Goal: Contribute content: Contribute content

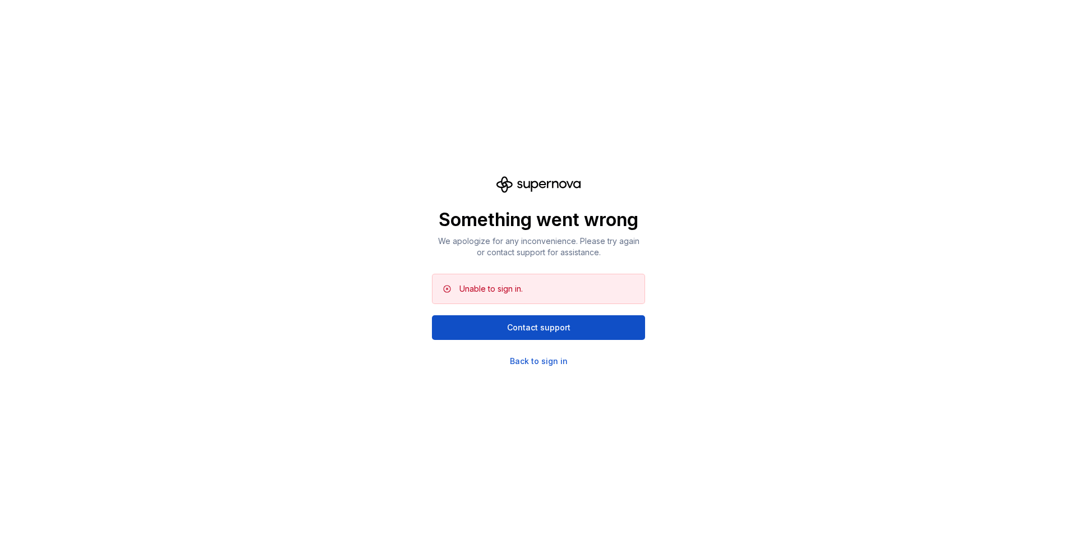
scroll to position [320, 0]
click at [299, 89] on div "Something went wrong We apologize for any inconvenience. Please try again or co…" at bounding box center [538, 271] width 1077 height 543
click at [533, 363] on div "Back to sign in" at bounding box center [539, 361] width 58 height 11
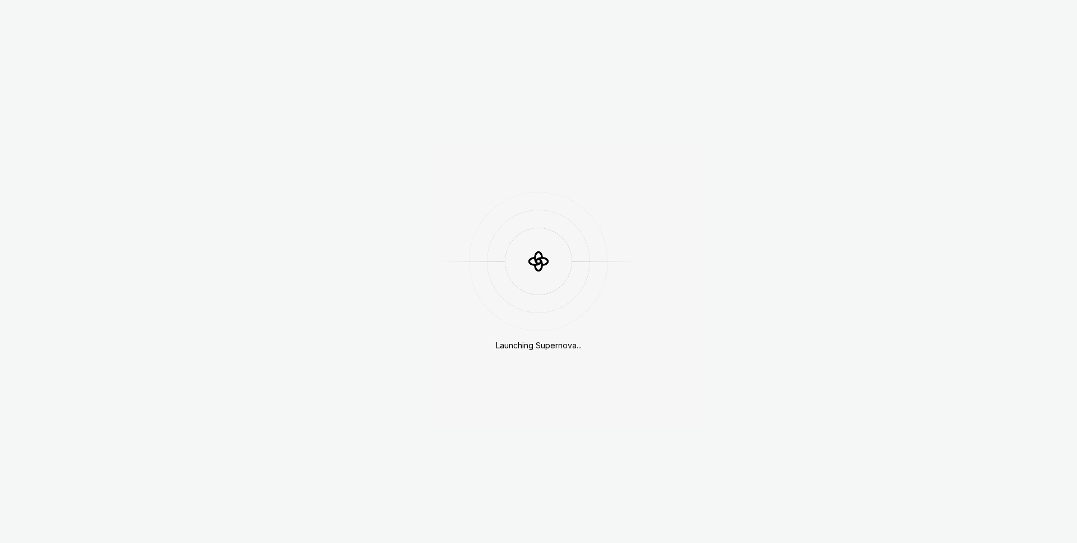
scroll to position [320, 0]
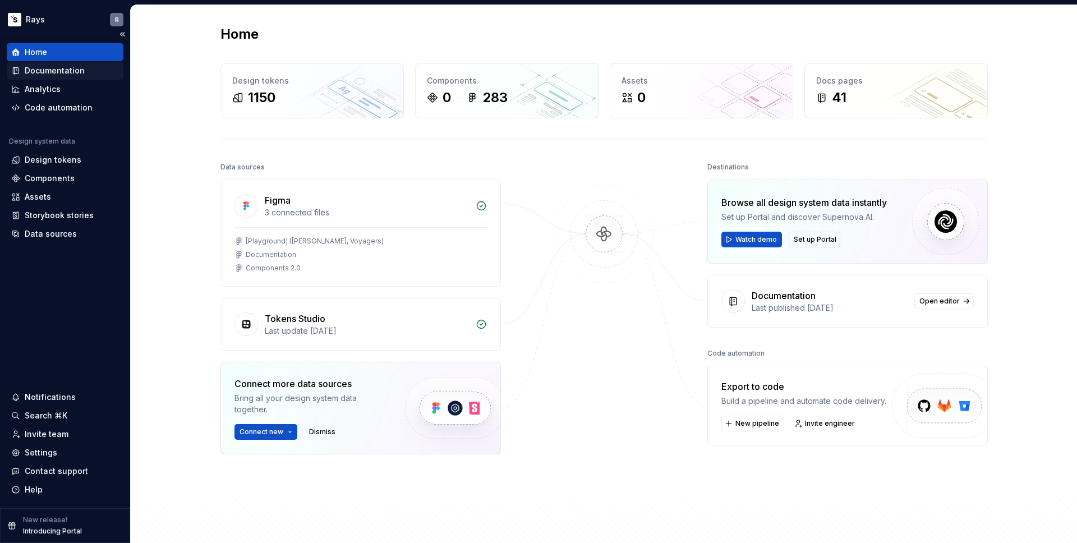
click at [70, 68] on div "Documentation" at bounding box center [55, 70] width 60 height 11
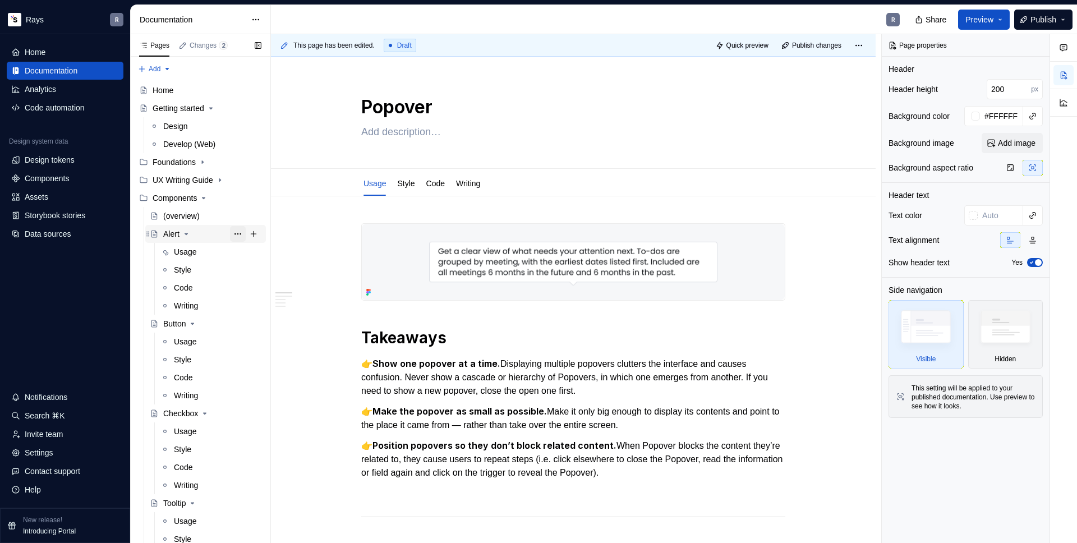
click at [230, 229] on button "Page tree" at bounding box center [238, 234] width 16 height 16
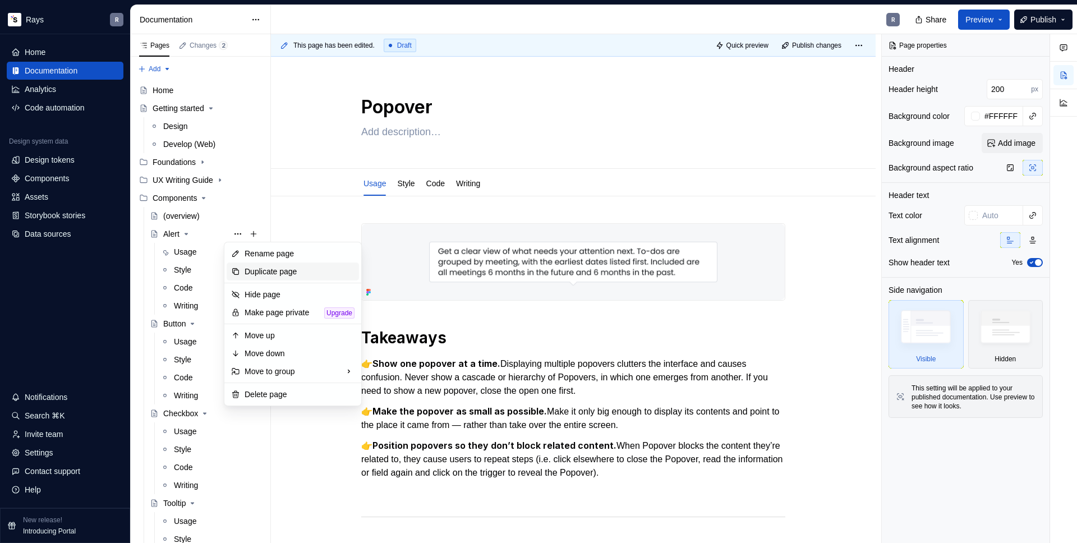
click at [249, 267] on div "Duplicate page" at bounding box center [300, 271] width 110 height 11
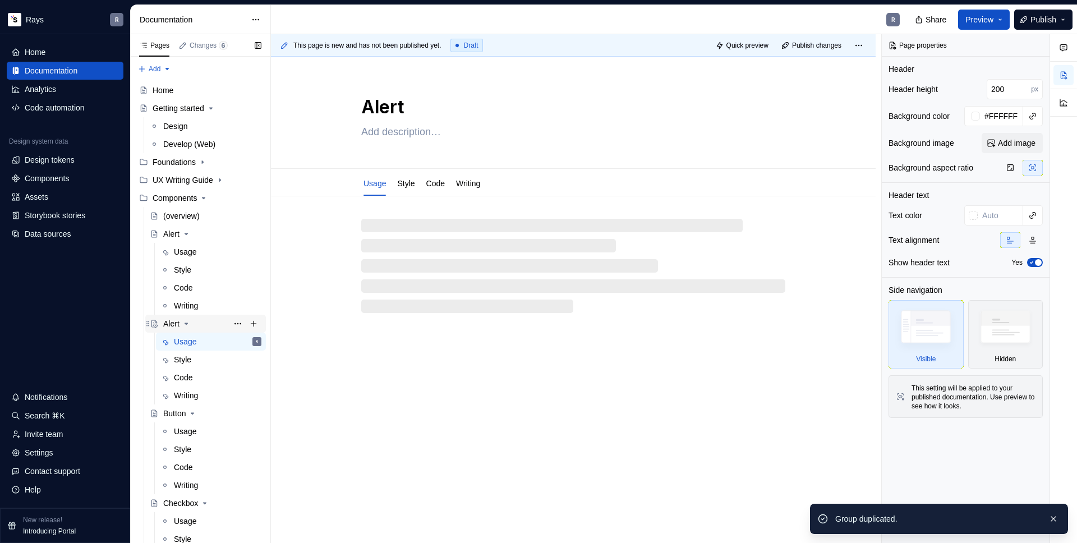
click at [176, 324] on div "Alert" at bounding box center [171, 323] width 16 height 11
click at [391, 107] on textarea "Alert" at bounding box center [571, 107] width 424 height 27
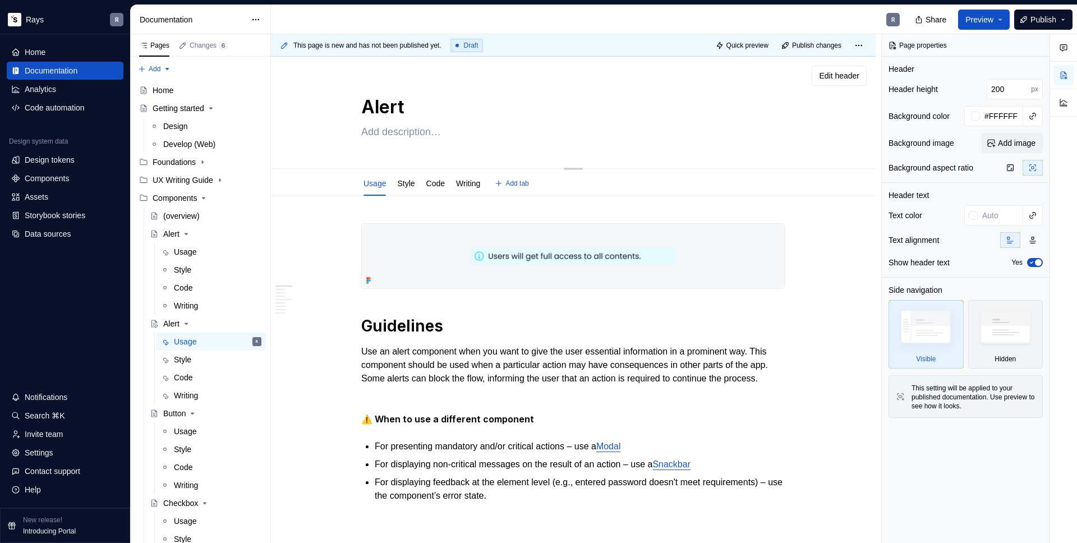
drag, startPoint x: 405, startPoint y: 106, endPoint x: 362, endPoint y: 109, distance: 43.3
click at [362, 109] on textarea "Alert" at bounding box center [571, 107] width 424 height 27
type textarea "*"
type textarea "S"
type textarea "*"
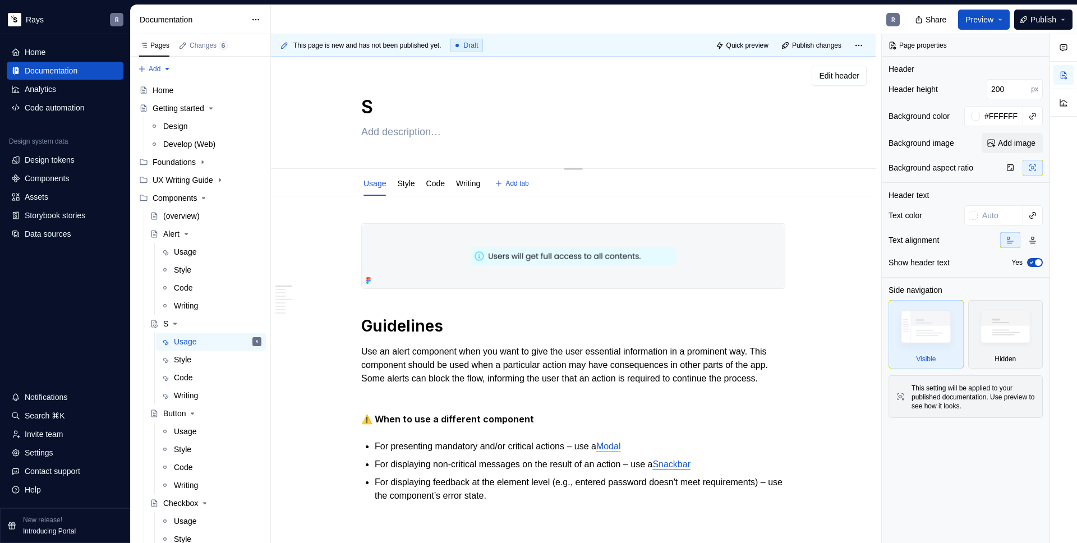
type textarea "Sc"
type textarea "*"
type textarea "Scn"
type textarea "*"
type textarea "Sc"
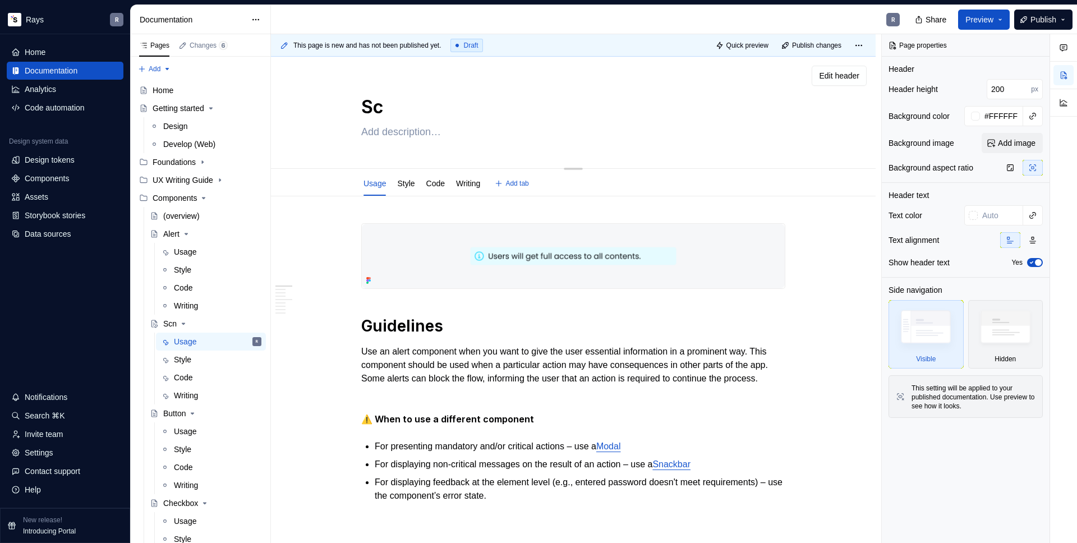
type textarea "*"
type textarea "S"
type textarea "*"
type textarea "Sn"
type textarea "*"
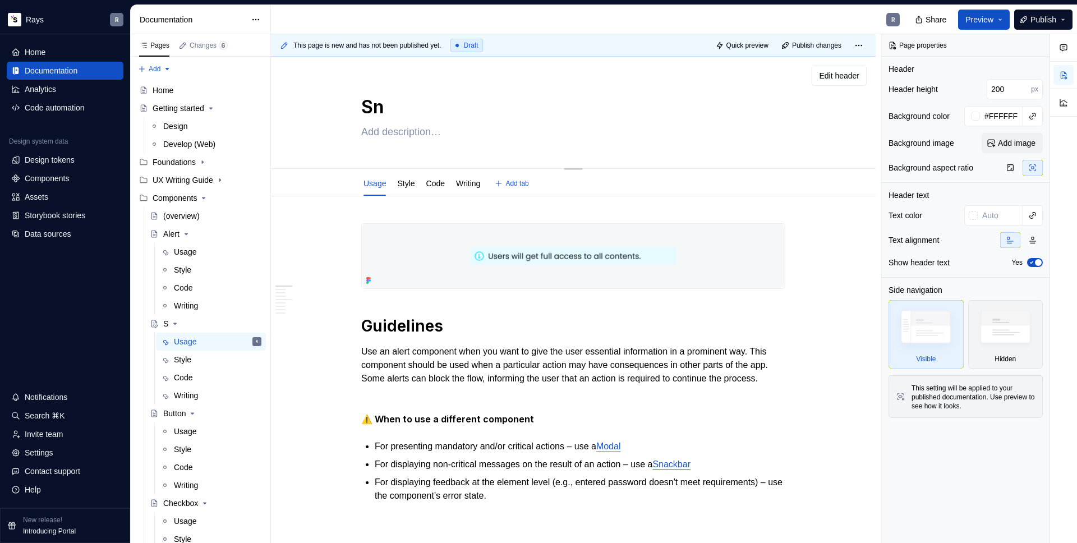
type textarea "Sna"
type textarea "*"
type textarea "Snac"
type textarea "*"
type textarea "Snack"
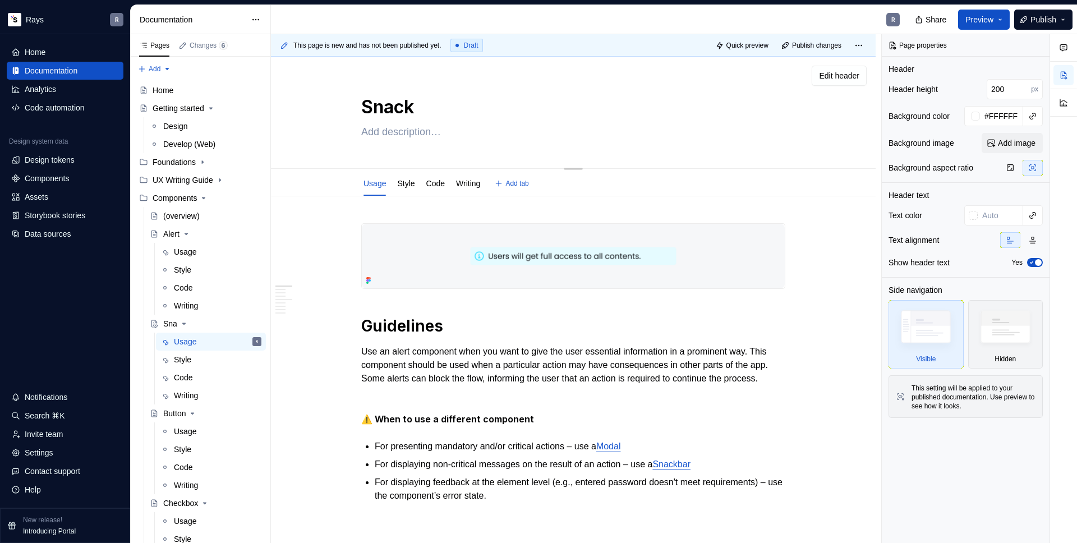
type textarea "*"
type textarea "Snackb"
type textarea "*"
type textarea "Snackba"
type textarea "*"
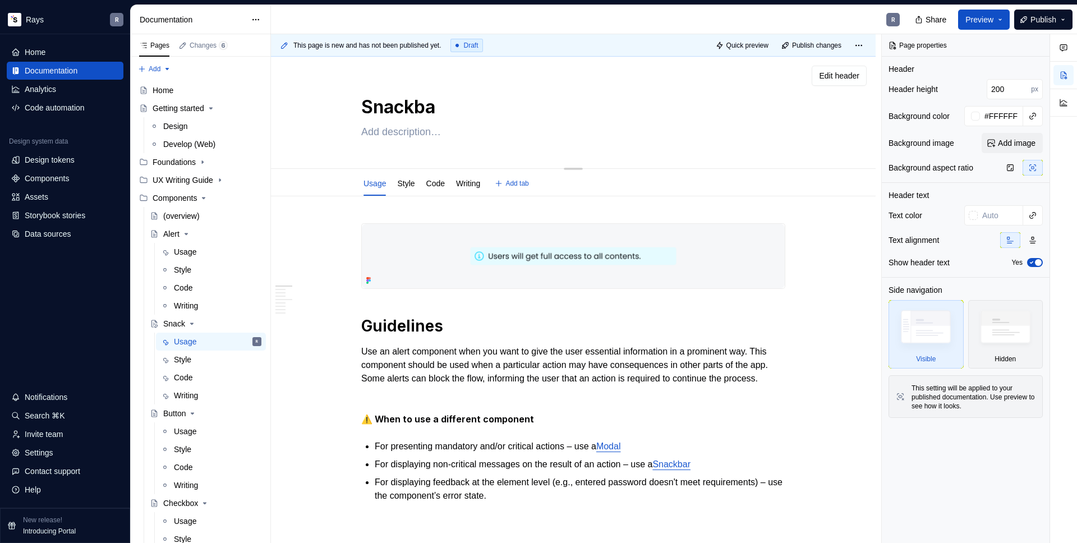
type textarea "Snackbar"
type textarea "*"
type textarea "Snackbar"
click at [327, 100] on div "Snackbar" at bounding box center [573, 113] width 515 height 110
click at [191, 357] on div "Style" at bounding box center [182, 359] width 17 height 11
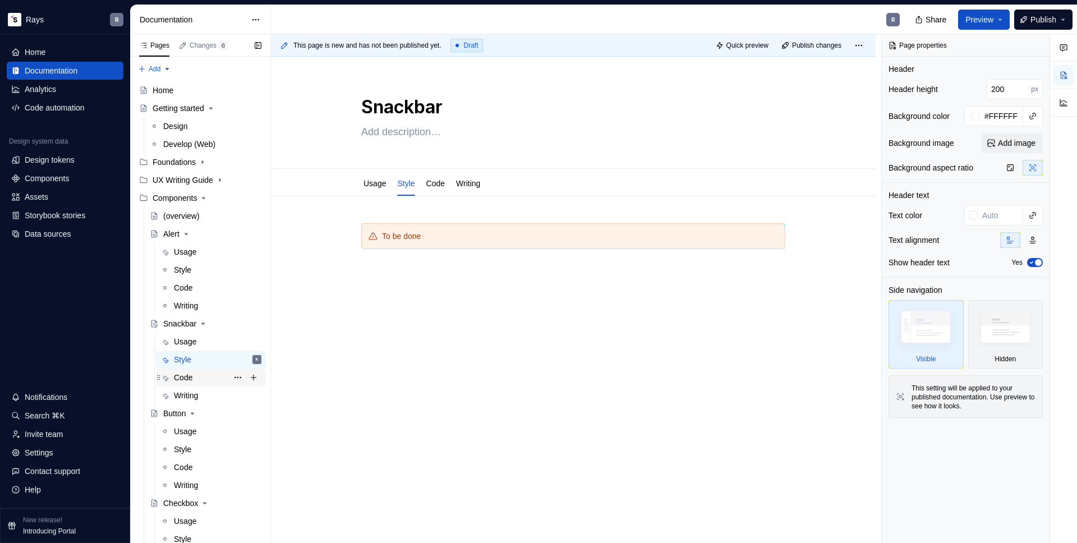
click at [191, 372] on div "Code" at bounding box center [183, 377] width 19 height 11
click at [186, 390] on div "Writing" at bounding box center [186, 395] width 24 height 11
click at [181, 343] on div "Usage" at bounding box center [185, 341] width 22 height 11
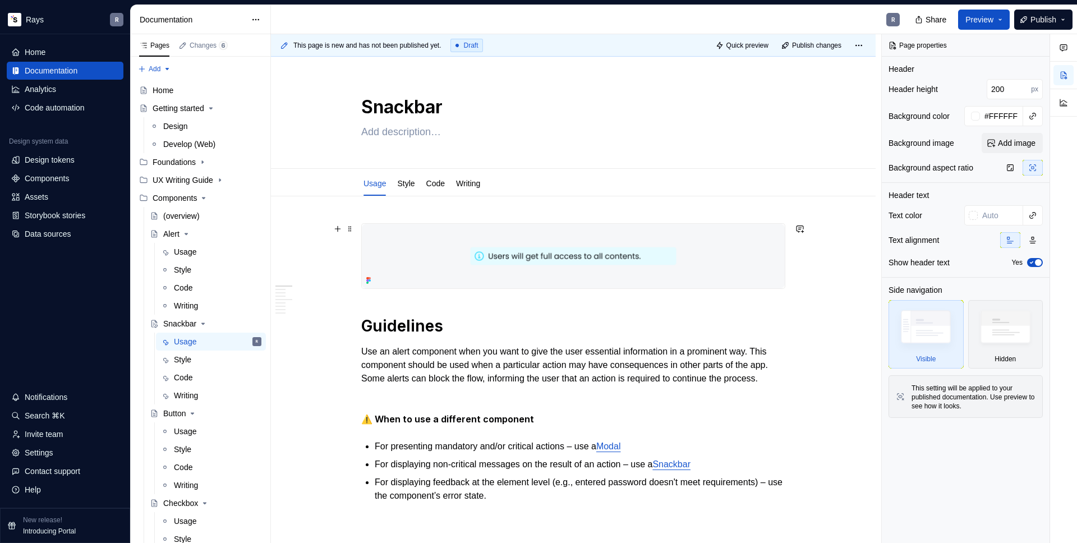
click at [534, 266] on img at bounding box center [573, 256] width 423 height 64
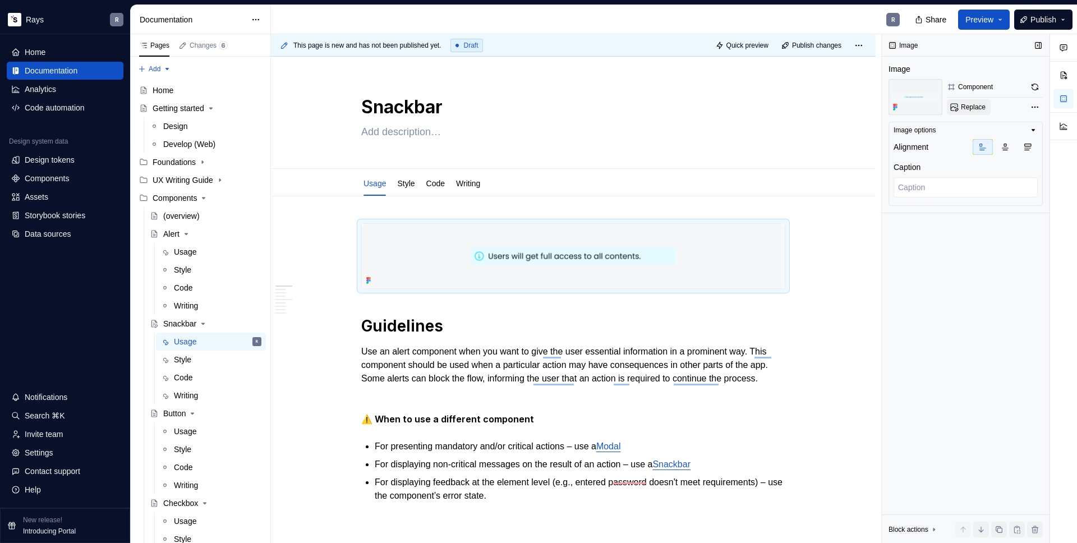
click at [978, 110] on span "Replace" at bounding box center [973, 107] width 25 height 9
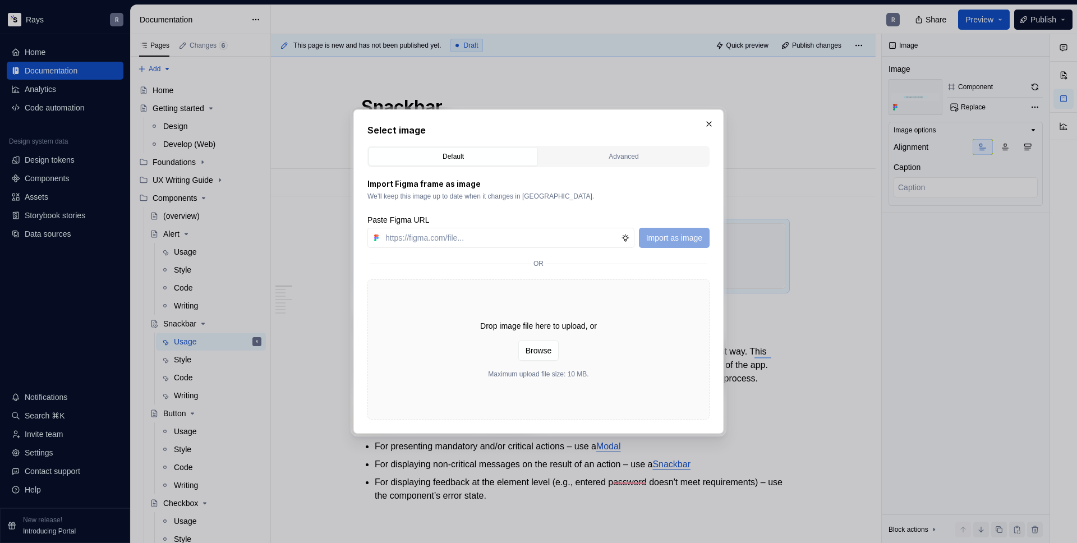
type textarea "*"
click at [438, 238] on input "text" at bounding box center [501, 238] width 240 height 20
paste input "https://www.figma.com/design/Txi4seRtvtbRiOWhfuyfuq/Documentation?node-id=466-4…"
type input "https://www.figma.com/design/Txi4seRtvtbRiOWhfuyfuq/Documentation?node-id=466-4…"
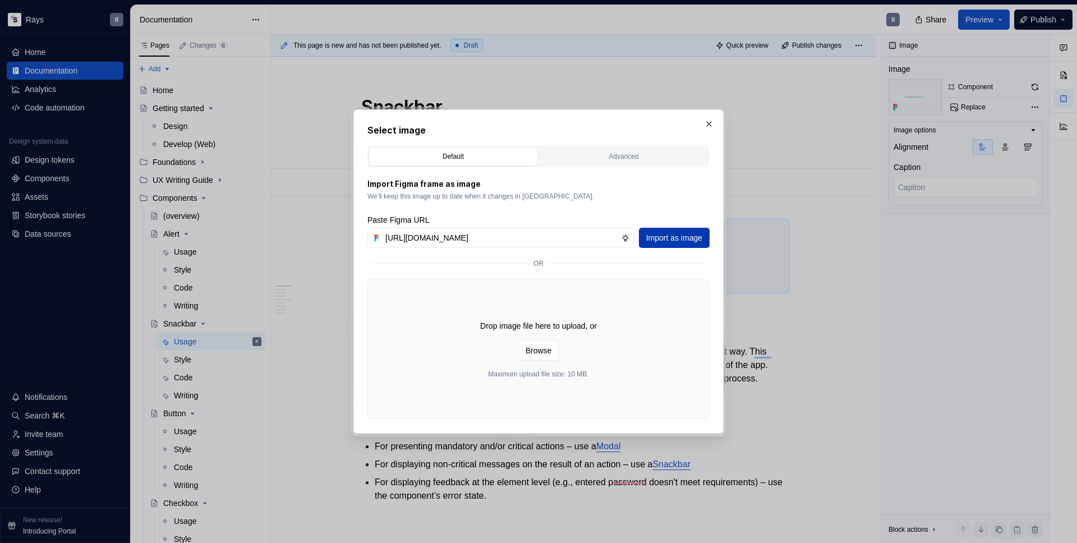
click at [660, 235] on span "Import as image" at bounding box center [674, 237] width 56 height 11
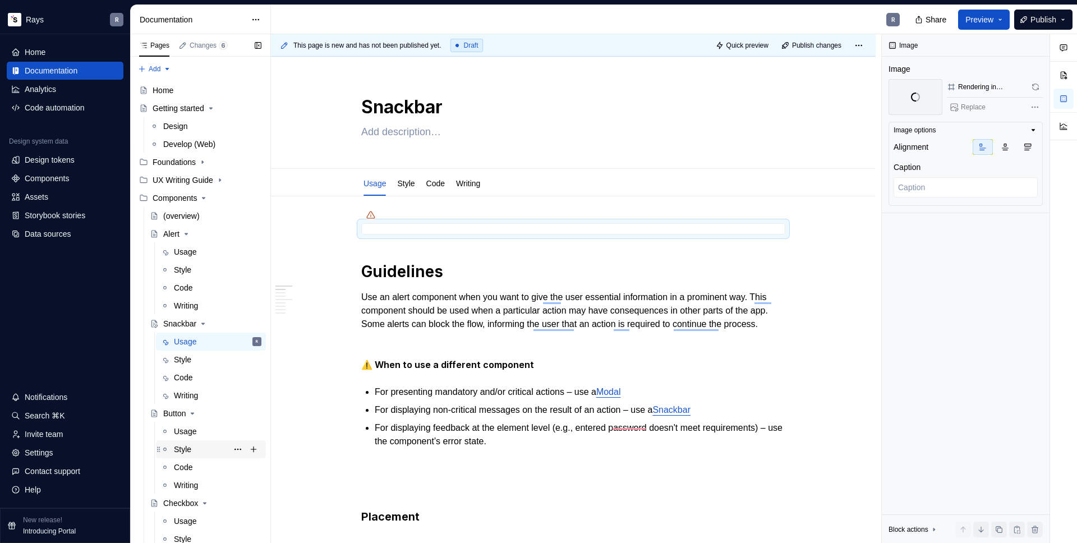
scroll to position [343, 0]
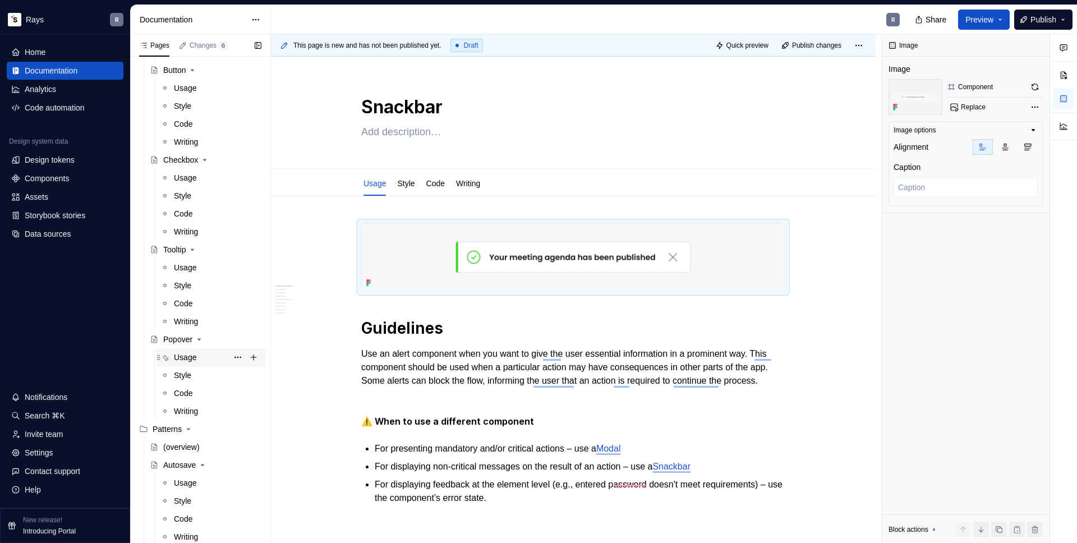
click at [194, 360] on div "Usage" at bounding box center [185, 357] width 22 height 11
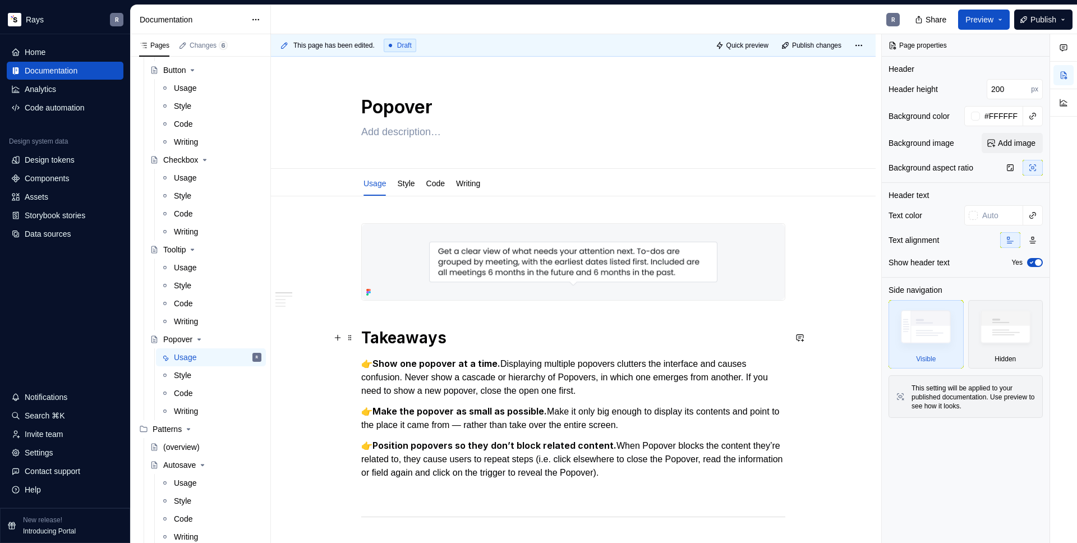
scroll to position [123, 0]
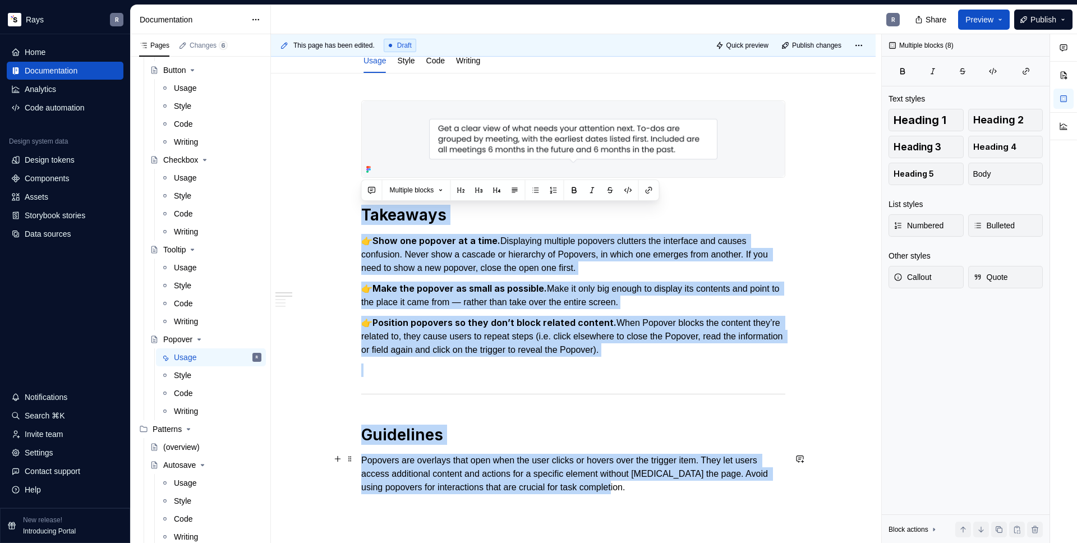
drag, startPoint x: 362, startPoint y: 213, endPoint x: 672, endPoint y: 486, distance: 412.9
copy div "Takeaways 👉 Show one popover at a time. Displaying multiple popovers clutters t…"
click at [384, 240] on strong "Show one popover at a time." at bounding box center [436, 240] width 128 height 11
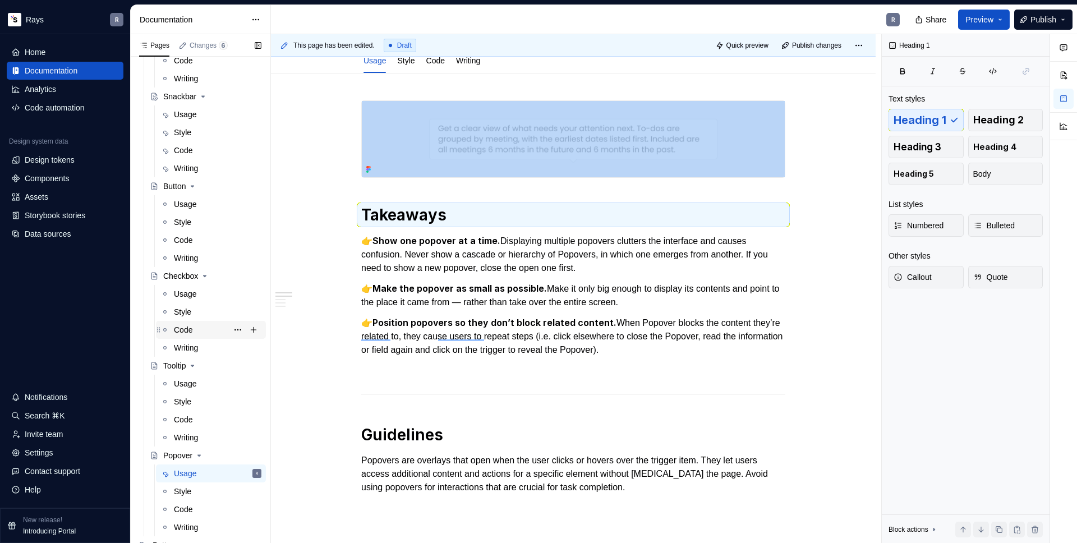
scroll to position [152, 0]
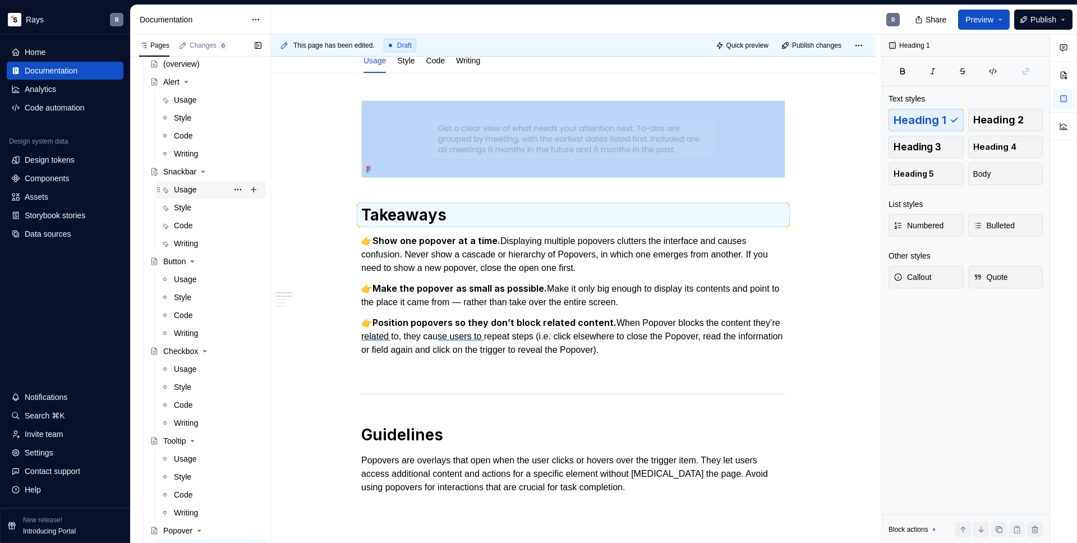
click at [181, 190] on div "Usage" at bounding box center [185, 189] width 22 height 11
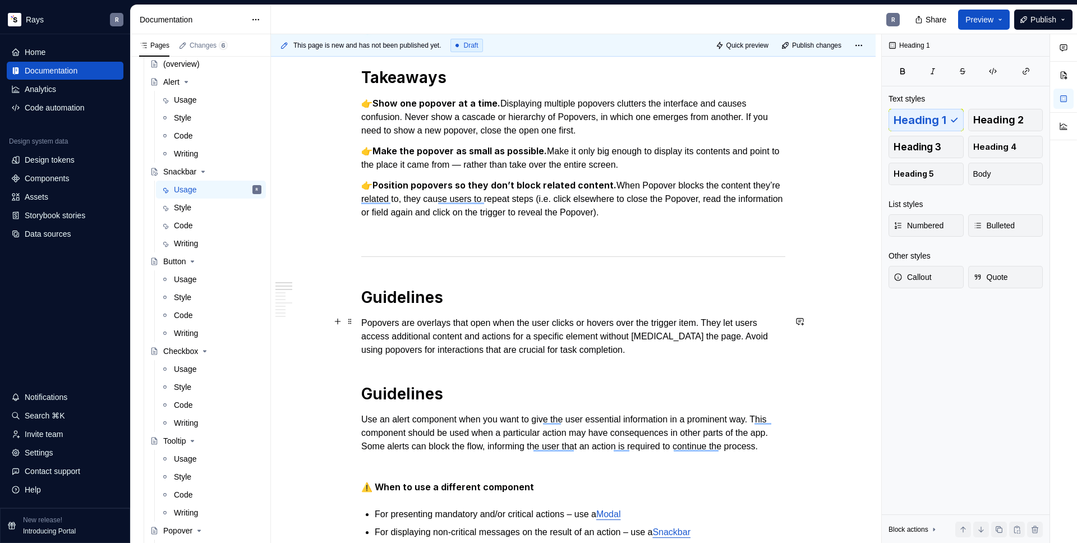
scroll to position [308, 0]
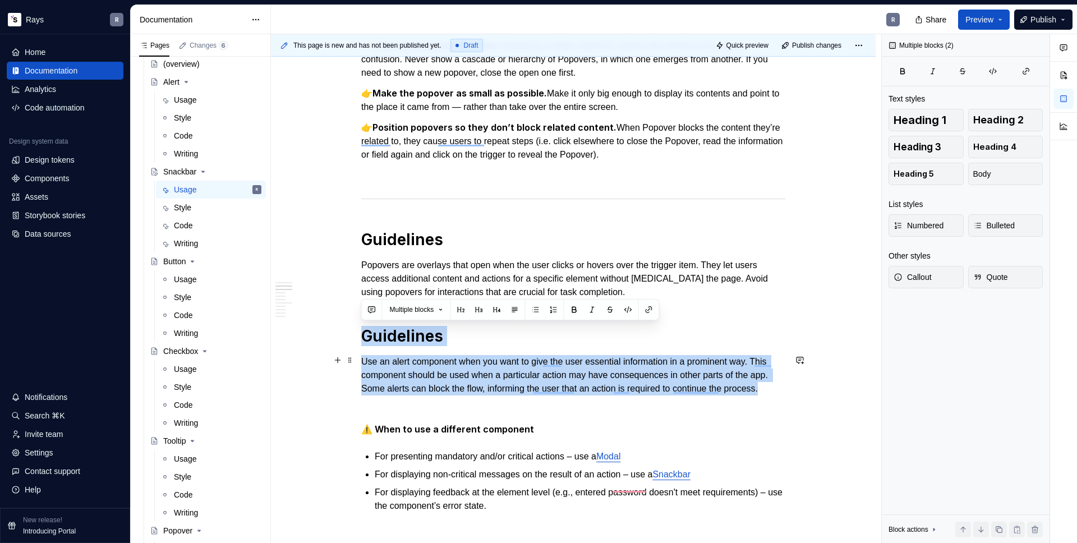
drag, startPoint x: 384, startPoint y: 311, endPoint x: 471, endPoint y: 403, distance: 126.5
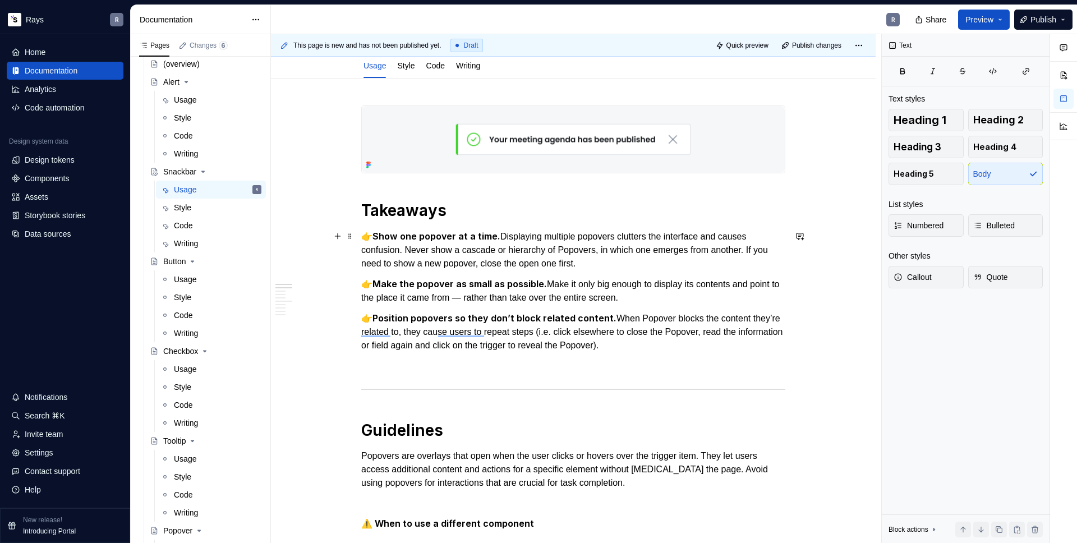
scroll to position [75, 0]
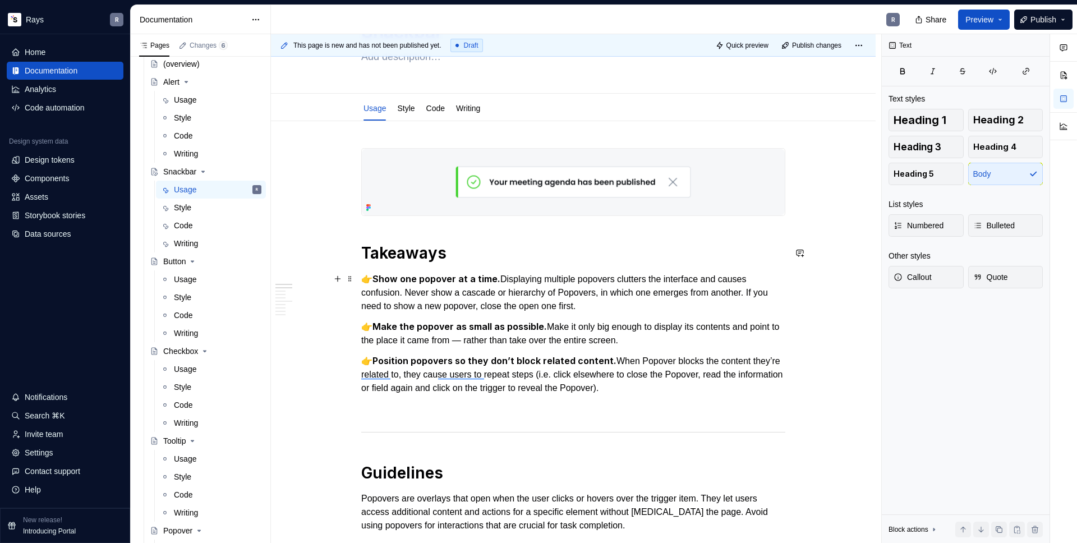
click at [397, 278] on strong "Show one popover at a time." at bounding box center [436, 278] width 128 height 11
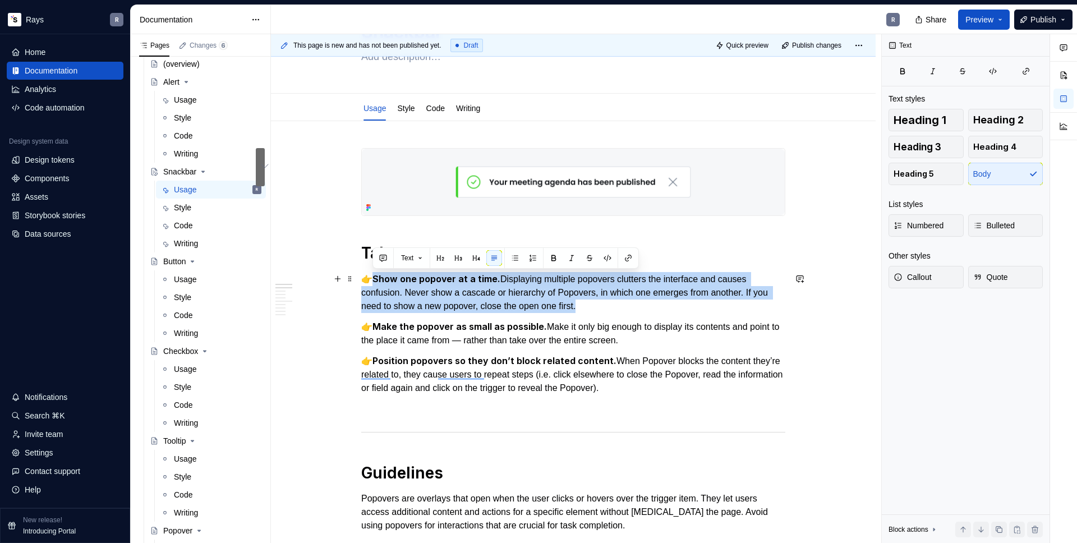
drag, startPoint x: 374, startPoint y: 277, endPoint x: 631, endPoint y: 299, distance: 258.4
click at [631, 299] on p "👉 Show one popover at a time. Displaying multiple popovers clutters the interfa…" at bounding box center [573, 292] width 424 height 41
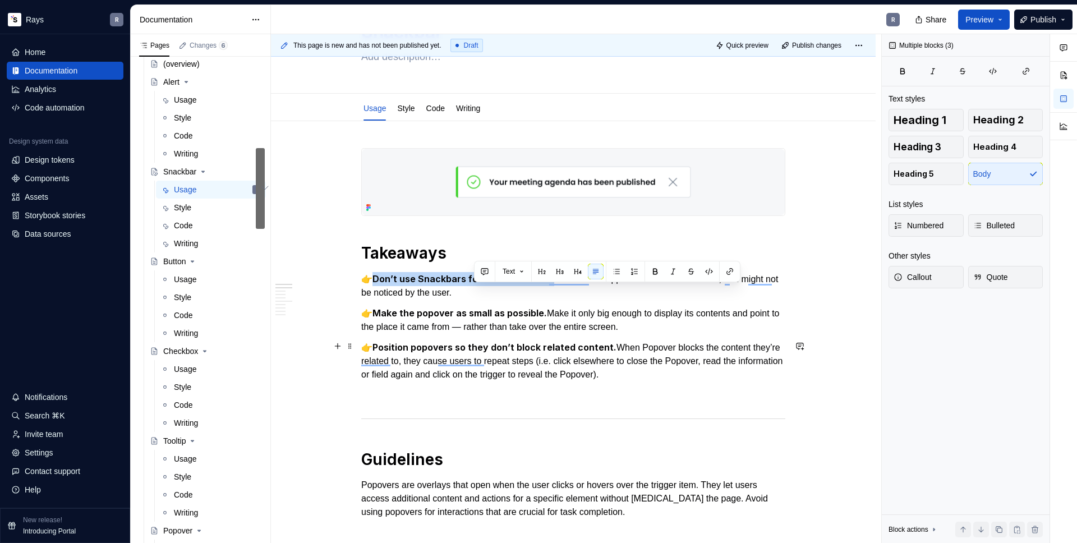
drag, startPoint x: 568, startPoint y: 289, endPoint x: 725, endPoint y: 373, distance: 177.9
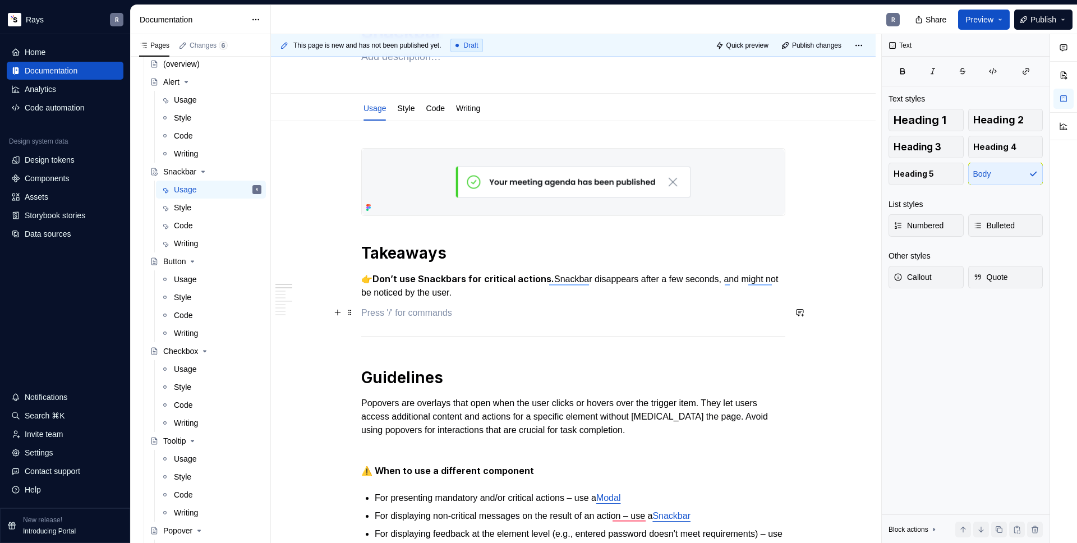
click at [472, 307] on p "To enrich screen reader interactions, please activate Accessibility in Grammarl…" at bounding box center [573, 312] width 424 height 13
click at [532, 297] on p "👉 Don’t use Snackbars for critical actions. Snackbar disappears after a few sec…" at bounding box center [573, 285] width 424 height 27
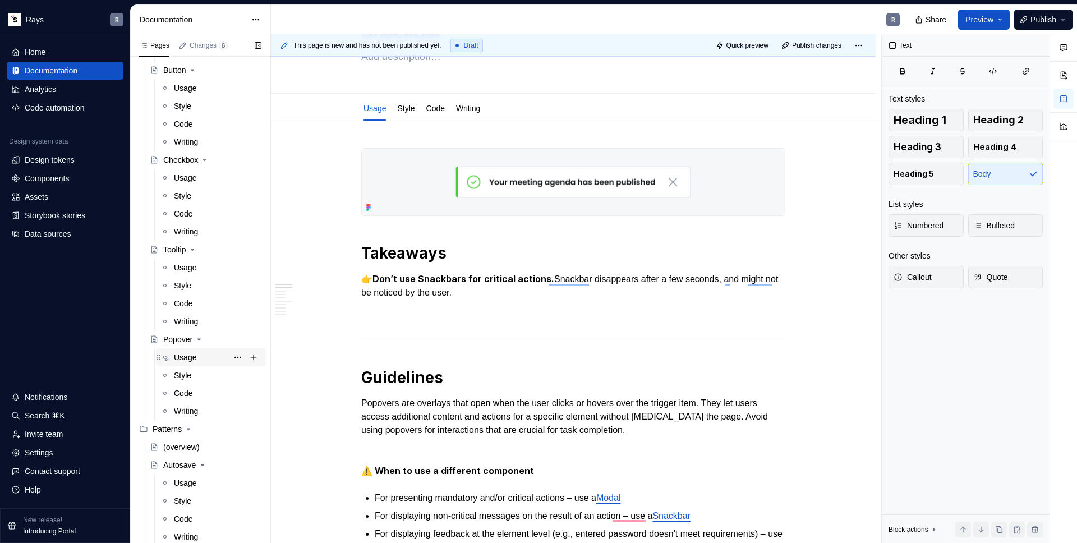
click at [186, 360] on div "Usage" at bounding box center [185, 357] width 22 height 11
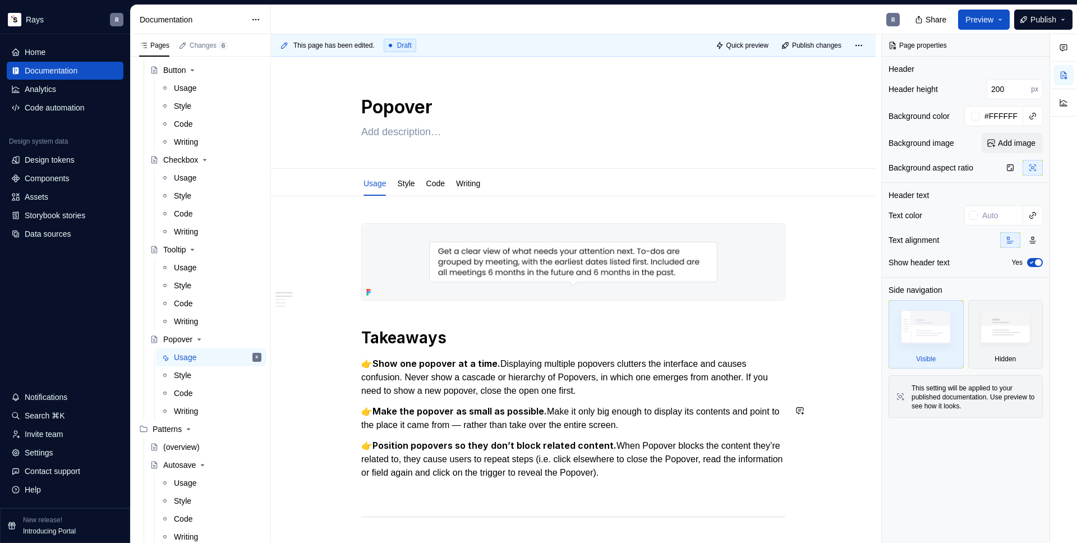
scroll to position [42, 0]
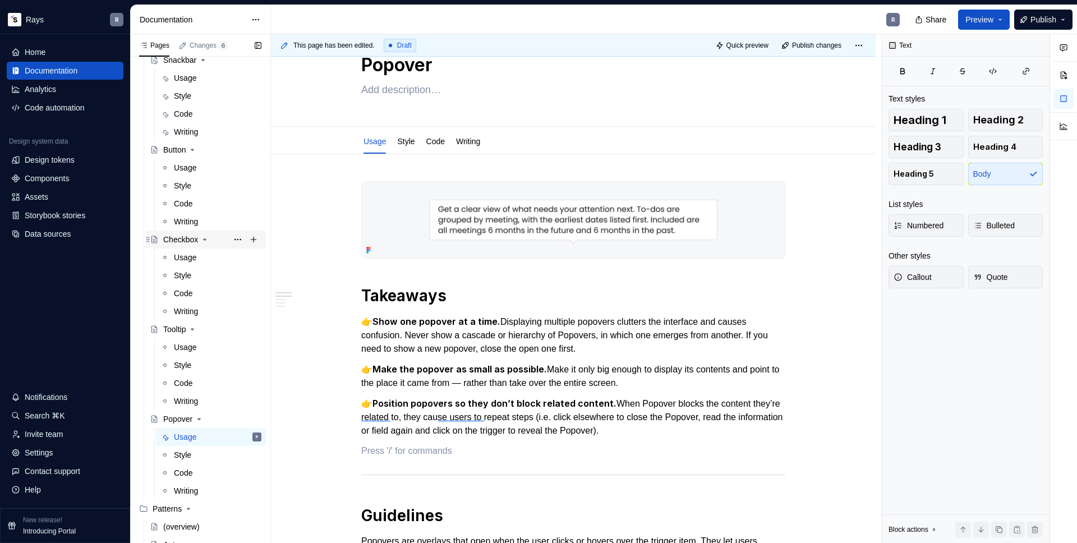
scroll to position [209, 0]
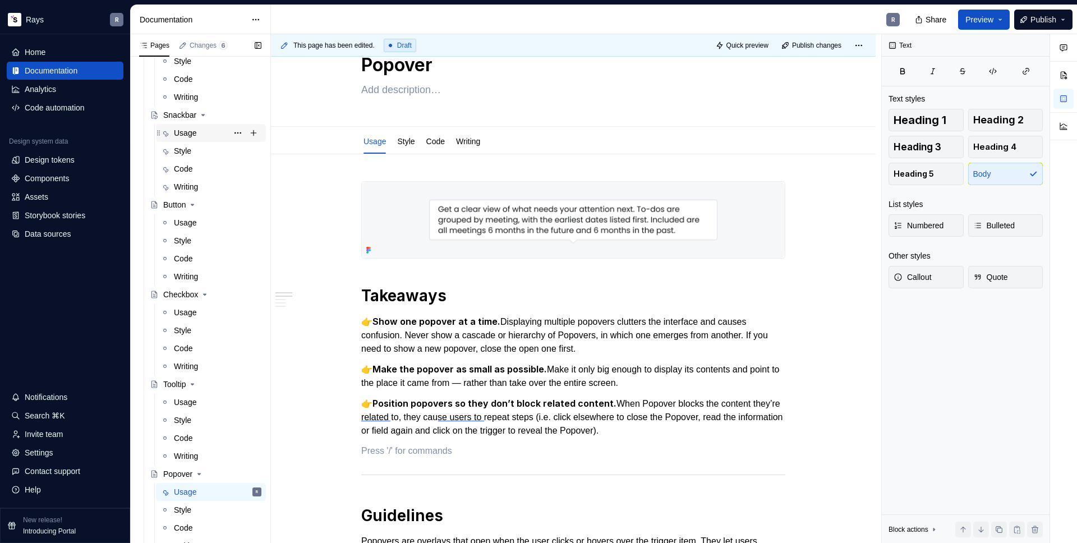
click at [192, 134] on div "Usage" at bounding box center [185, 132] width 22 height 11
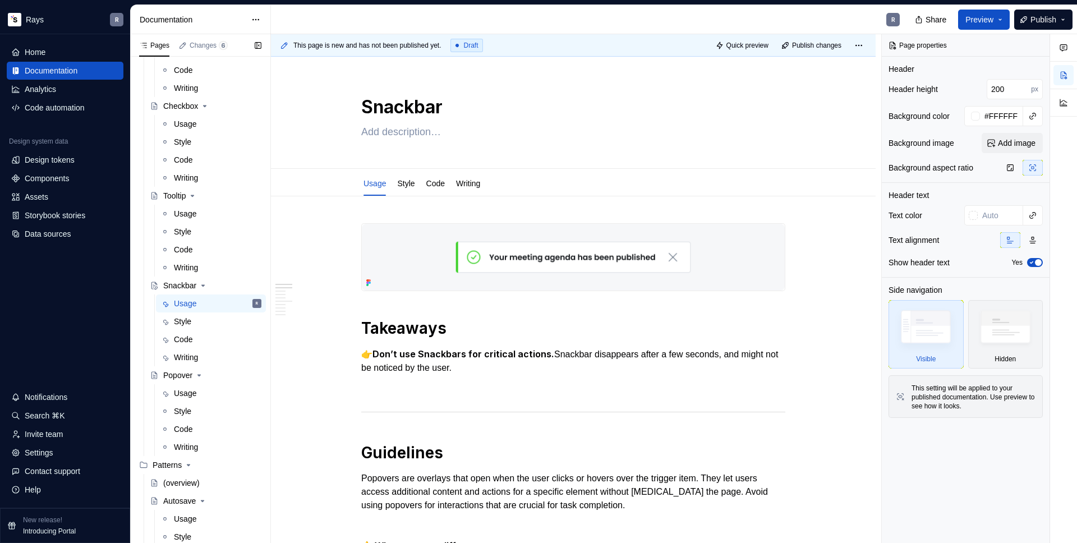
scroll to position [218, 0]
click at [205, 375] on icon "Page tree" at bounding box center [203, 375] width 3 height 1
click at [202, 394] on icon "Page tree" at bounding box center [199, 393] width 9 height 9
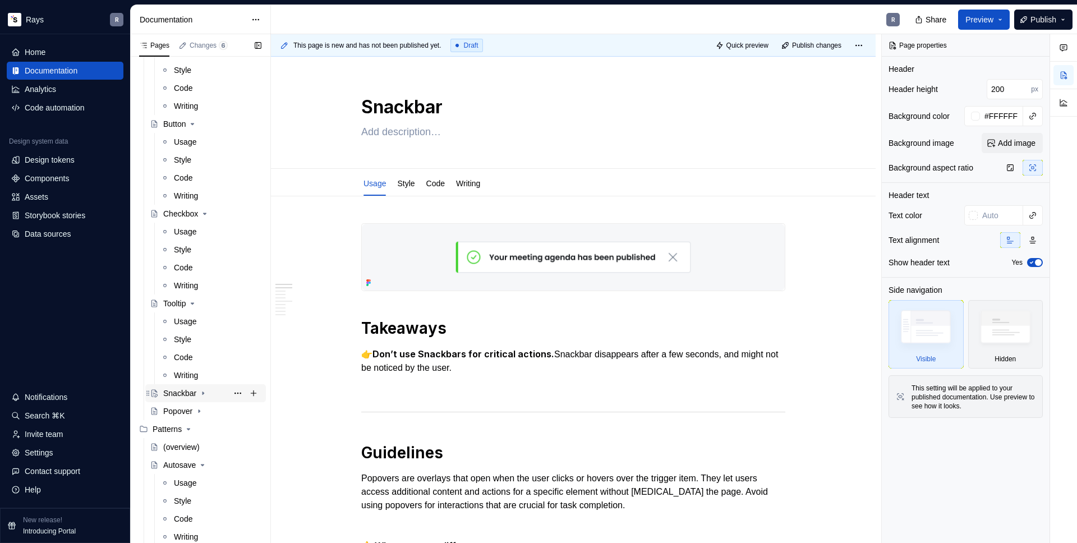
scroll to position [200, 0]
click at [202, 391] on icon "Page tree" at bounding box center [199, 393] width 9 height 9
click at [206, 409] on icon "Page tree" at bounding box center [203, 411] width 9 height 9
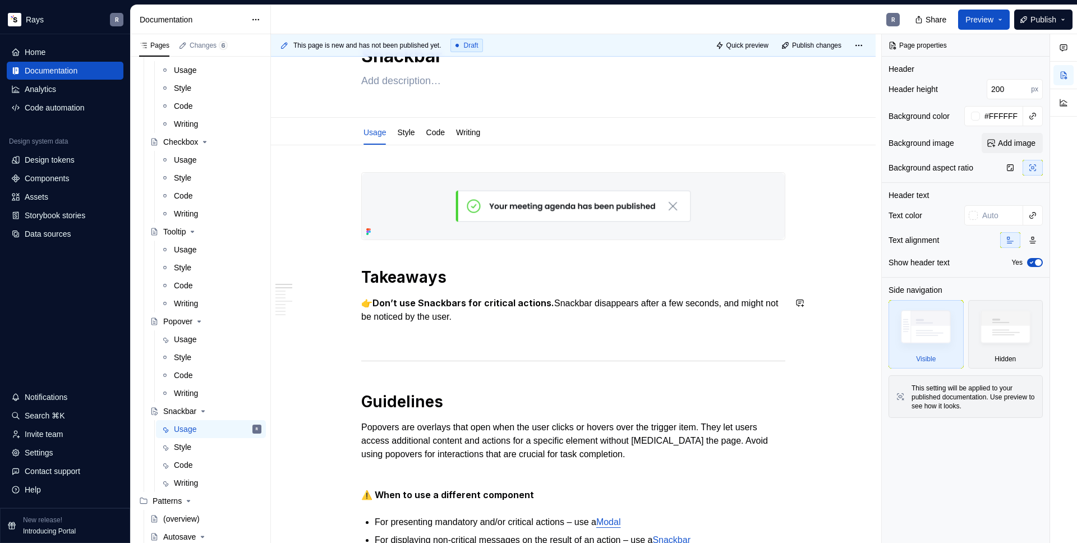
scroll to position [121, 0]
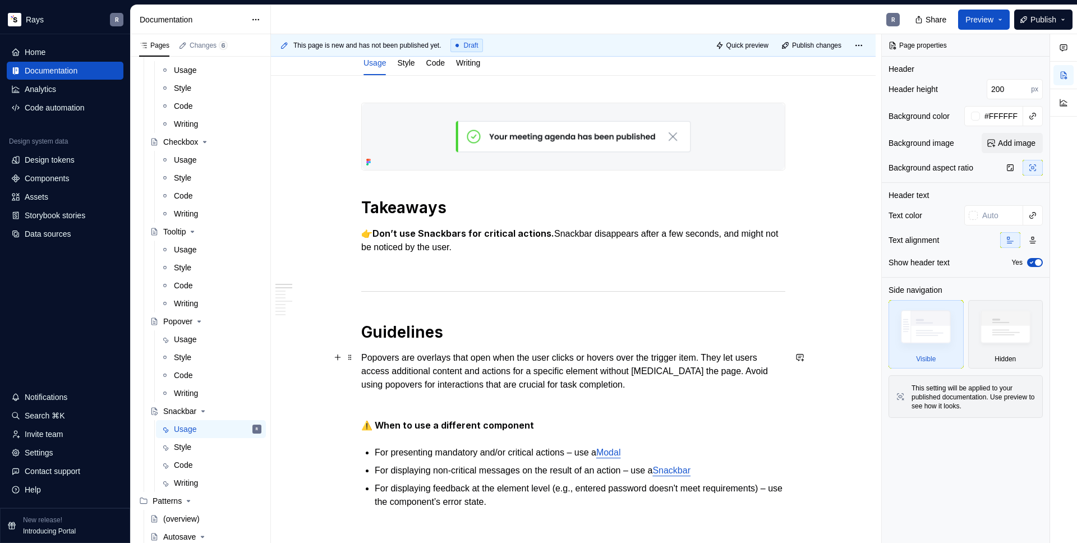
type textarea "*"
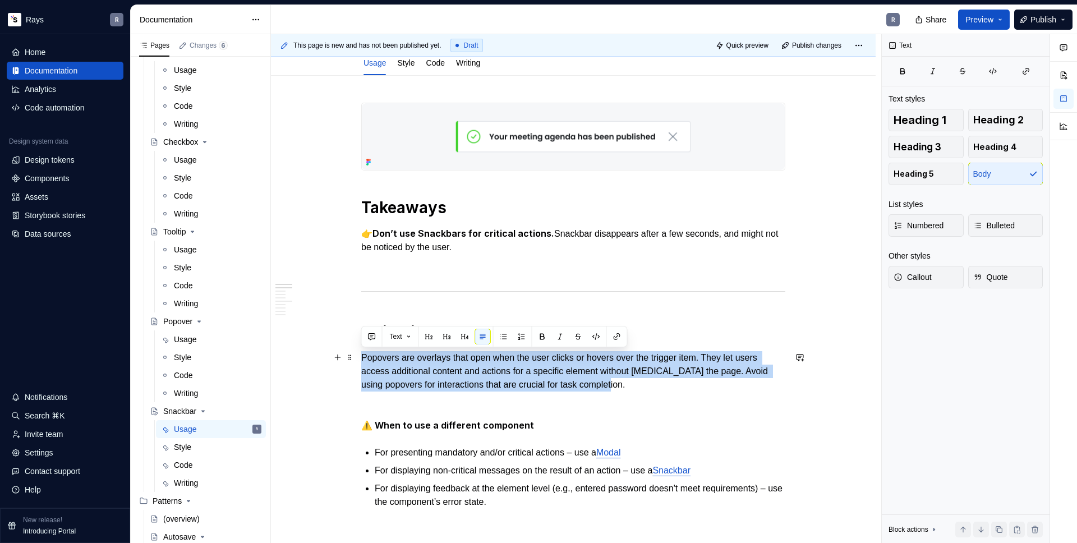
drag, startPoint x: 684, startPoint y: 384, endPoint x: 362, endPoint y: 358, distance: 323.5
click at [362, 358] on p "Popovers are overlays that open when the user clicks or hovers over the trigger…" at bounding box center [573, 371] width 424 height 40
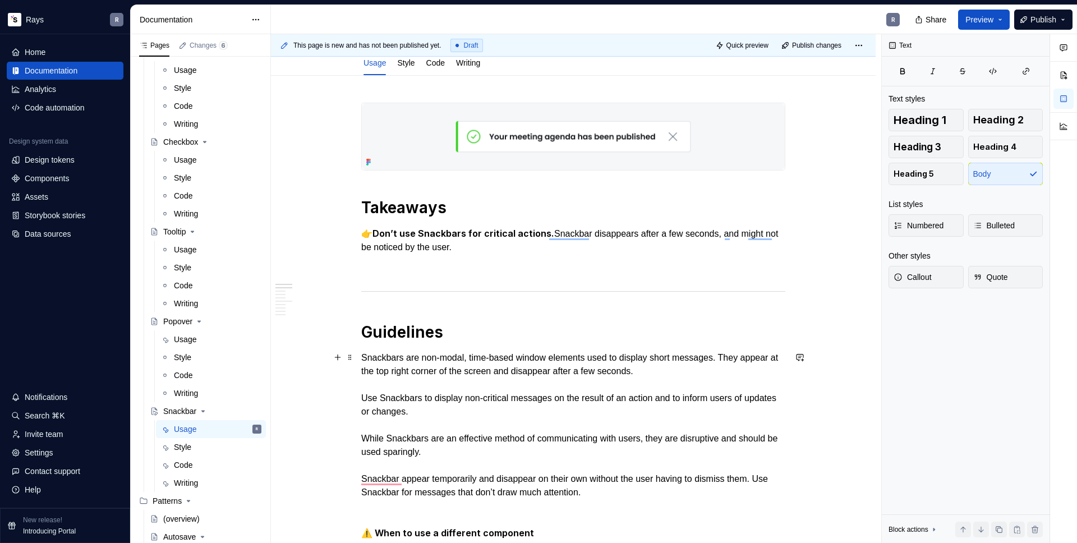
click at [398, 384] on p "Snackbars are non-modal, time-based window elements used to display short messa…" at bounding box center [573, 425] width 424 height 148
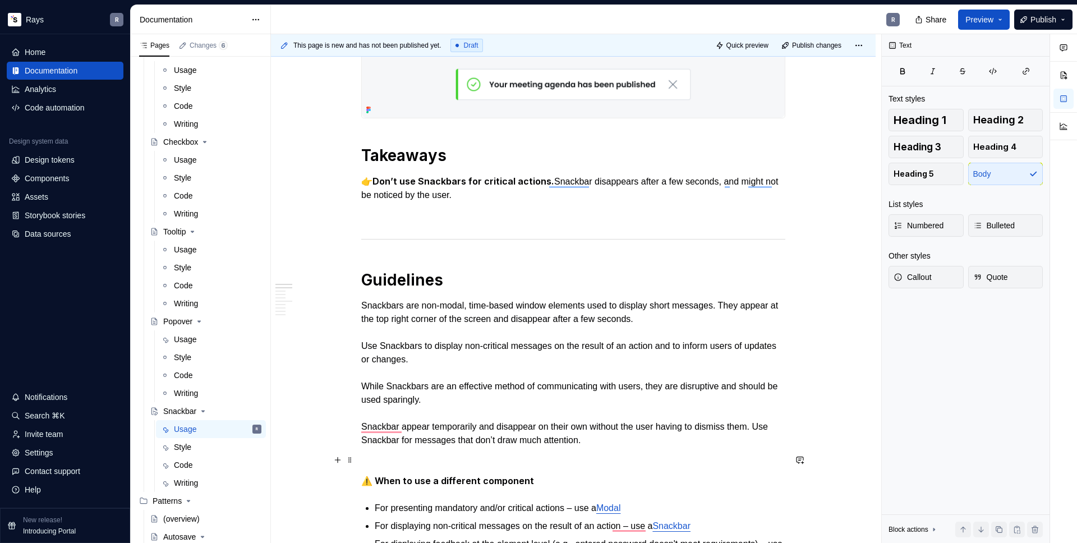
click at [389, 459] on p "To enrich screen reader interactions, please activate Accessibility in Grammarl…" at bounding box center [573, 460] width 424 height 13
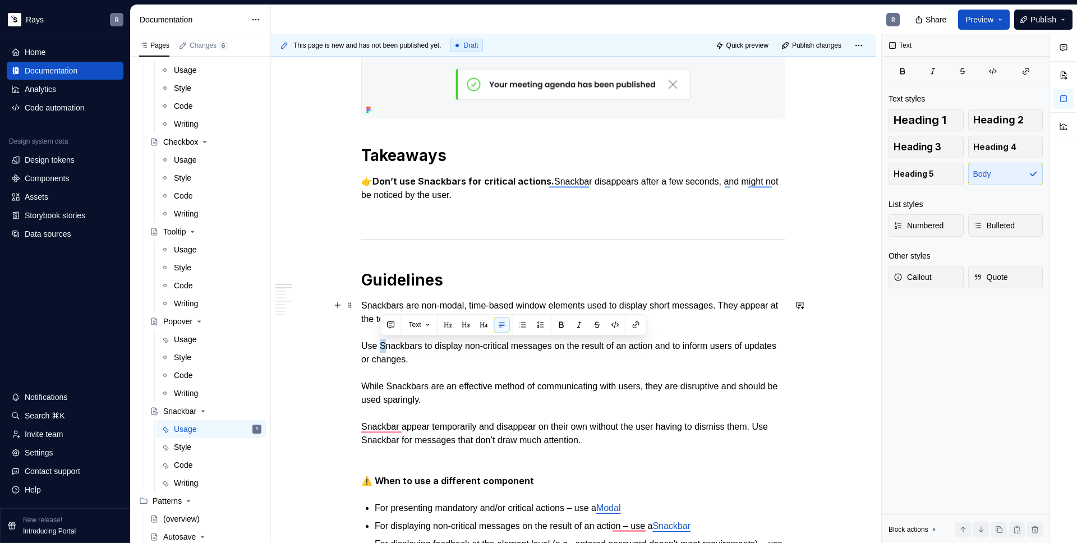
click at [382, 344] on p "Snackbars are non-modal, time-based window elements used to display short messa…" at bounding box center [573, 373] width 424 height 148
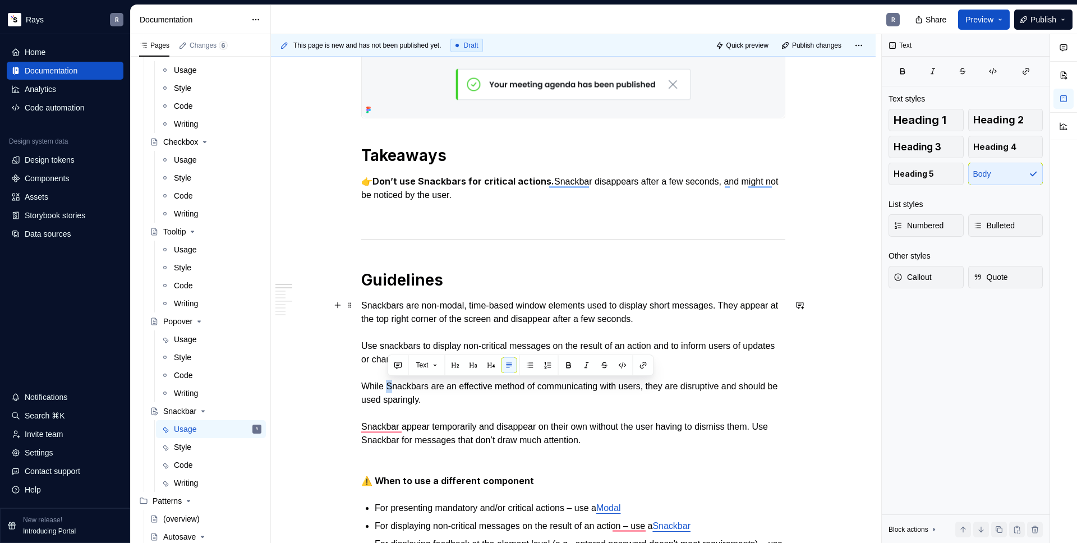
click at [389, 386] on p "Snackbars are non-modal, time-based window elements used to display short messa…" at bounding box center [573, 373] width 424 height 148
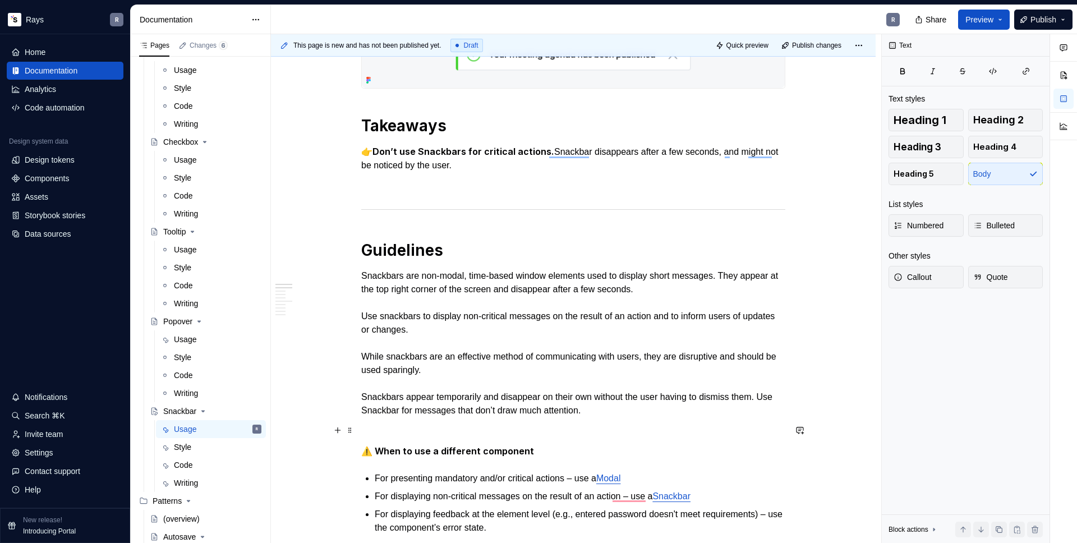
scroll to position [276, 0]
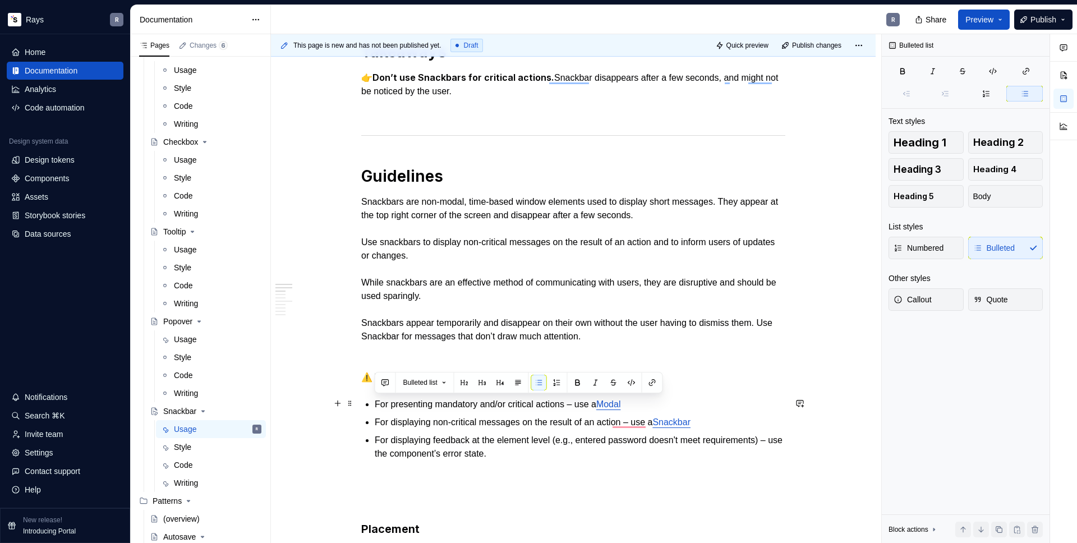
drag, startPoint x: 612, startPoint y: 405, endPoint x: 376, endPoint y: 408, distance: 236.1
click at [376, 408] on p "For presenting mandatory and/or critical actions – use a Modal" at bounding box center [580, 404] width 411 height 13
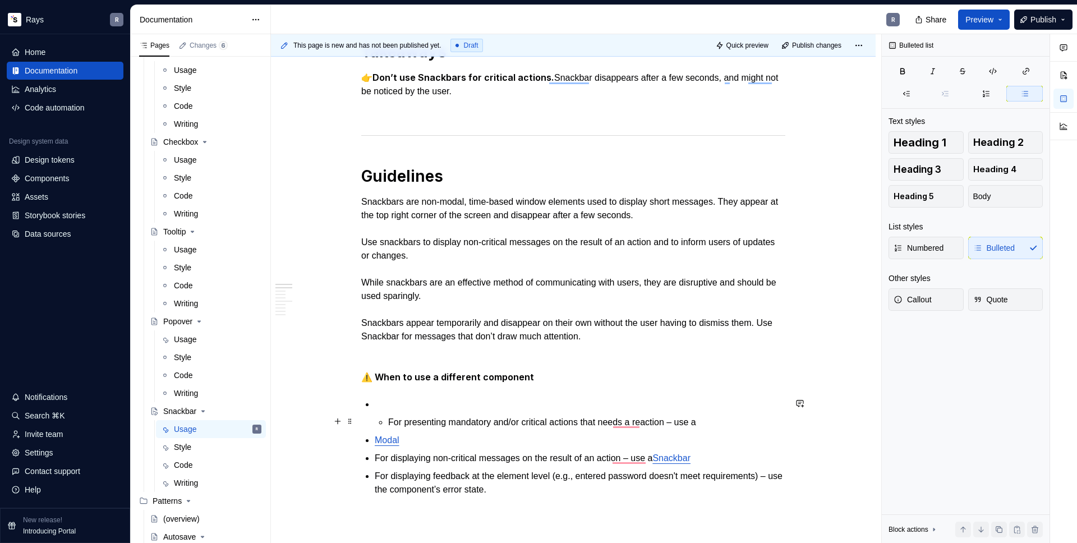
click at [388, 421] on p "For presenting mandatory and/or critical actions that needs a reaction – use a" at bounding box center [586, 422] width 397 height 13
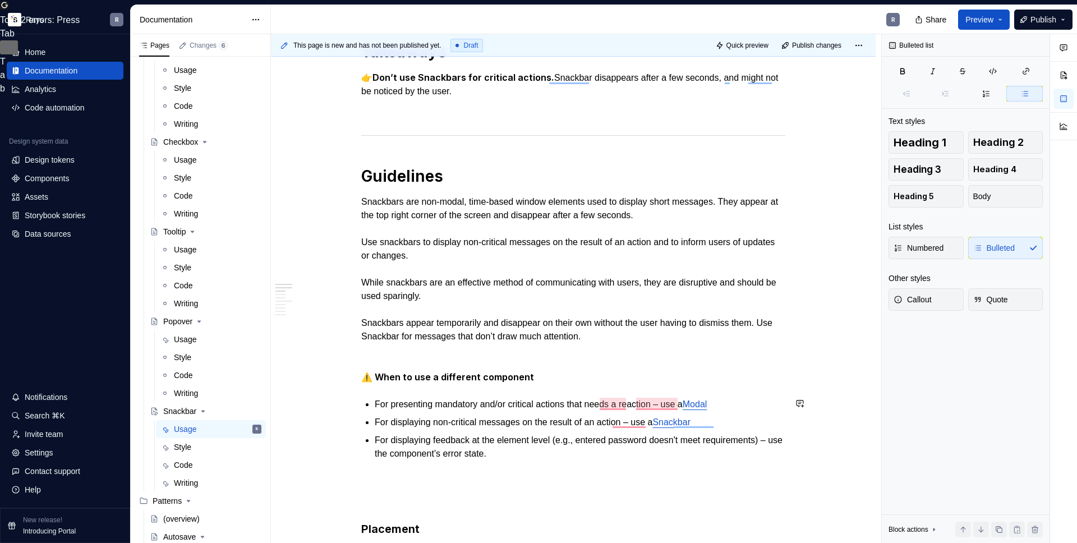
type textarea "*"
click at [525, 426] on p "For displaying non-critical messages on the result of an action – use a Snackbar" at bounding box center [580, 422] width 411 height 13
click at [745, 406] on p "For presenting mandatory and/or critical actions that need a reaction – use a M…" at bounding box center [580, 404] width 411 height 13
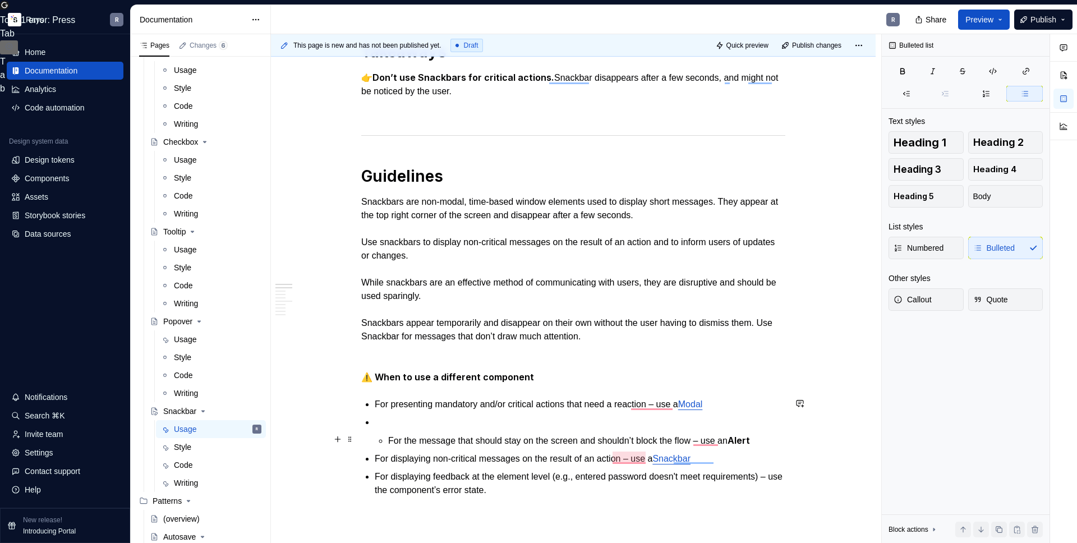
click at [385, 442] on li "For the message that should stay on the screen and shouldn’t block the flow – u…" at bounding box center [580, 432] width 411 height 32
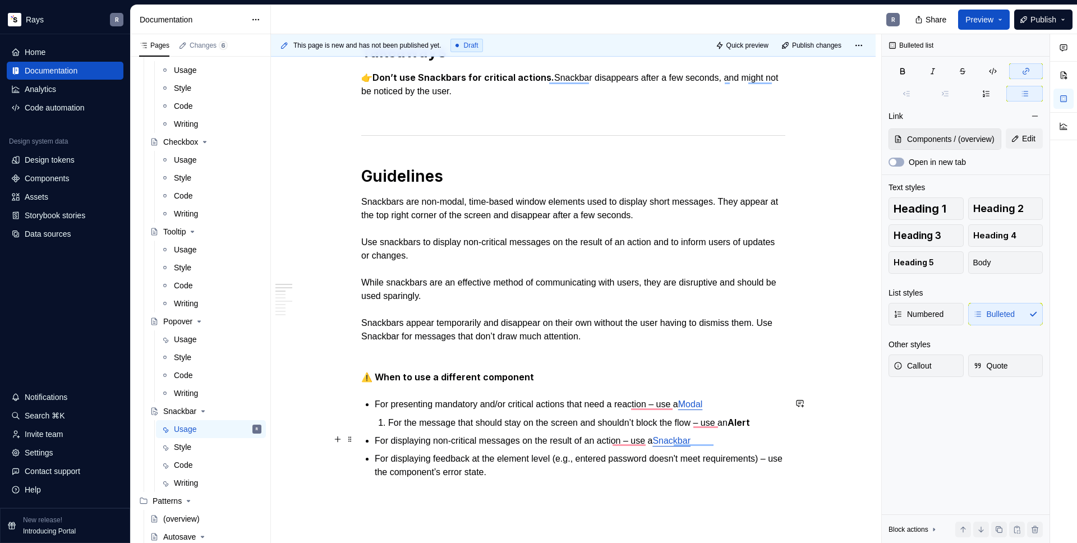
scroll to position [320, 0]
click at [388, 425] on p "For the message that should stay on the screen and shouldn’t block the flow – u…" at bounding box center [586, 423] width 397 height 14
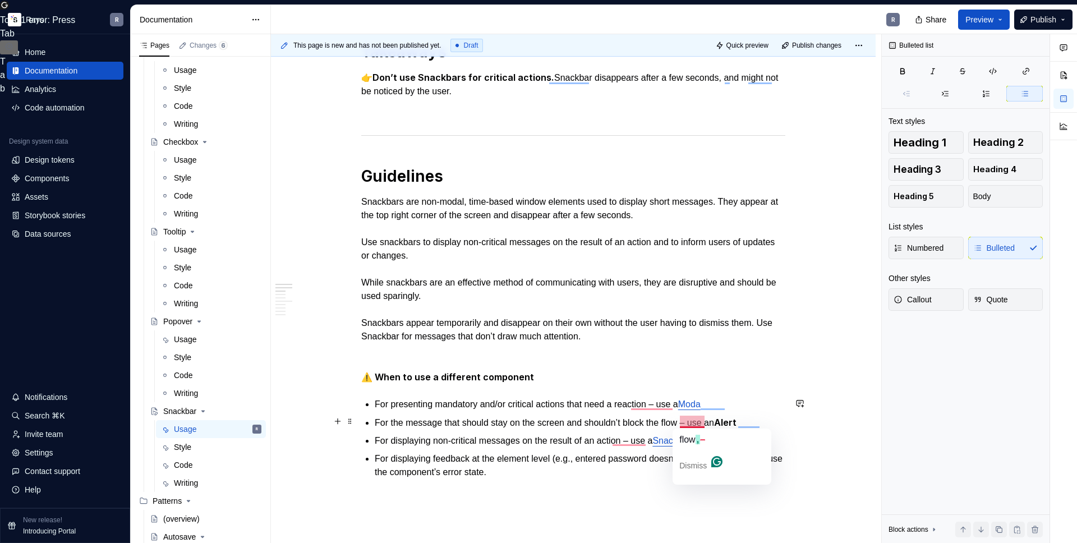
click at [648, 420] on p "For the message that should stay on the screen and shouldn’t block the flow – u…" at bounding box center [580, 423] width 411 height 14
type textarea "*"
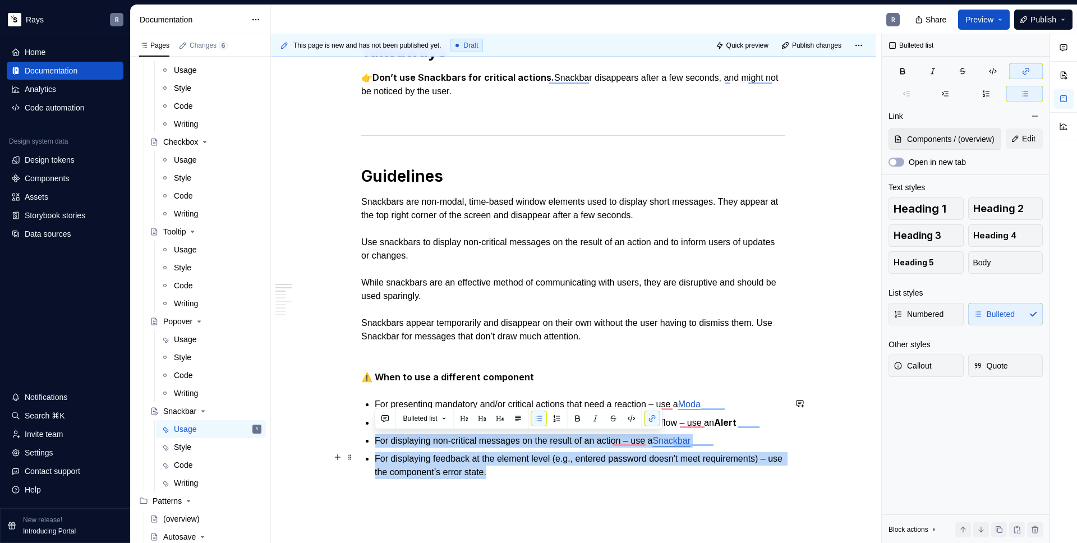
drag, startPoint x: 376, startPoint y: 439, endPoint x: 605, endPoint y: 465, distance: 230.4
click at [605, 465] on ul "For presenting mandatory and/or critical actions that need a reaction – use a M…" at bounding box center [580, 438] width 411 height 81
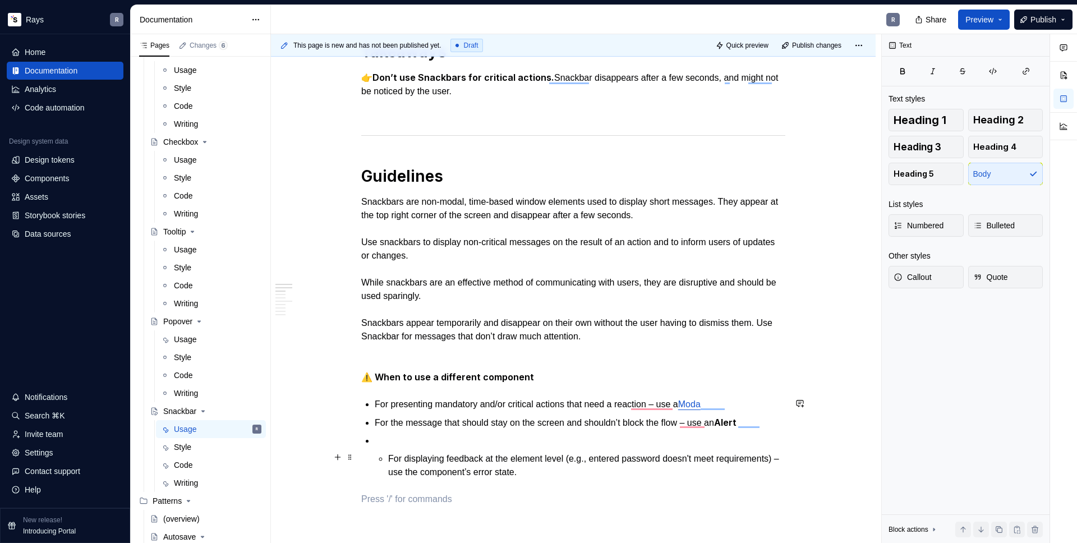
click at [388, 458] on p "For displaying feedback at the element level (e.g., entered password doesn't me…" at bounding box center [586, 465] width 397 height 27
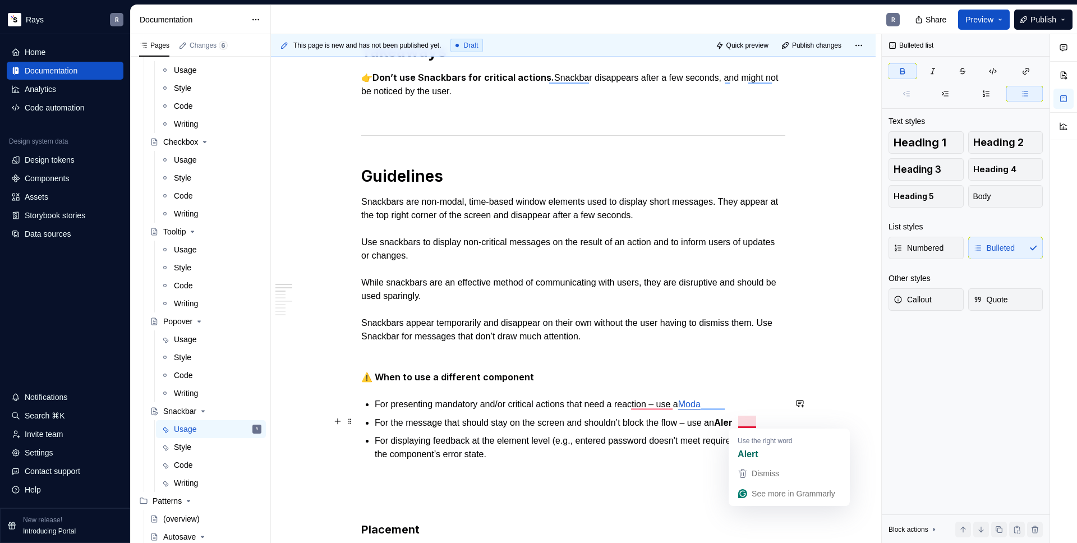
click at [756, 423] on p "For the message that should stay on the screen and shouldn’t block the flow – u…" at bounding box center [580, 423] width 411 height 14
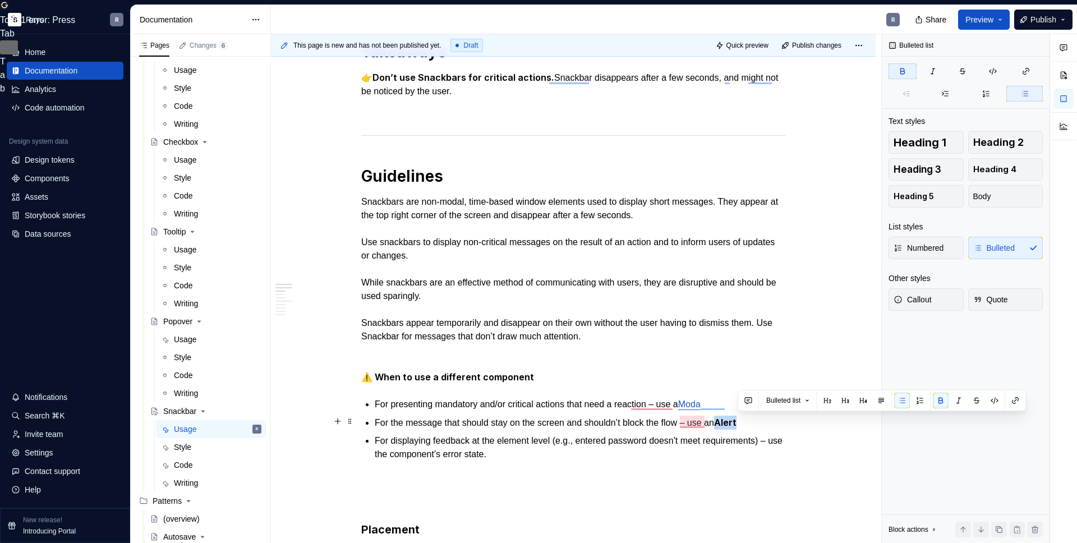
drag, startPoint x: 757, startPoint y: 421, endPoint x: 739, endPoint y: 423, distance: 18.1
click at [736, 423] on strong "Alert" at bounding box center [725, 422] width 22 height 11
click at [729, 403] on p "For presenting mandatory and/or critical actions that need a reaction – use a M…" at bounding box center [580, 404] width 411 height 13
drag, startPoint x: 741, startPoint y: 422, endPoint x: 759, endPoint y: 422, distance: 17.4
click at [759, 422] on p "For the message that should stay on the screen and shouldn’t block the flow – u…" at bounding box center [580, 422] width 411 height 13
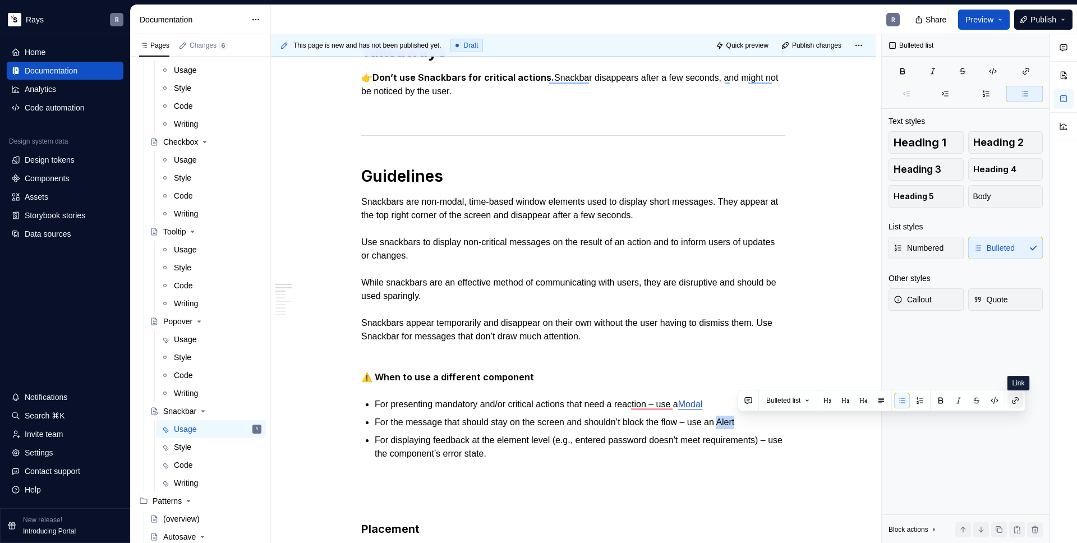
click at [1013, 399] on button "button" at bounding box center [1015, 401] width 16 height 16
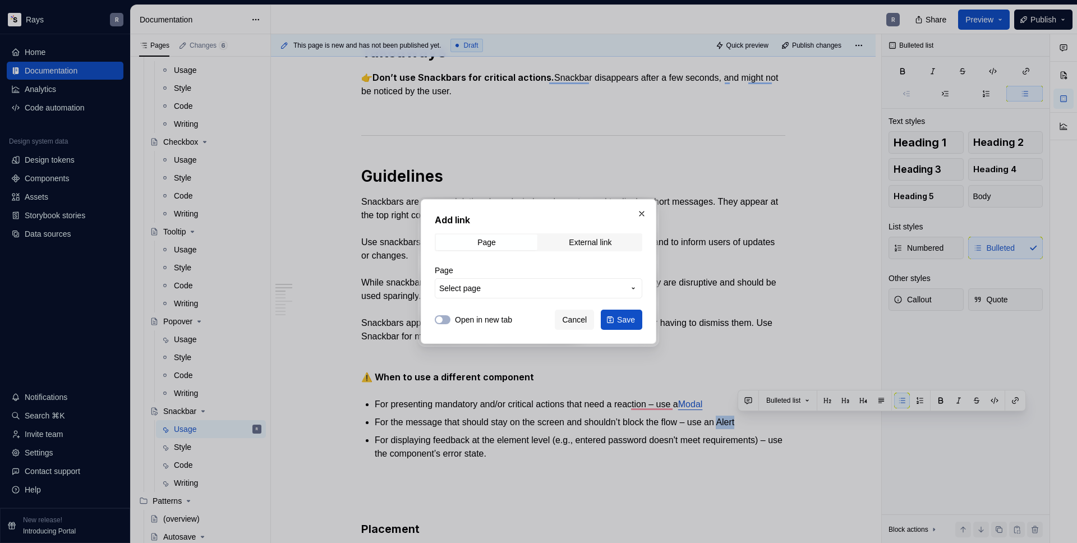
click at [584, 285] on span "Select page" at bounding box center [531, 288] width 185 height 11
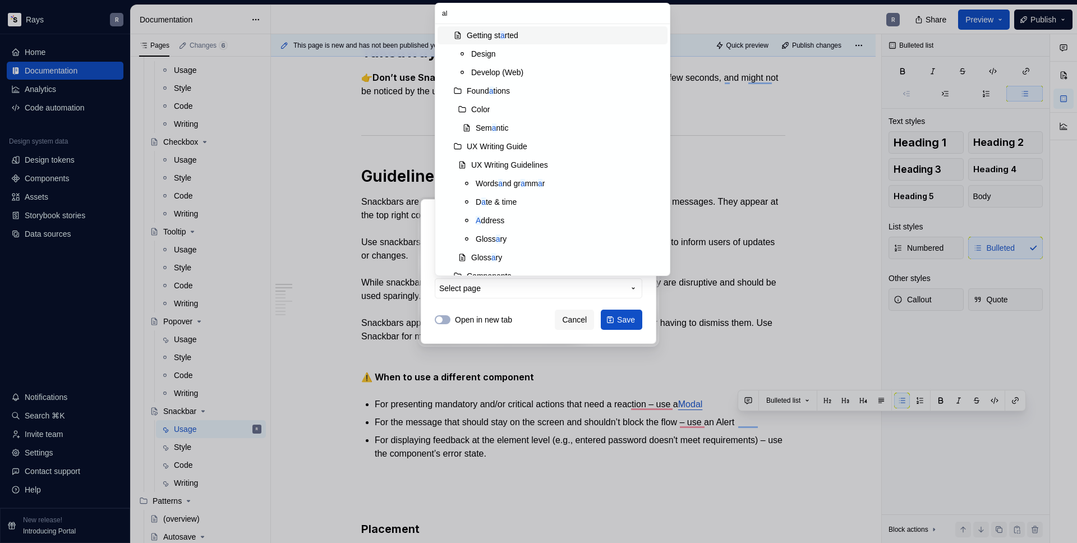
type input "ale"
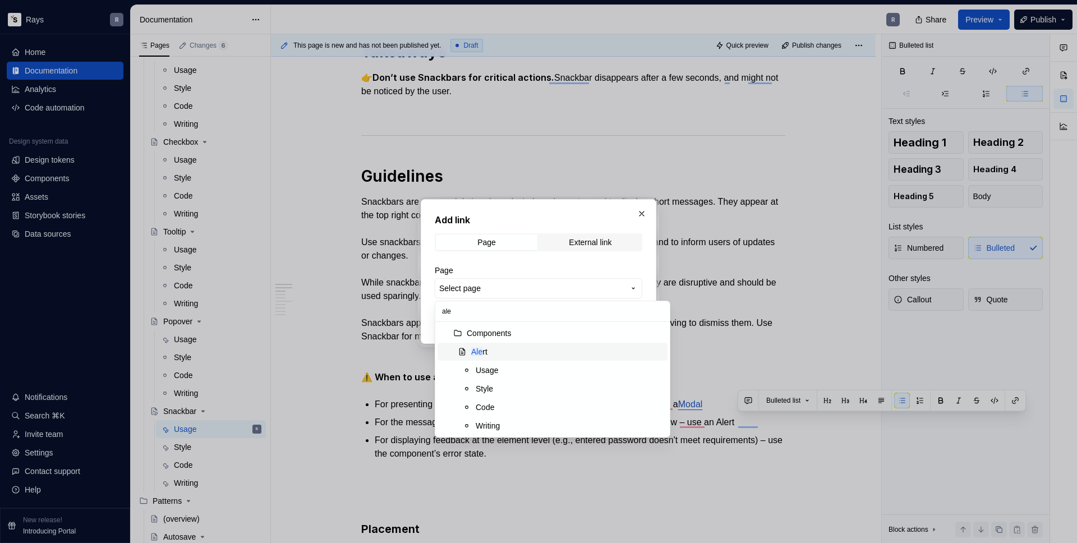
click at [490, 352] on div "Ale rt" at bounding box center [567, 351] width 192 height 11
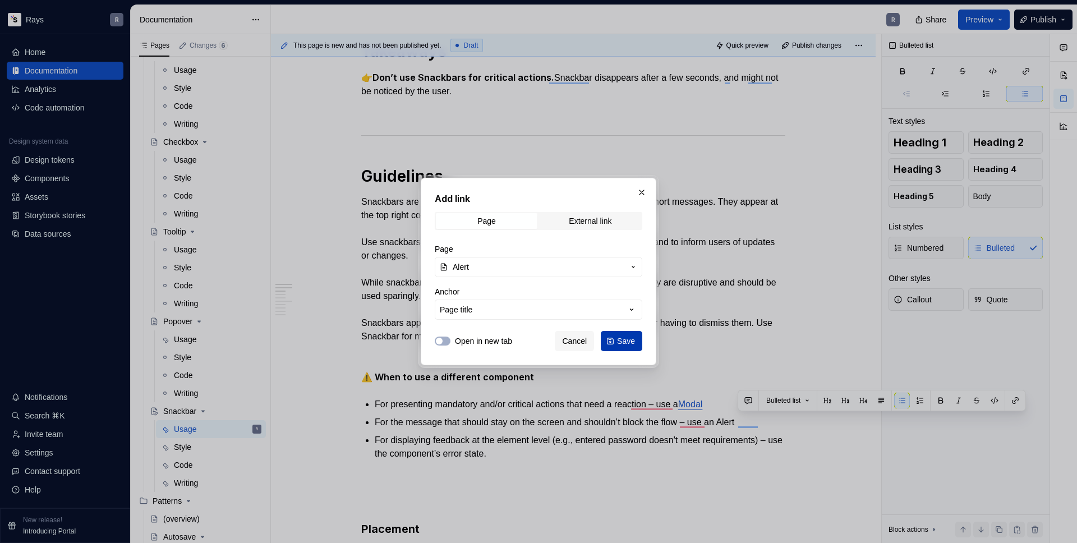
click at [614, 342] on button "Save" at bounding box center [621, 341] width 41 height 20
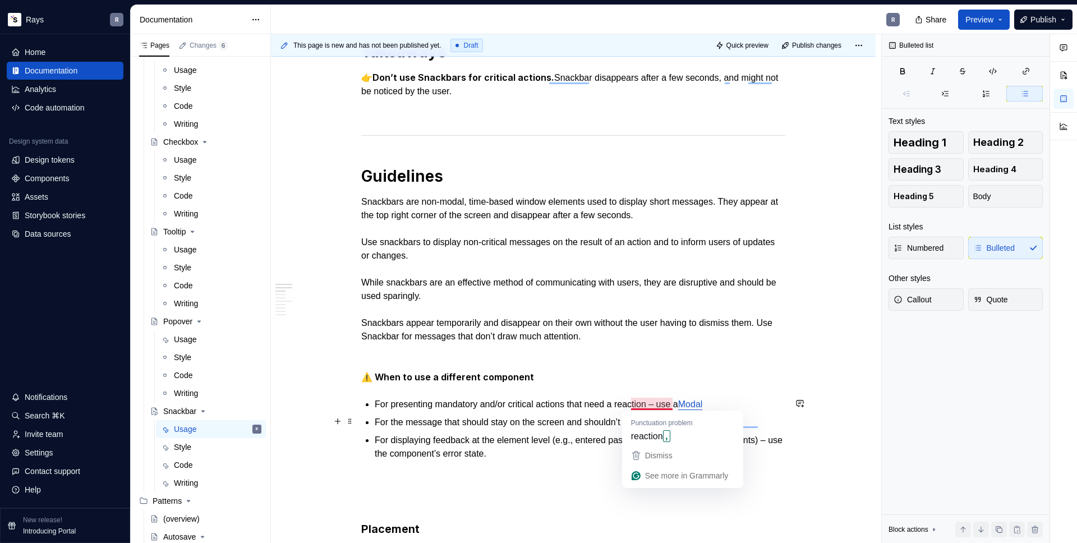
click at [519, 421] on p "For the message that should stay on the screen and shouldn’t block the flow – u…" at bounding box center [580, 422] width 411 height 13
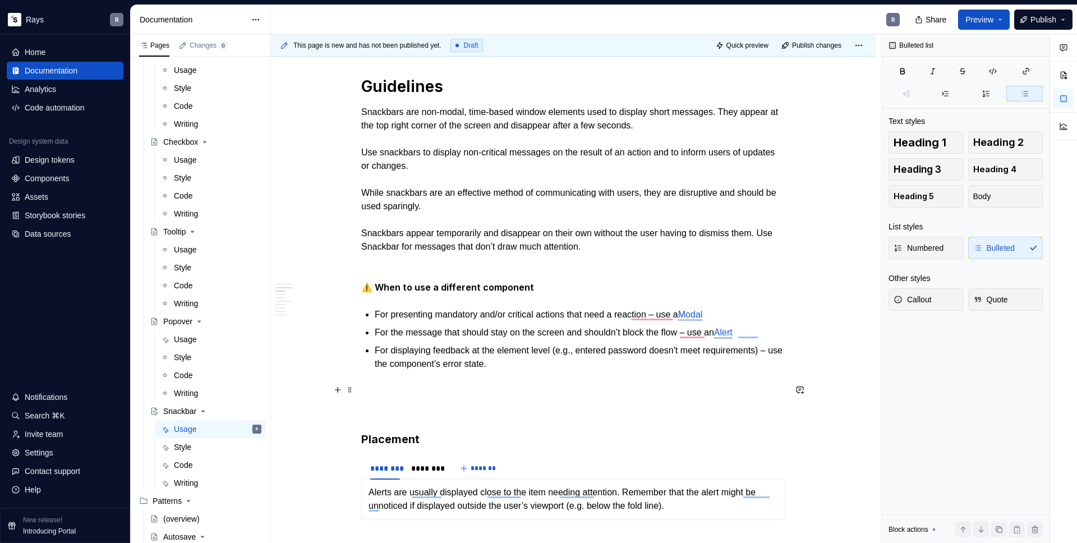
scroll to position [381, 0]
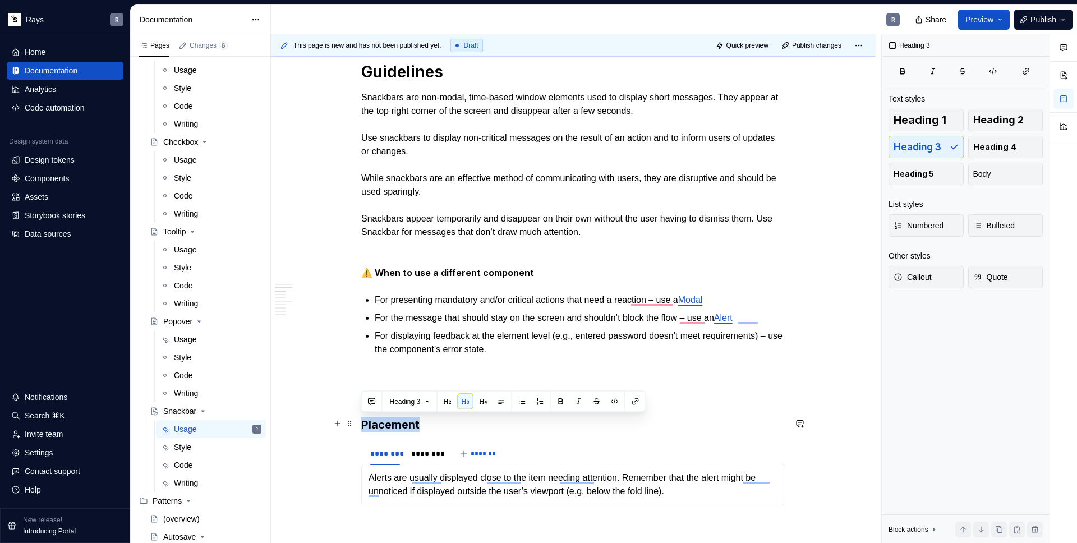
drag, startPoint x: 416, startPoint y: 423, endPoint x: 363, endPoint y: 426, distance: 52.8
click at [363, 426] on h3 "Placement" at bounding box center [573, 425] width 424 height 16
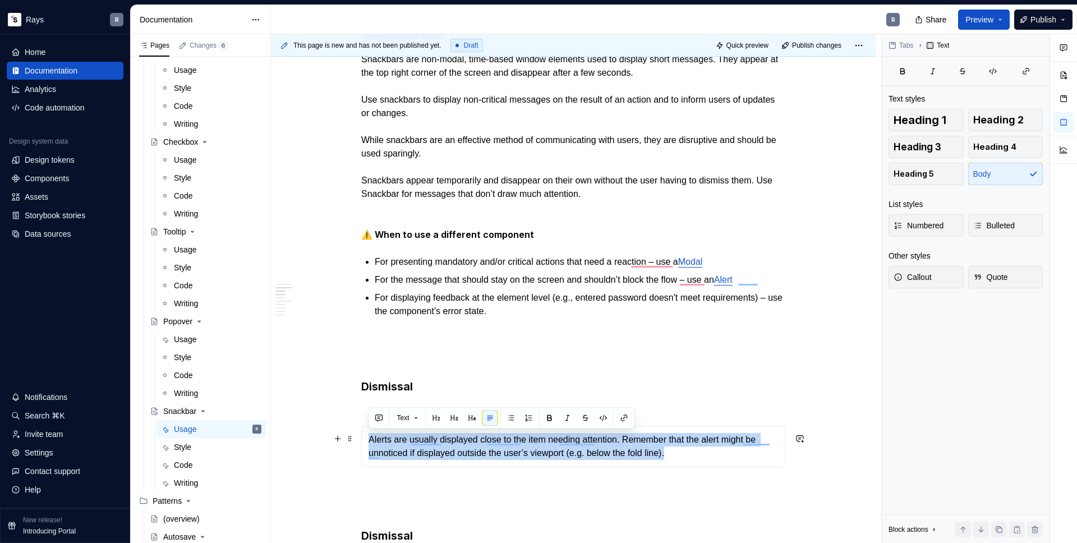
drag, startPoint x: 692, startPoint y: 451, endPoint x: 370, endPoint y: 437, distance: 322.8
click at [370, 437] on p "Alerts are usually displayed close to the item needing attention. Remember that…" at bounding box center [572, 446] width 409 height 27
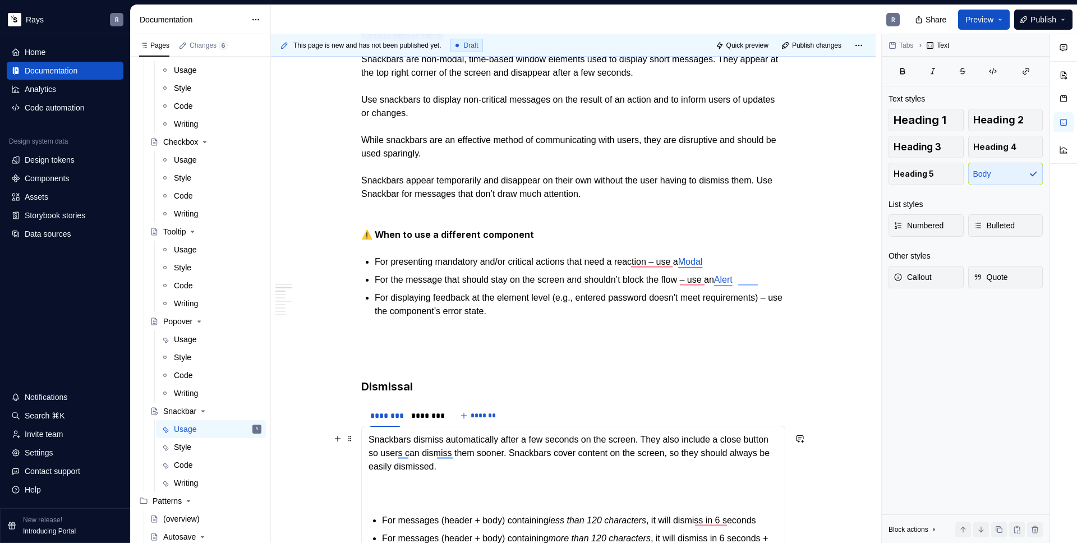
click at [446, 493] on p "Snackbars dismiss automatically after a few seconds on the screen. They also in…" at bounding box center [572, 466] width 409 height 67
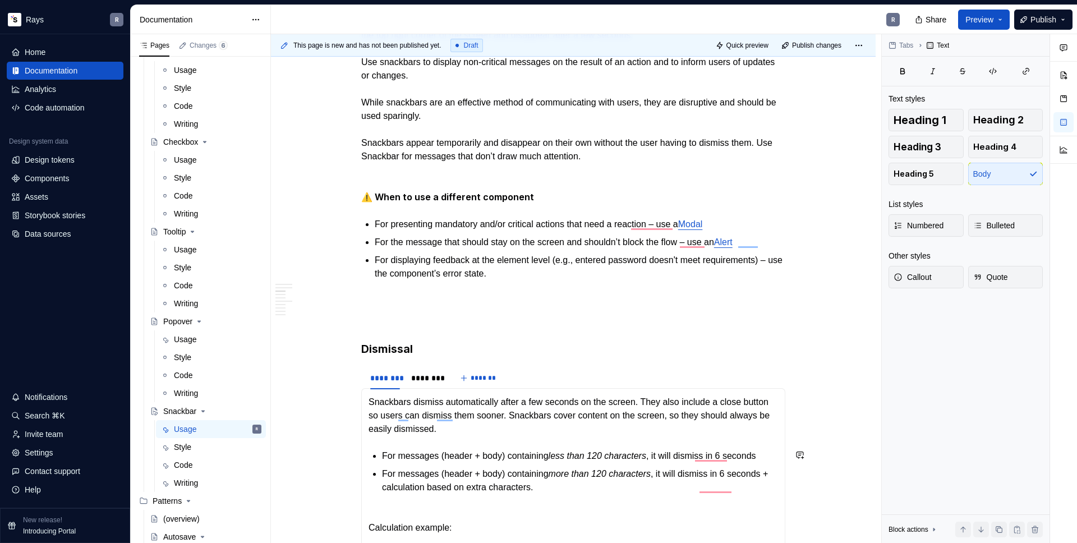
scroll to position [542, 0]
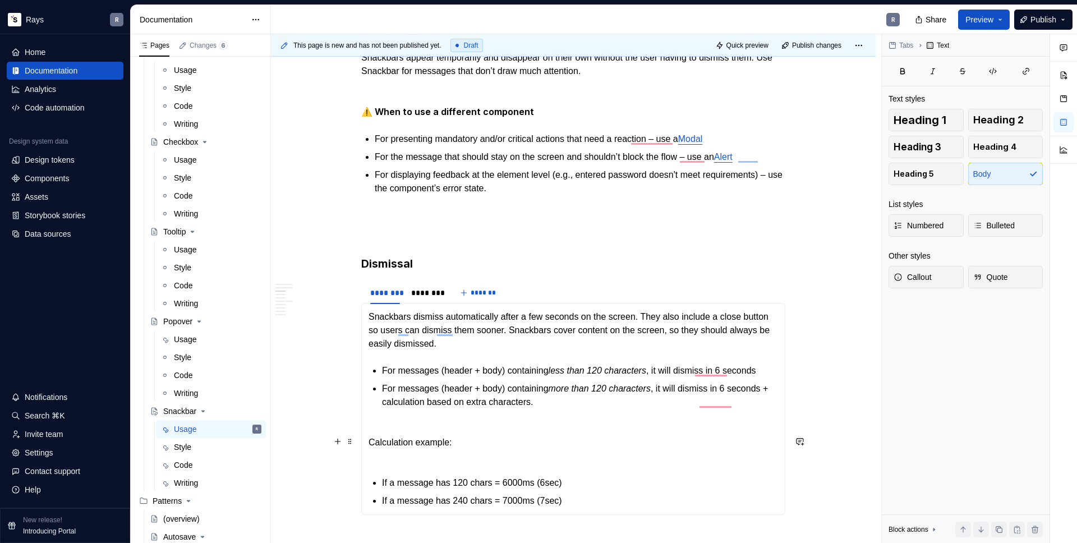
click at [391, 436] on p "Calculation example:" at bounding box center [572, 442] width 409 height 40
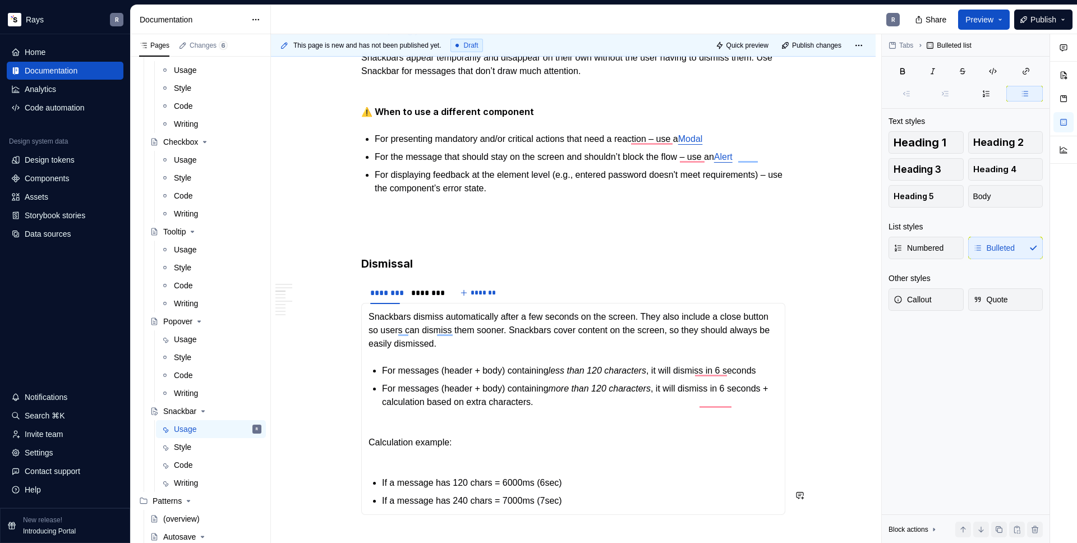
click at [406, 476] on section-item-column "Snackbars dismiss automatically after a few seconds on the screen. They also in…" at bounding box center [572, 408] width 409 height 197
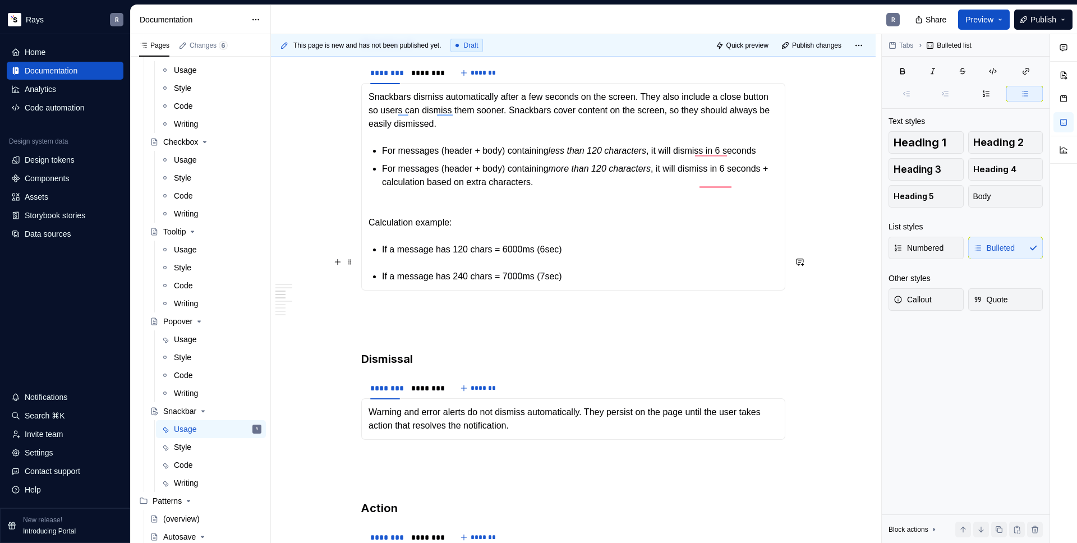
click at [413, 274] on section-item-column "Snackbars dismiss automatically after a few seconds on the screen. They also in…" at bounding box center [572, 186] width 409 height 193
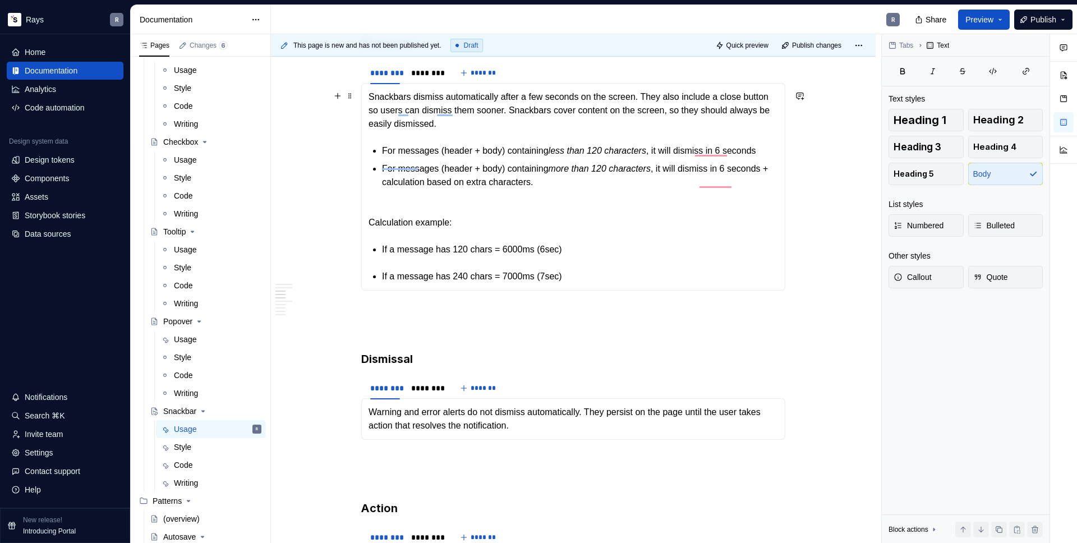
click at [483, 129] on p "Snackbars dismiss automatically after a few seconds on the screen. They also in…" at bounding box center [572, 110] width 409 height 40
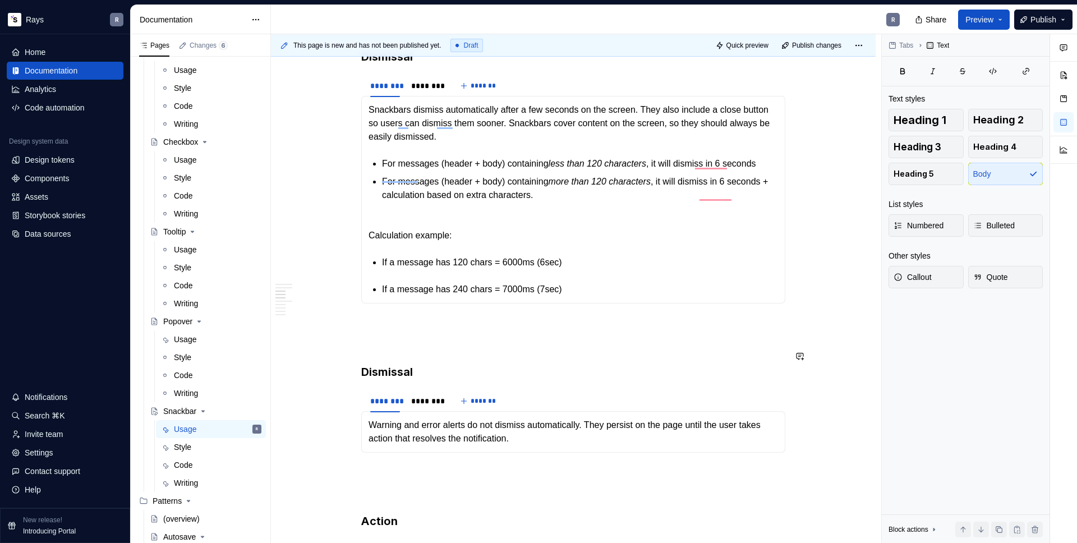
scroll to position [746, 0]
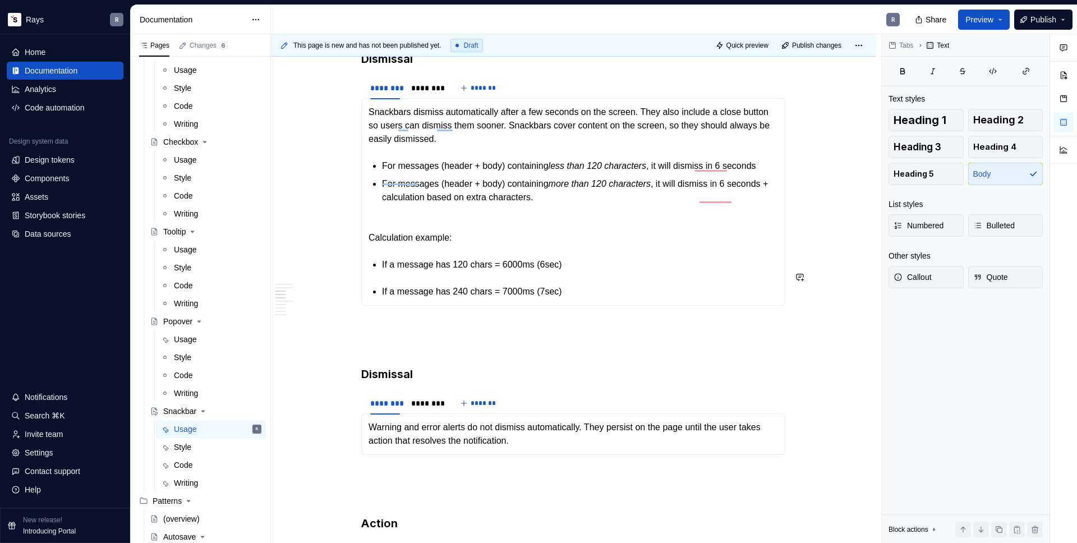
click at [441, 264] on section-item-column "Snackbars dismiss automatically after a few seconds on the screen. They also in…" at bounding box center [572, 201] width 409 height 193
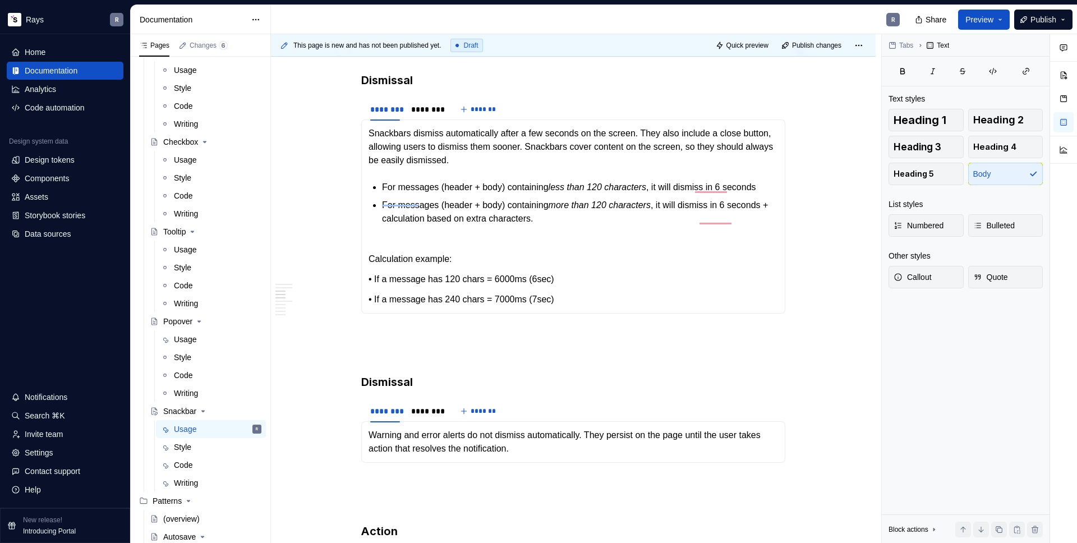
scroll to position [652, 0]
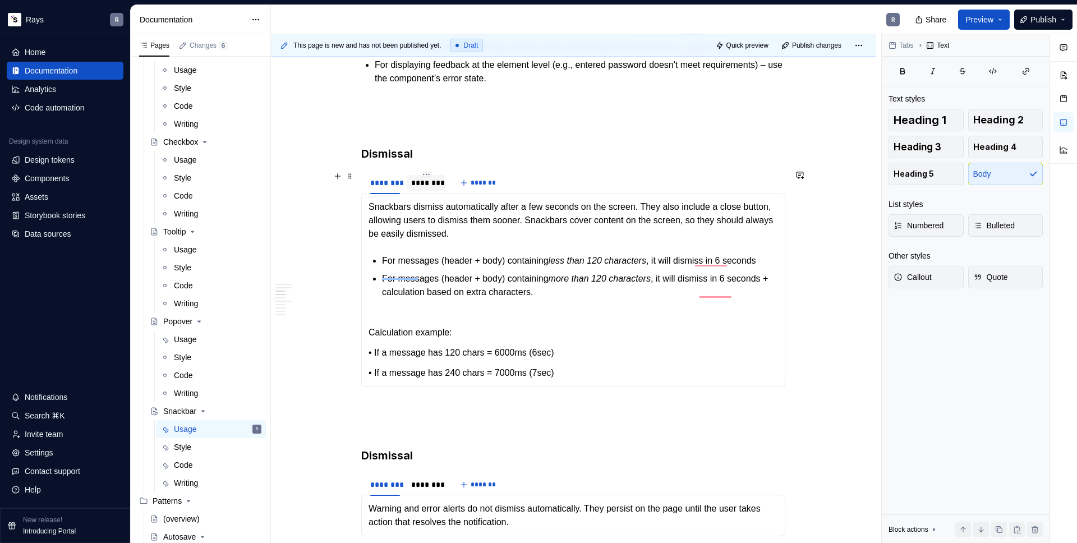
click at [423, 190] on div "********" at bounding box center [426, 183] width 39 height 18
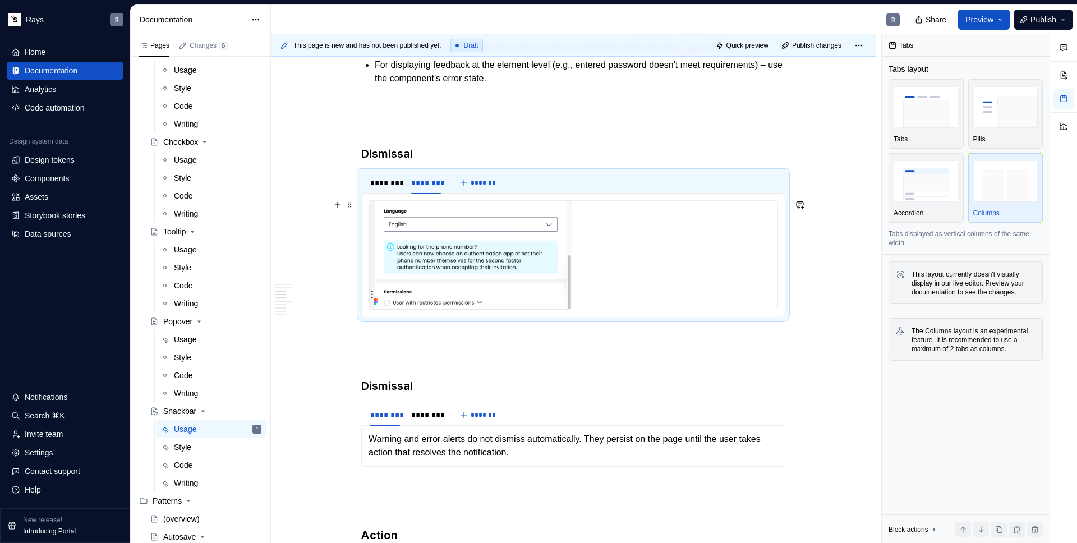
click at [445, 248] on img "To enrich screen reader interactions, please activate Accessibility in Grammarl…" at bounding box center [470, 255] width 203 height 109
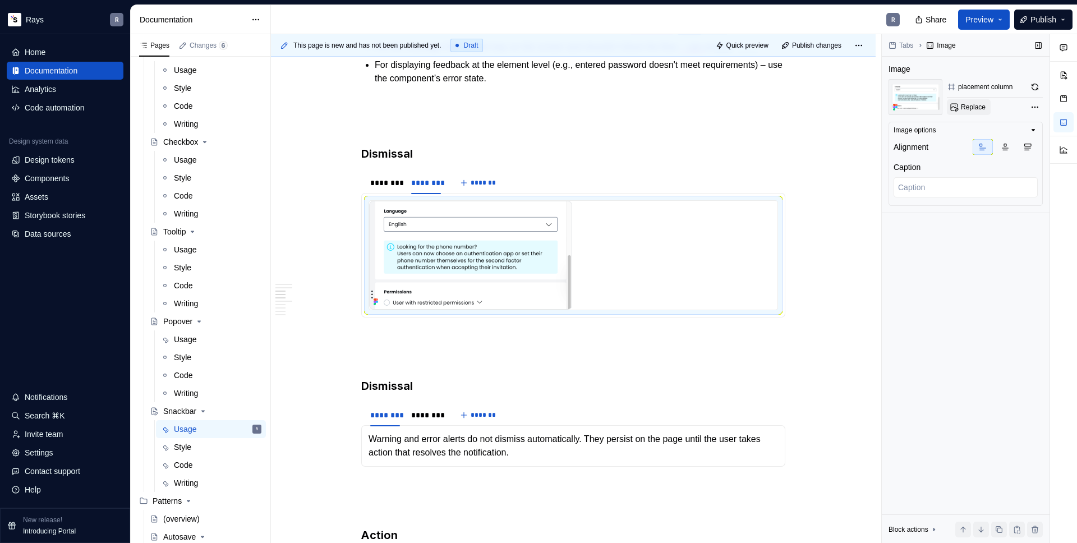
click at [979, 104] on span "Replace" at bounding box center [973, 107] width 25 height 9
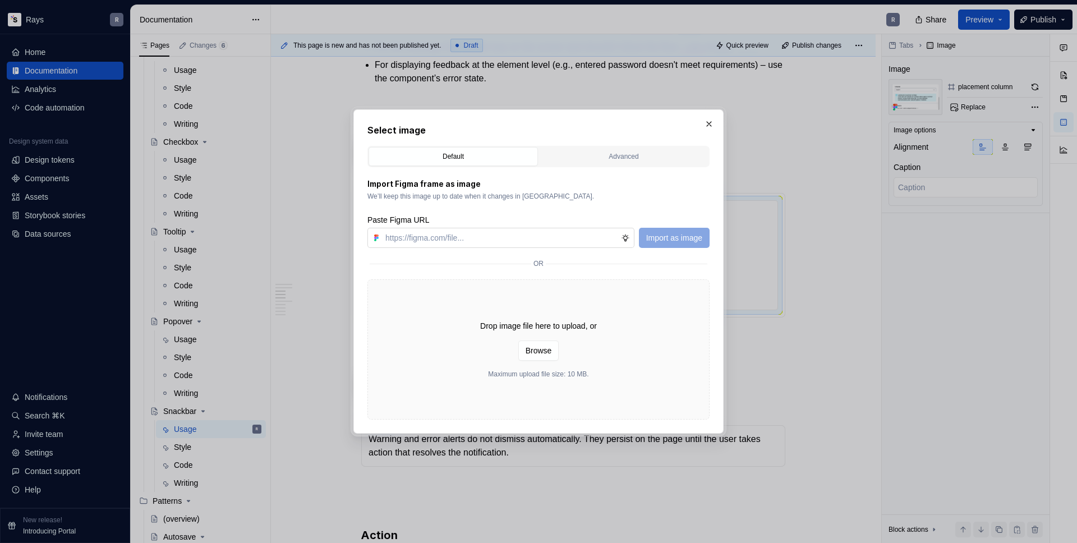
click at [532, 236] on input "text" at bounding box center [501, 238] width 240 height 20
type textarea "*"
type input "https://www.figma.com/design/Txi4seRtvtbRiOWhfuyfuq/Documentation?node-id=470-2…"
click at [679, 235] on span "Import as image" at bounding box center [674, 237] width 56 height 11
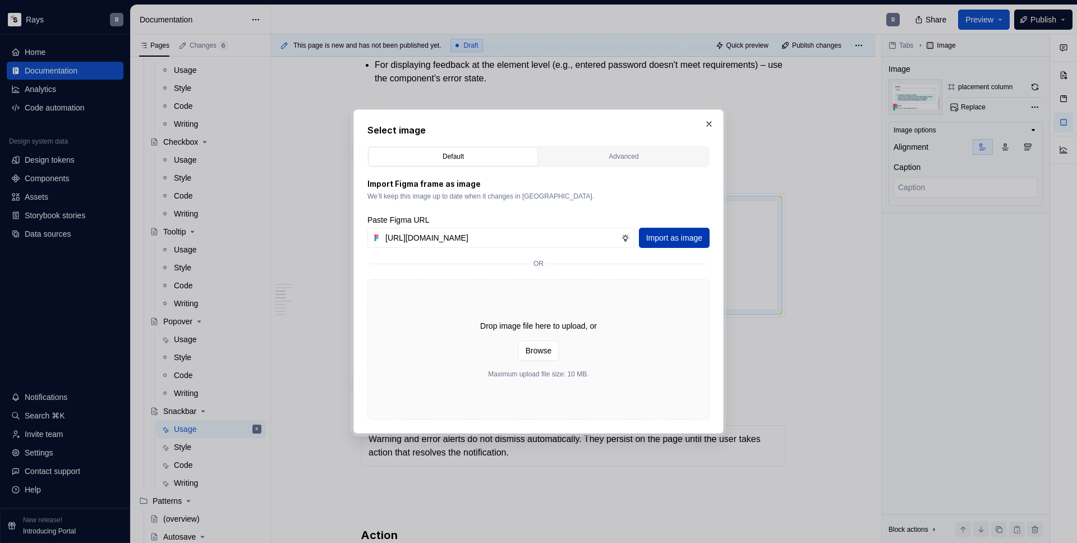
scroll to position [0, 0]
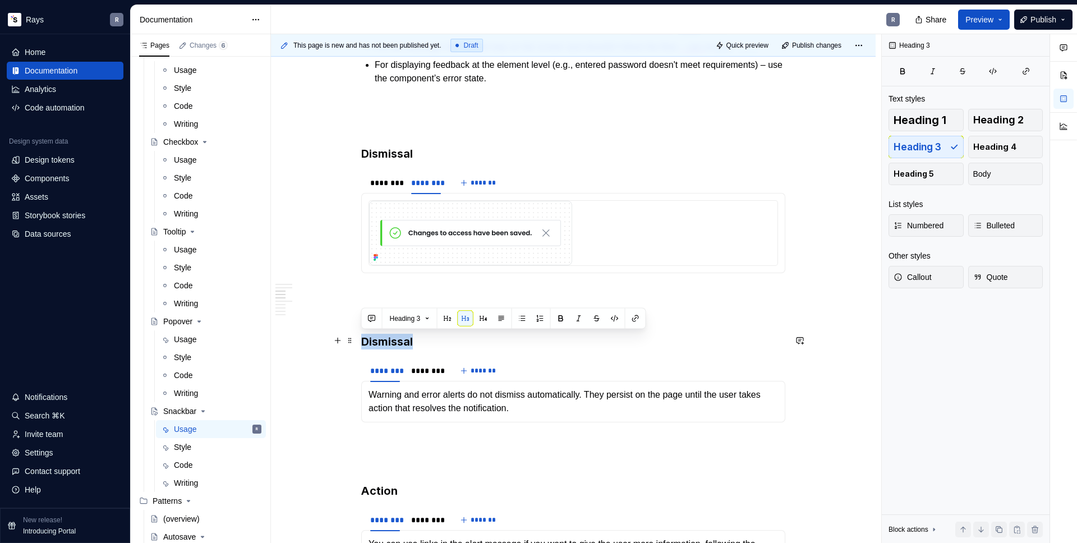
drag, startPoint x: 412, startPoint y: 342, endPoint x: 363, endPoint y: 342, distance: 49.4
click at [363, 342] on h3 "Dismissal" at bounding box center [573, 342] width 424 height 16
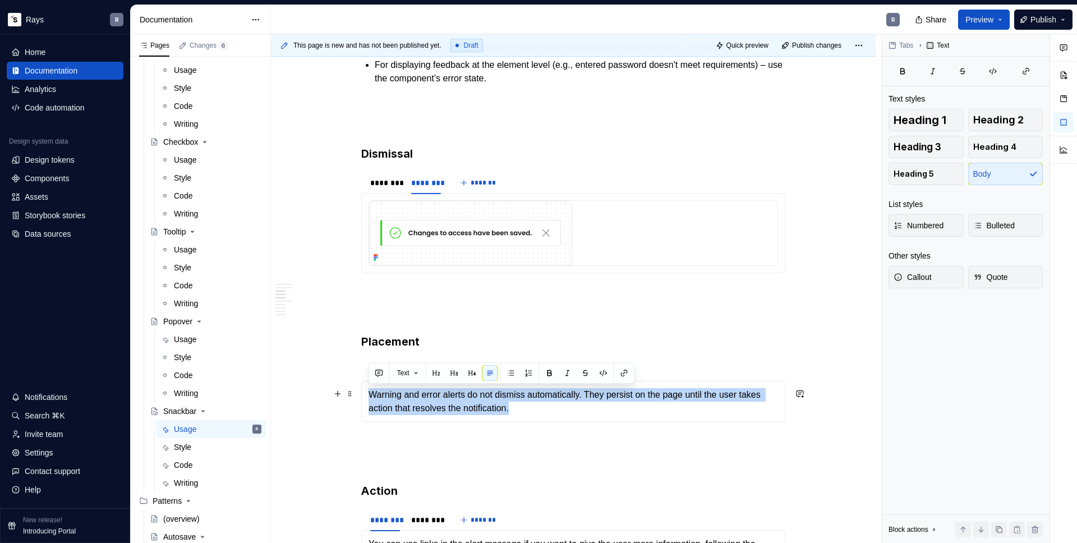
drag, startPoint x: 464, startPoint y: 406, endPoint x: 369, endPoint y: 398, distance: 95.7
click at [369, 398] on p "Warning and error alerts do not dismiss automatically. They persist on the page…" at bounding box center [572, 401] width 409 height 27
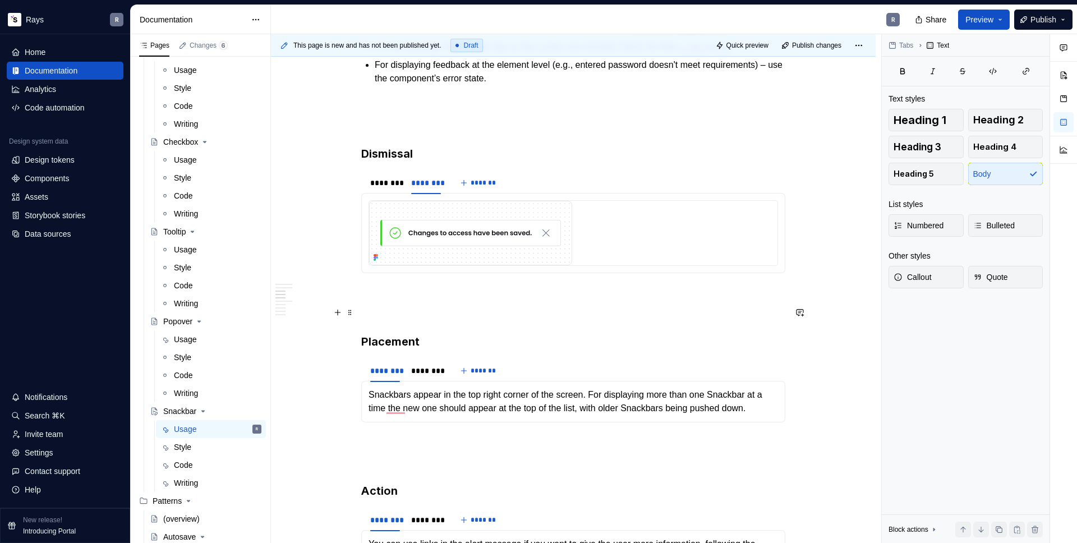
click at [417, 302] on div "Takeaways 👉 Don’t use Snackbars for critical actions. Snackbar disappears after…" at bounding box center [573, 514] width 424 height 1885
click at [436, 341] on h3 "Placement" at bounding box center [573, 342] width 424 height 16
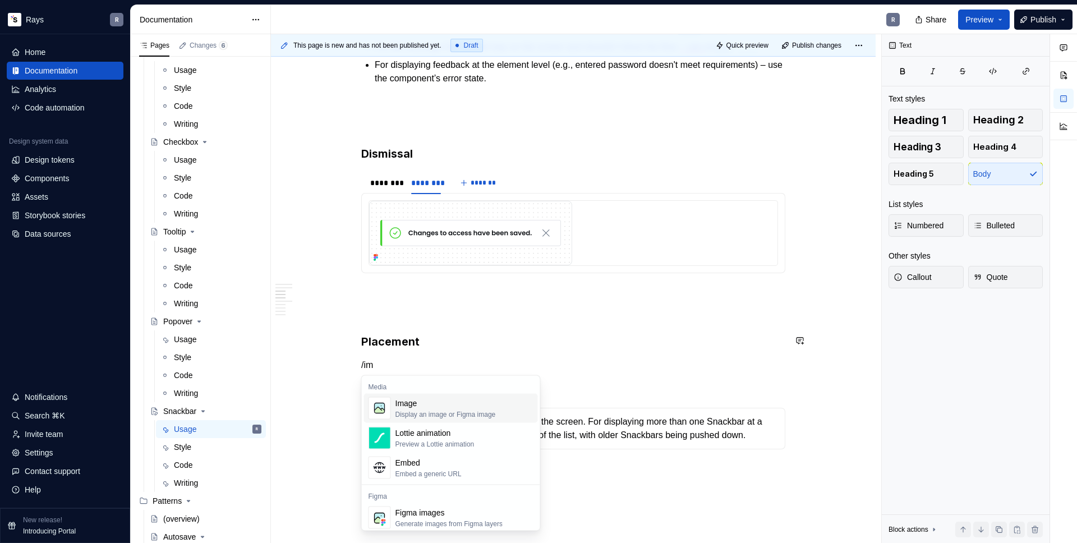
click at [436, 403] on div "Image" at bounding box center [445, 403] width 100 height 11
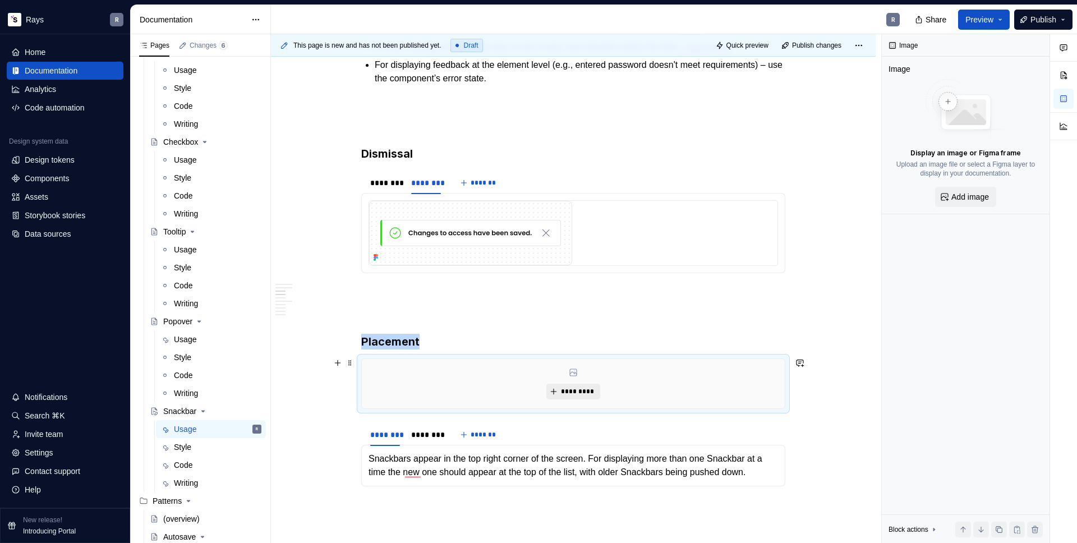
click at [587, 389] on span "*********" at bounding box center [577, 391] width 34 height 9
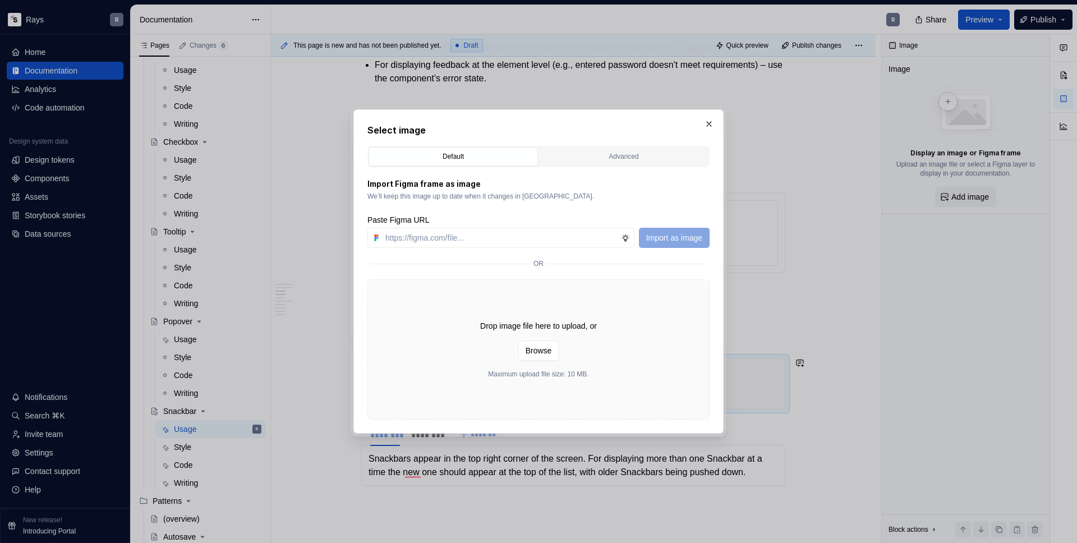
type textarea "*"
type input "https://www.figma.com/design/Txi4seRtvtbRiOWhfuyfuq/Documentation?node-id=470-2…"
click at [695, 238] on span "Import as image" at bounding box center [674, 237] width 56 height 11
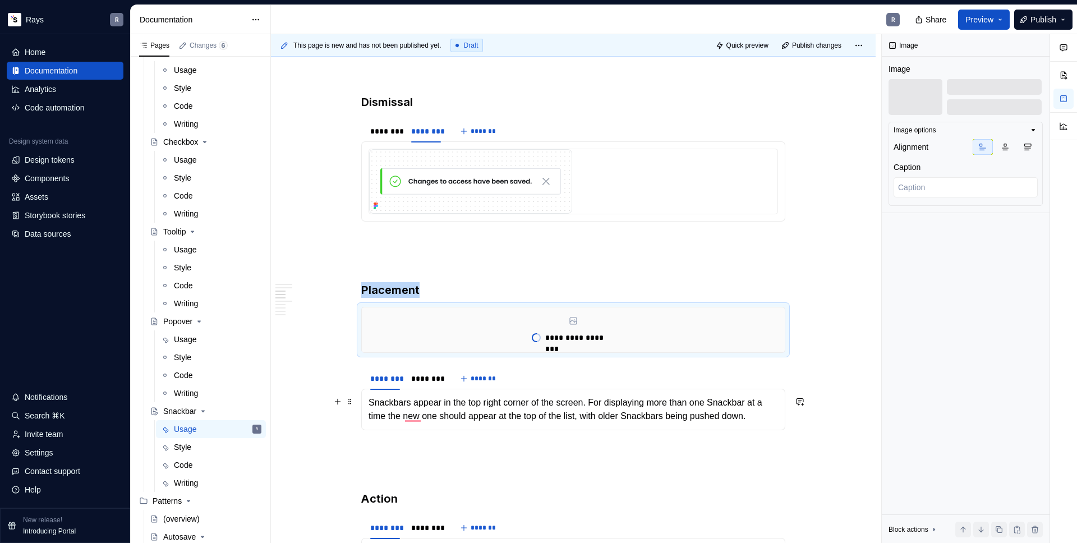
scroll to position [708, 0]
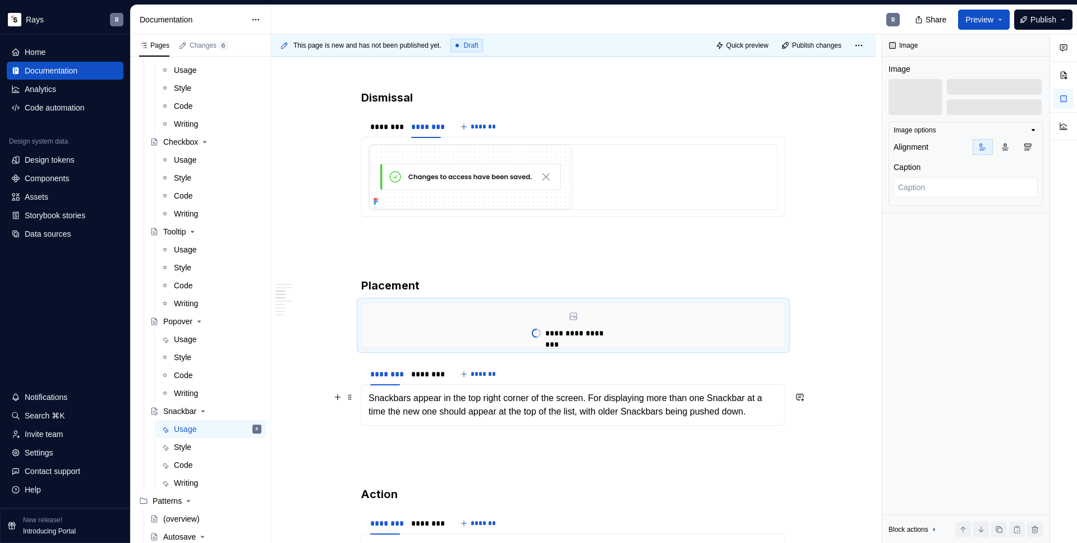
click at [404, 414] on p "Snackbars appear in the top right corner of the screen. For displaying more tha…" at bounding box center [572, 404] width 409 height 27
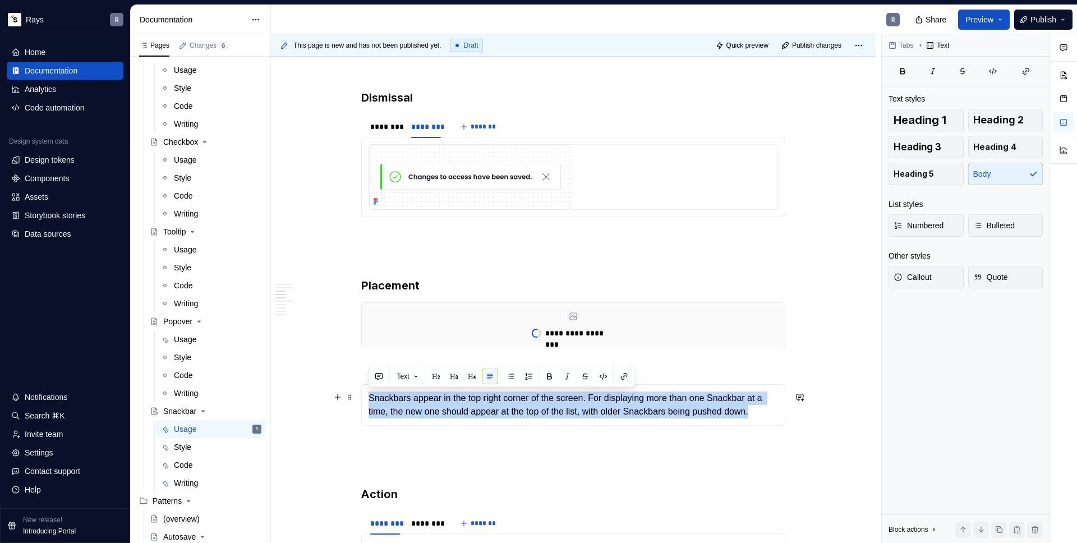
drag, startPoint x: 394, startPoint y: 418, endPoint x: 368, endPoint y: 399, distance: 32.1
click at [368, 399] on p "Snackbars appear in the top right corner of the screen. For displaying more tha…" at bounding box center [572, 404] width 409 height 27
copy p "Snackbars appear in the top right corner of the screen. For displaying more tha…"
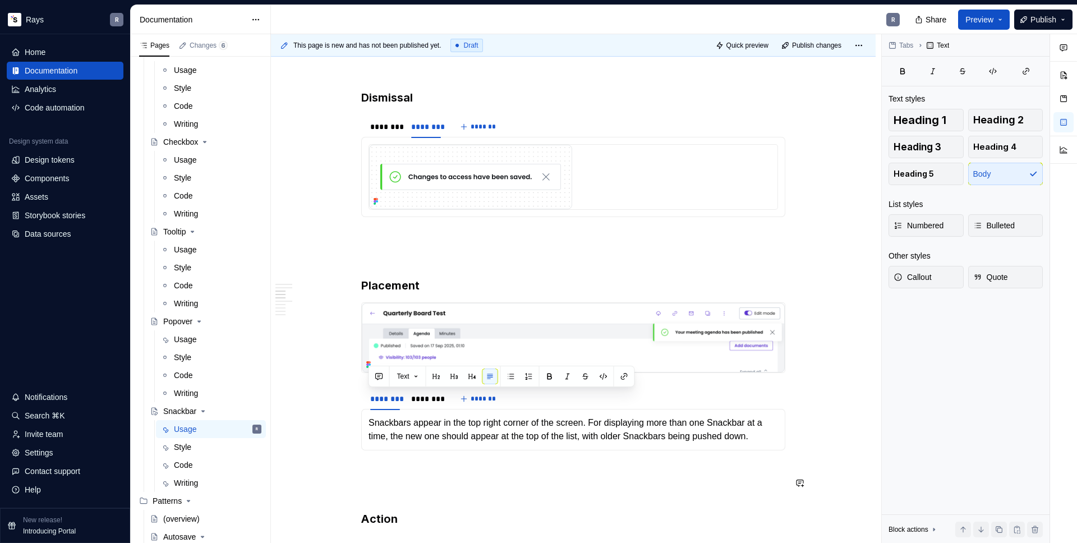
click at [425, 469] on div "Takeaways 👉 Don’t use Snackbars for critical actions. Snackbar disappears after…" at bounding box center [573, 500] width 424 height 1970
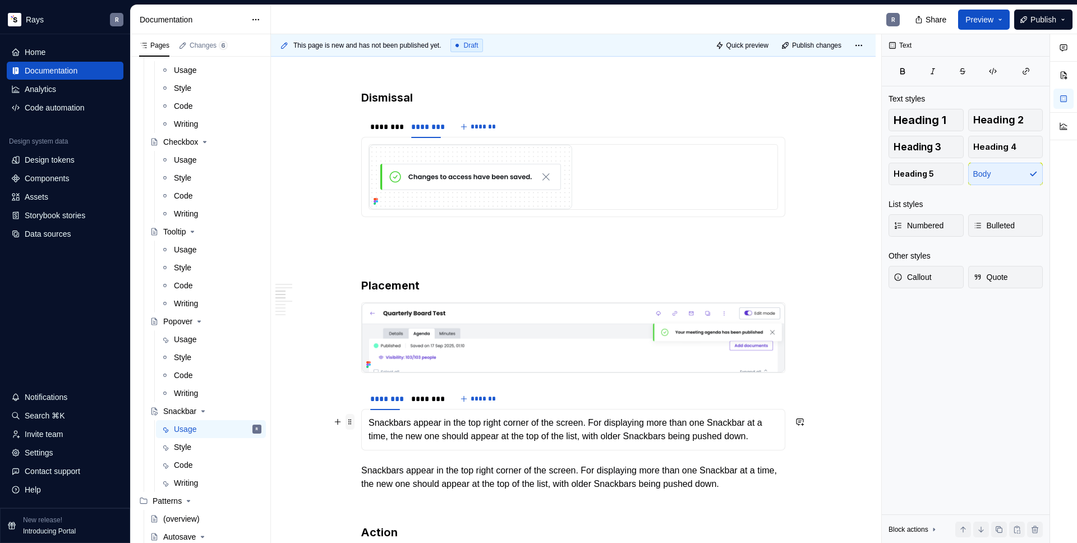
click at [352, 421] on span at bounding box center [349, 422] width 9 height 16
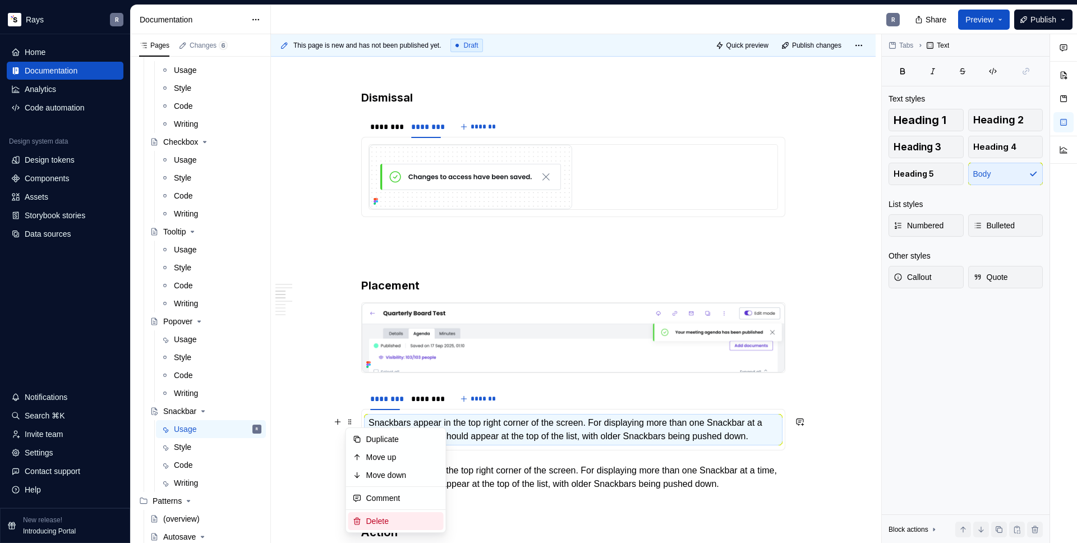
click at [417, 519] on div "Delete" at bounding box center [402, 520] width 73 height 11
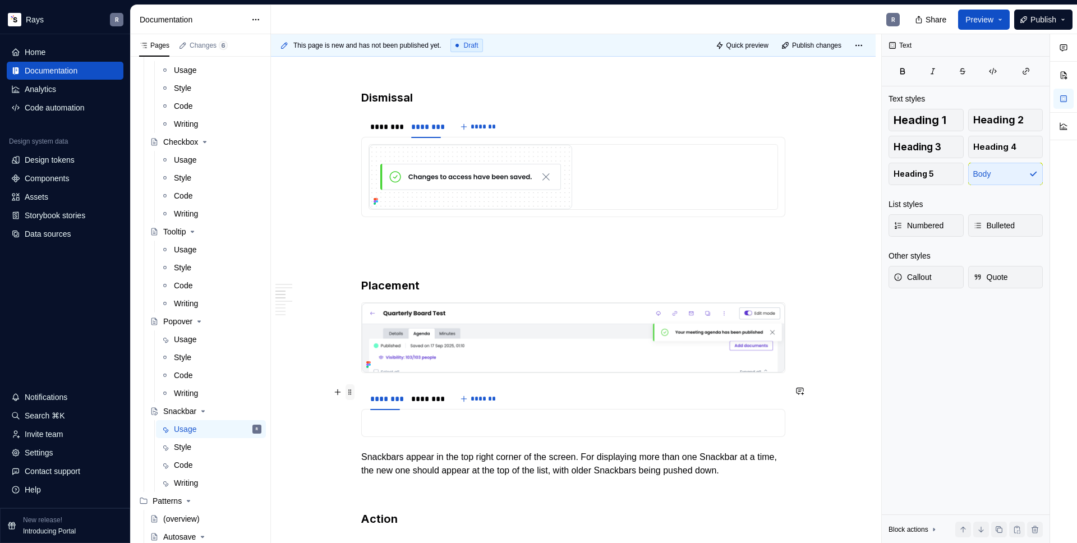
click at [353, 393] on span at bounding box center [349, 392] width 9 height 16
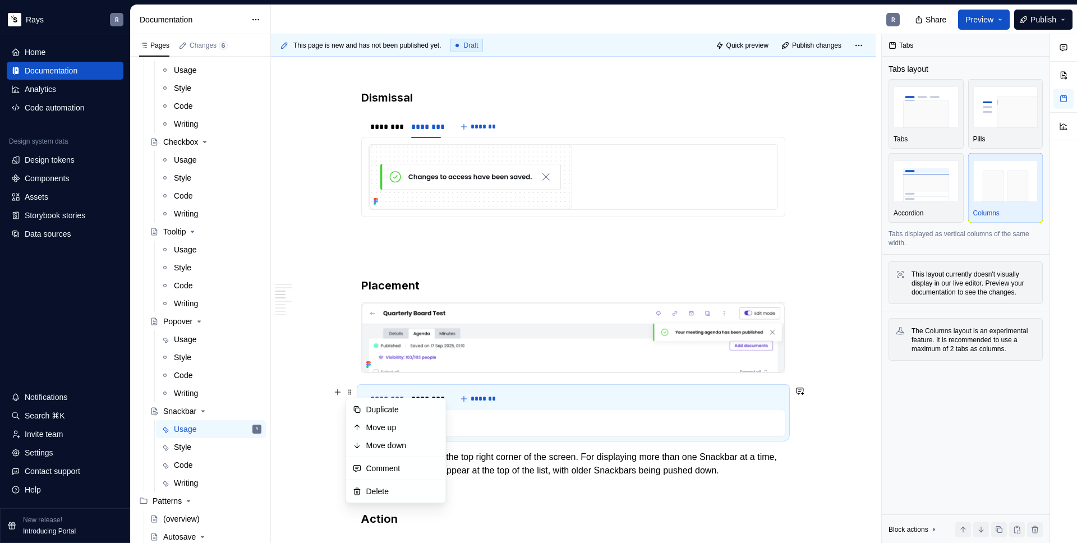
click at [396, 481] on div "Duplicate Move up Move down Comment Delete" at bounding box center [395, 450] width 101 height 105
click at [398, 484] on div "Delete" at bounding box center [395, 491] width 95 height 18
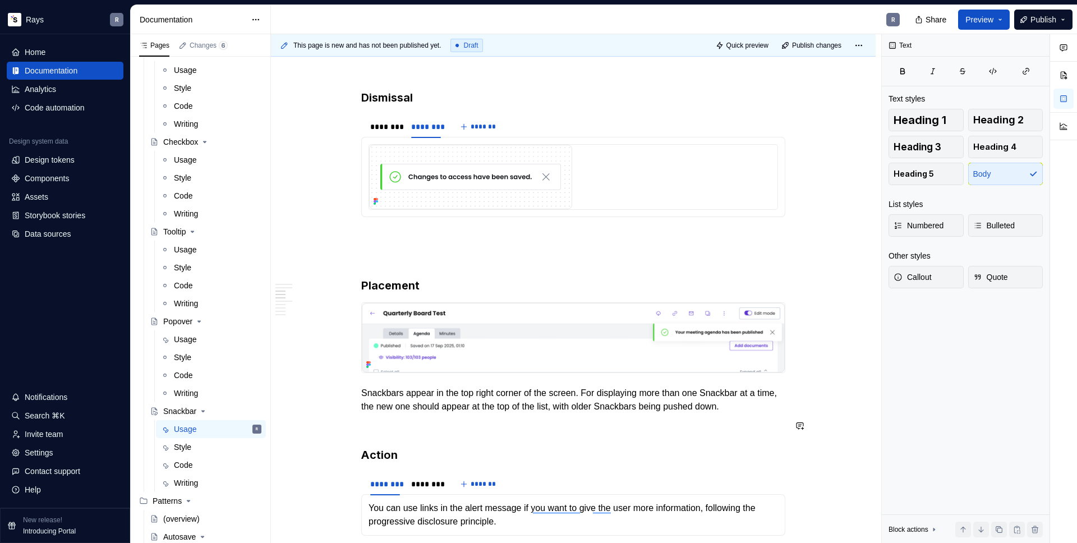
click at [400, 417] on div "Takeaways 👉 Don’t use Snackbars for critical actions. Snackbar disappears after…" at bounding box center [573, 468] width 424 height 1906
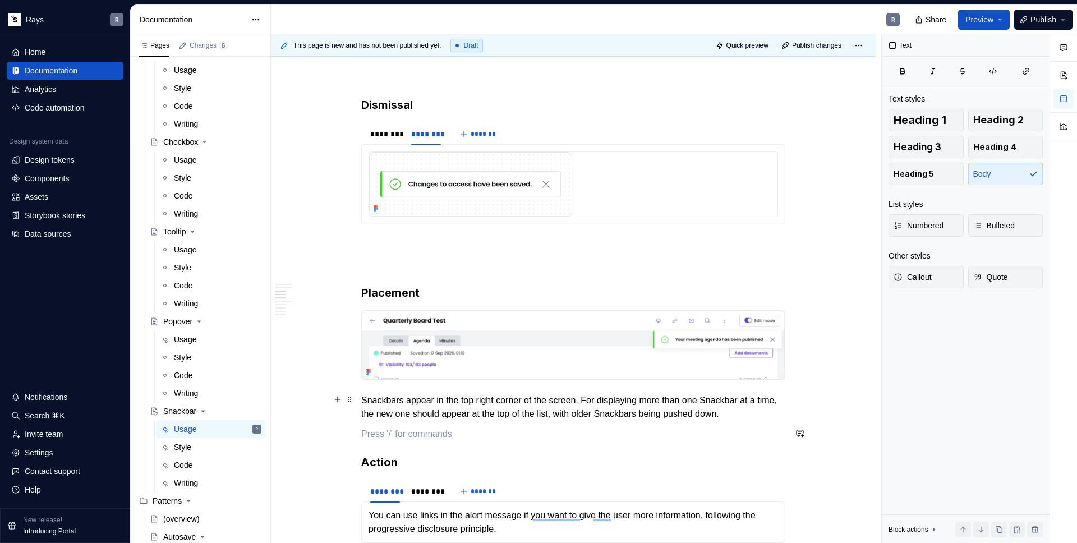
scroll to position [686, 0]
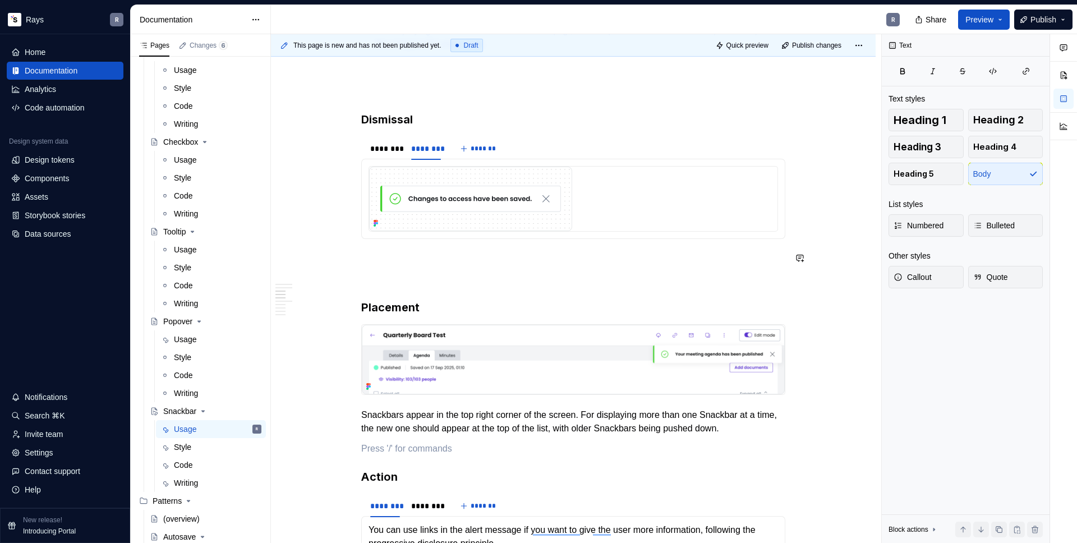
click at [419, 247] on div "Takeaways 👉 Don’t use Snackbars for critical actions. Snackbar disappears after…" at bounding box center [573, 490] width 424 height 1906
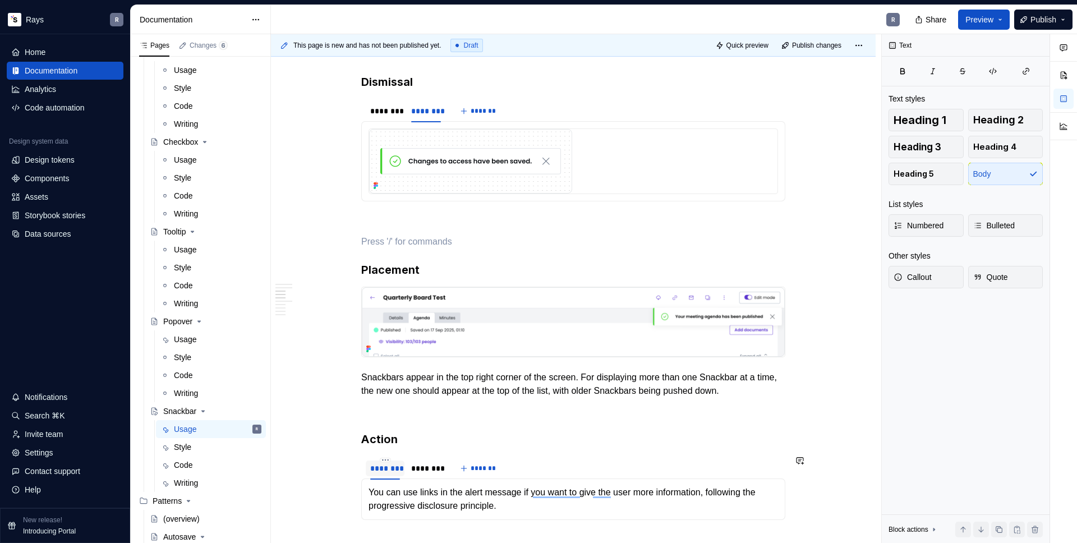
scroll to position [754, 0]
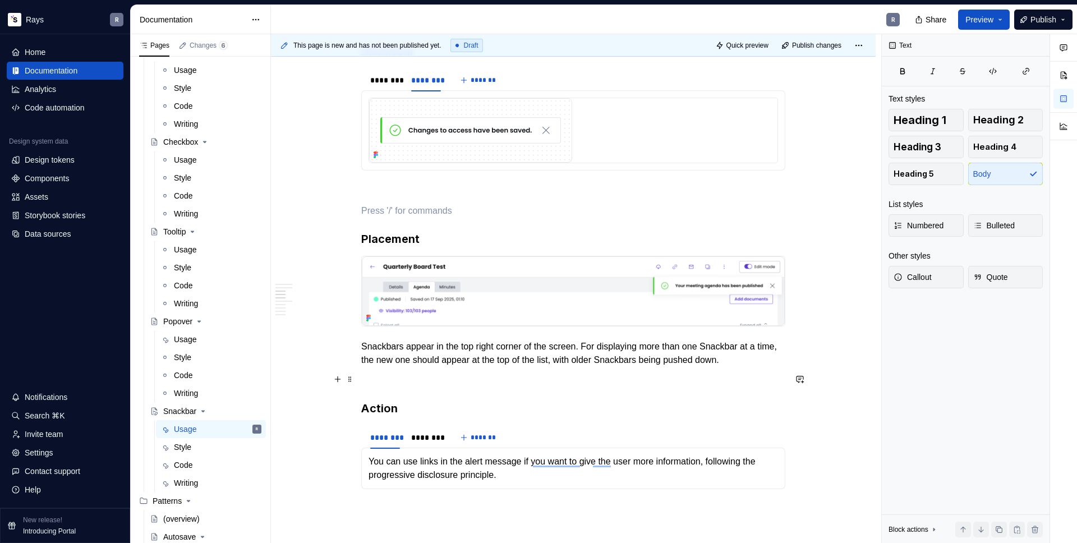
click at [412, 373] on p "To enrich screen reader interactions, please activate Accessibility in Grammarl…" at bounding box center [573, 379] width 424 height 13
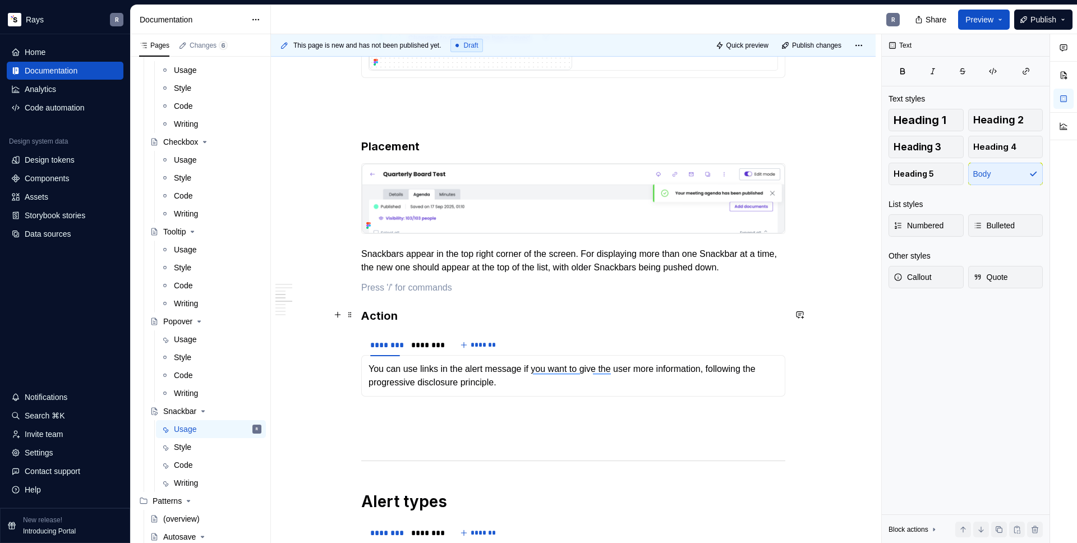
click at [431, 312] on h3 "Action" at bounding box center [573, 316] width 424 height 16
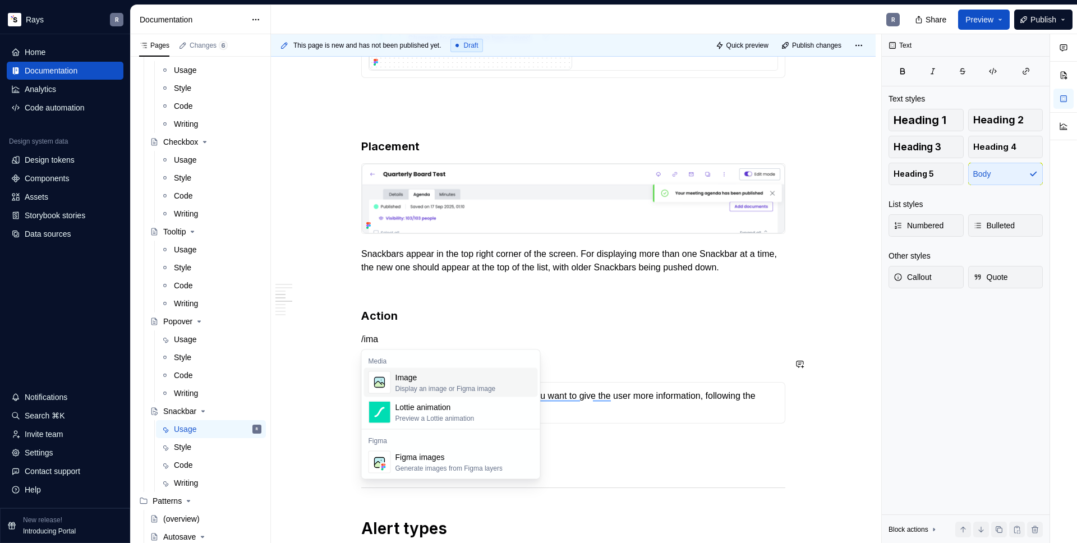
click at [414, 382] on div "Image Display an image or Figma image" at bounding box center [445, 382] width 100 height 21
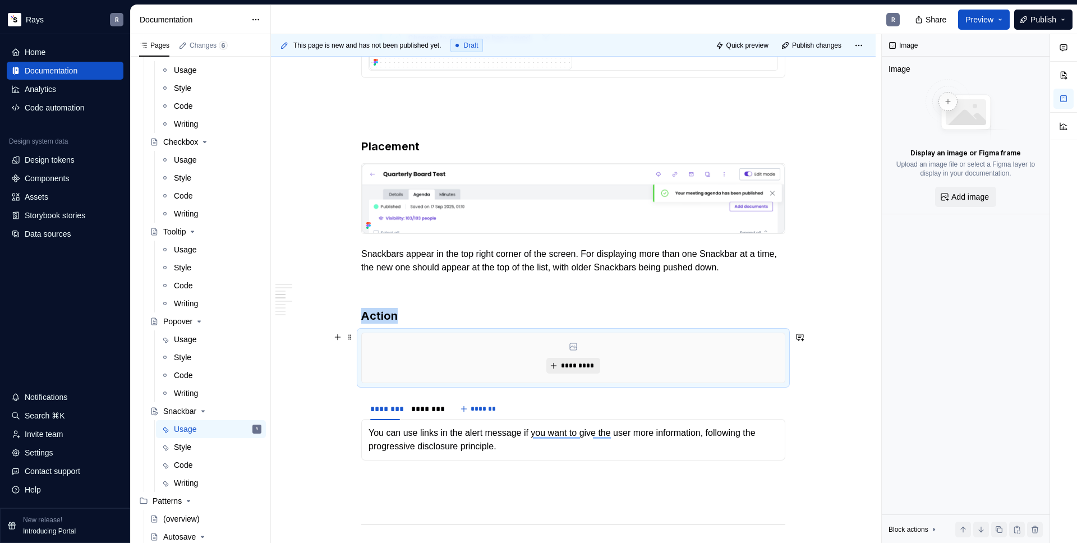
click at [567, 359] on button "*********" at bounding box center [572, 366] width 53 height 16
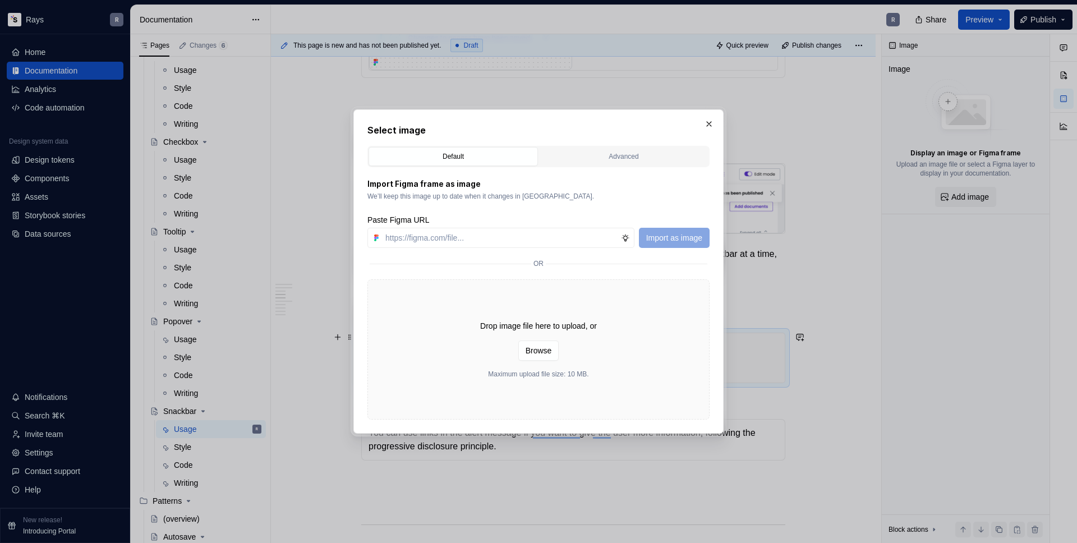
type textarea "*"
type input "https://www.figma.com/design/Txi4seRtvtbRiOWhfuyfuq/Documentation?node-id=470-7…"
type textarea "*"
type input "https://www.figma.com/design/Txi4seRtvtbRiOWhfuyfuq/Documentation?node-id=470-7…"
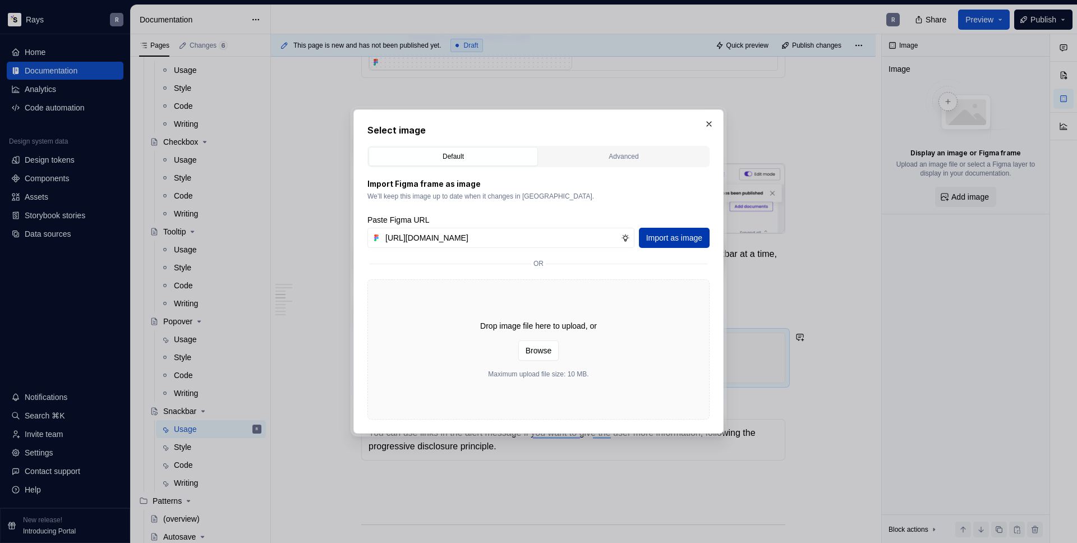
click at [690, 234] on span "Import as image" at bounding box center [674, 237] width 56 height 11
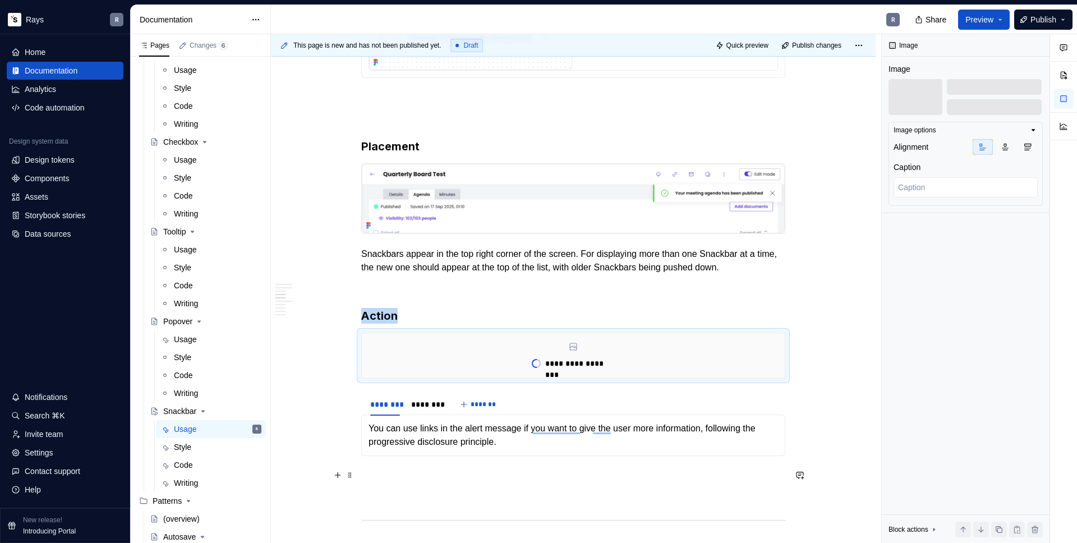
click at [380, 474] on p "To enrich screen reader interactions, please activate Accessibility in Grammarl…" at bounding box center [573, 475] width 424 height 13
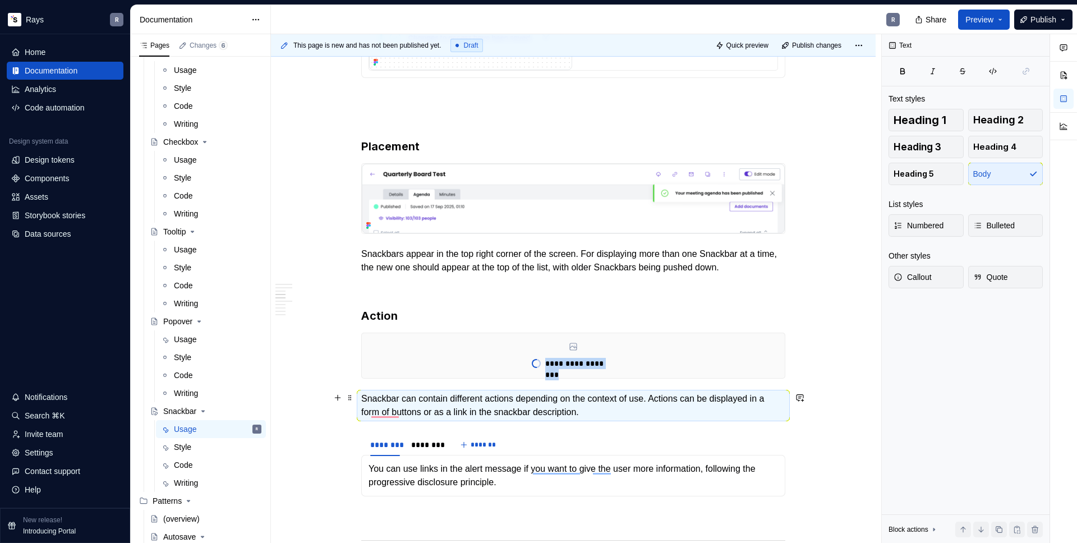
click at [639, 414] on p "Snackbar can contain different actions depending on the context of use. Actions…" at bounding box center [573, 405] width 424 height 27
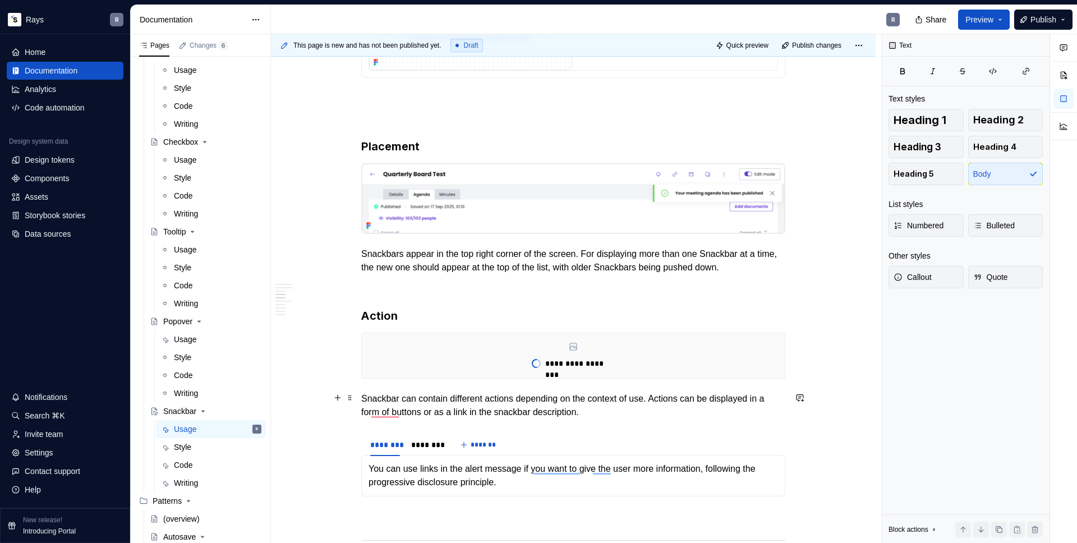
click at [643, 411] on p "Snackbar can contain different actions depending on the context of use. Actions…" at bounding box center [573, 405] width 424 height 27
click at [658, 416] on p "Snackbar can contain different actions depending on the context of use. Actions…" at bounding box center [573, 405] width 424 height 27
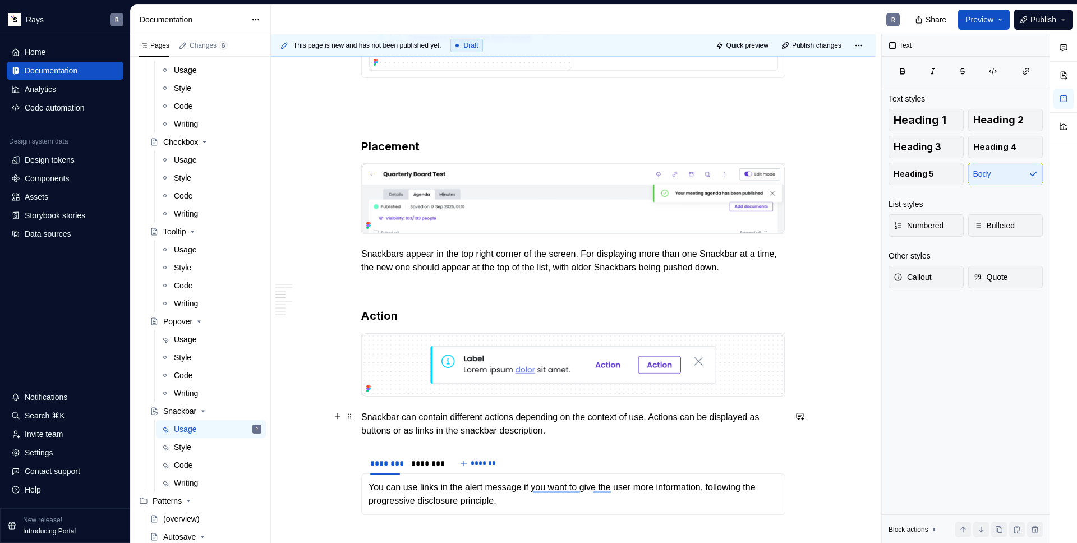
click at [616, 429] on p "Snackbar can contain different actions depending on the context of use. Actions…" at bounding box center [573, 424] width 424 height 27
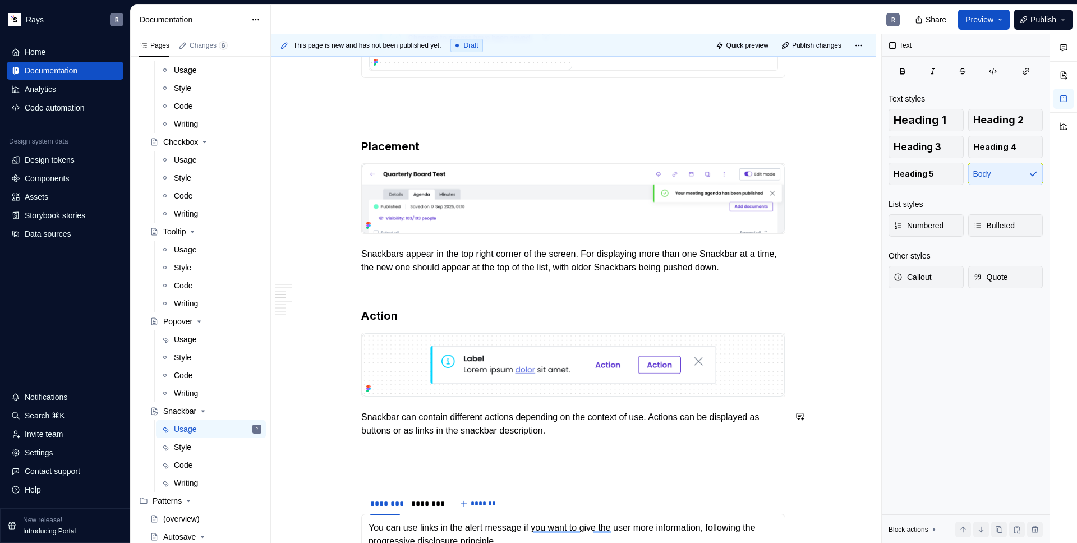
type textarea "*"
click at [381, 454] on p "To enrich screen reader interactions, please activate Accessibility in Grammarl…" at bounding box center [573, 450] width 424 height 13
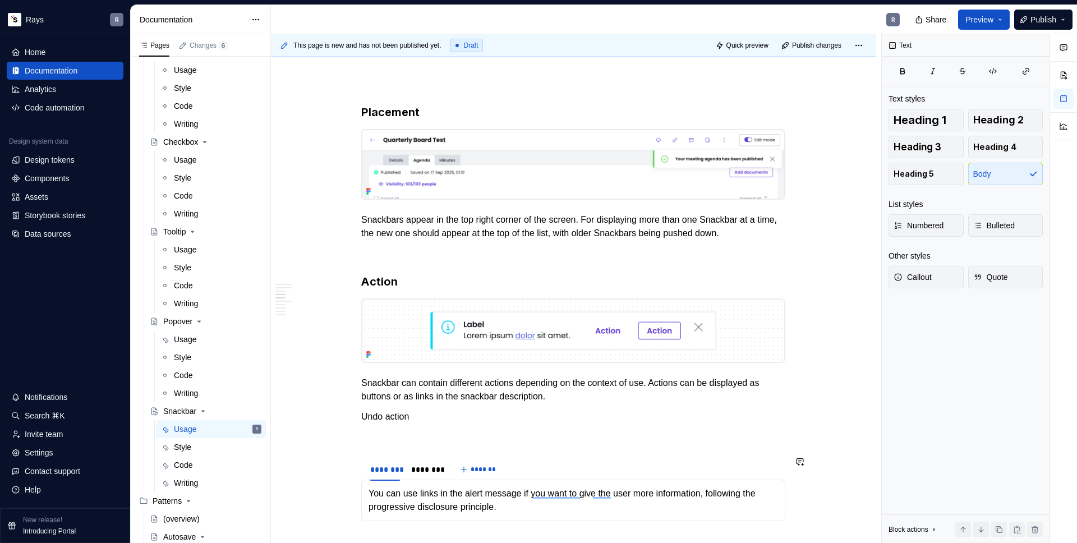
scroll to position [921, 0]
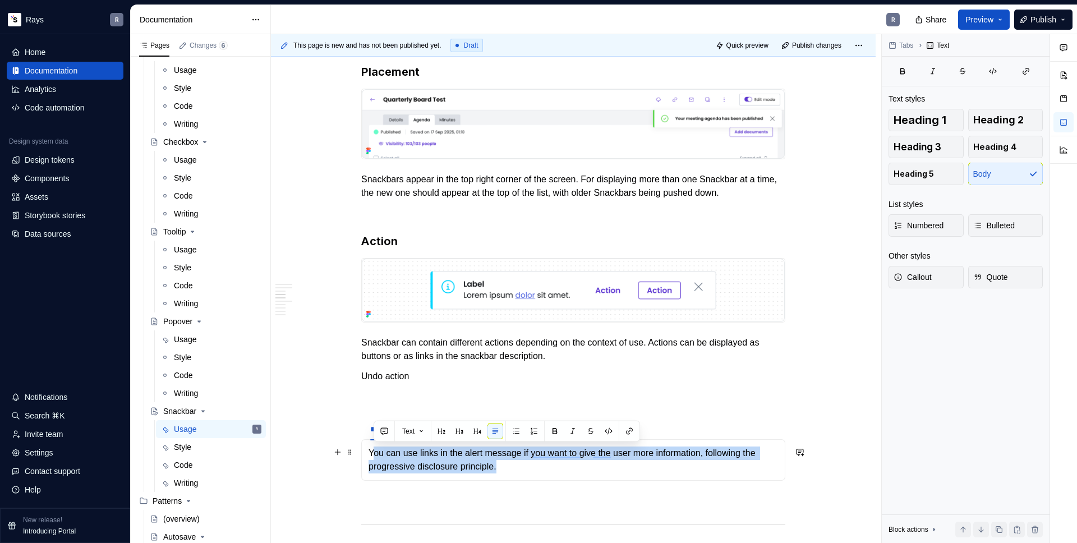
drag, startPoint x: 472, startPoint y: 460, endPoint x: 371, endPoint y: 451, distance: 100.7
click at [371, 451] on p "You can use links in the alert message if you want to give the user more inform…" at bounding box center [572, 459] width 409 height 27
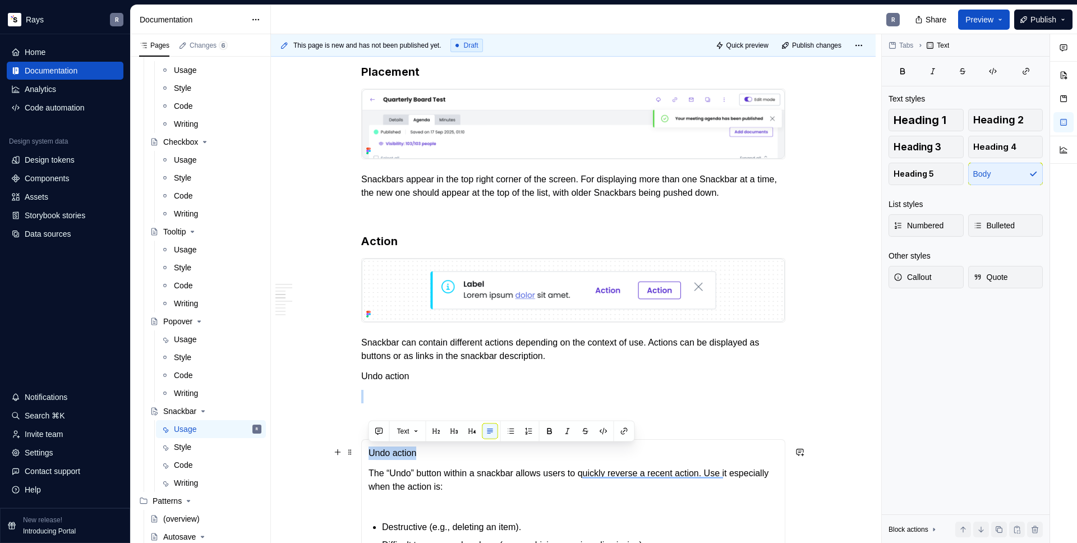
drag, startPoint x: 412, startPoint y: 452, endPoint x: 360, endPoint y: 451, distance: 52.2
click at [361, 451] on section "******** ******** ******* Undo action The “Undo” button within a snackbar allow…" at bounding box center [573, 497] width 424 height 160
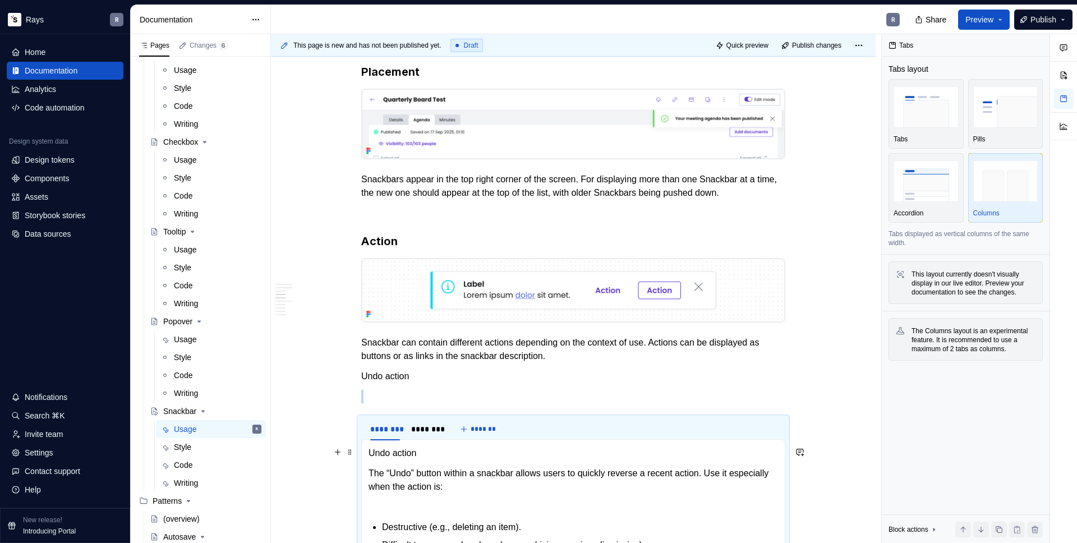
click at [385, 455] on p "Undo action" at bounding box center [572, 452] width 409 height 13
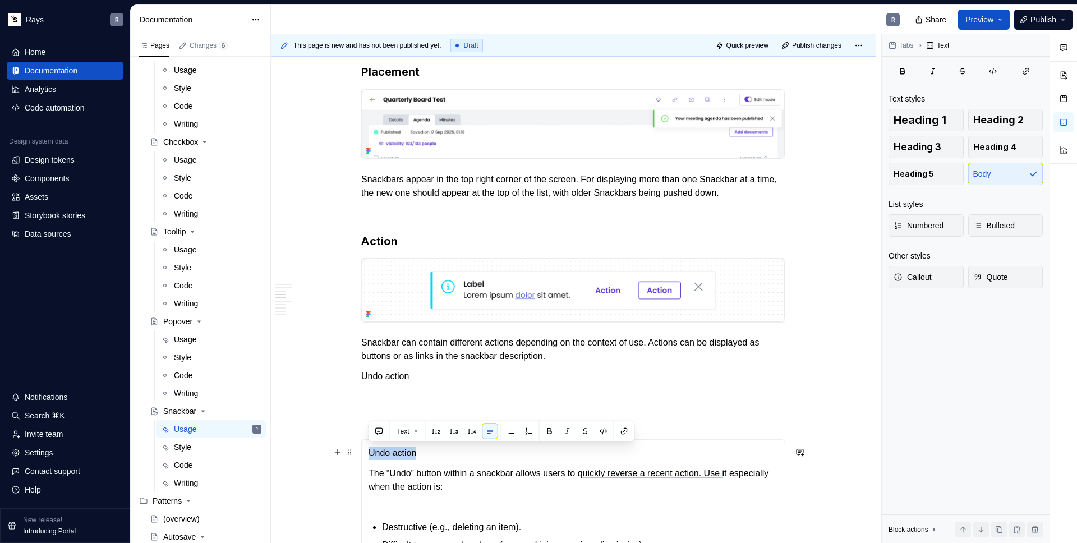
drag, startPoint x: 419, startPoint y: 452, endPoint x: 370, endPoint y: 455, distance: 48.9
click at [370, 455] on p "Undo action" at bounding box center [572, 452] width 409 height 13
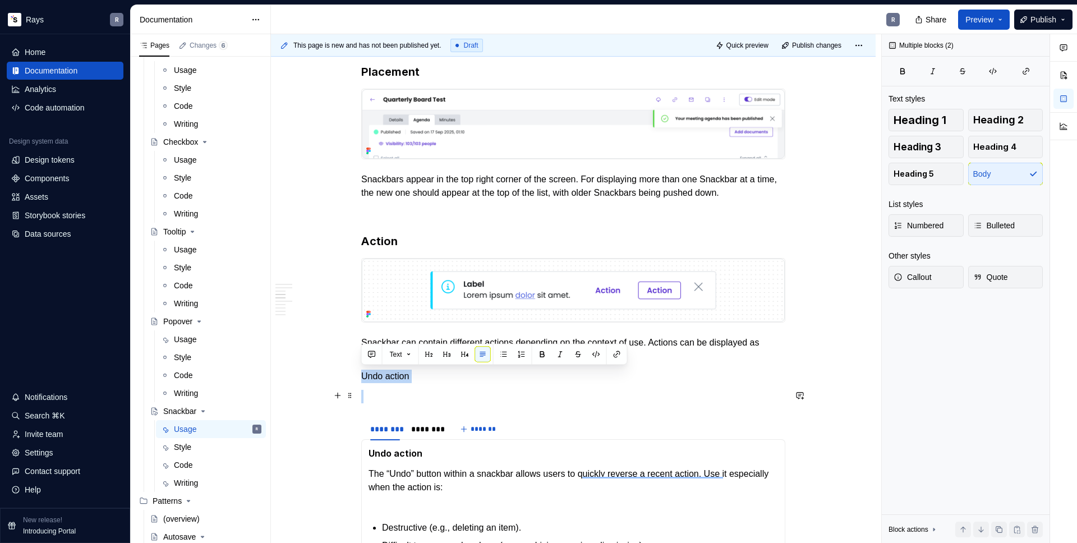
drag, startPoint x: 362, startPoint y: 376, endPoint x: 437, endPoint y: 390, distance: 75.9
click at [436, 390] on div "Takeaways 👉 Don’t use Snackbars for critical actions. Snackbar disappears after…" at bounding box center [573, 372] width 424 height 2141
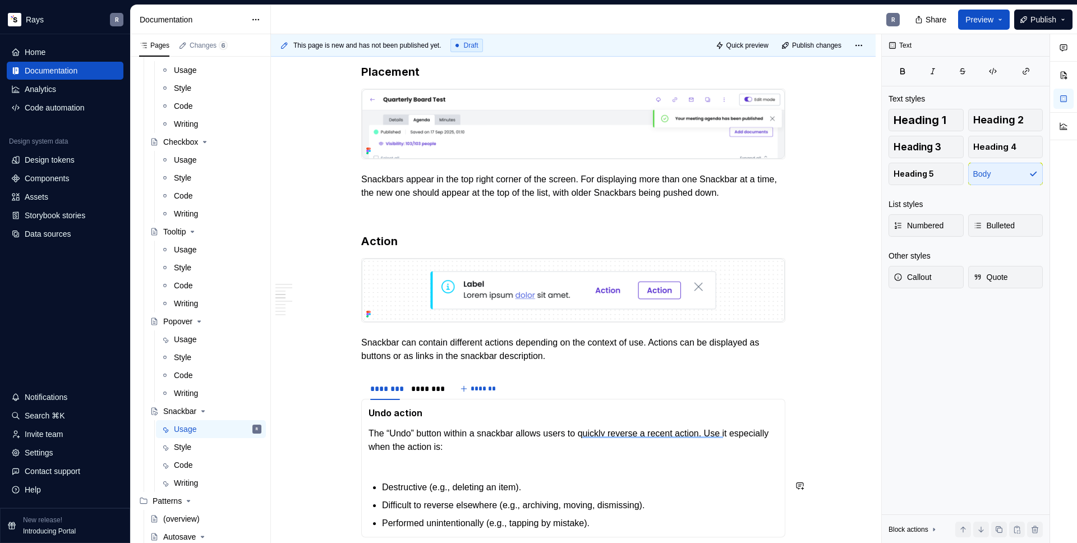
scroll to position [994, 0]
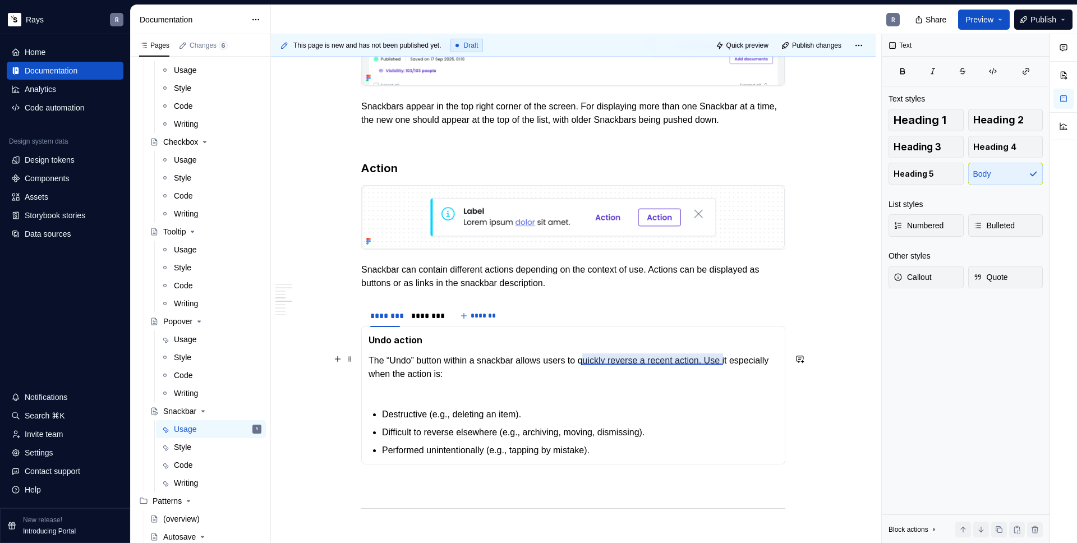
click at [625, 358] on p "The “Undo” button within a snackbar allows users to quickly reverse a recent ac…" at bounding box center [572, 374] width 409 height 40
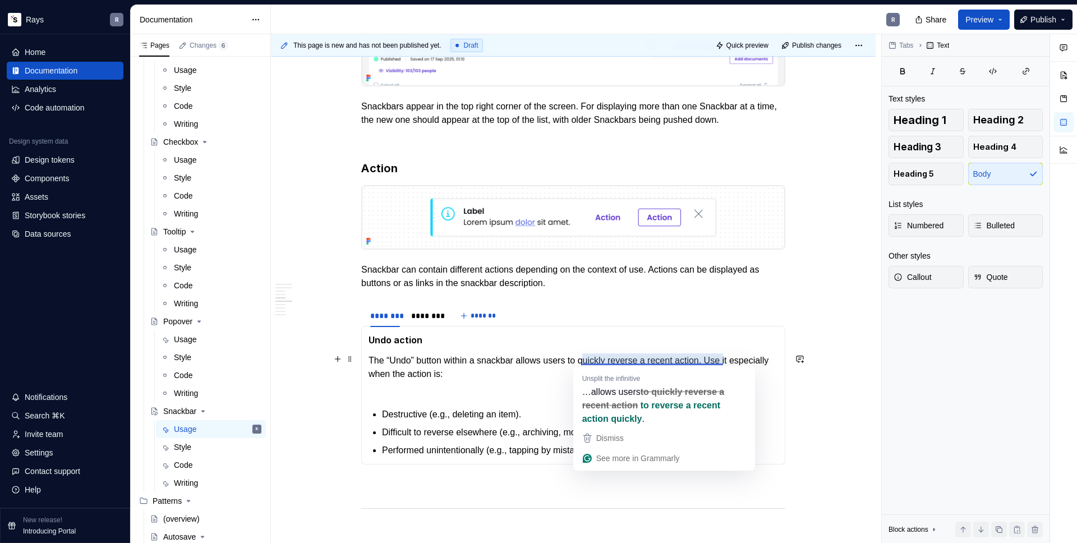
click at [547, 363] on p "The “Undo” button within a snackbar allows users to quickly reverse a recent ac…" at bounding box center [572, 374] width 409 height 40
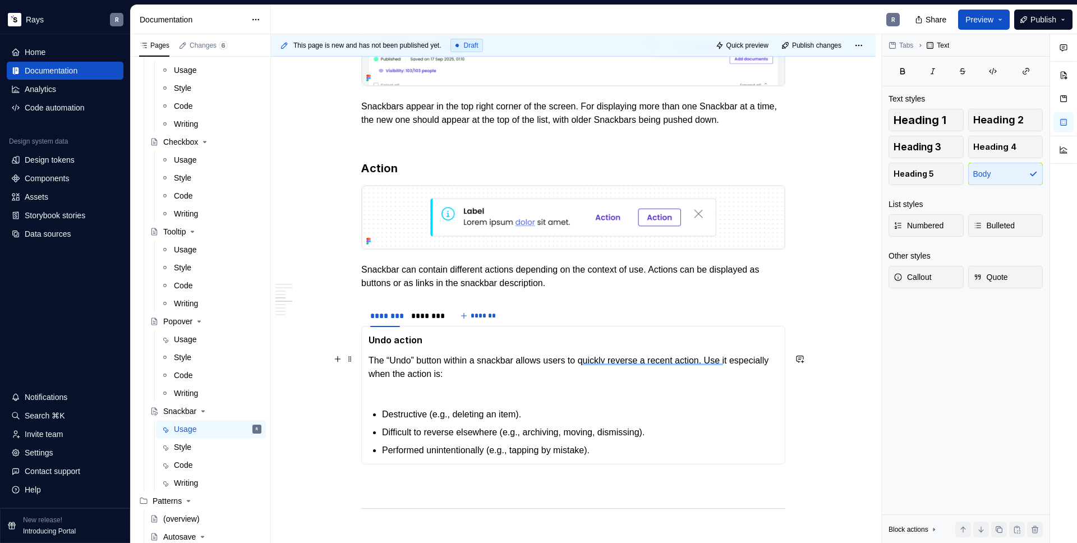
click at [483, 385] on p "The “Undo” button within a snackbar allows users to quickly reverse a recent ac…" at bounding box center [572, 374] width 409 height 40
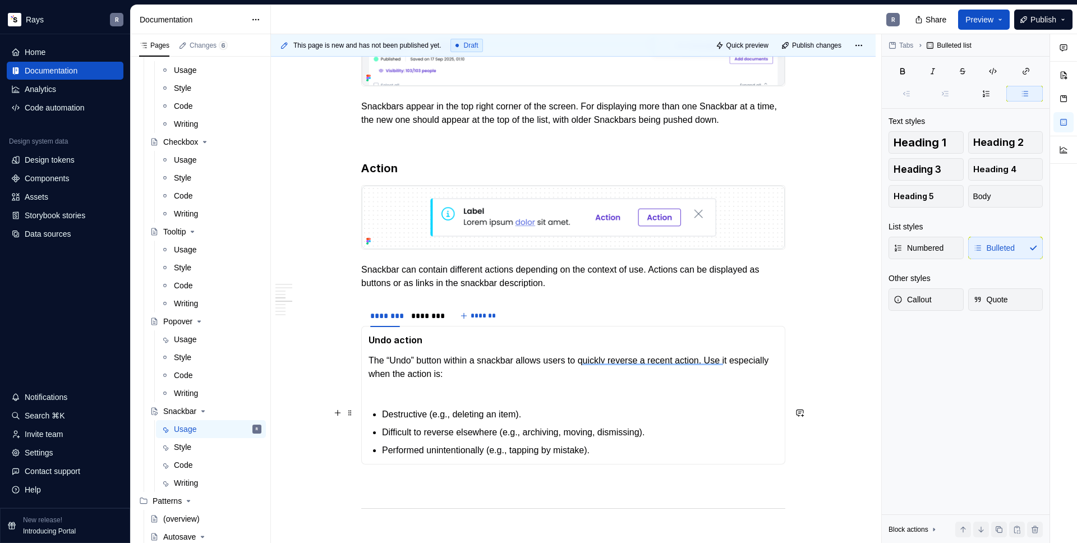
click at [380, 410] on section-item-column "Undo action The “Undo” button within a snackbar allows users to quickly reverse…" at bounding box center [572, 395] width 409 height 124
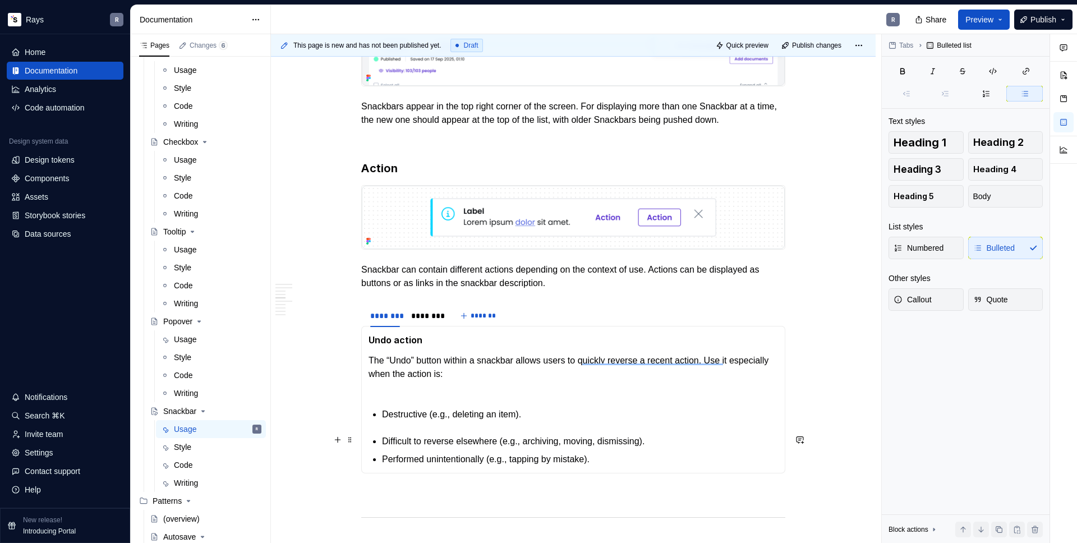
click at [379, 436] on section-item-column "Undo action The “Undo” button within a snackbar allows users to quickly reverse…" at bounding box center [572, 399] width 409 height 133
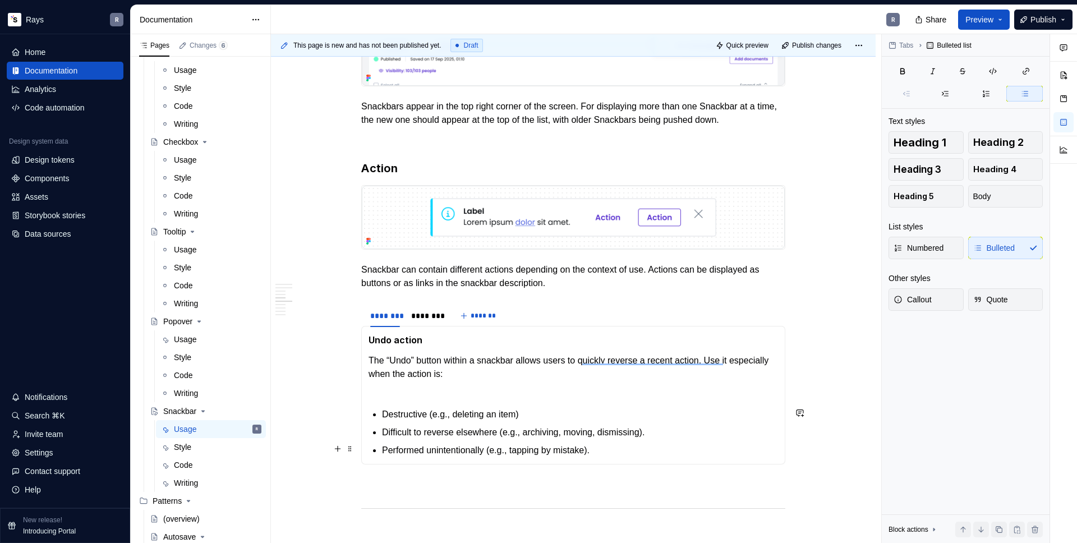
click at [382, 450] on p "Performed unintentionally (e.g., tapping by mistake)." at bounding box center [580, 450] width 396 height 13
click at [400, 391] on p "The “Undo” button within a snackbar allows users to quickly reverse a recent ac…" at bounding box center [572, 374] width 409 height 40
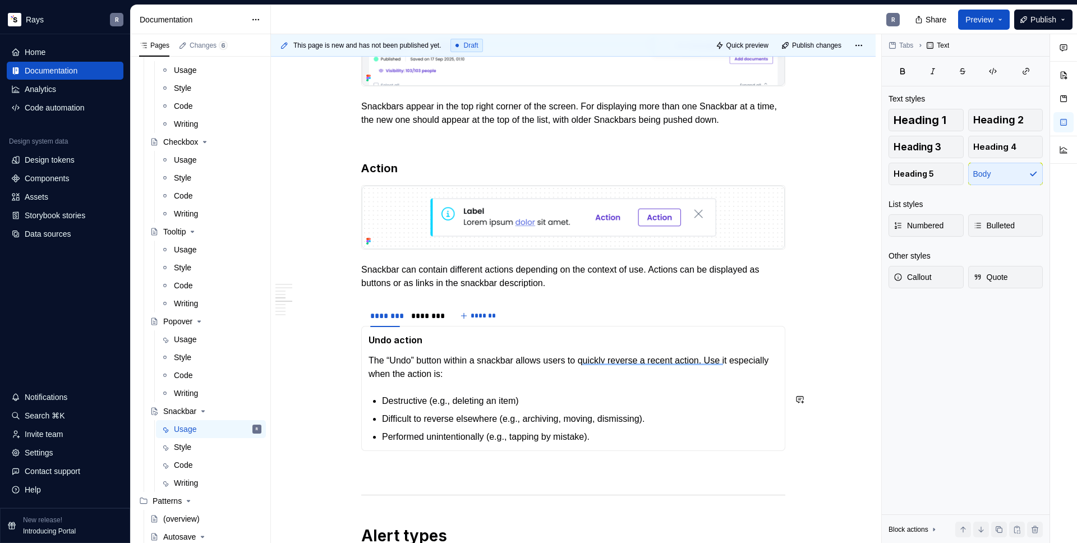
click at [453, 386] on section-item-column "Undo action The “Undo” button within a snackbar allows users to quickly reverse…" at bounding box center [572, 388] width 409 height 110
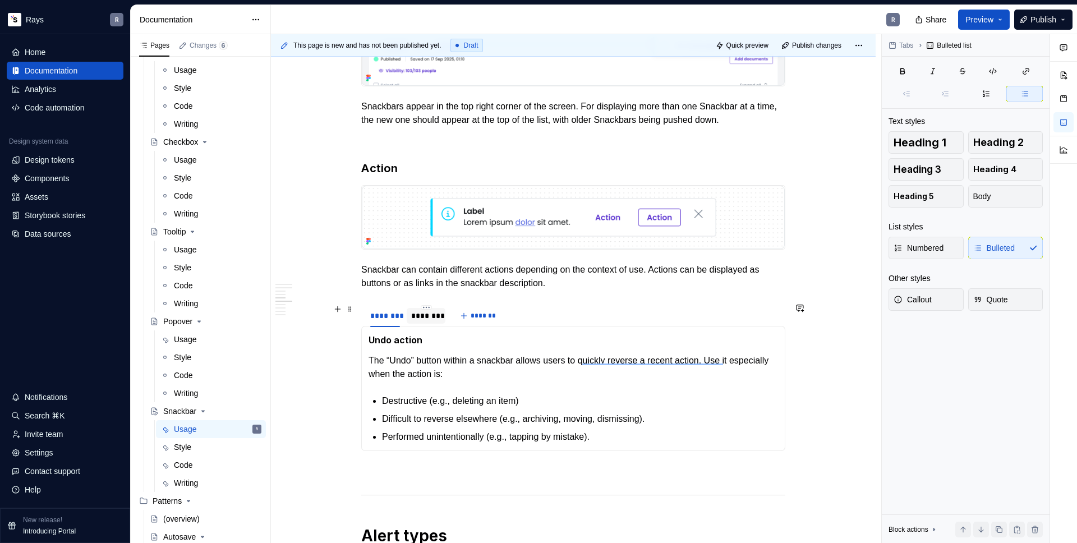
click at [425, 320] on div "********" at bounding box center [426, 316] width 39 height 16
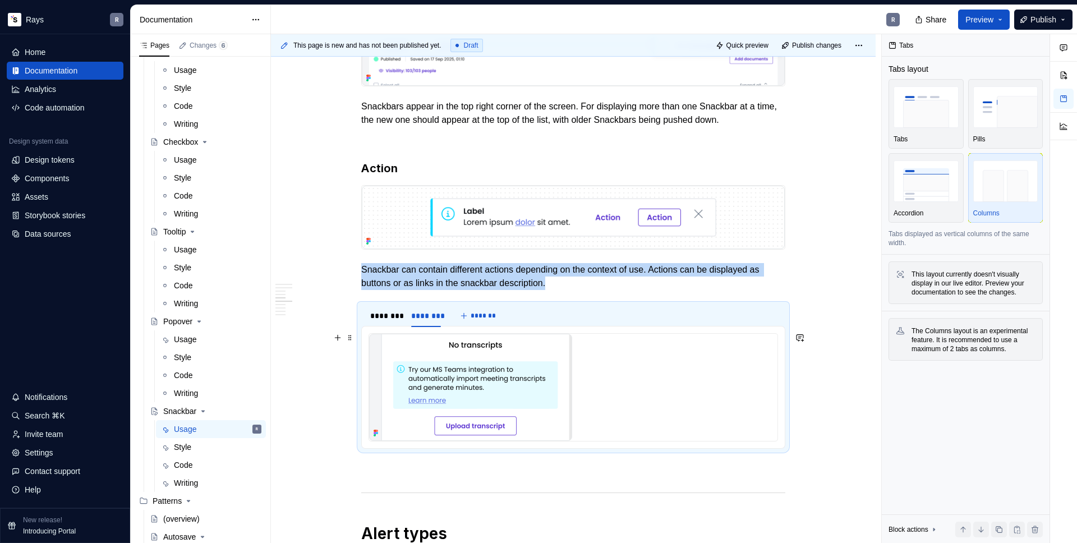
click at [454, 348] on img "To enrich screen reader interactions, please activate Accessibility in Grammarl…" at bounding box center [470, 387] width 203 height 107
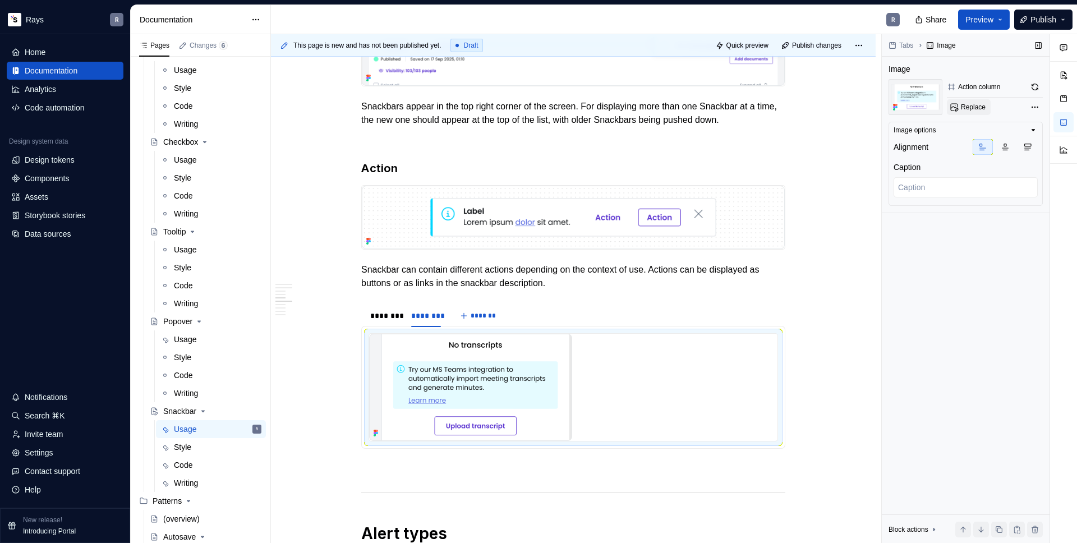
click at [977, 110] on span "Replace" at bounding box center [973, 107] width 25 height 9
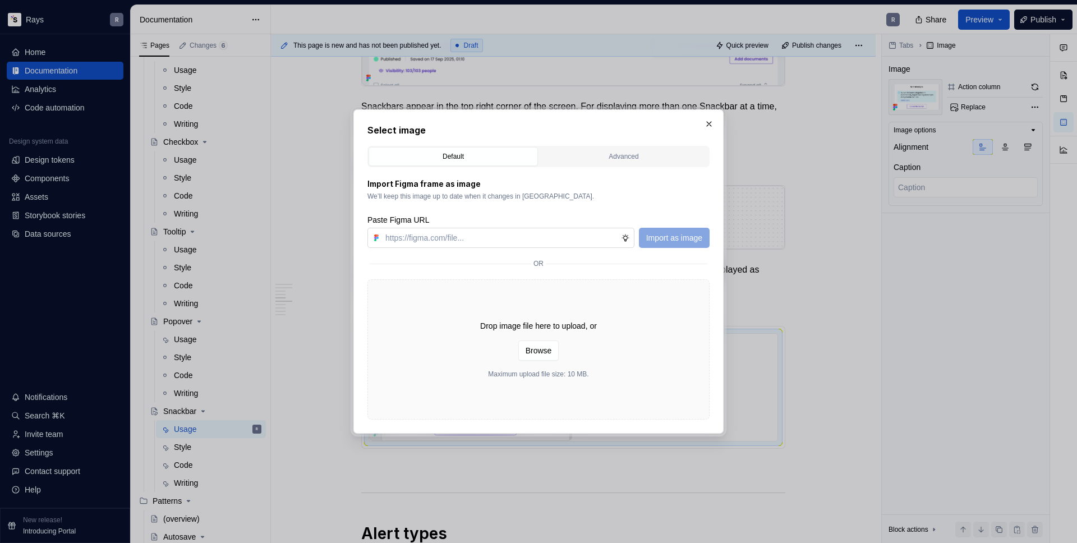
type textarea "*"
type input "https://www.figma.com/design/Txi4seRtvtbRiOWhfuyfuq/Documentation?node-id=468-5…"
click at [648, 231] on button "Import as image" at bounding box center [674, 238] width 71 height 20
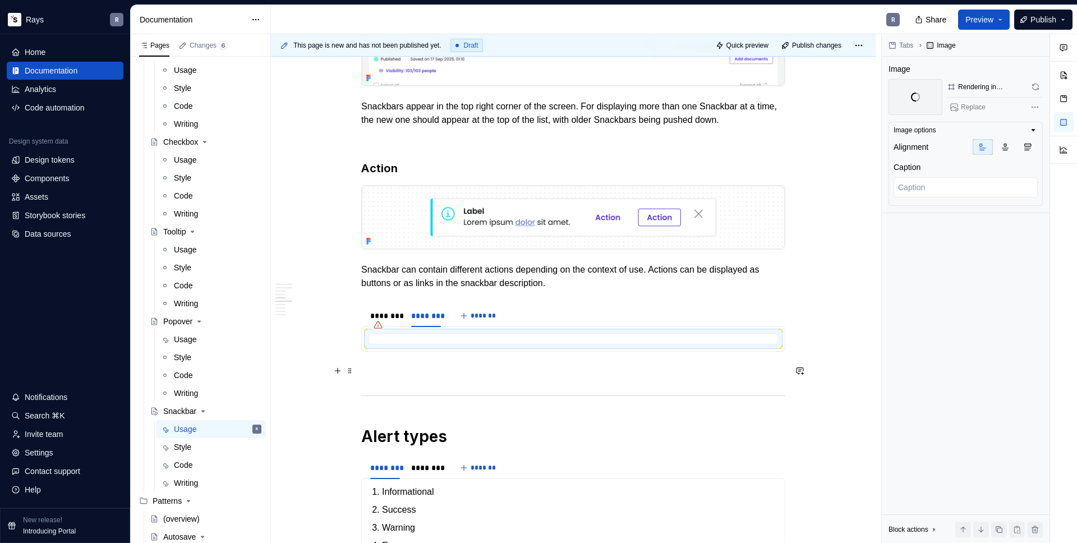
click at [403, 367] on p "To enrich screen reader interactions, please activate Accessibility in Grammarl…" at bounding box center [573, 371] width 424 height 13
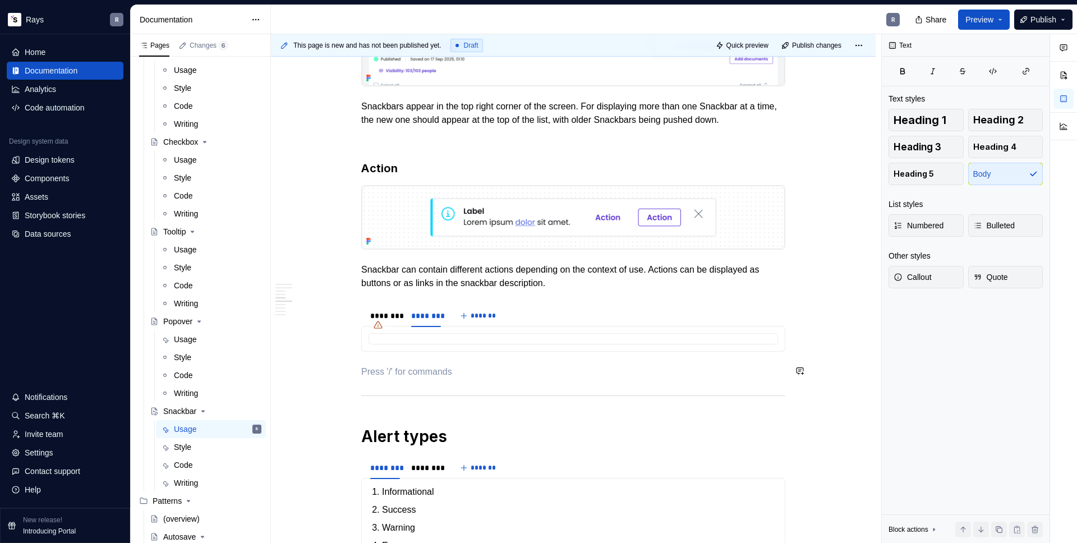
scroll to position [1082, 0]
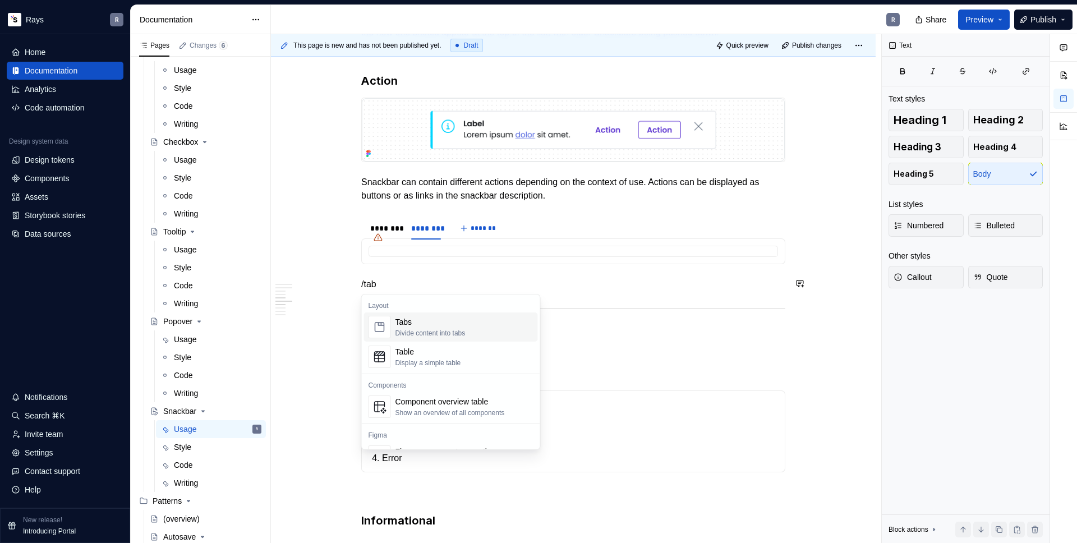
click at [461, 324] on div "Tabs" at bounding box center [430, 321] width 70 height 11
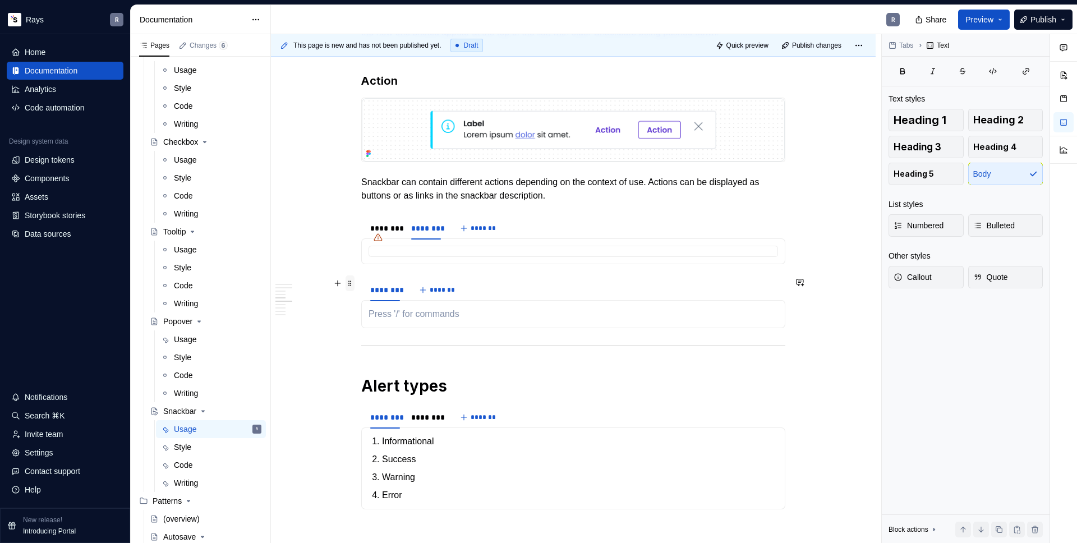
click at [349, 284] on span at bounding box center [349, 283] width 9 height 16
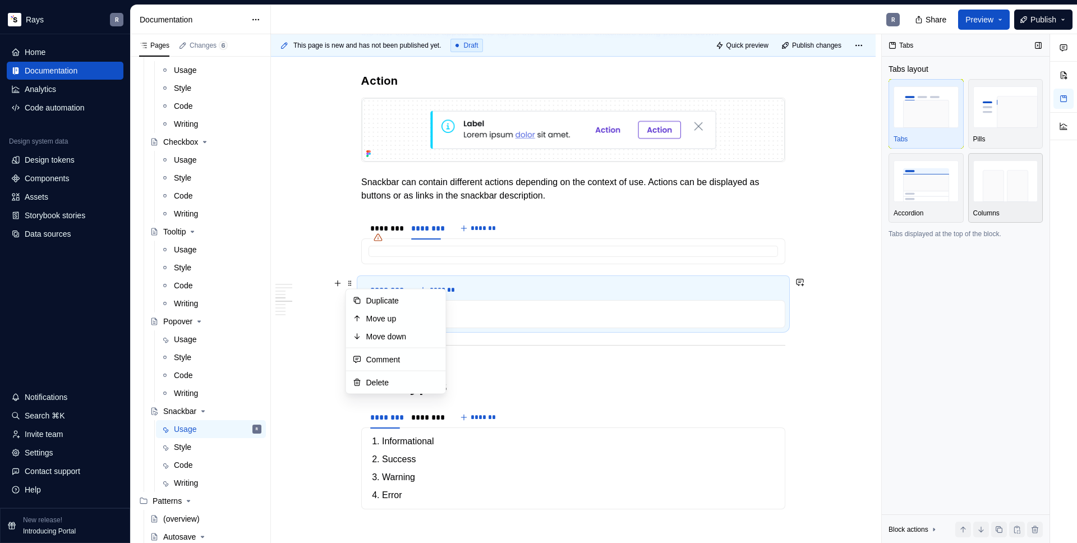
click at [1000, 190] on img "button" at bounding box center [1005, 180] width 65 height 41
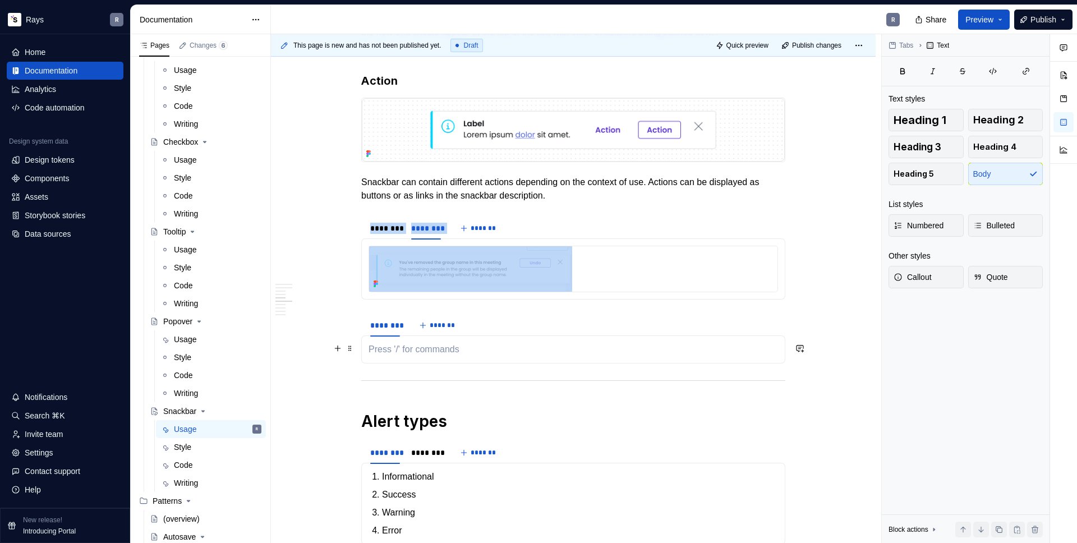
click at [394, 347] on p "To enrich screen reader interactions, please activate Accessibility in Grammarl…" at bounding box center [572, 349] width 409 height 13
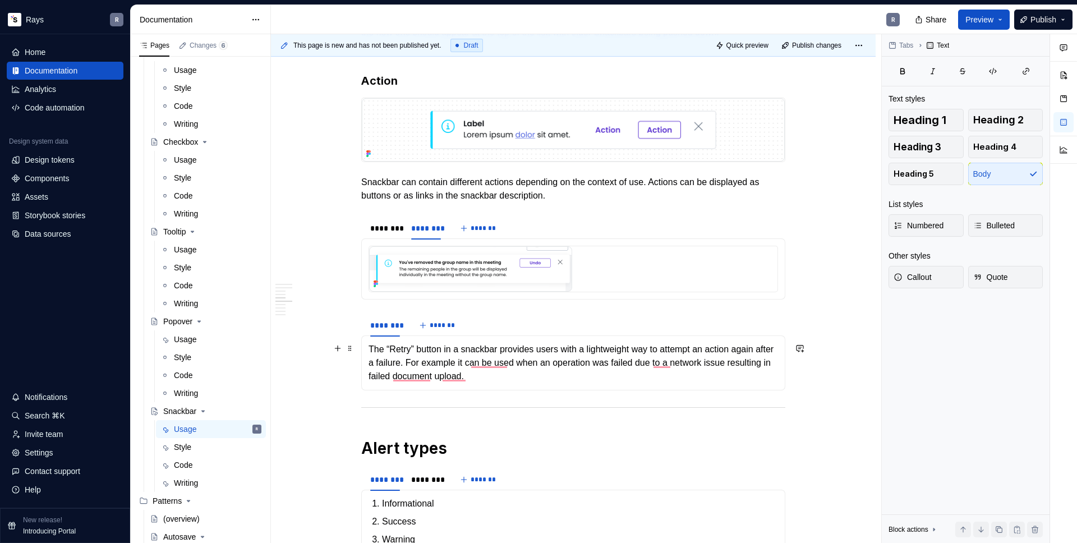
click at [370, 349] on p "The “Retry” button in a snackbar provides users with a lightweight way to attem…" at bounding box center [572, 363] width 409 height 40
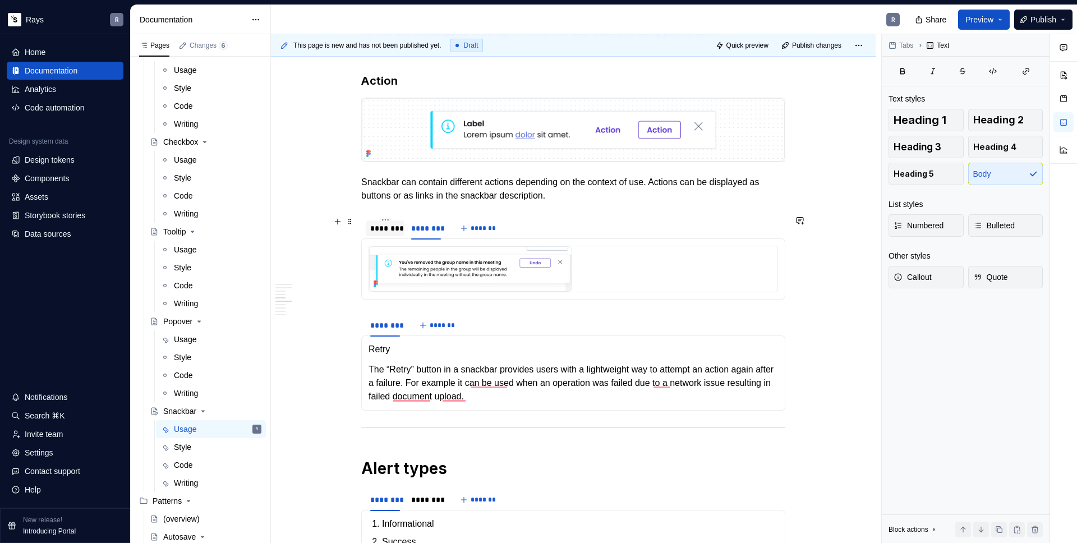
click at [387, 237] on div "To enrich screen reader interactions, please activate Accessibility in Grammarl…" at bounding box center [385, 237] width 39 height 1
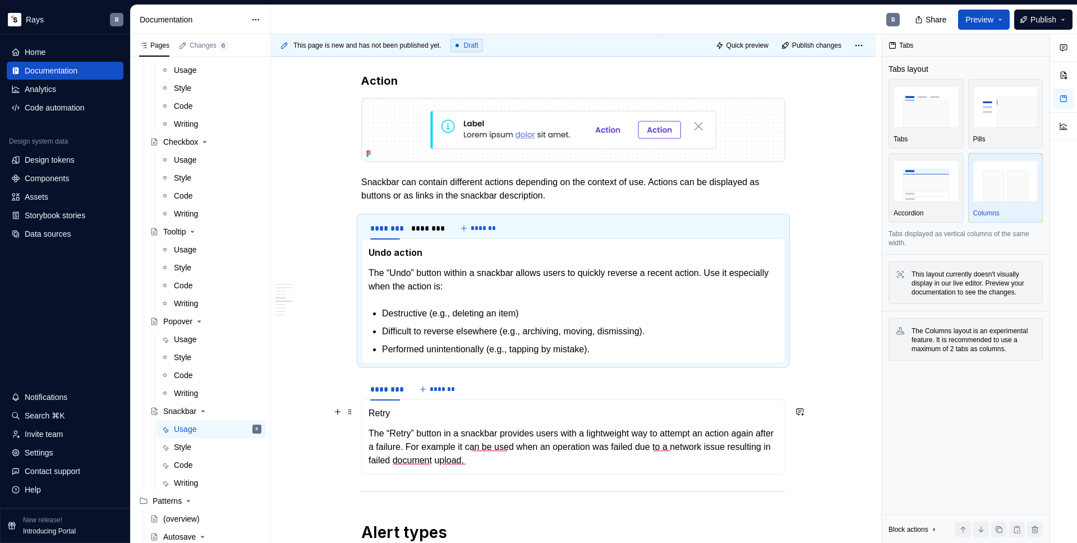
click at [399, 407] on p "Retry" at bounding box center [572, 413] width 409 height 13
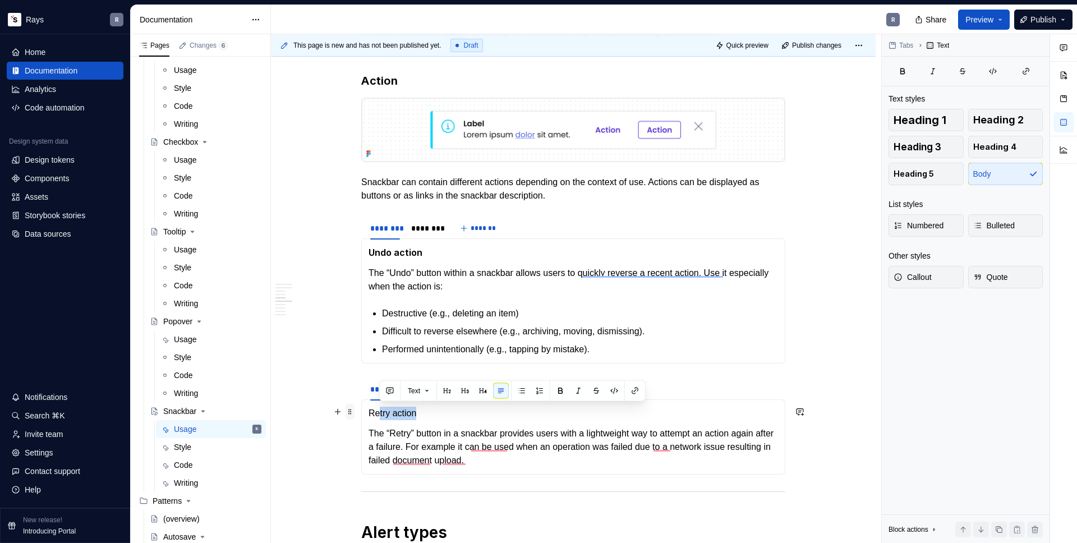
drag, startPoint x: 405, startPoint y: 416, endPoint x: 352, endPoint y: 416, distance: 53.3
click at [361, 416] on div "Takeaways 👉 Don’t use Snackbars for critical actions. Snackbar disappears after…" at bounding box center [573, 233] width 424 height 2185
drag, startPoint x: 376, startPoint y: 417, endPoint x: 369, endPoint y: 414, distance: 7.3
click at [376, 417] on p "Retry action" at bounding box center [572, 413] width 409 height 13
drag, startPoint x: 368, startPoint y: 413, endPoint x: 417, endPoint y: 412, distance: 48.8
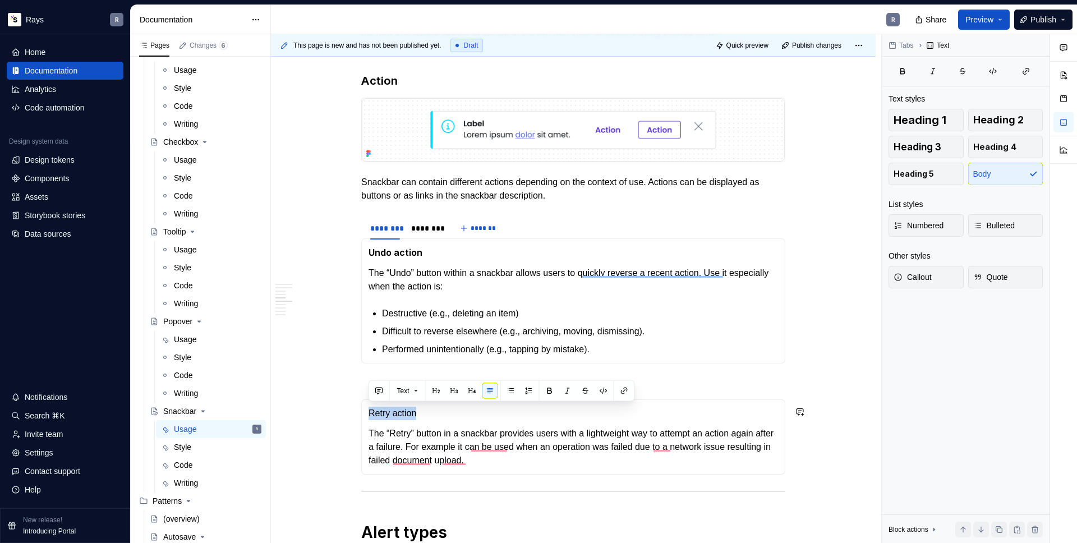
click at [417, 412] on p "Retry action" at bounding box center [572, 413] width 409 height 13
click at [571, 428] on p "The “Retry” button in a snackbar provides users with a lightweight way to attem…" at bounding box center [572, 447] width 409 height 40
click at [438, 388] on span "*******" at bounding box center [442, 389] width 25 height 9
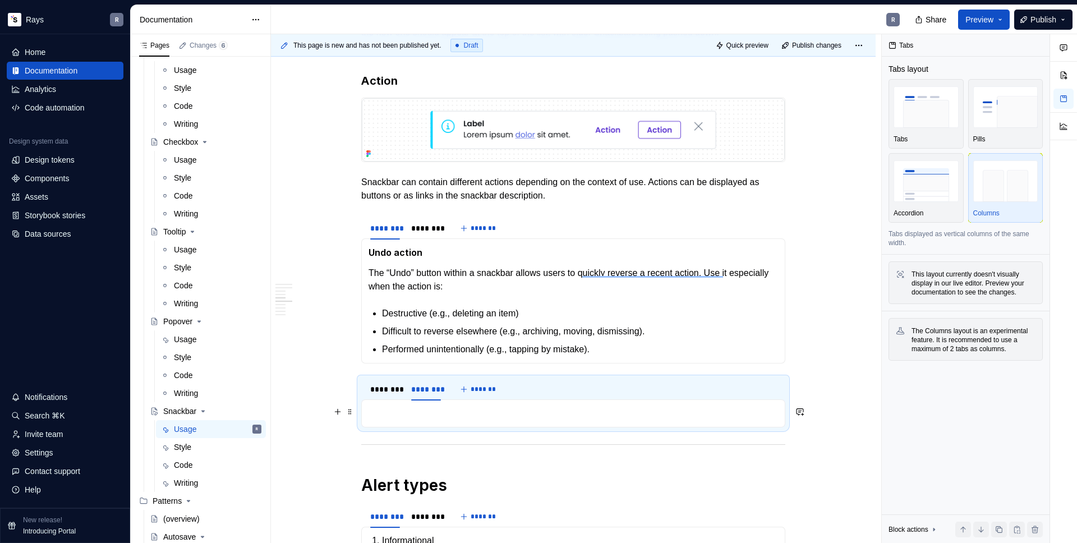
click at [479, 412] on p "To enrich screen reader interactions, please activate Accessibility in Grammarl…" at bounding box center [572, 413] width 409 height 13
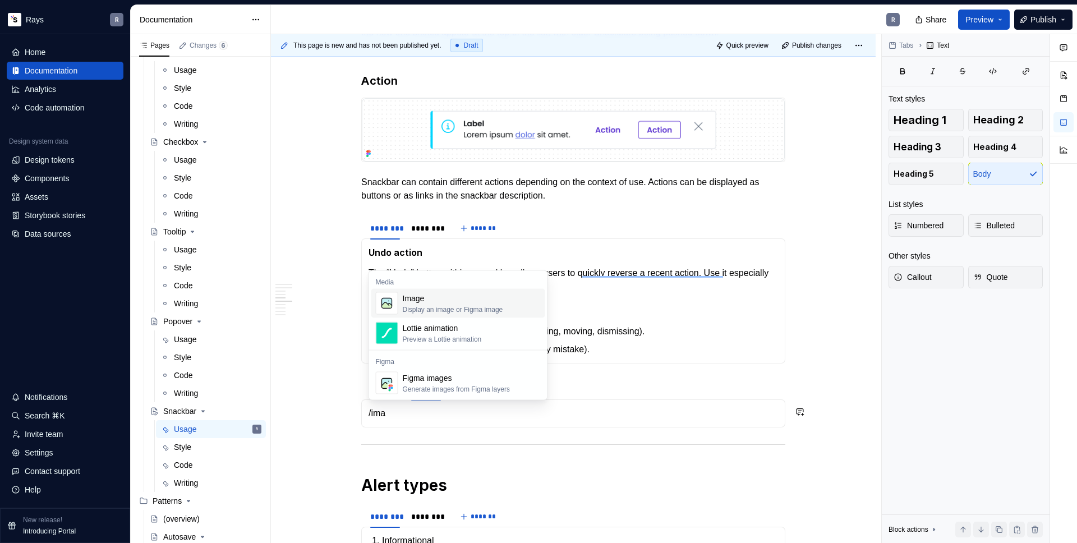
click at [408, 293] on div "Image" at bounding box center [453, 298] width 100 height 11
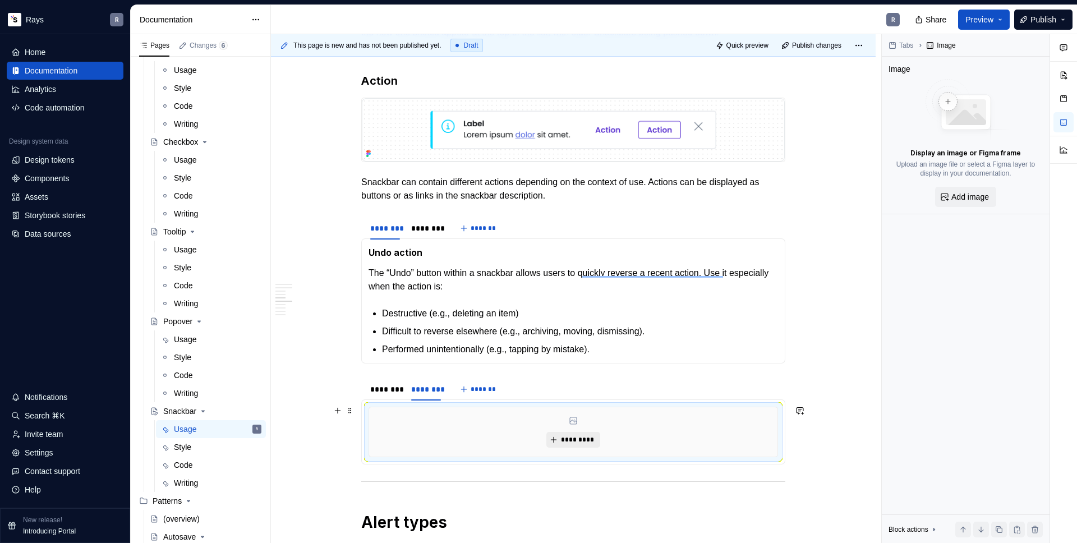
click at [566, 433] on button "*********" at bounding box center [572, 440] width 53 height 16
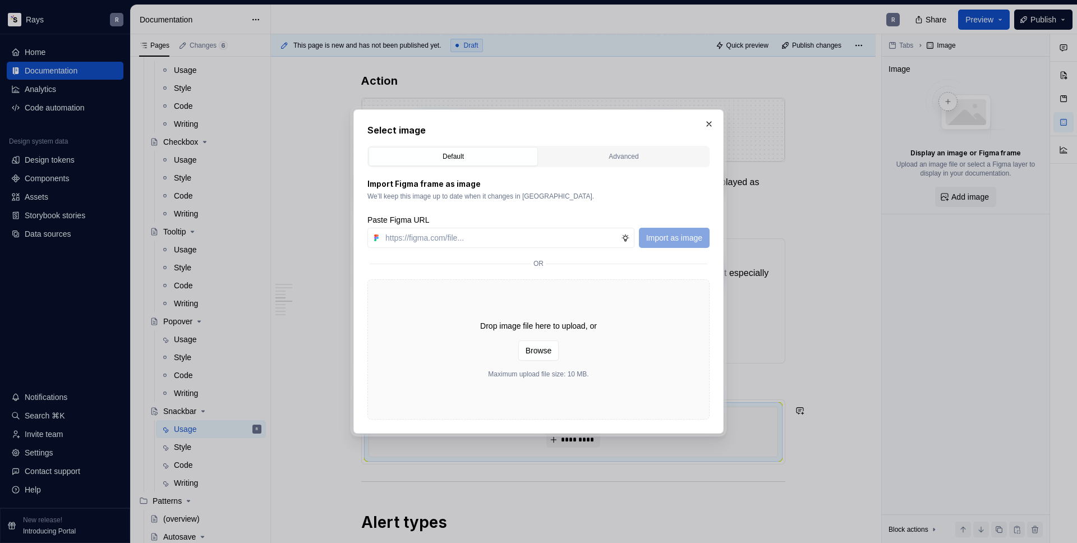
type textarea "*"
type input "https://www.figma.com/design/Txi4seRtvtbRiOWhfuyfuq/Documentation?node-id=470-1…"
click at [692, 236] on span "Import as image" at bounding box center [674, 237] width 56 height 11
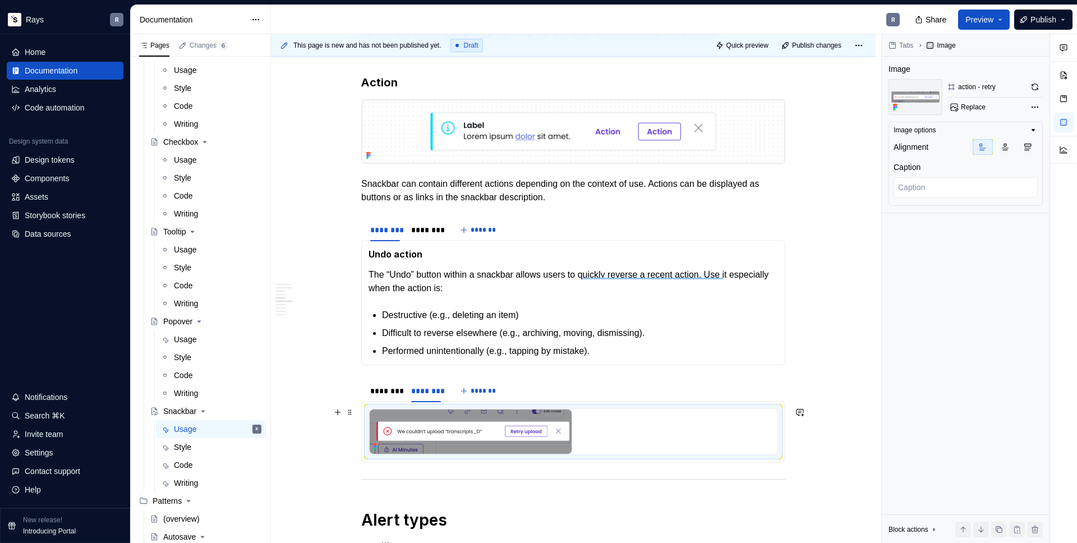
scroll to position [1174, 0]
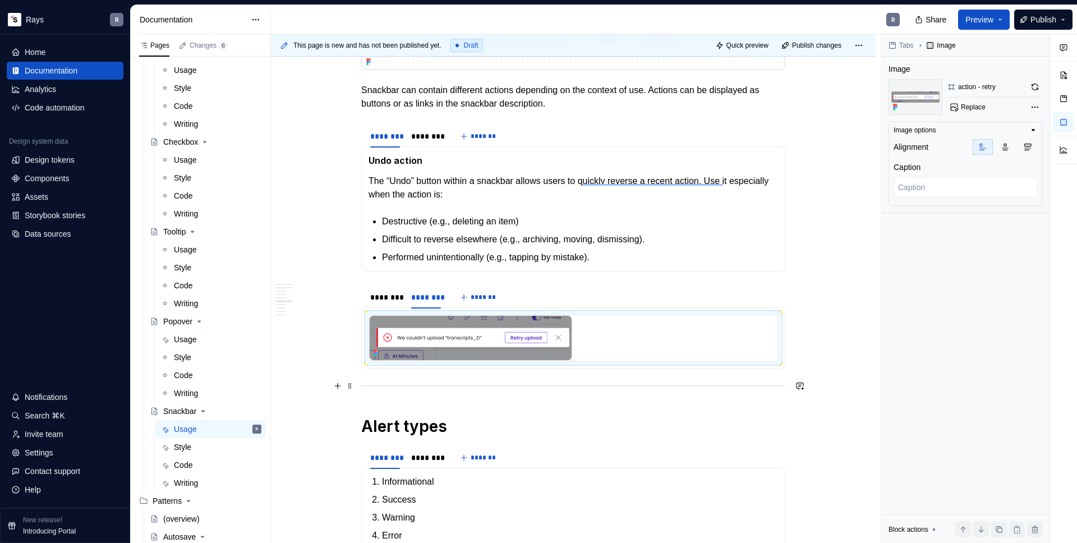
click at [398, 384] on div "To enrich screen reader interactions, please activate Accessibility in Grammarl…" at bounding box center [573, 385] width 424 height 7
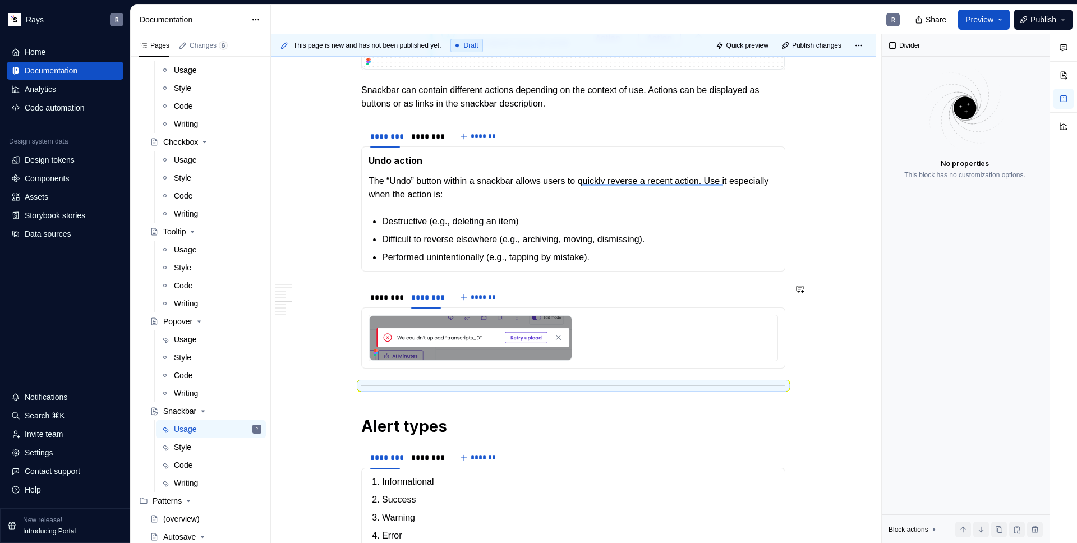
click at [400, 275] on div "Takeaways 👉 Don’t use Snackbars for critical actions. Snackbar disappears after…" at bounding box center [573, 127] width 424 height 2157
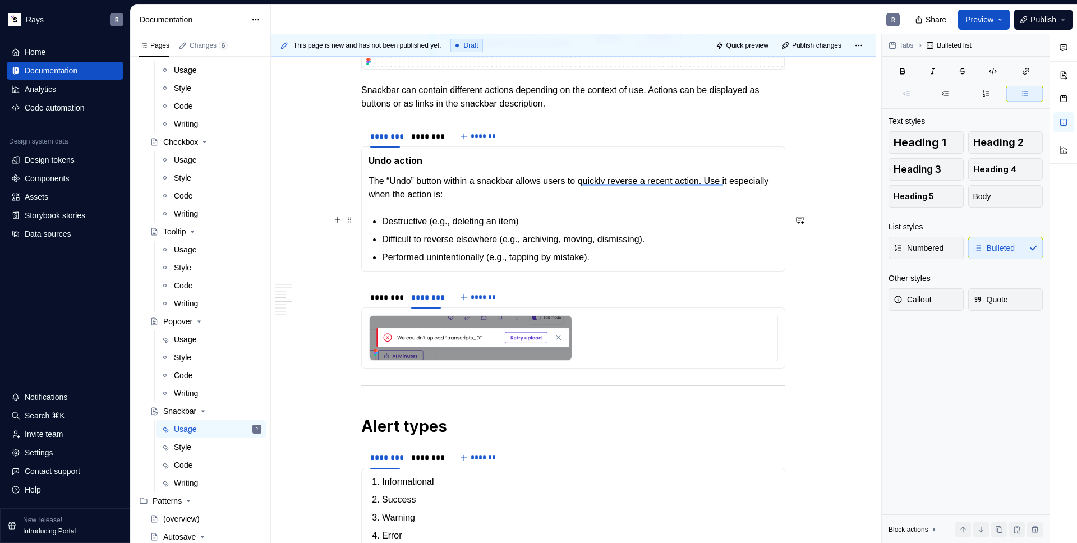
scroll to position [1114, 0]
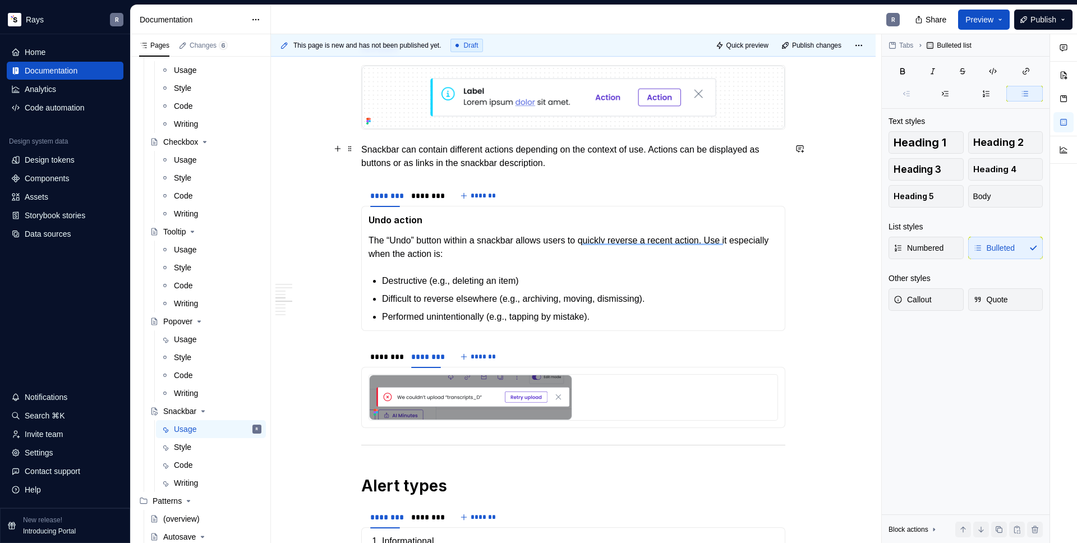
click at [591, 160] on p "Snackbar can contain different actions depending on the context of use. Actions…" at bounding box center [573, 156] width 424 height 27
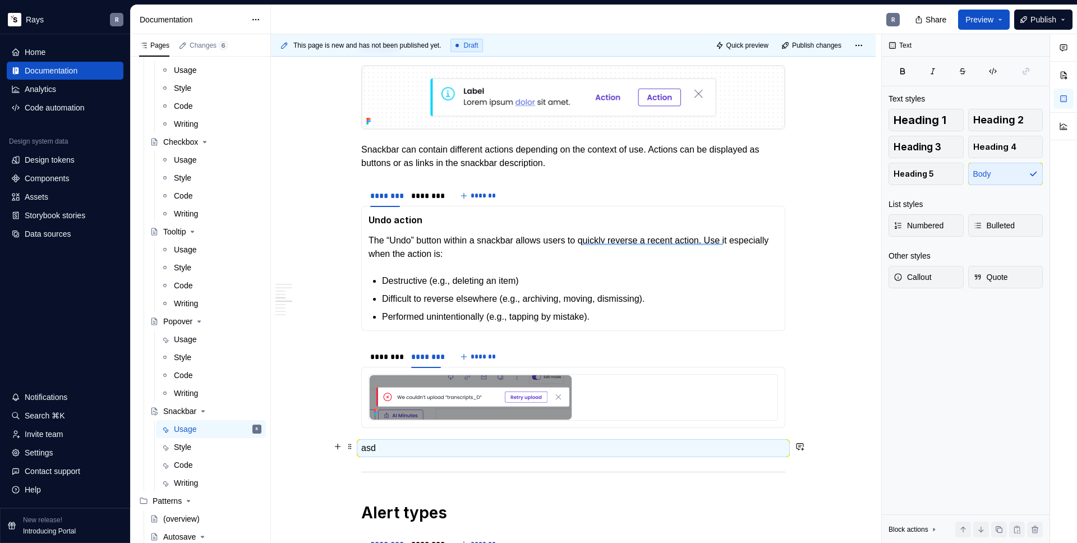
click at [376, 445] on p "asd" at bounding box center [573, 447] width 424 height 13
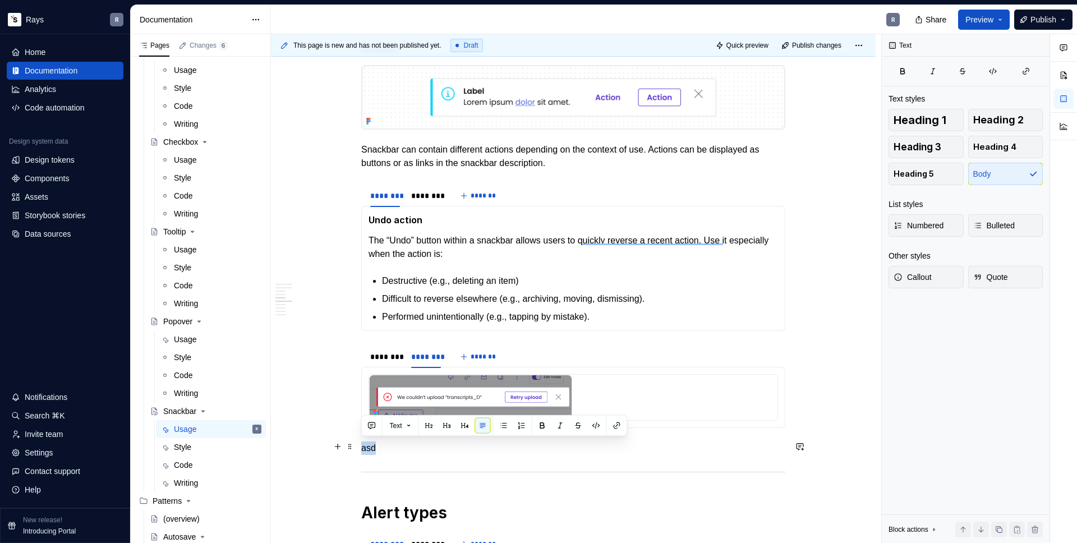
drag, startPoint x: 370, startPoint y: 446, endPoint x: 362, endPoint y: 445, distance: 7.9
click at [362, 445] on p "asd" at bounding box center [573, 447] width 424 height 13
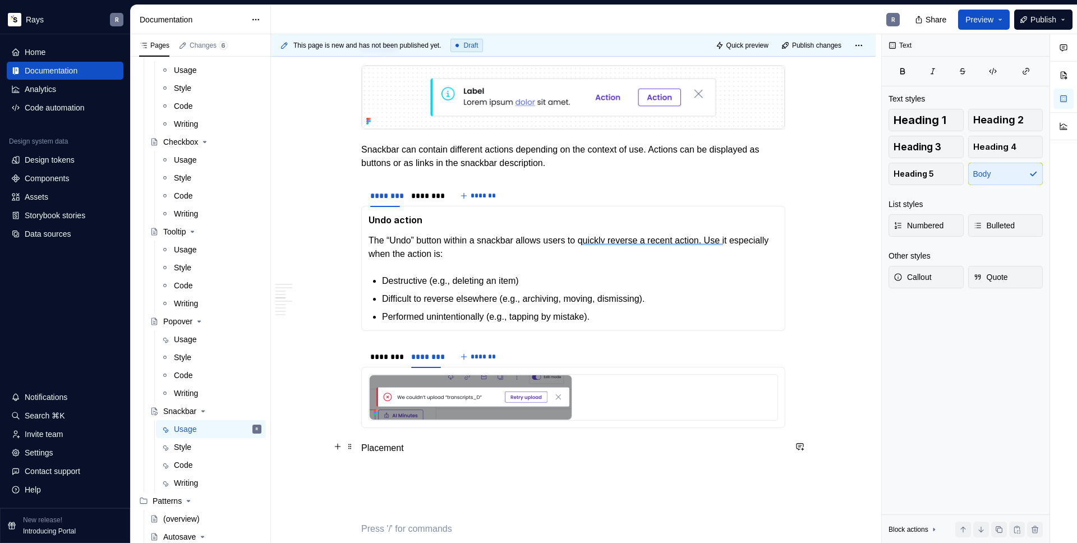
scroll to position [1120, 0]
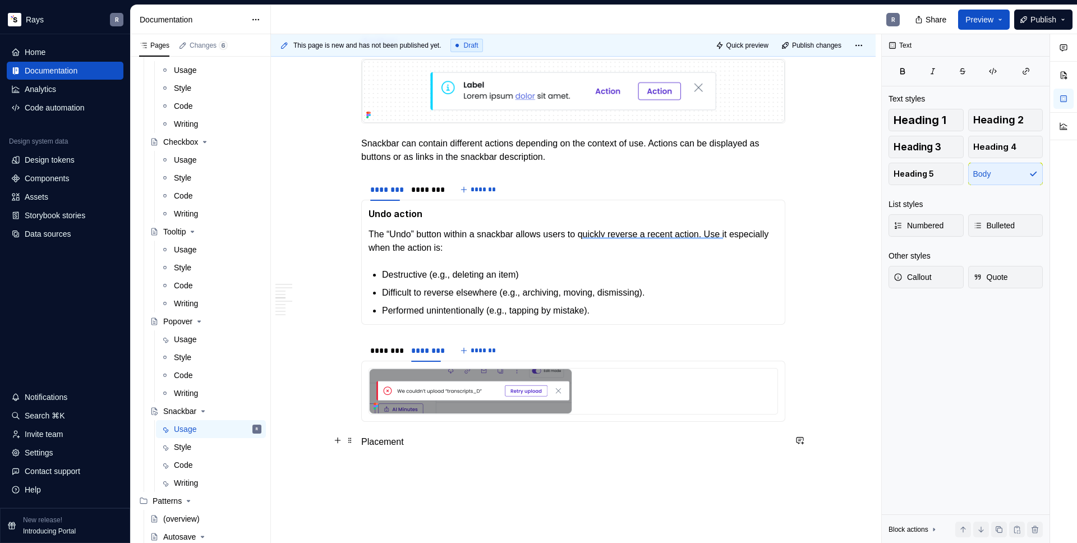
click at [362, 439] on p "Placement" at bounding box center [573, 441] width 424 height 13
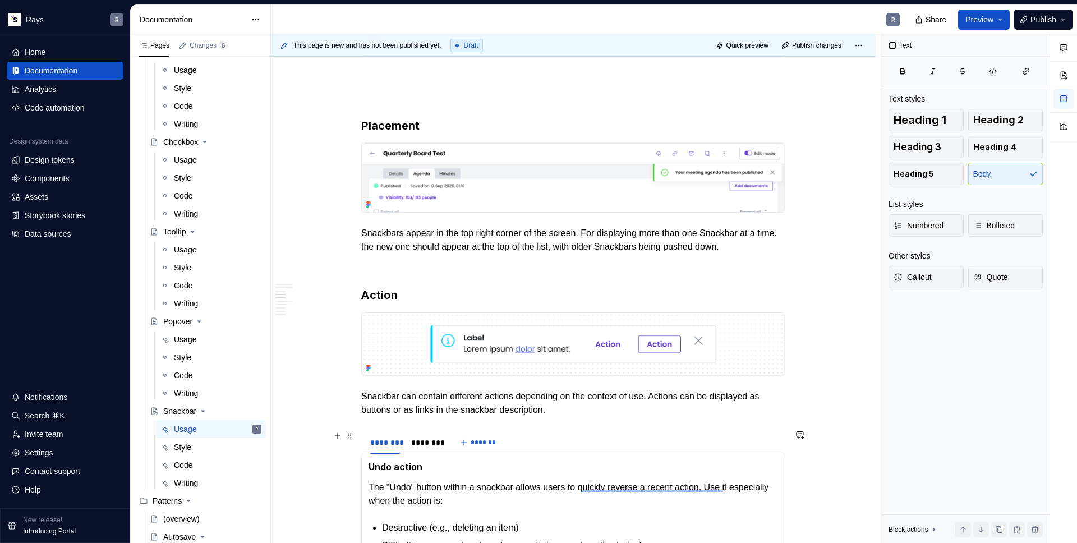
scroll to position [671, 0]
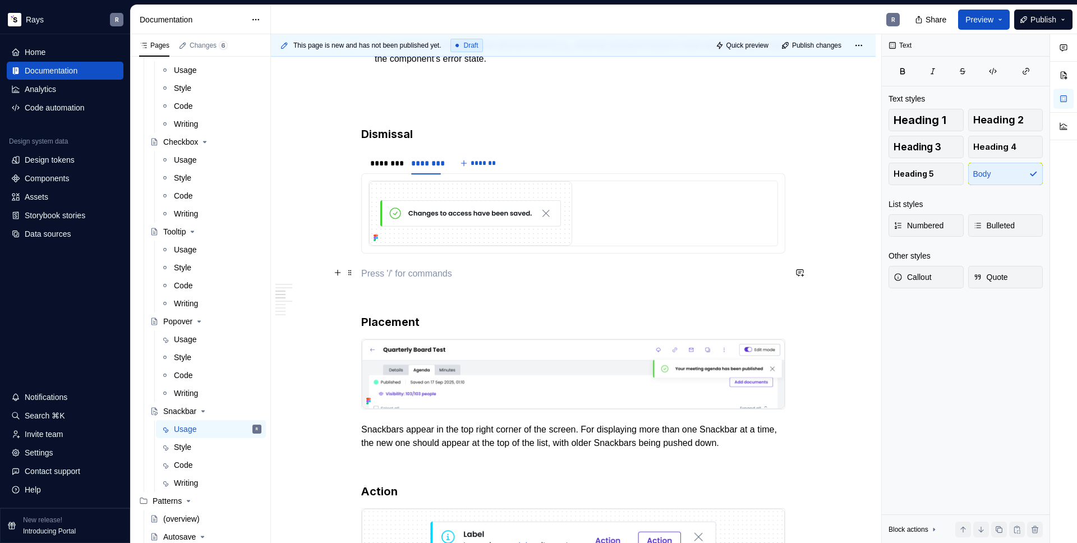
click at [423, 272] on p "To enrich screen reader interactions, please activate Accessibility in Grammarl…" at bounding box center [573, 273] width 424 height 13
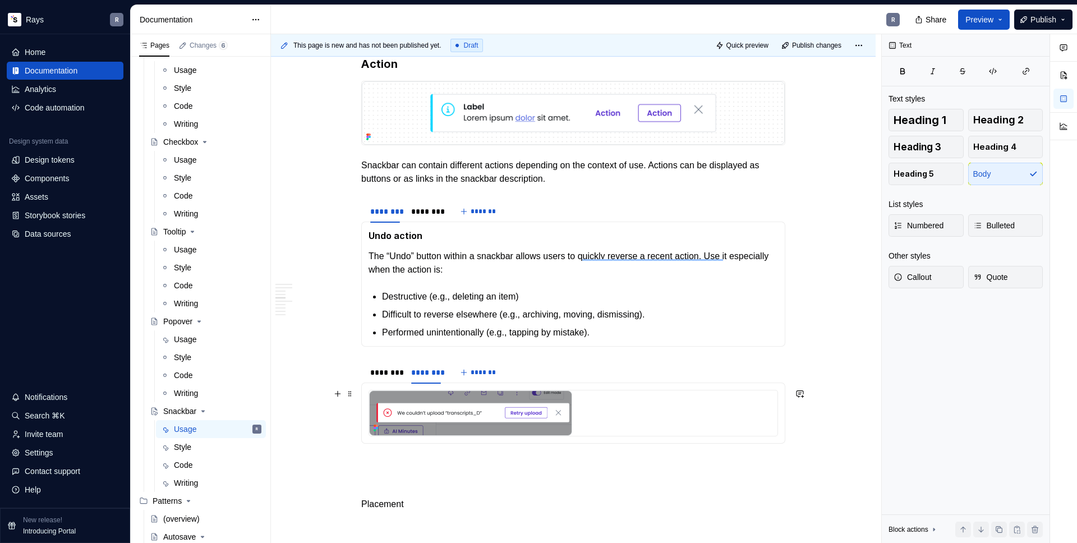
scroll to position [1099, 0]
click at [407, 462] on p "To enrich screen reader interactions, please activate Accessibility in Grammarl…" at bounding box center [573, 463] width 424 height 13
click at [413, 500] on p "Placement" at bounding box center [573, 503] width 424 height 13
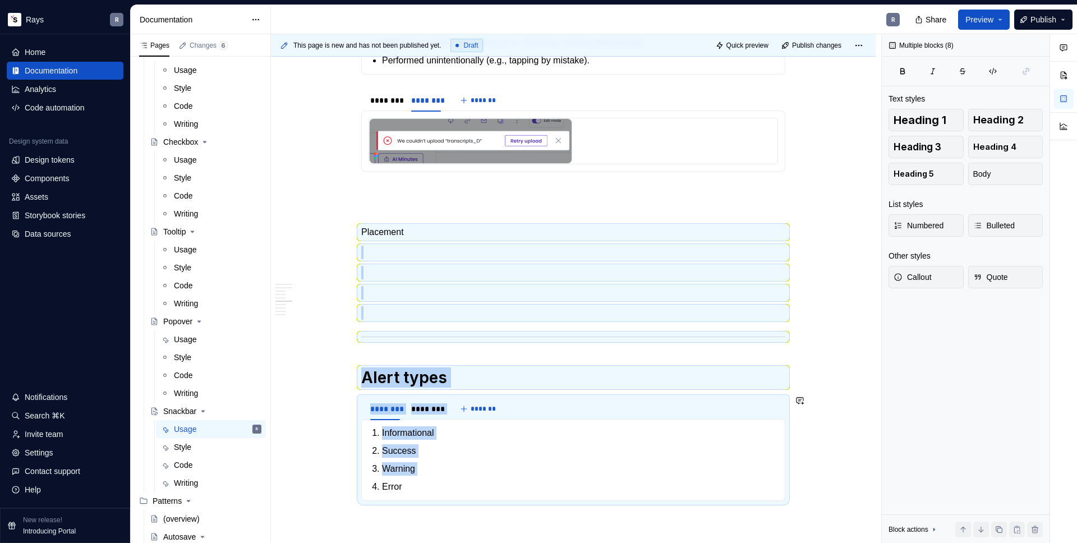
scroll to position [1372, 0]
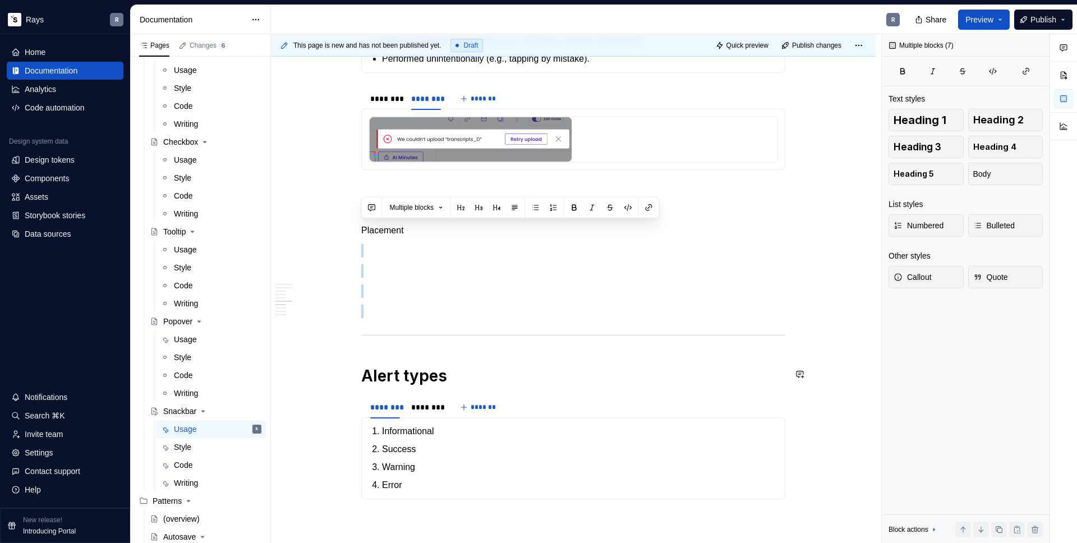
drag, startPoint x: 382, startPoint y: 501, endPoint x: 402, endPoint y: 302, distance: 199.4
click at [394, 324] on div "Takeaways 👉 Don’t use Snackbars for critical actions. Snackbar disappears after…" at bounding box center [573, 3] width 424 height 2305
click at [416, 257] on div "Takeaways 👉 Don’t use Snackbars for critical actions. Snackbar disappears after…" at bounding box center [573, 3] width 424 height 2305
drag, startPoint x: 393, startPoint y: 228, endPoint x: 359, endPoint y: 228, distance: 33.1
click at [359, 228] on div "Takeaways 👉 Don’t use Snackbars for critical actions. Snackbar disappears after…" at bounding box center [573, 78] width 605 height 2508
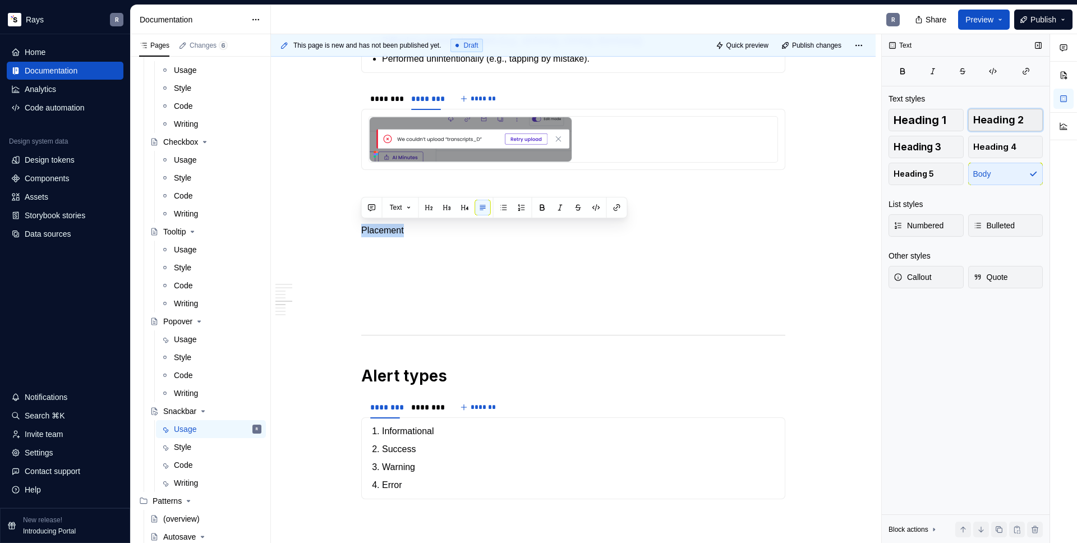
click at [1012, 122] on span "Heading 2" at bounding box center [998, 119] width 50 height 11
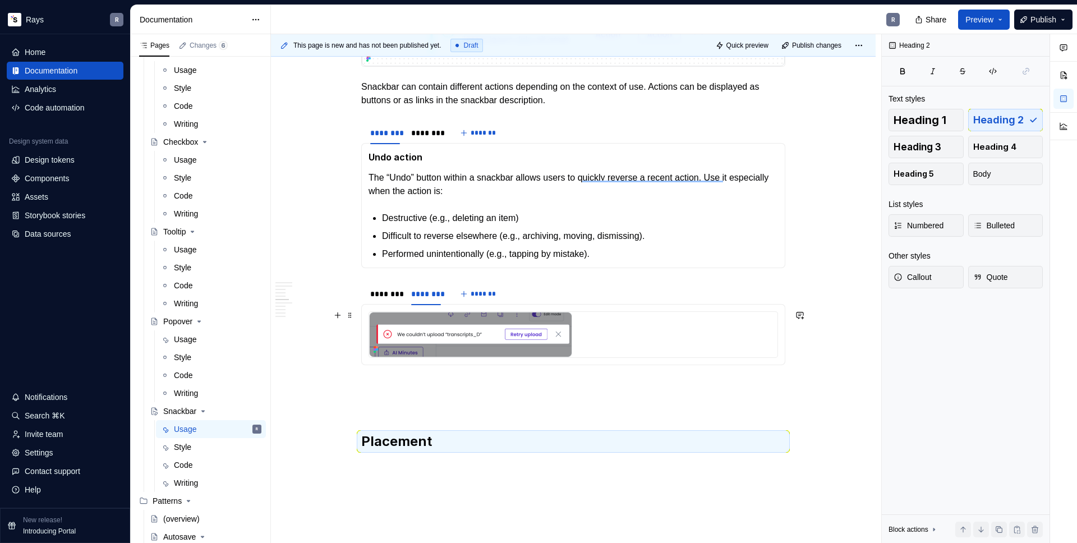
scroll to position [0, 0]
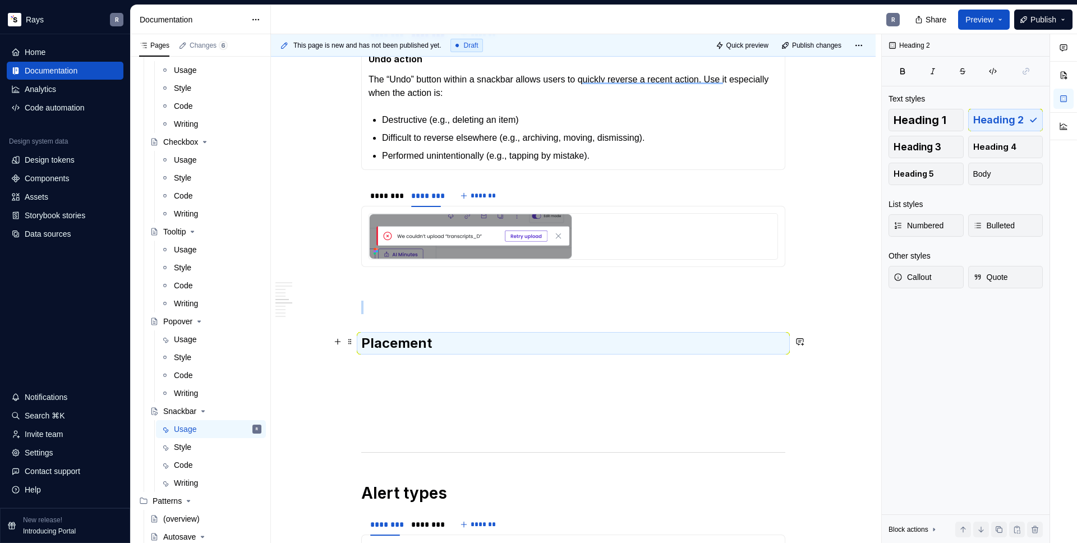
click at [411, 334] on h2 "Placement" at bounding box center [573, 343] width 424 height 18
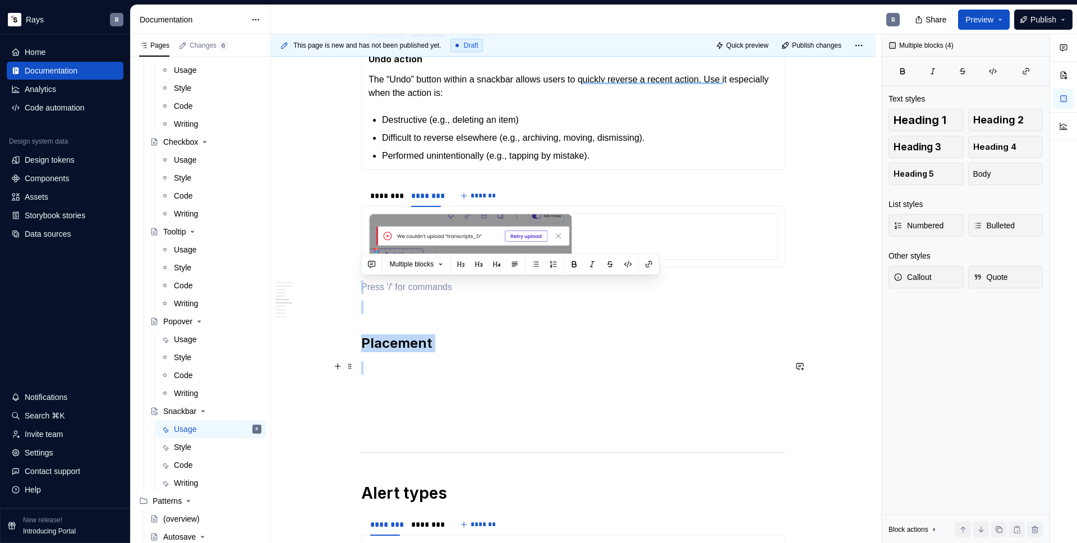
drag, startPoint x: 420, startPoint y: 282, endPoint x: 439, endPoint y: 366, distance: 85.7
click at [439, 366] on div "Takeaways 👉 Don’t use Snackbars for critical actions. Snackbar disappears after…" at bounding box center [573, 111] width 424 height 2326
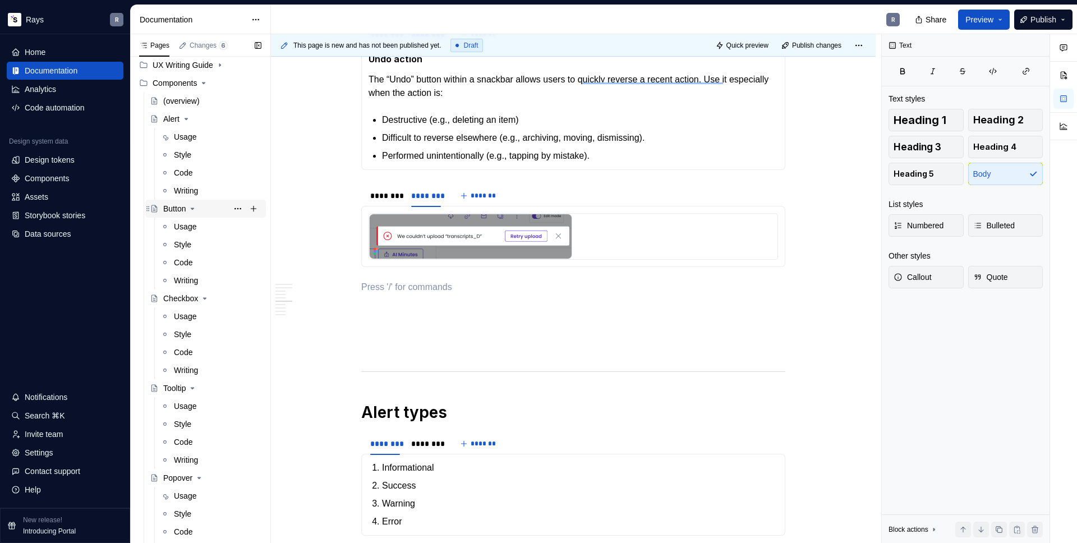
click at [179, 209] on div "Button" at bounding box center [174, 208] width 22 height 11
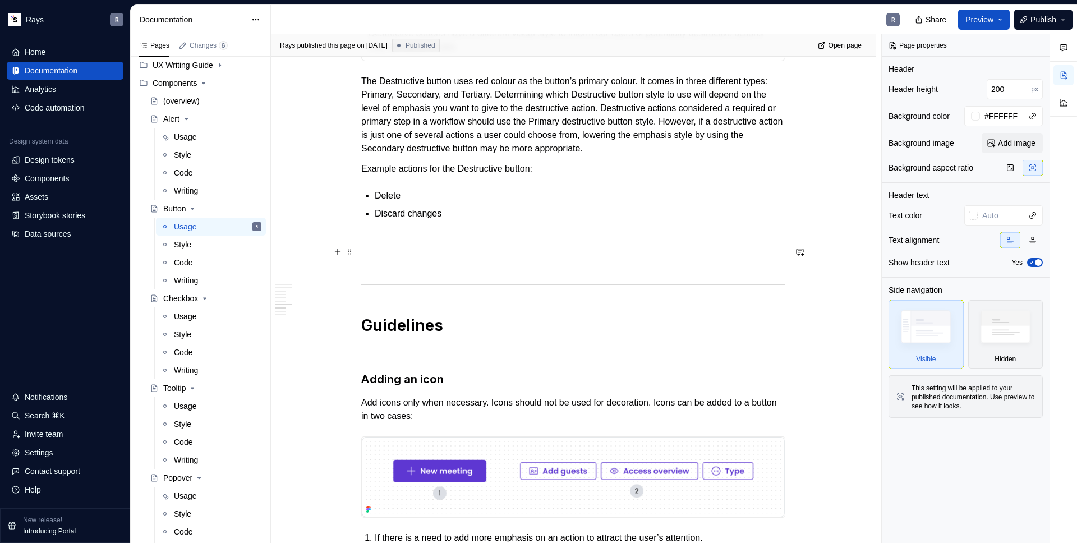
click at [416, 247] on p at bounding box center [573, 240] width 424 height 13
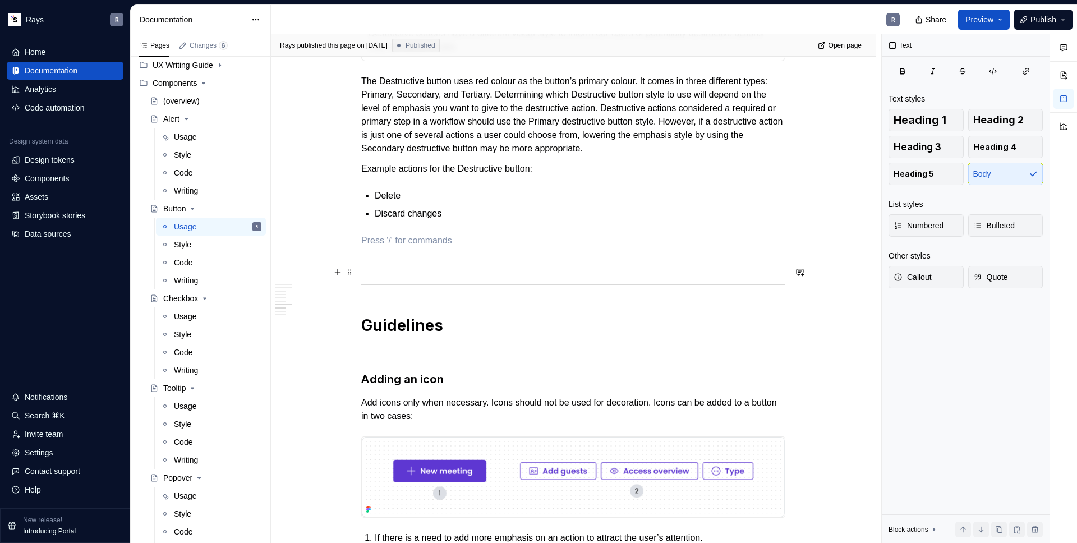
click at [421, 268] on p "To enrich screen reader interactions, please activate Accessibility in Grammarl…" at bounding box center [573, 260] width 424 height 13
click at [407, 315] on div "Takeaways 👉 Primary button should only appear once per screen , not including m…" at bounding box center [573, 153] width 424 height 3095
click at [413, 261] on div "Takeaways 👉 Primary button should only appear once per screen , not including m…" at bounding box center [573, 153] width 424 height 3095
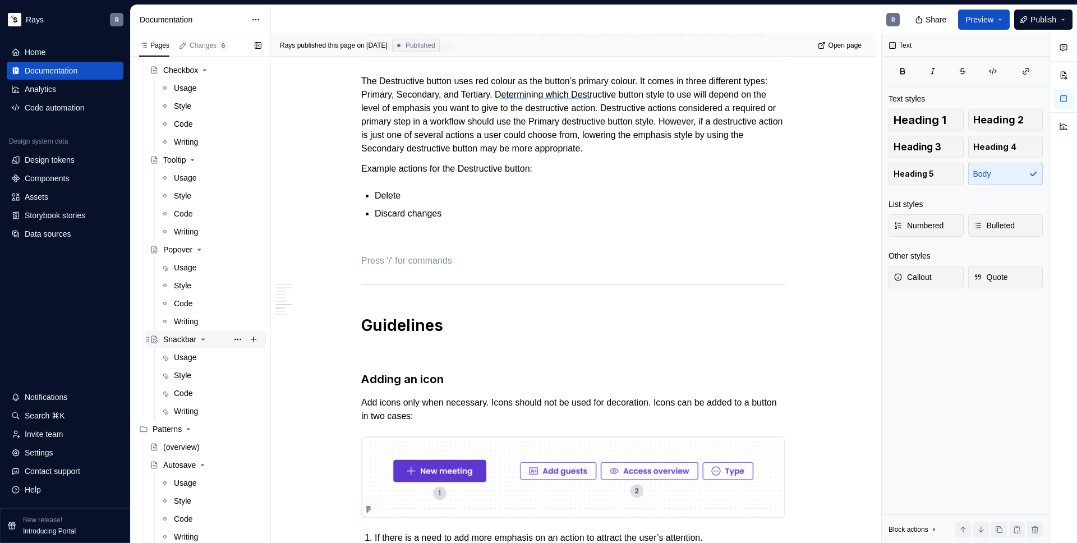
click at [183, 339] on div "Snackbar" at bounding box center [179, 339] width 33 height 11
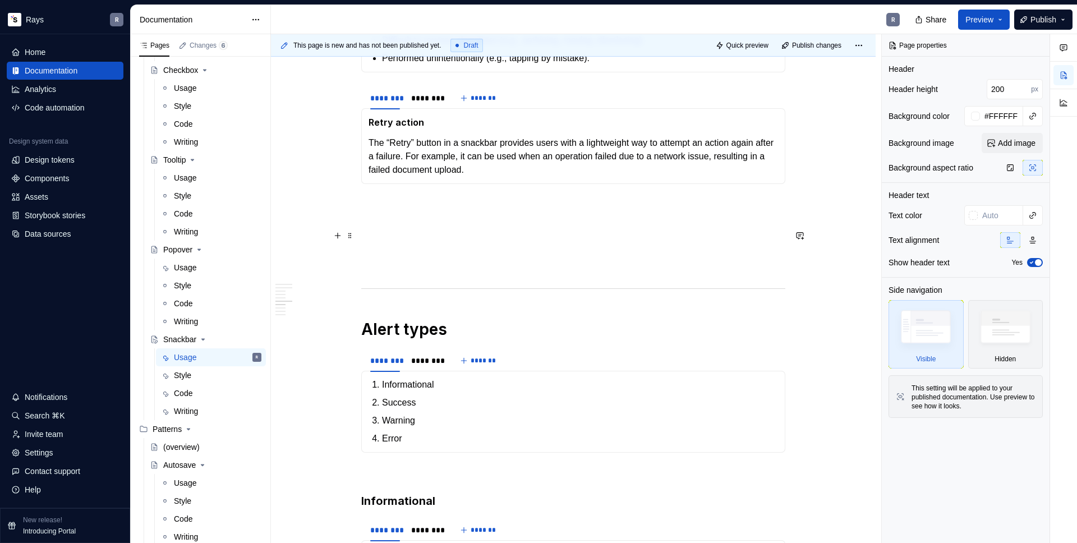
click at [411, 231] on p at bounding box center [573, 224] width 424 height 13
type textarea "*"
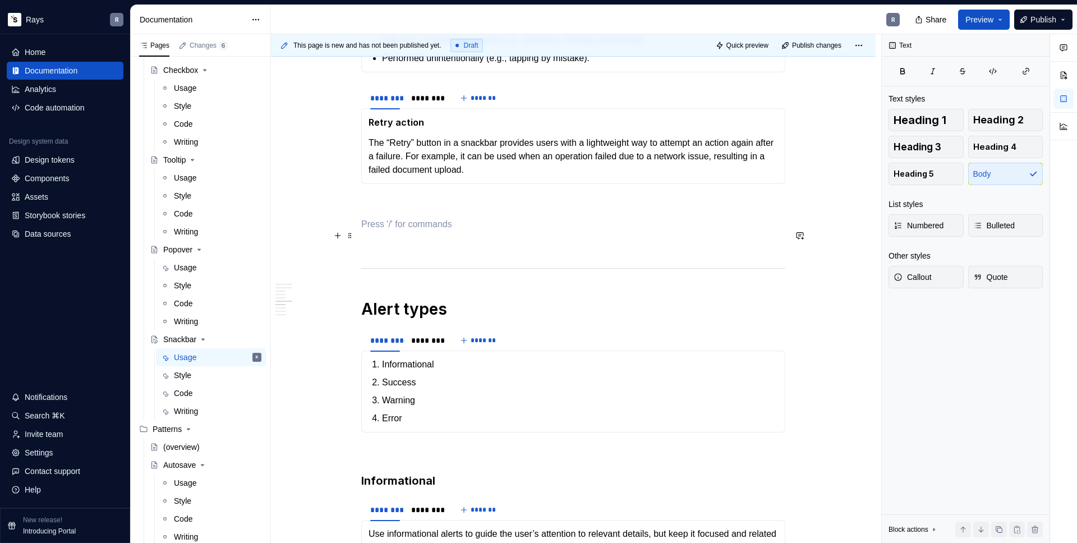
click at [381, 231] on p "To enrich screen reader interactions, please activate Accessibility in Grammarl…" at bounding box center [573, 224] width 424 height 13
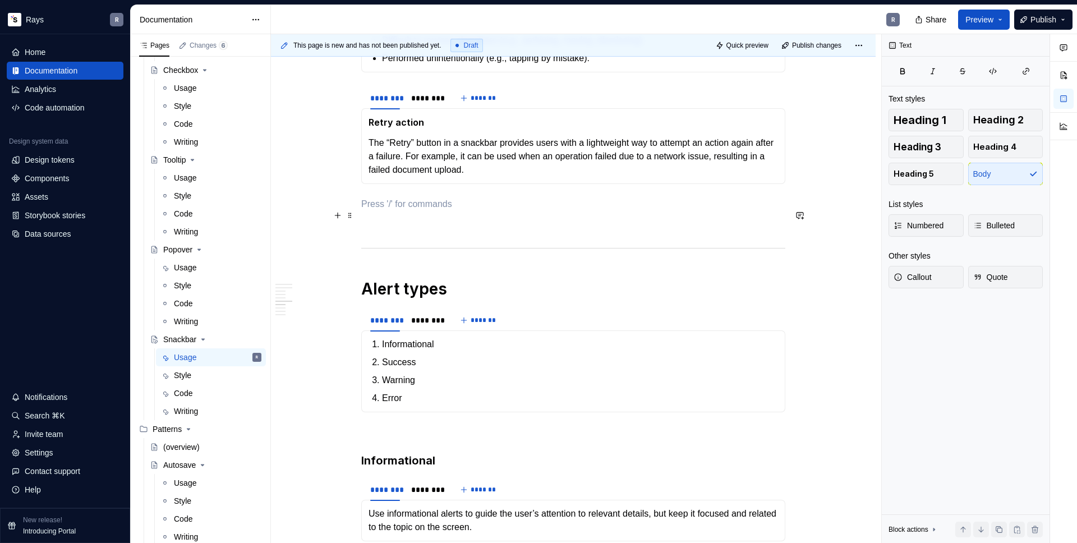
click at [386, 211] on p "To enrich screen reader interactions, please activate Accessibility in Grammarl…" at bounding box center [573, 203] width 424 height 13
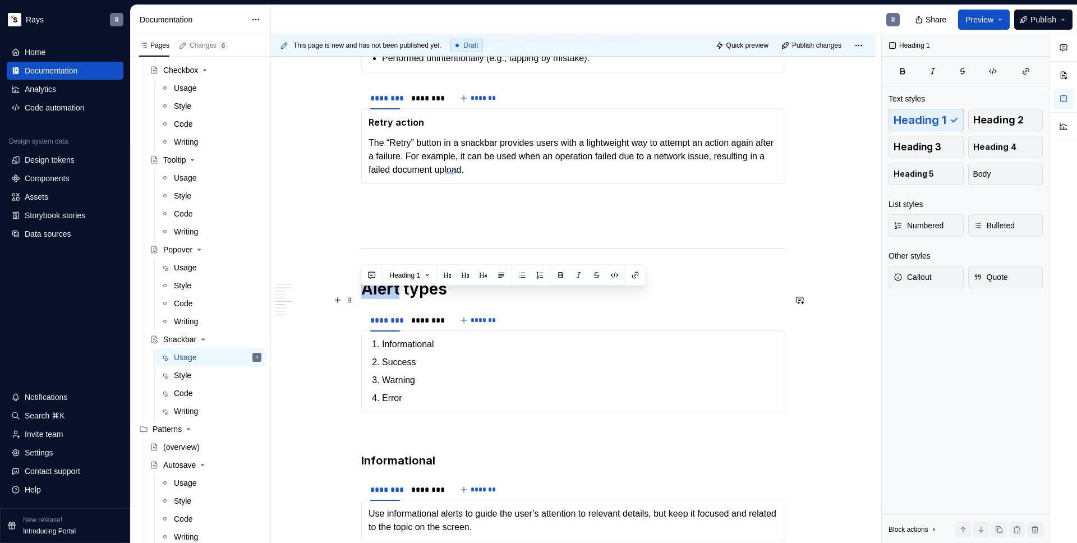
drag, startPoint x: 398, startPoint y: 299, endPoint x: 361, endPoint y: 303, distance: 37.2
click at [361, 299] on h1 "Alert types" at bounding box center [573, 289] width 424 height 20
click at [430, 328] on div "********" at bounding box center [426, 320] width 39 height 16
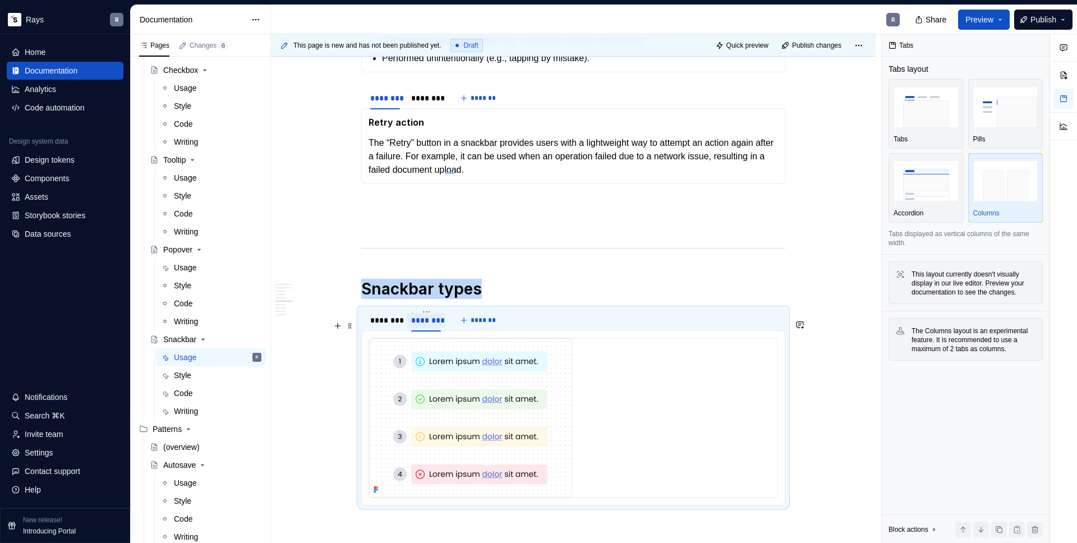
click at [430, 326] on div "********" at bounding box center [426, 320] width 30 height 11
click at [428, 381] on img "To enrich screen reader interactions, please activate Accessibility in Grammarl…" at bounding box center [470, 417] width 203 height 159
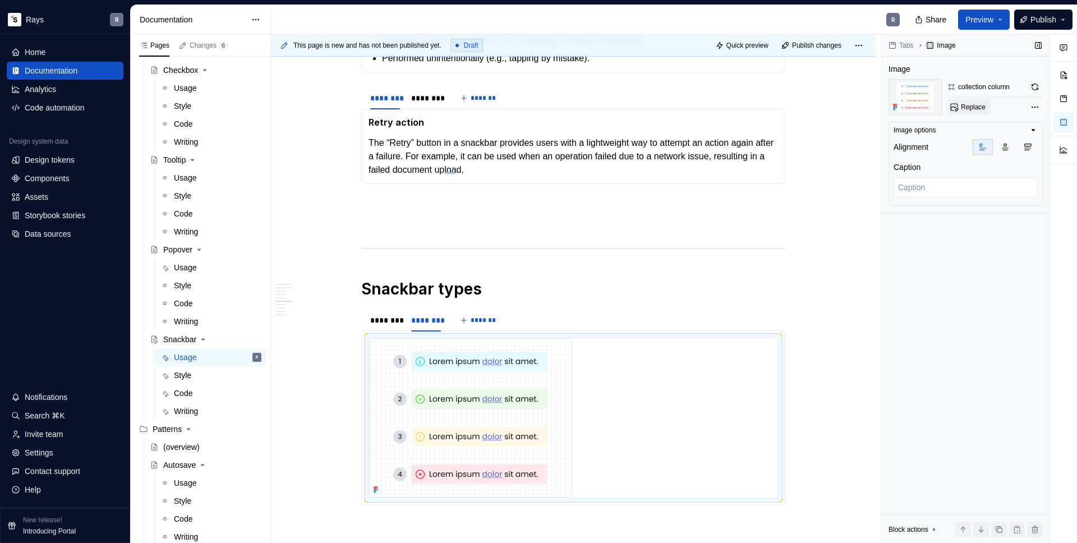
click at [983, 110] on span "Replace" at bounding box center [973, 107] width 25 height 9
type textarea "*"
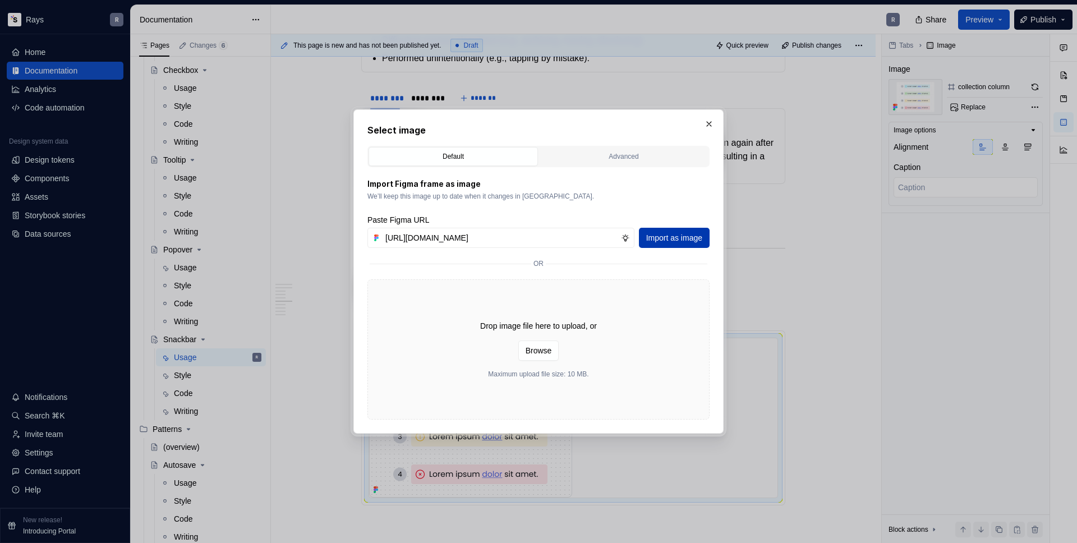
scroll to position [0, 208]
type input "https://www.figma.com/design/Txi4seRtvtbRiOWhfuyfuq/Documentation?node-id=468-6…"
click at [680, 240] on span "Import as image" at bounding box center [674, 237] width 56 height 11
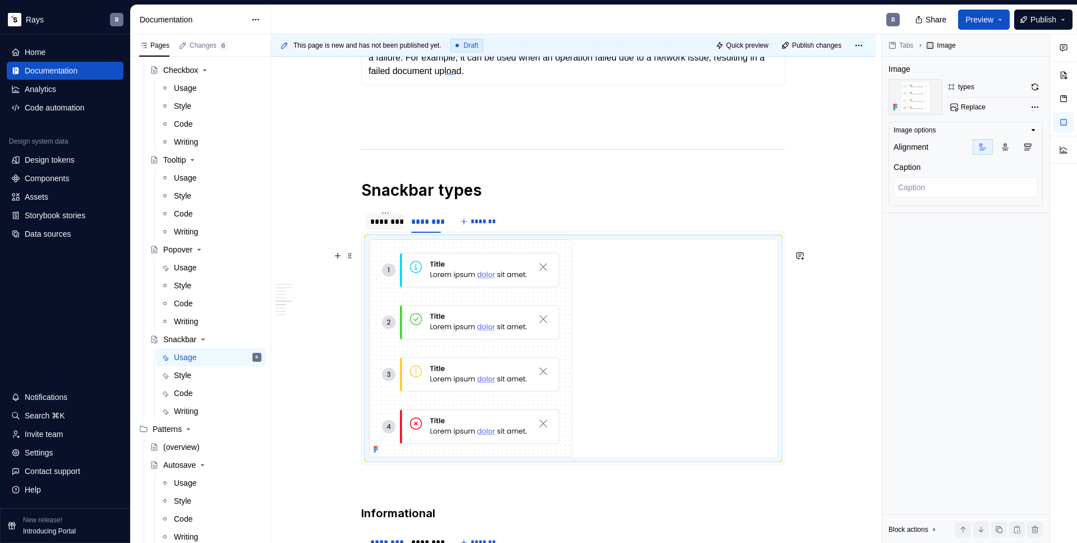
scroll to position [1595, 0]
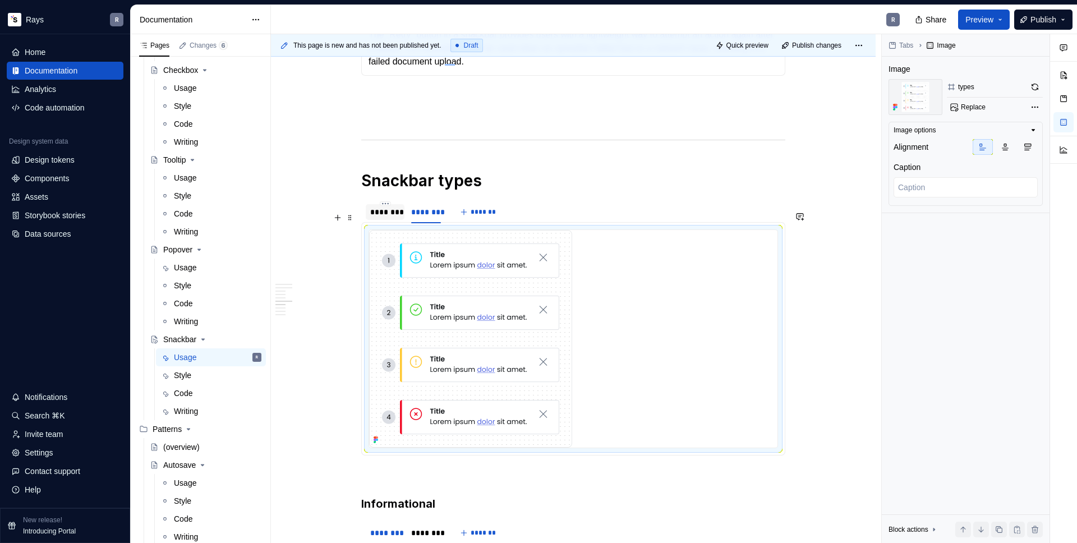
click at [377, 221] on div "********" at bounding box center [385, 212] width 39 height 18
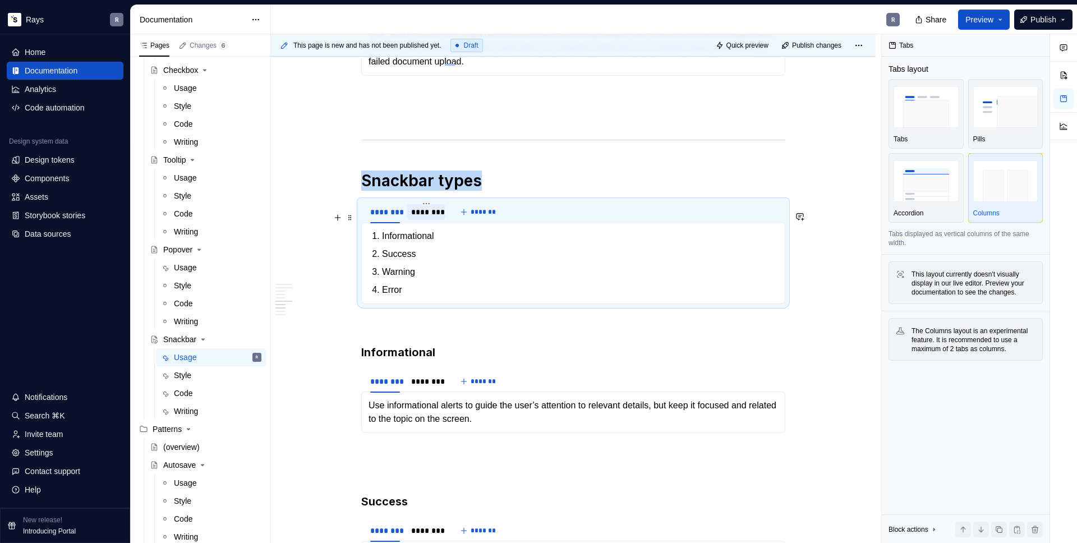
click at [420, 218] on div "********" at bounding box center [426, 211] width 30 height 11
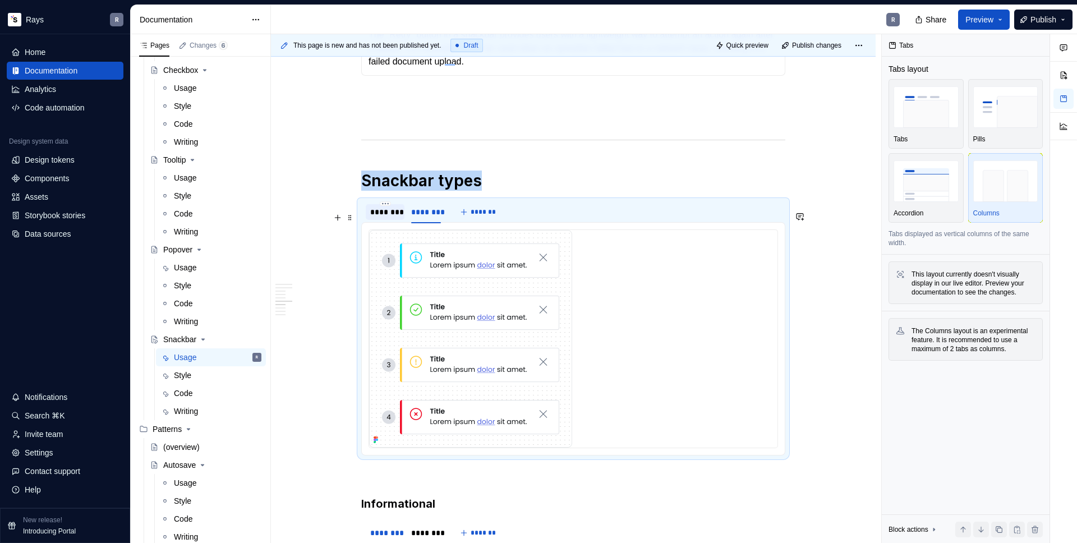
click at [386, 218] on div "********" at bounding box center [385, 211] width 30 height 11
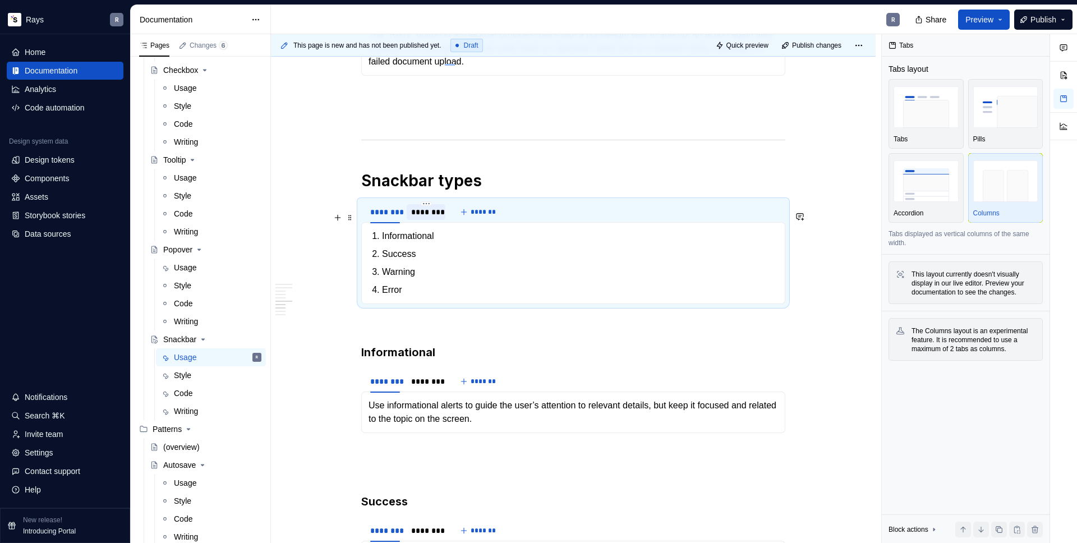
click at [428, 218] on div "********" at bounding box center [426, 211] width 30 height 11
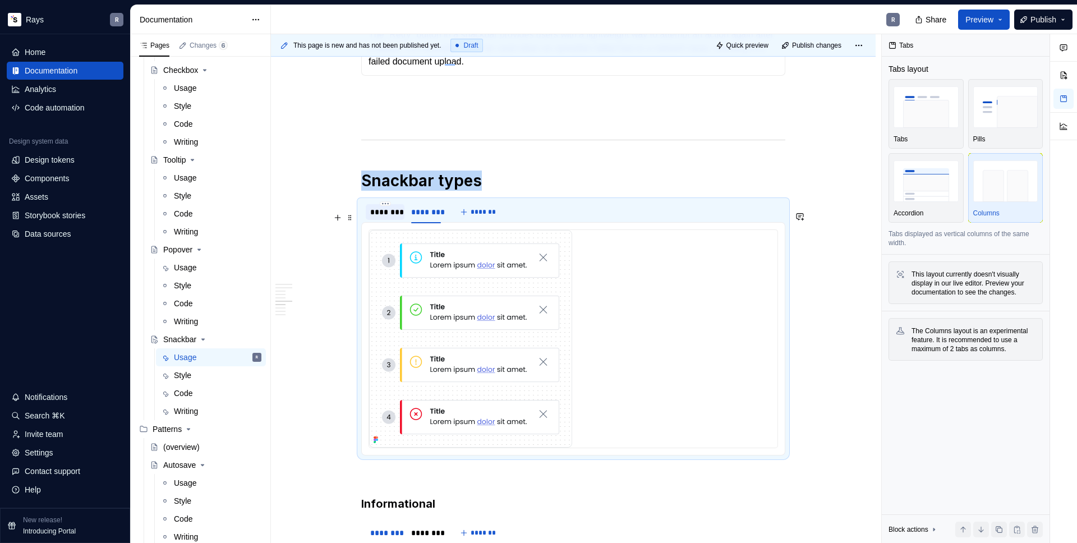
click at [386, 218] on div "********" at bounding box center [385, 211] width 30 height 11
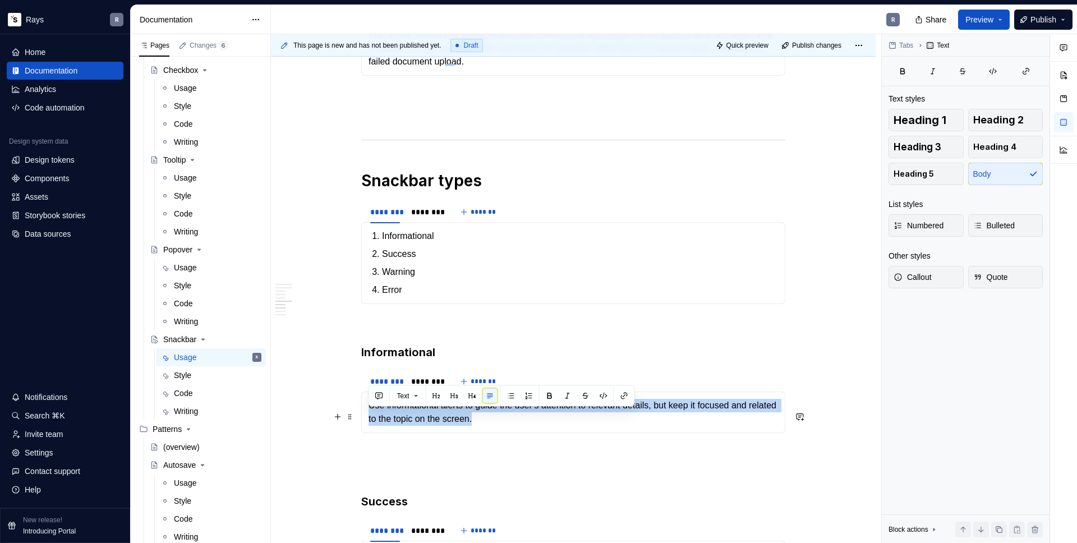
drag, startPoint x: 522, startPoint y: 431, endPoint x: 368, endPoint y: 414, distance: 154.6
click at [368, 414] on p "Use informational alerts to guide the user’s attention to relevant details, but…" at bounding box center [572, 412] width 409 height 27
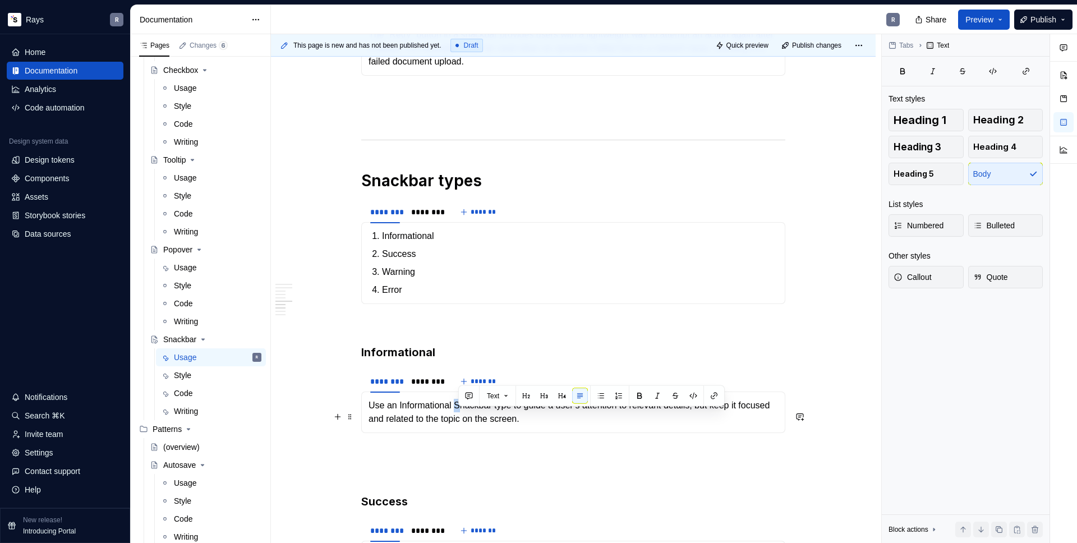
click at [458, 415] on p "Use an Informational Snackbar type to guide a user’s attention to relevant deta…" at bounding box center [572, 412] width 409 height 27
click at [591, 425] on p "Use an Informational snackbar type to guide a user’s attention to relevant deta…" at bounding box center [572, 412] width 409 height 27
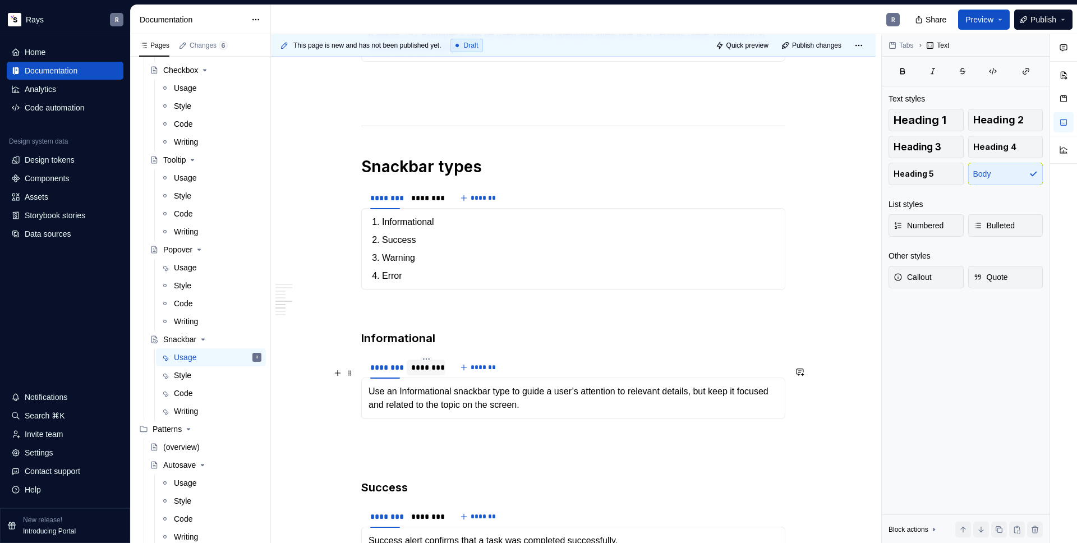
click at [423, 375] on div "********" at bounding box center [426, 367] width 39 height 16
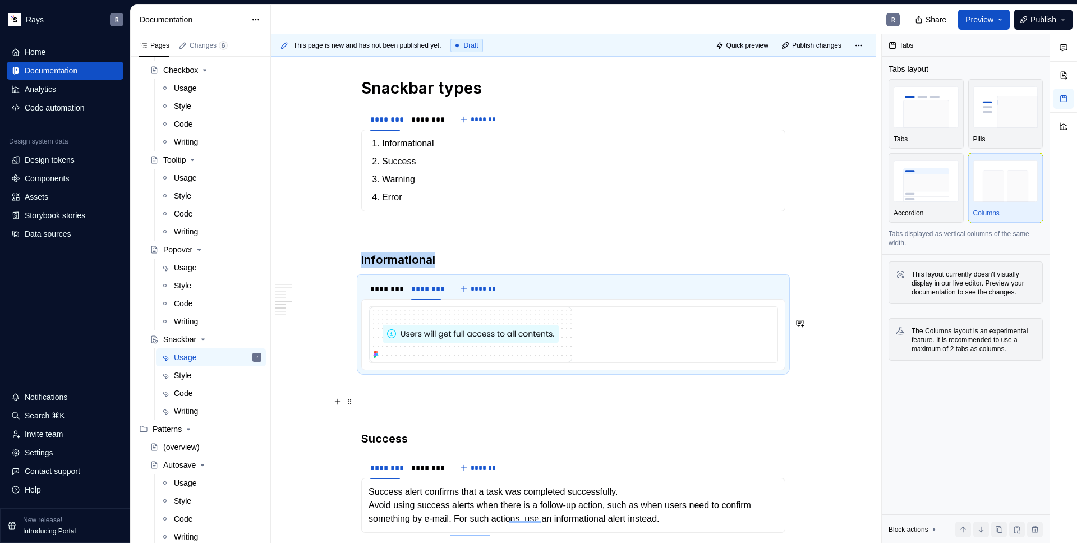
scroll to position [1744, 0]
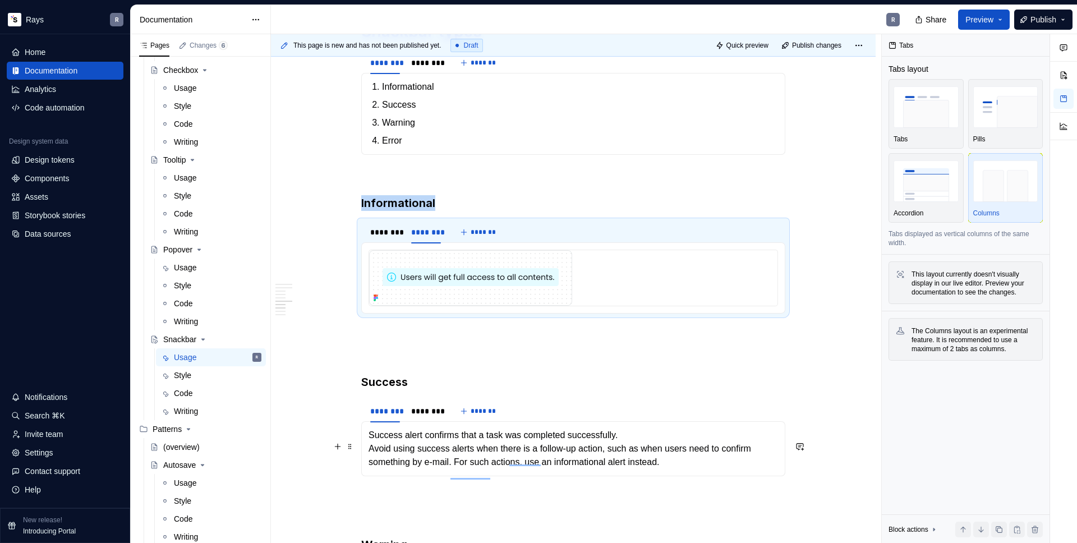
click at [390, 445] on p "Success alert confirms that a task was completed successfully. Avoid using succ…" at bounding box center [572, 448] width 409 height 40
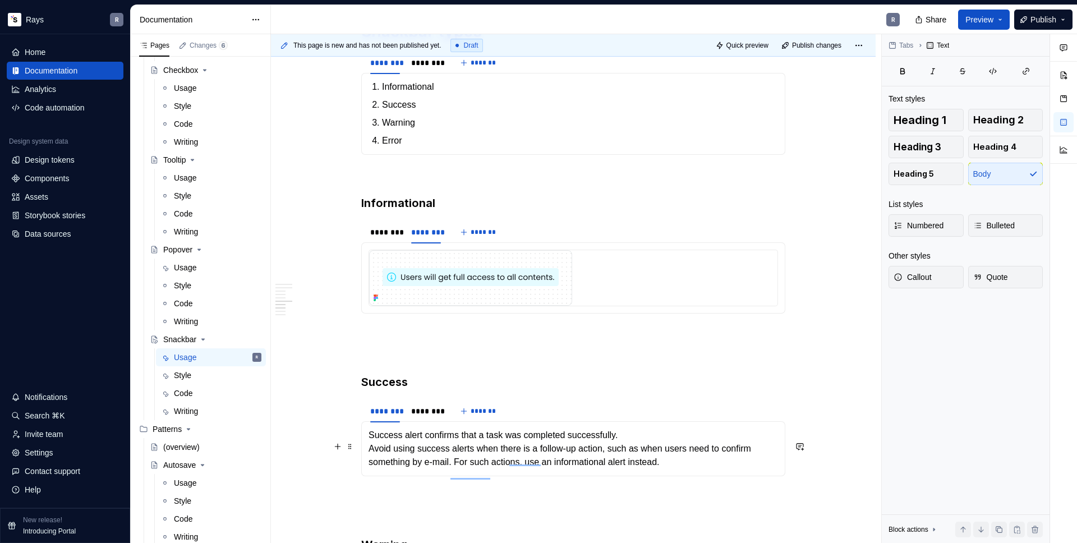
drag, startPoint x: 414, startPoint y: 467, endPoint x: 404, endPoint y: 460, distance: 11.8
click at [414, 466] on p "Success alert confirms that a task was completed successfully. Avoid using succ…" at bounding box center [572, 448] width 409 height 40
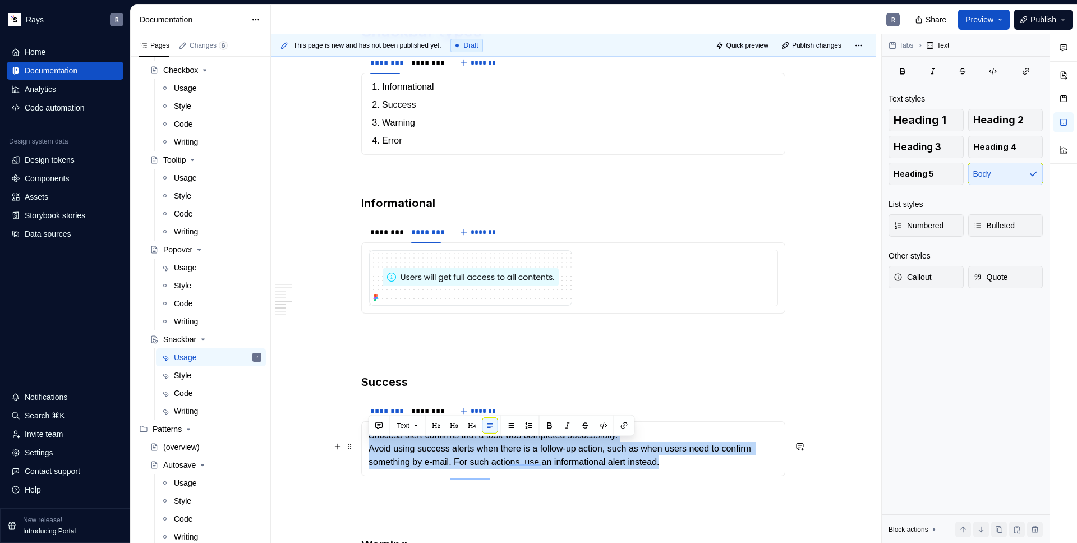
drag, startPoint x: 365, startPoint y: 445, endPoint x: 736, endPoint y: 473, distance: 371.8
click at [736, 473] on div "Success alert confirms that a task was completed successfully. Avoid using succ…" at bounding box center [573, 448] width 424 height 55
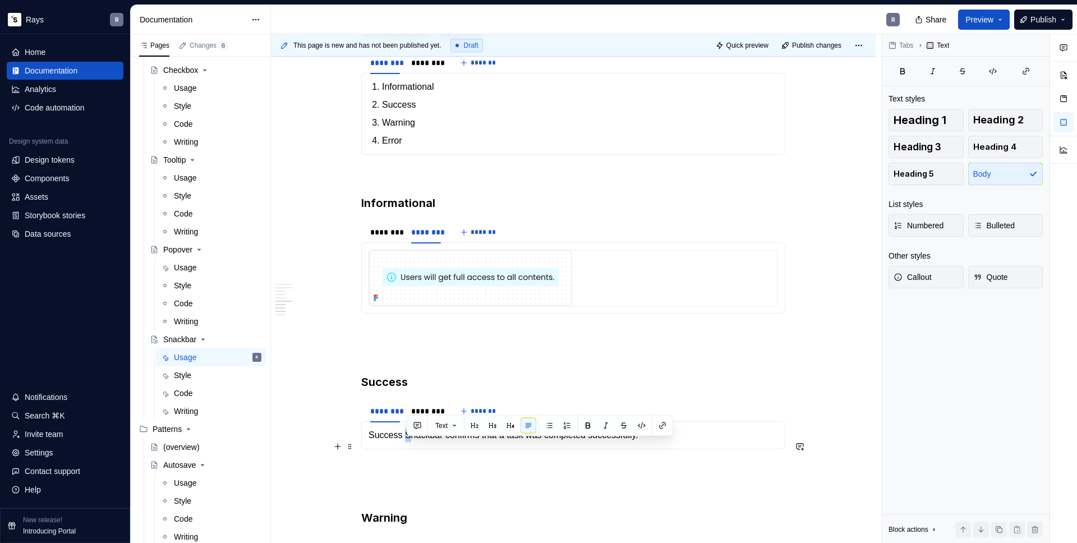
click at [408, 442] on p "Success Snackbar confirms that a task was completed successfully." at bounding box center [572, 434] width 409 height 13
type textarea "*"
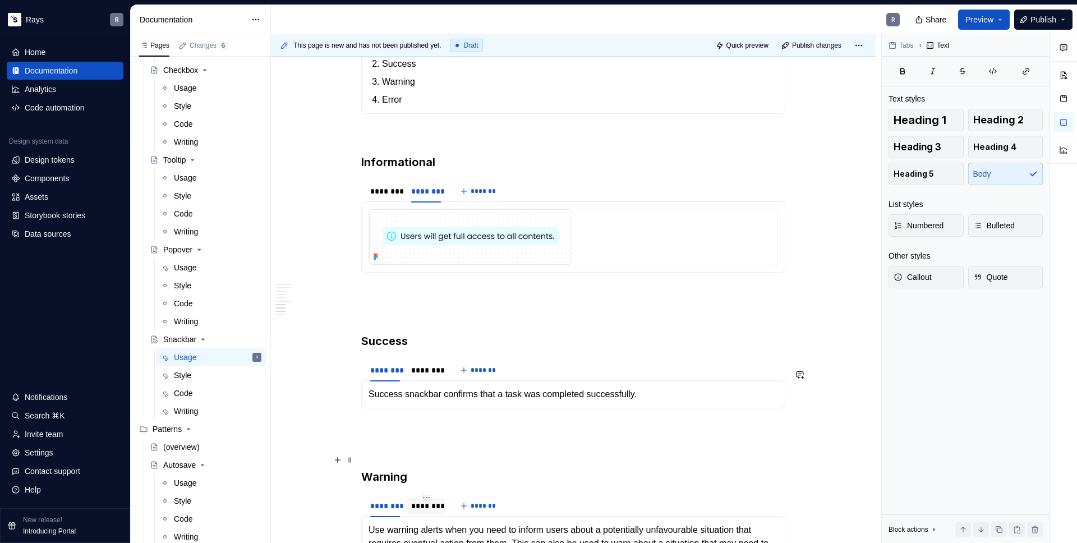
scroll to position [1887, 0]
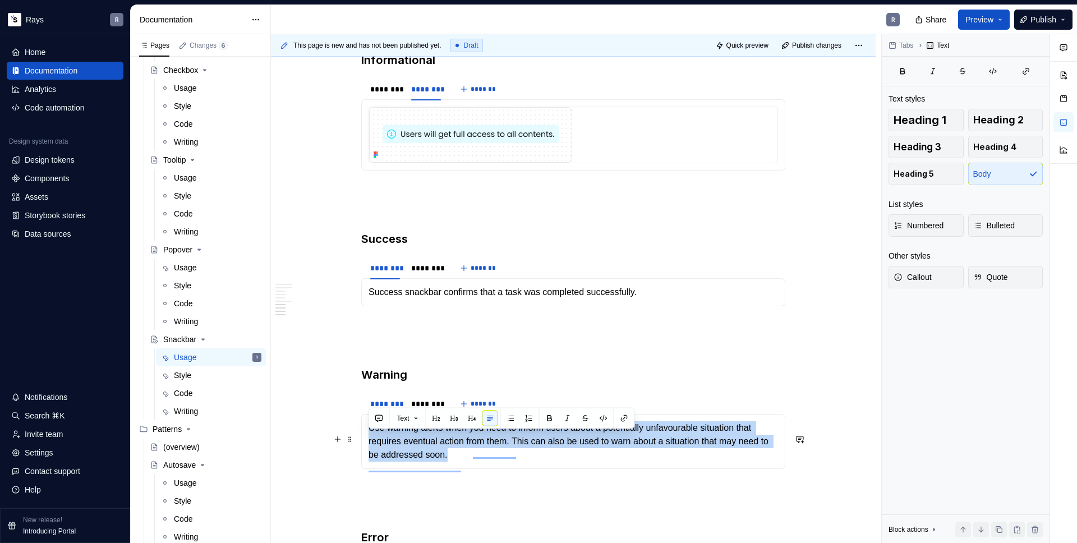
drag, startPoint x: 372, startPoint y: 437, endPoint x: 513, endPoint y: 462, distance: 143.5
click at [513, 462] on p "Use warning alerts when you need to inform users about a potentially unfavourab…" at bounding box center [572, 441] width 409 height 40
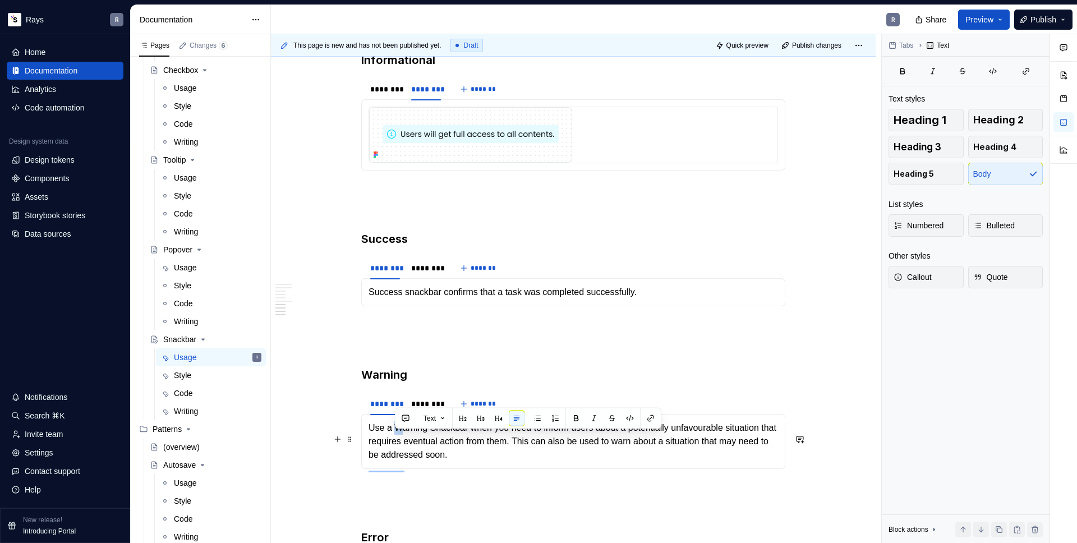
click at [398, 440] on p "Use a Warning Snackbar when you need to inform users about a potentially unfavo…" at bounding box center [572, 441] width 409 height 40
drag, startPoint x: 437, startPoint y: 440, endPoint x: 442, endPoint y: 445, distance: 6.8
click at [433, 441] on p "Use a warning Snackbar when you need to inform users about a potentially unfavo…" at bounding box center [572, 441] width 409 height 40
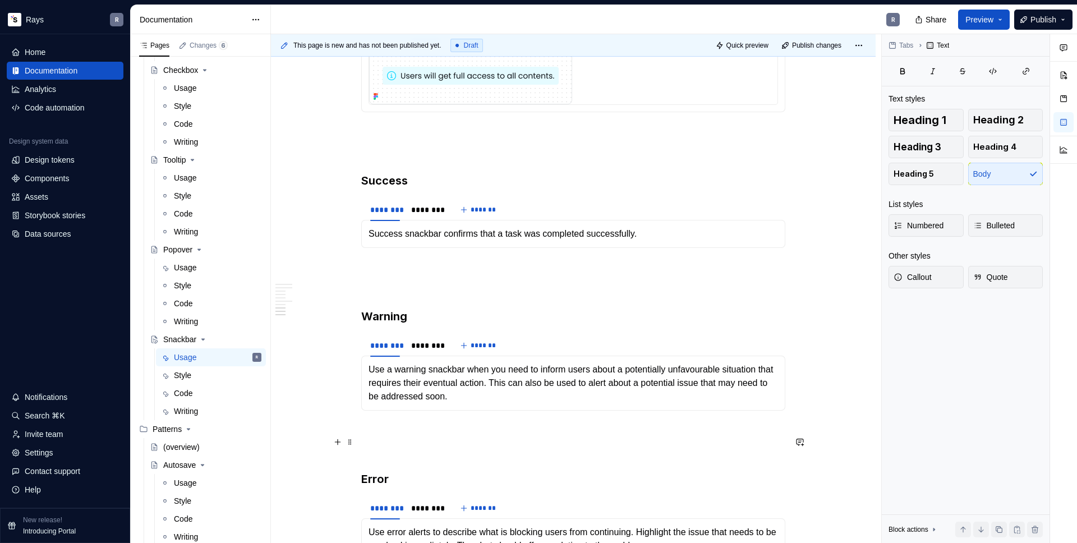
scroll to position [2075, 0]
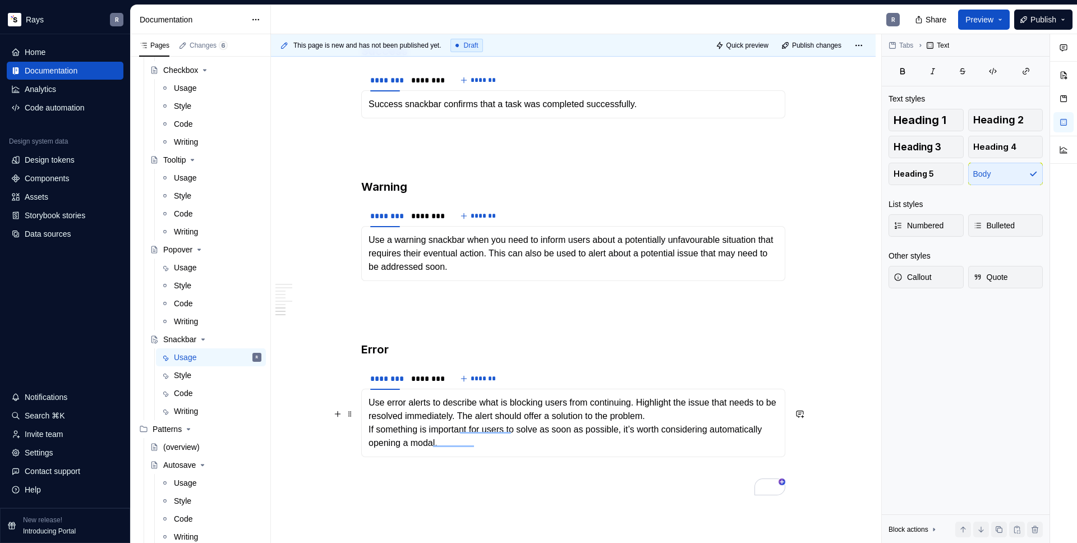
click at [391, 426] on p "Use error alerts to describe what is blocking users from continuing. Highlight …" at bounding box center [572, 423] width 409 height 54
drag, startPoint x: 408, startPoint y: 412, endPoint x: 389, endPoint y: 416, distance: 19.9
click at [389, 416] on p "Use the Error Snackbar when something is blocking users from continuing, or an …" at bounding box center [572, 423] width 409 height 54
click at [425, 416] on p "Use an error Snackbar when something is blocking users from continuing, or an i…" at bounding box center [572, 423] width 409 height 54
click at [523, 450] on p "Use an error snackbar when something blocks users from continuing or an issue n…" at bounding box center [572, 423] width 409 height 54
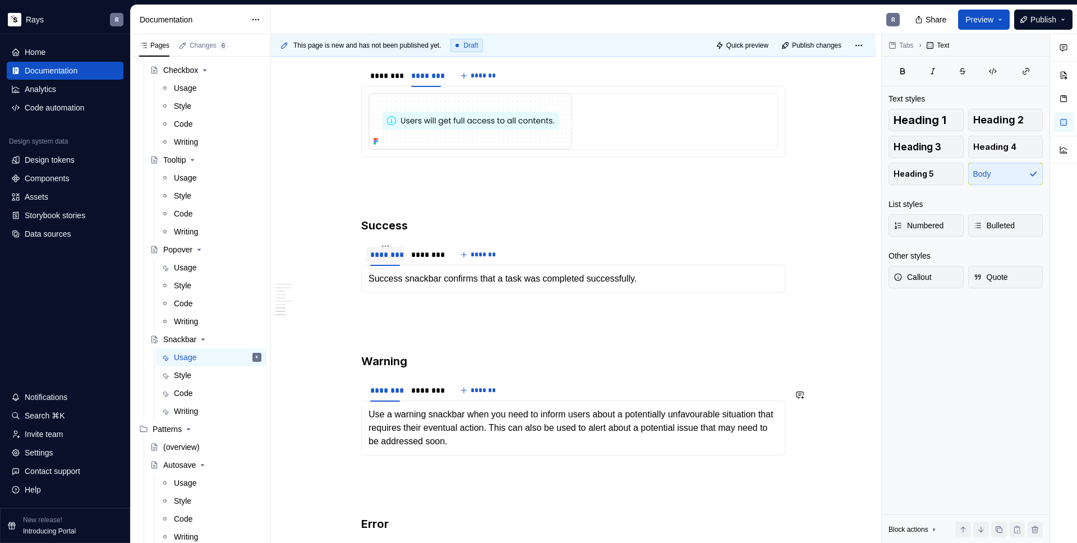
scroll to position [1782, 0]
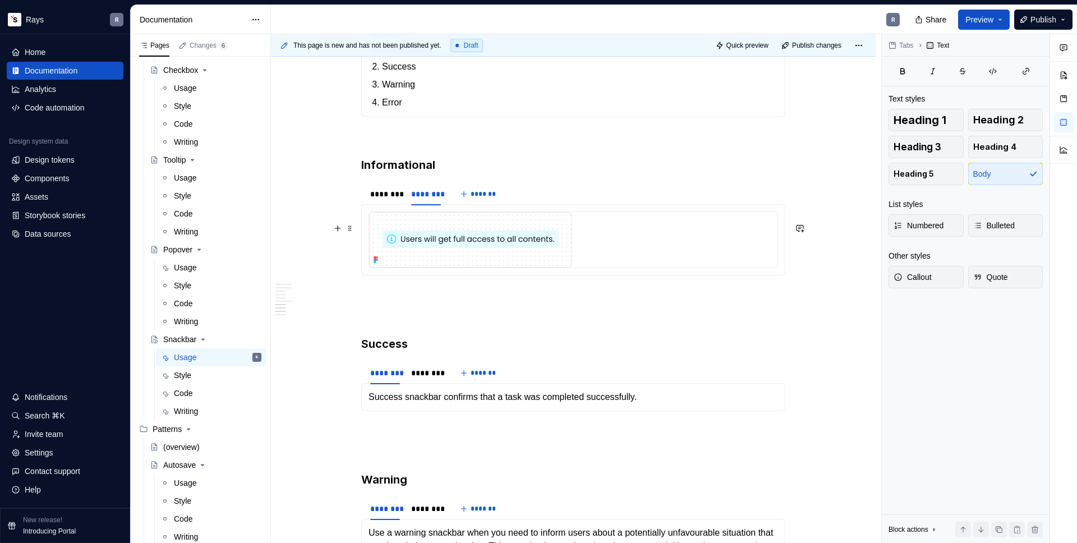
click at [458, 248] on img "To enrich screen reader interactions, please activate Accessibility in Grammarl…" at bounding box center [470, 240] width 203 height 56
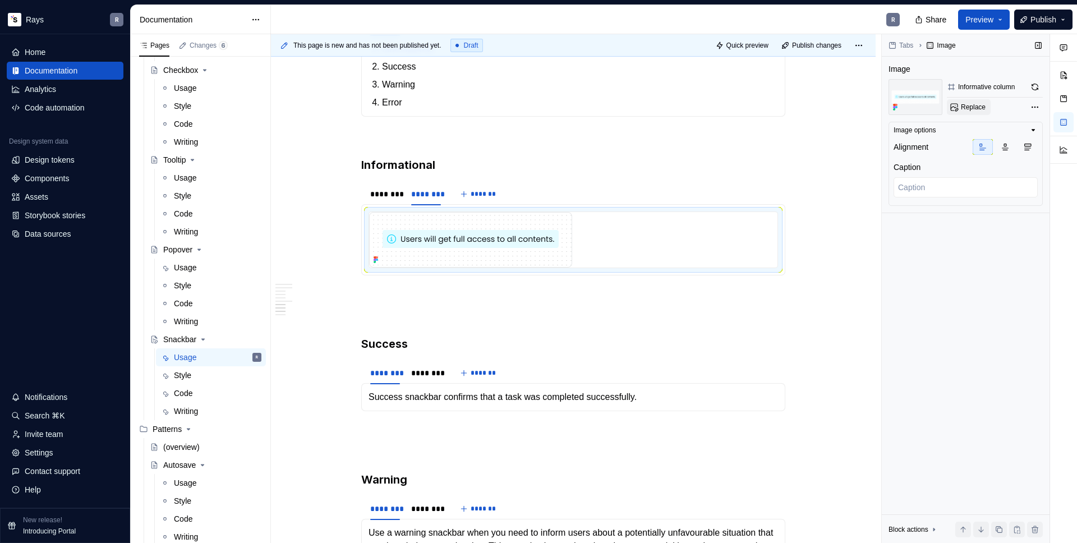
click at [958, 106] on button "Replace" at bounding box center [969, 107] width 44 height 16
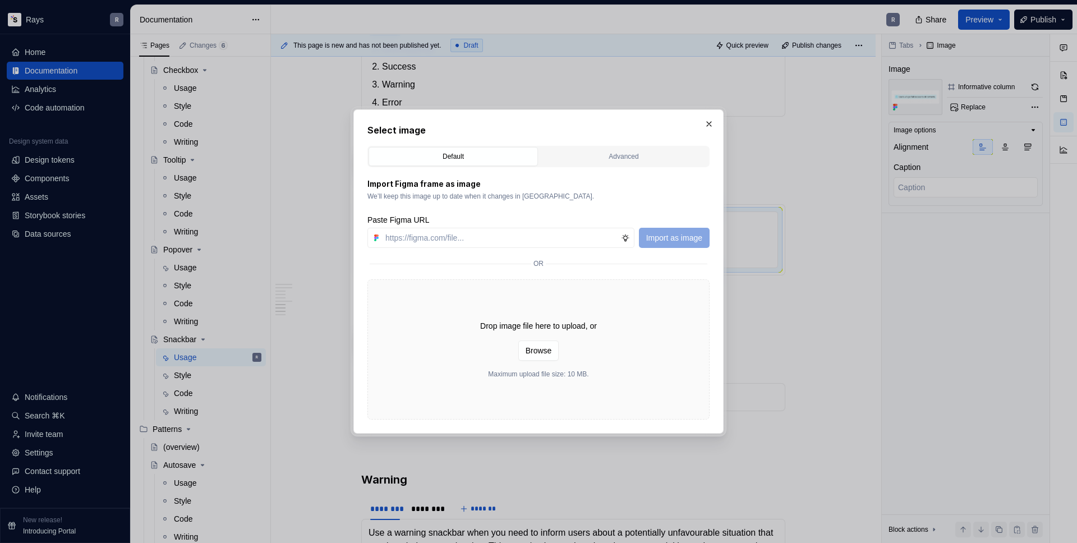
type textarea "*"
type input "[URL][DOMAIN_NAME]"
click at [675, 234] on span "Import as image" at bounding box center [674, 237] width 56 height 11
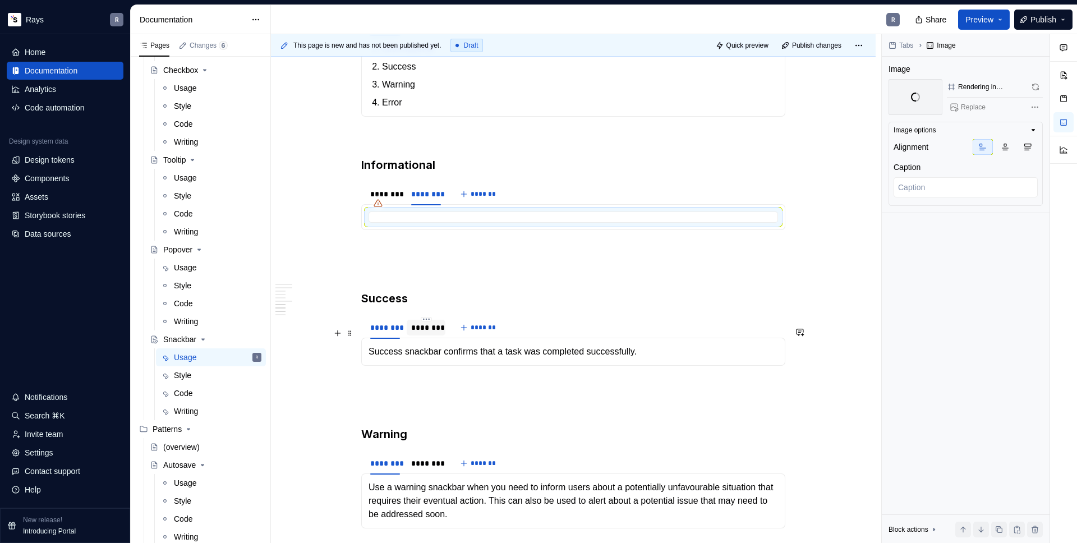
click at [422, 333] on div "********" at bounding box center [426, 327] width 30 height 11
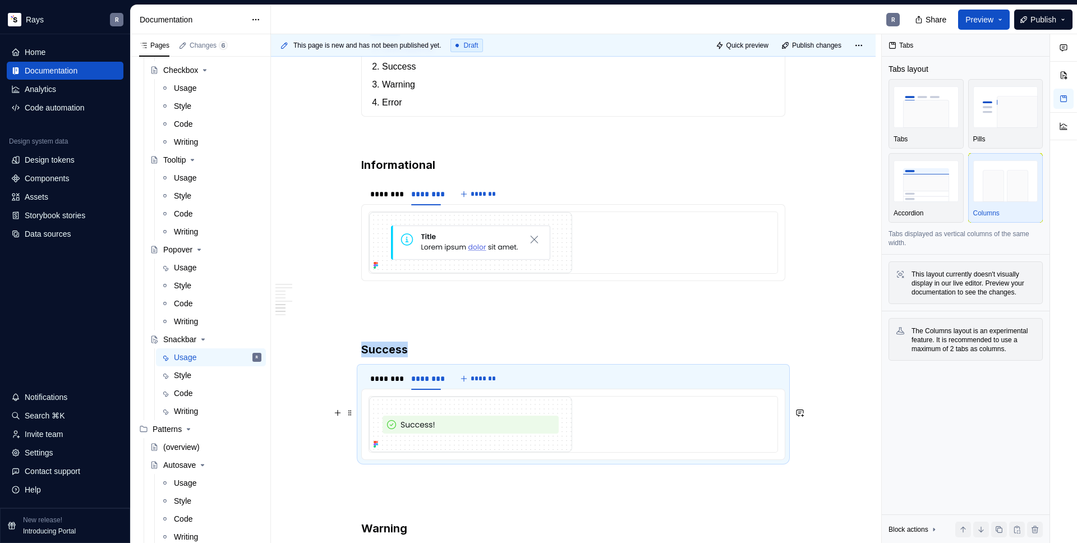
click at [471, 441] on img "To enrich screen reader interactions, please activate Accessibility in Grammarl…" at bounding box center [470, 424] width 203 height 56
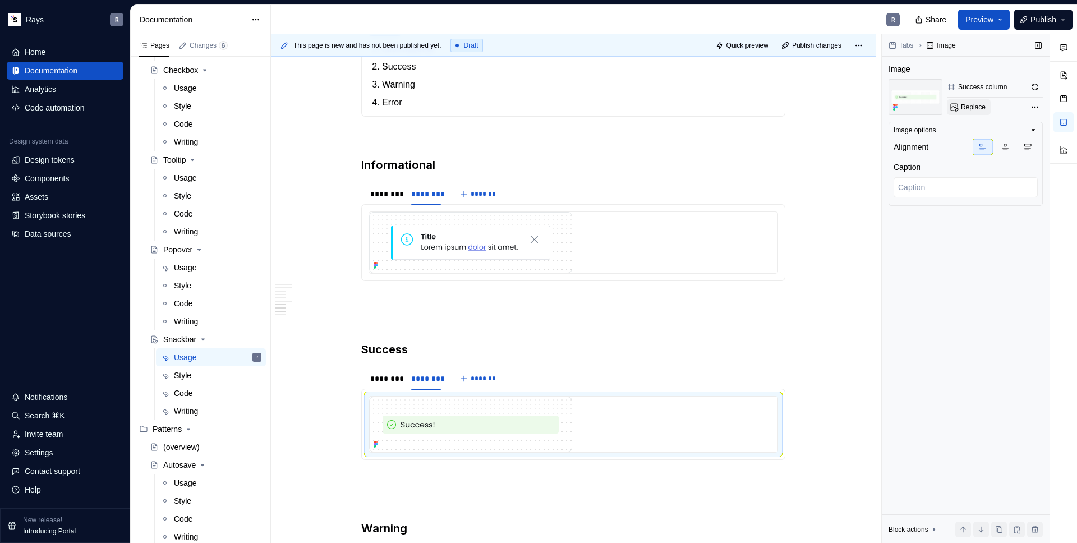
click at [968, 113] on button "Replace" at bounding box center [969, 107] width 44 height 16
type textarea "*"
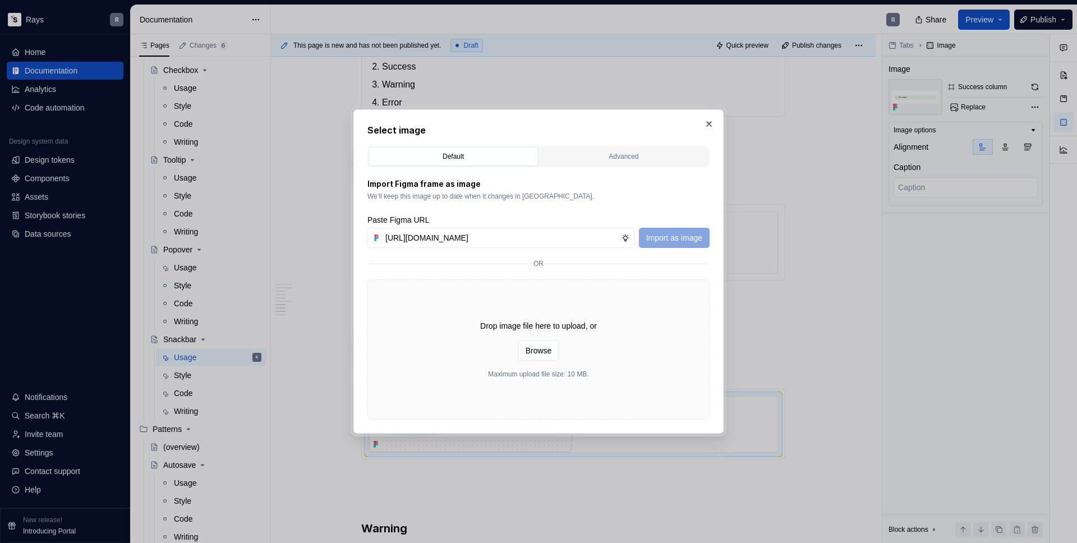
scroll to position [0, 209]
type input "[URL][DOMAIN_NAME]"
click at [665, 243] on span "Import as image" at bounding box center [674, 237] width 56 height 11
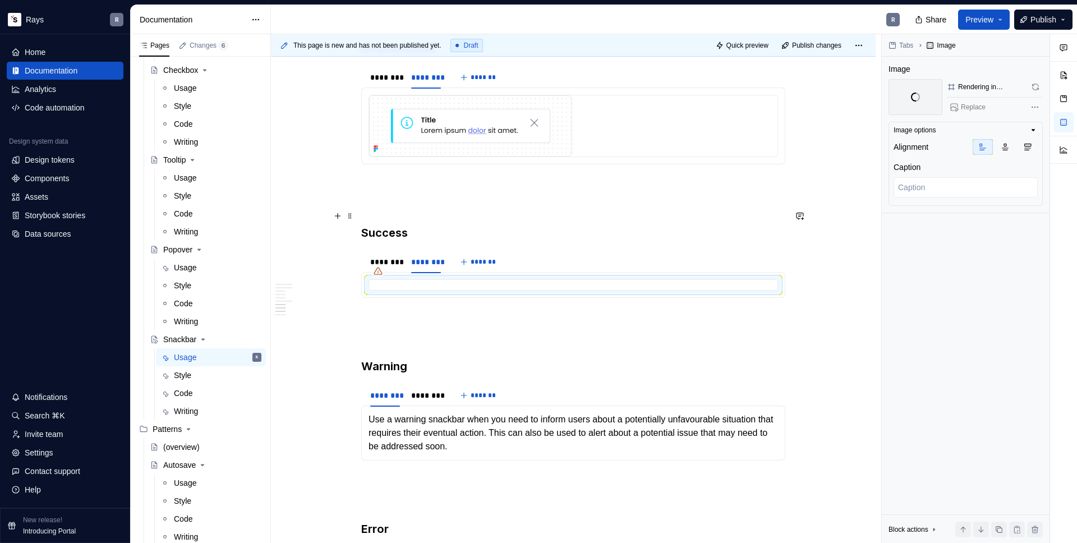
scroll to position [1957, 0]
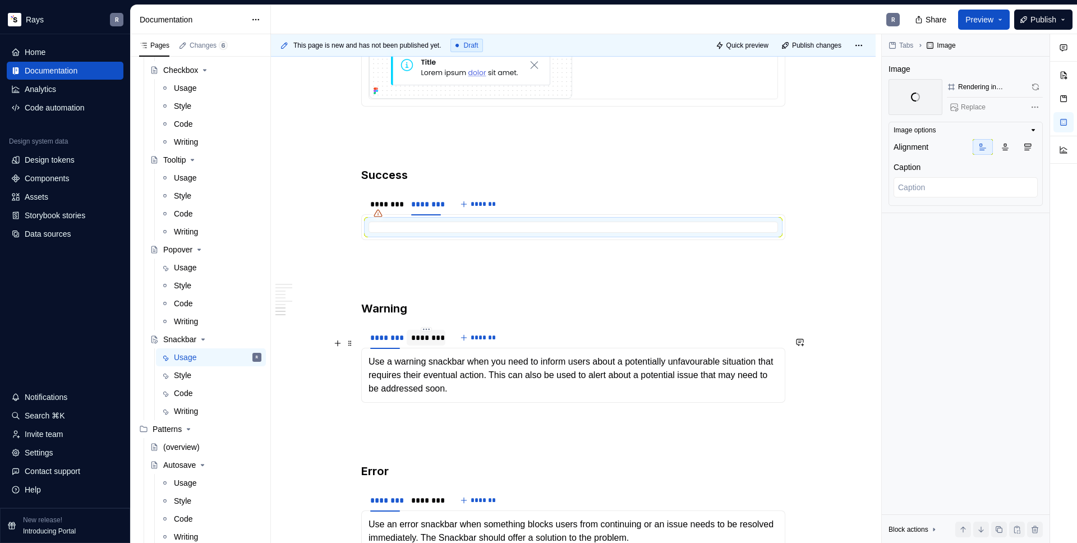
click at [427, 343] on div "********" at bounding box center [426, 337] width 30 height 11
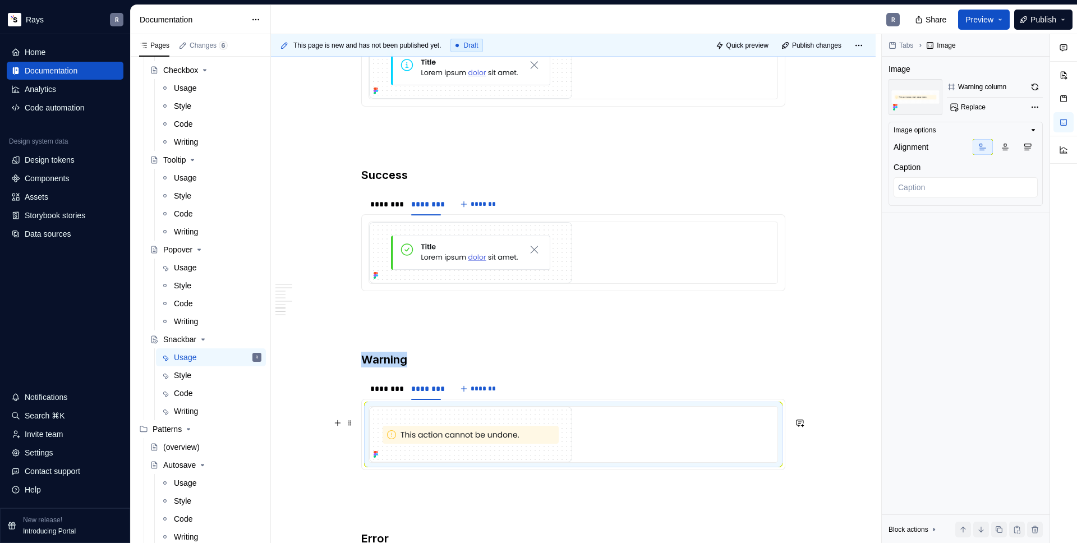
click at [457, 433] on img "To enrich screen reader interactions, please activate Accessibility in Grammarl…" at bounding box center [470, 435] width 203 height 56
click at [965, 104] on span "Replace" at bounding box center [973, 107] width 25 height 9
type textarea "*"
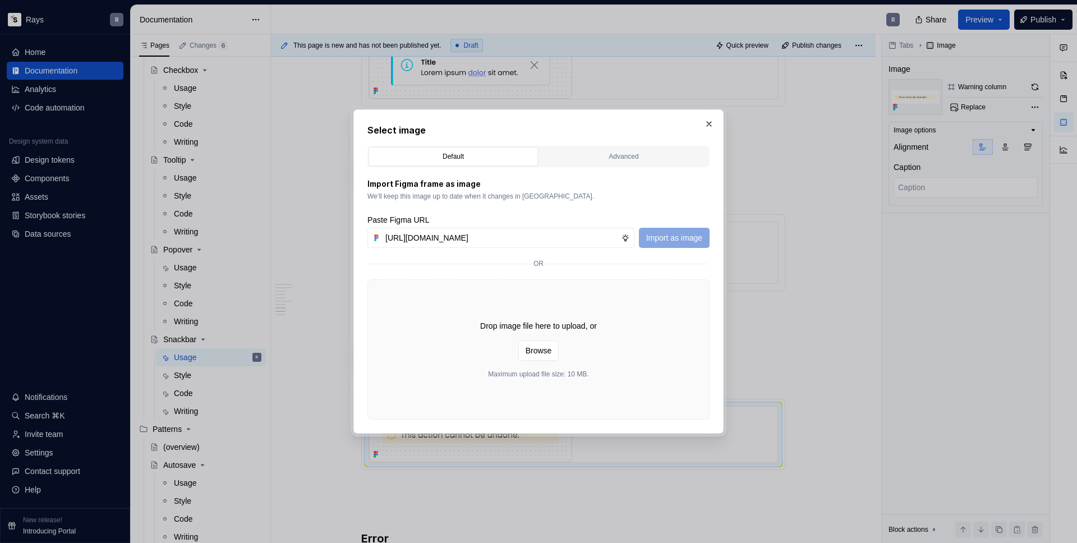
scroll to position [0, 210]
type input "[URL][DOMAIN_NAME]"
click at [668, 234] on span "Import as image" at bounding box center [674, 237] width 56 height 11
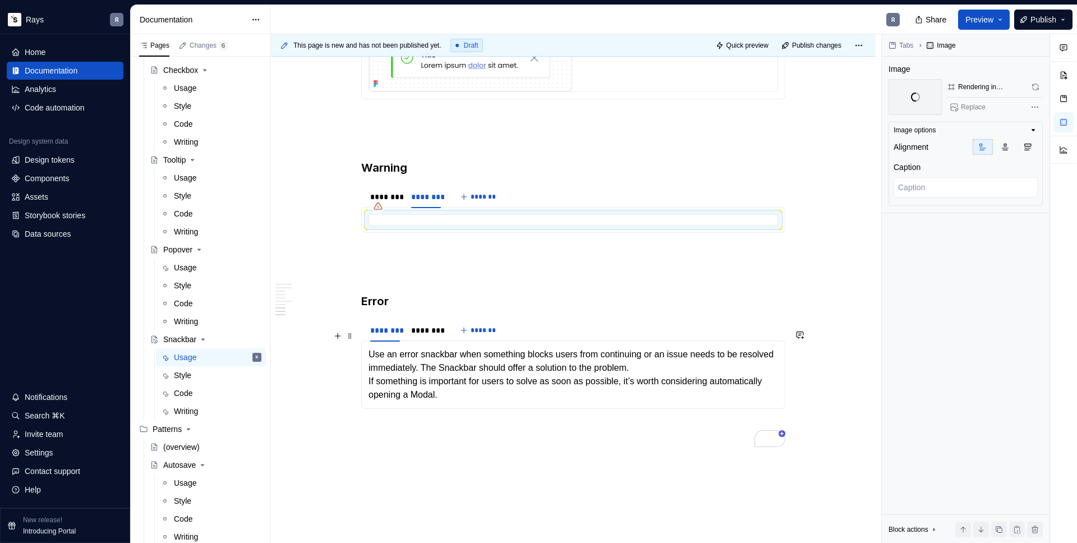
scroll to position [2148, 0]
click at [422, 340] on div "To enrich screen reader interactions, please activate Accessibility in Grammarl…" at bounding box center [426, 339] width 39 height 1
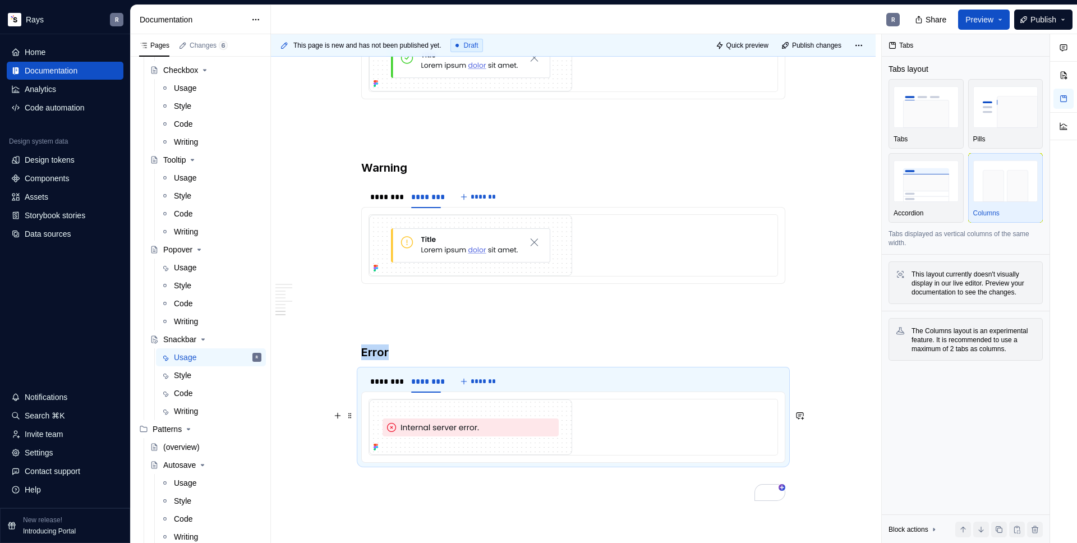
click at [426, 428] on img "To enrich screen reader interactions, please activate Accessibility in Grammarl…" at bounding box center [470, 427] width 203 height 56
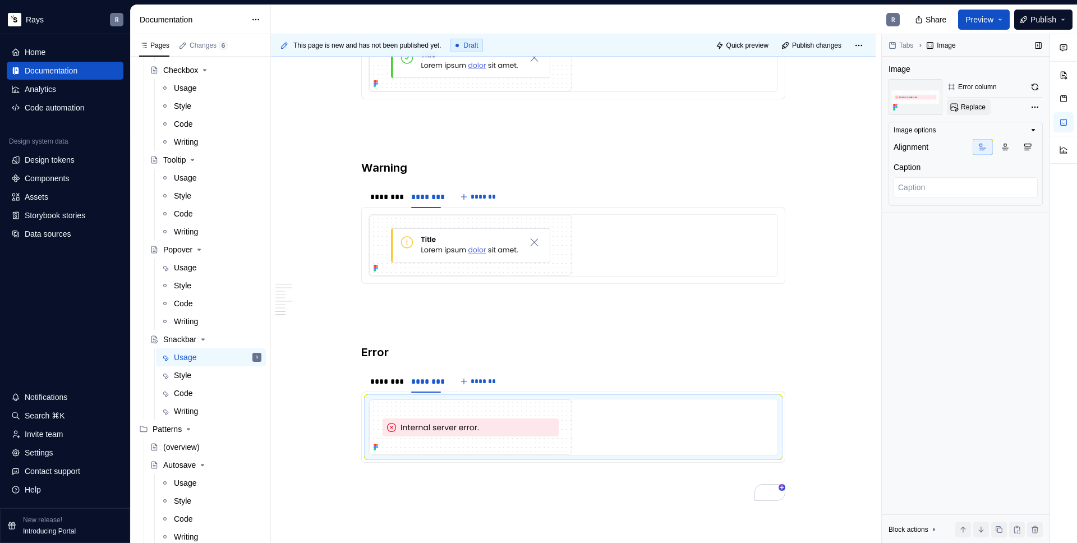
click at [955, 110] on button "Replace" at bounding box center [969, 107] width 44 height 16
type textarea "*"
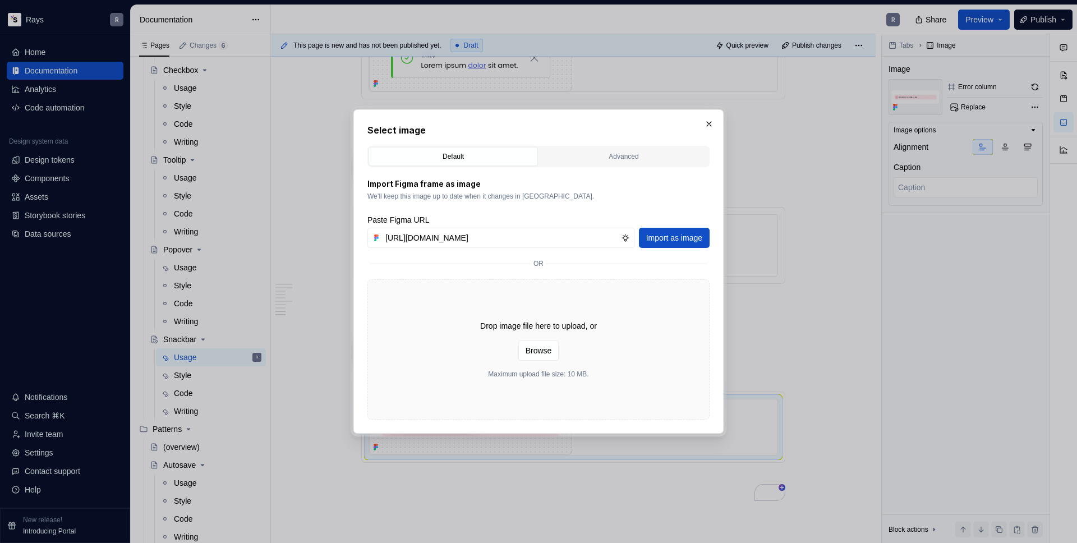
scroll to position [0, 207]
type input "[URL][DOMAIN_NAME]"
click at [684, 233] on span "Import as image" at bounding box center [674, 237] width 56 height 11
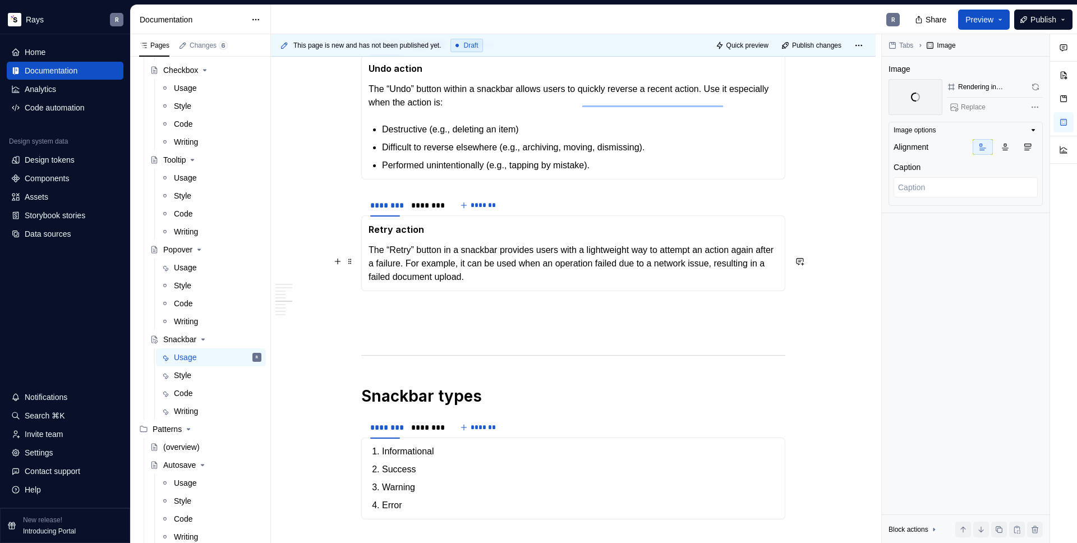
scroll to position [1237, 0]
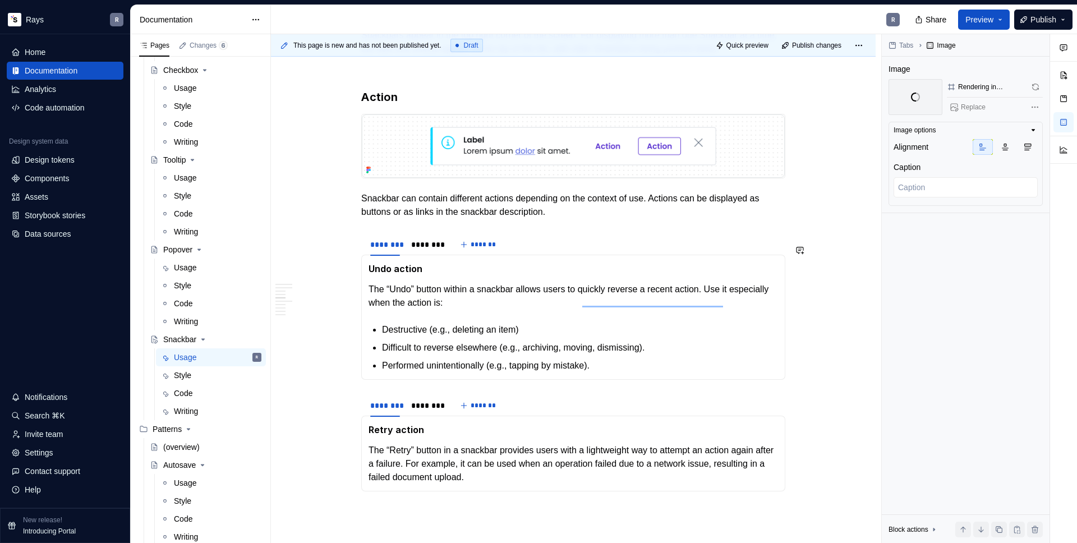
click at [414, 232] on div "Takeaways 👉 Don’t use Snackbars for critical actions. Snackbar disappears after…" at bounding box center [573, 228] width 424 height 2369
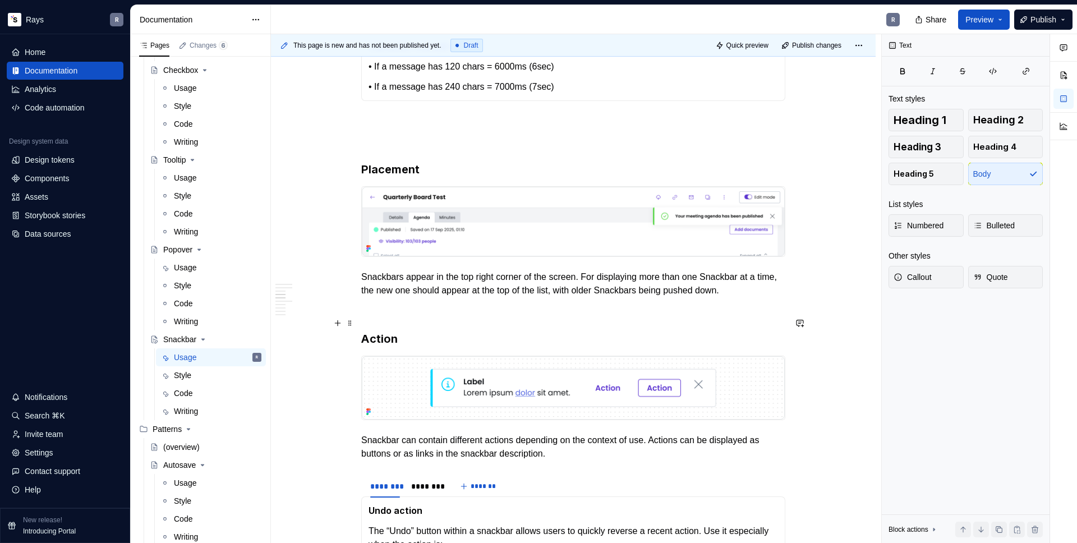
click at [375, 317] on p "To enrich screen reader interactions, please activate Accessibility in Grammarl…" at bounding box center [573, 310] width 424 height 13
click at [405, 123] on div "Takeaways 👉 Don’t use Snackbars for critical actions. Snackbar disappears after…" at bounding box center [573, 470] width 424 height 2369
click at [405, 161] on div "Takeaways 👉 Don’t use Snackbars for critical actions. Snackbar disappears after…" at bounding box center [573, 470] width 424 height 2369
click at [394, 148] on p "To enrich screen reader interactions, please activate Accessibility in Grammarl…" at bounding box center [573, 141] width 424 height 13
click at [401, 125] on div "Takeaways 👉 Don’t use Snackbars for critical actions. Snackbar disappears after…" at bounding box center [573, 470] width 424 height 2369
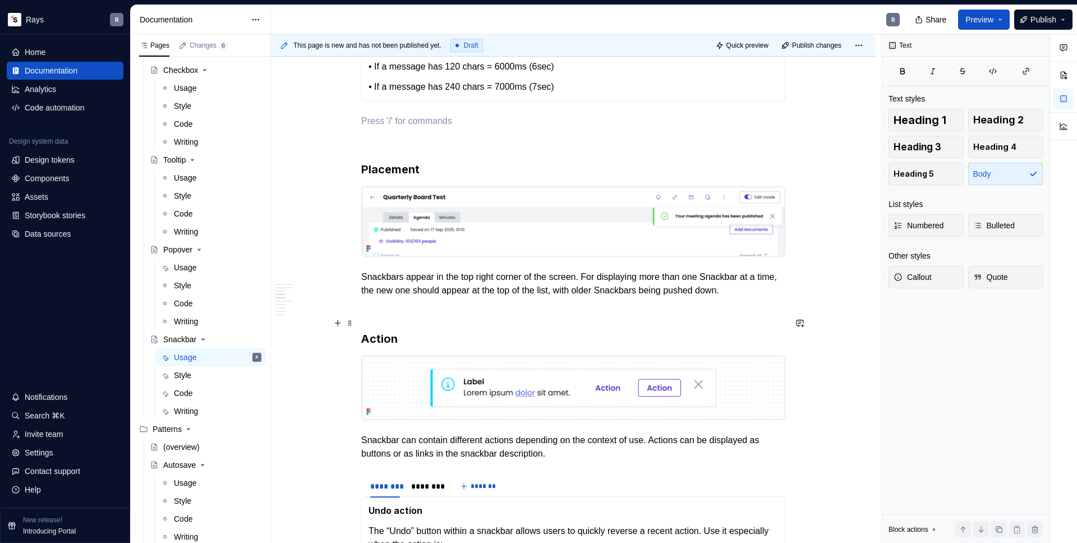
click at [380, 317] on p "To enrich screen reader interactions, please activate Accessibility in Grammarl…" at bounding box center [573, 310] width 424 height 13
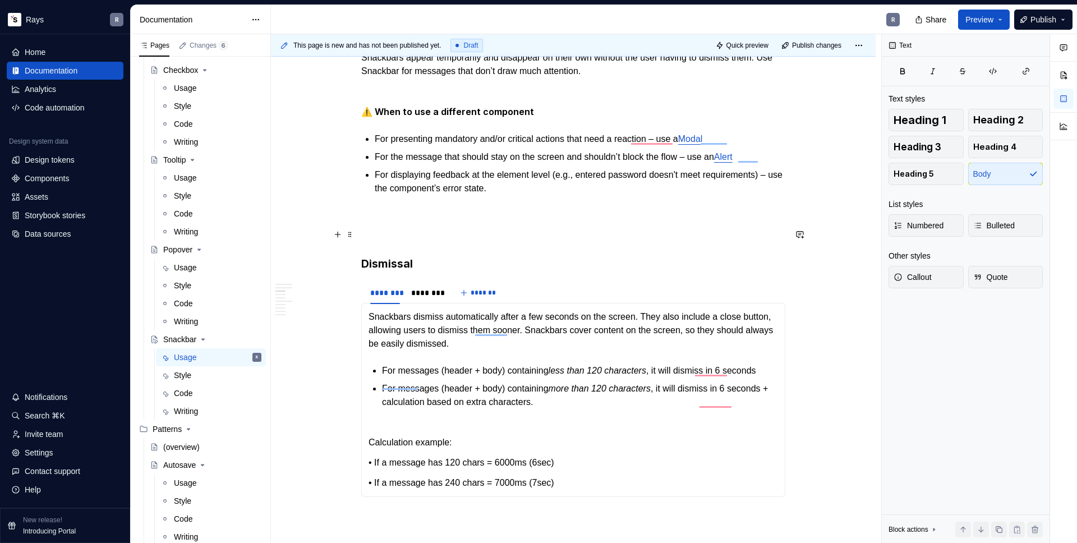
click at [405, 214] on p "To enrich screen reader interactions, please activate Accessibility in Grammarl…" at bounding box center [573, 215] width 424 height 13
click at [408, 235] on p "To enrich screen reader interactions, please activate Accessibility in Grammarl…" at bounding box center [573, 235] width 424 height 13
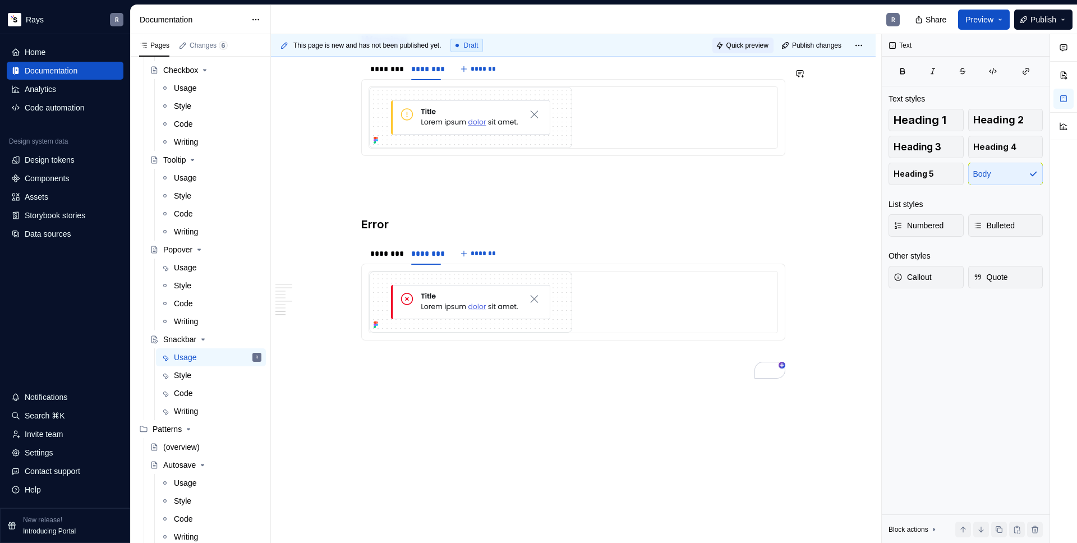
click at [745, 48] on span "Quick preview" at bounding box center [747, 45] width 42 height 9
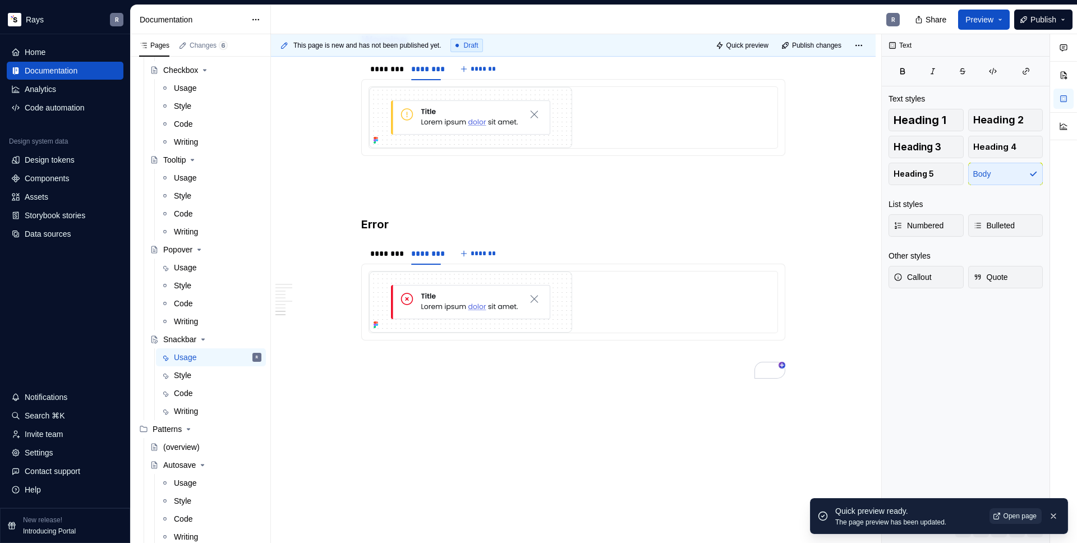
click at [1007, 514] on span "Open page" at bounding box center [1019, 515] width 33 height 9
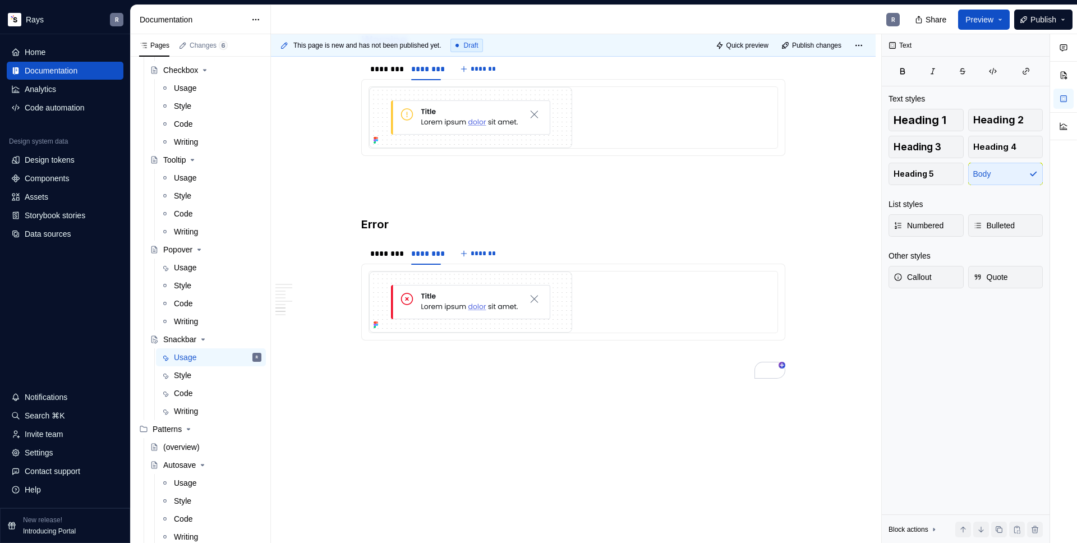
scroll to position [1970, 0]
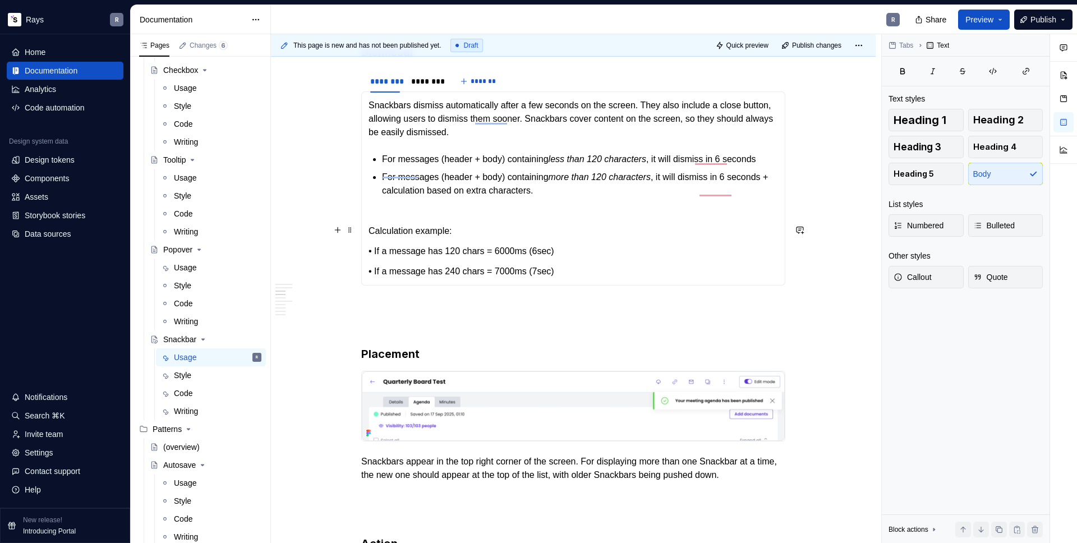
click at [420, 219] on section-item-column "Snackbars dismiss automatically after a few seconds on the screen. They also in…" at bounding box center [572, 188] width 409 height 179
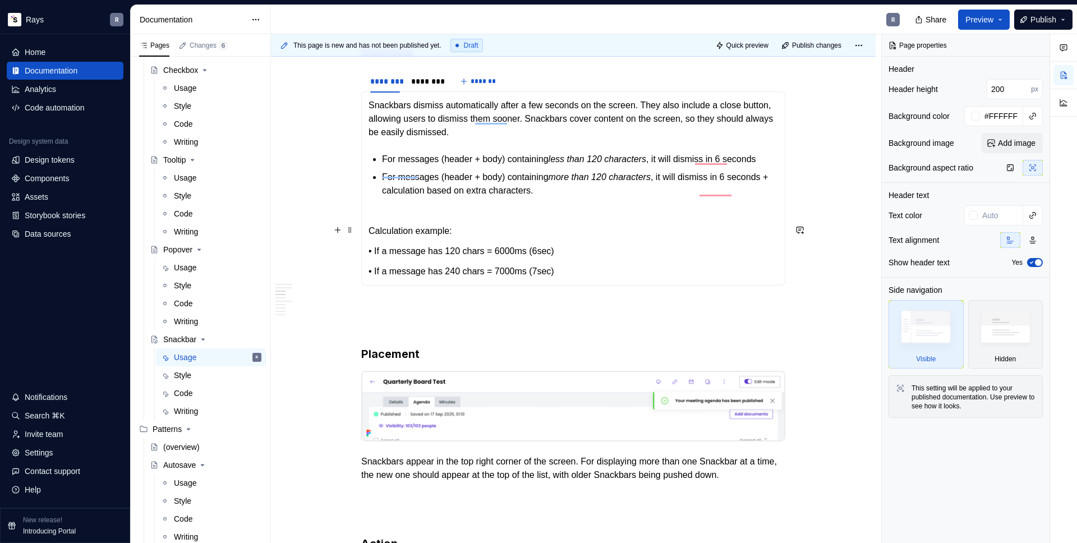
click at [368, 238] on p "Calculation example:" at bounding box center [572, 224] width 409 height 27
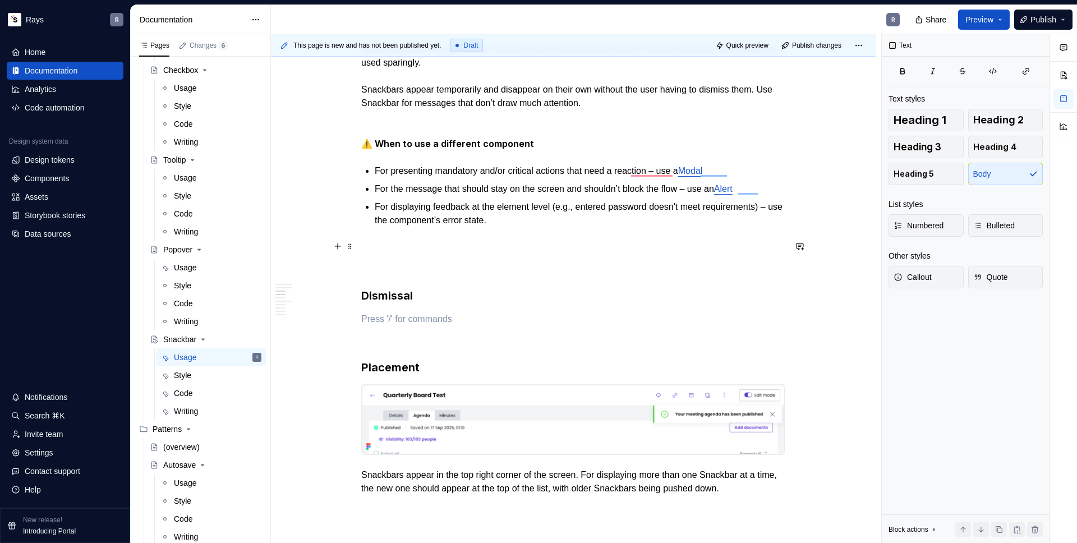
scroll to position [753, 0]
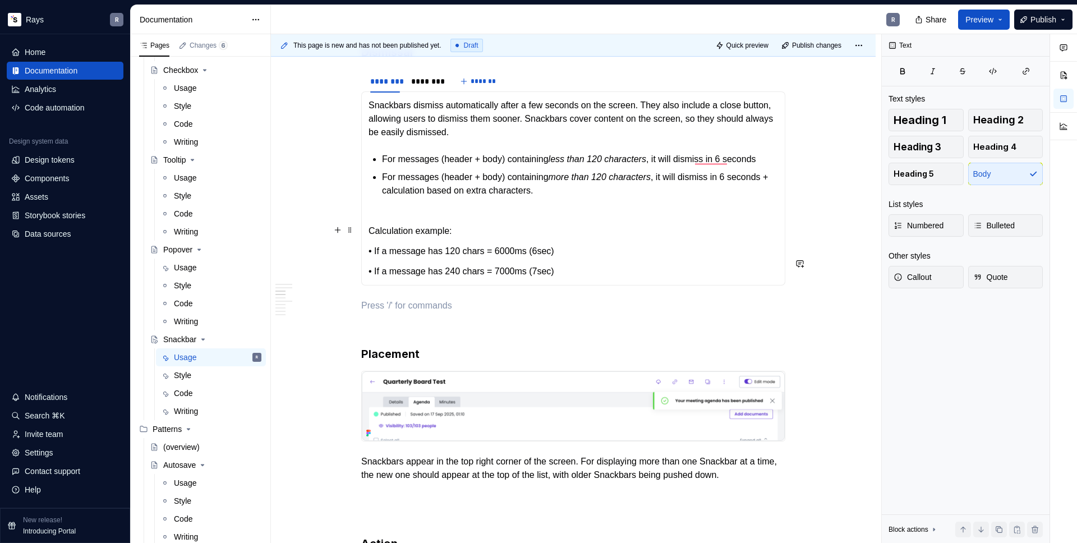
click at [391, 227] on p "Calculation example:" at bounding box center [572, 224] width 409 height 27
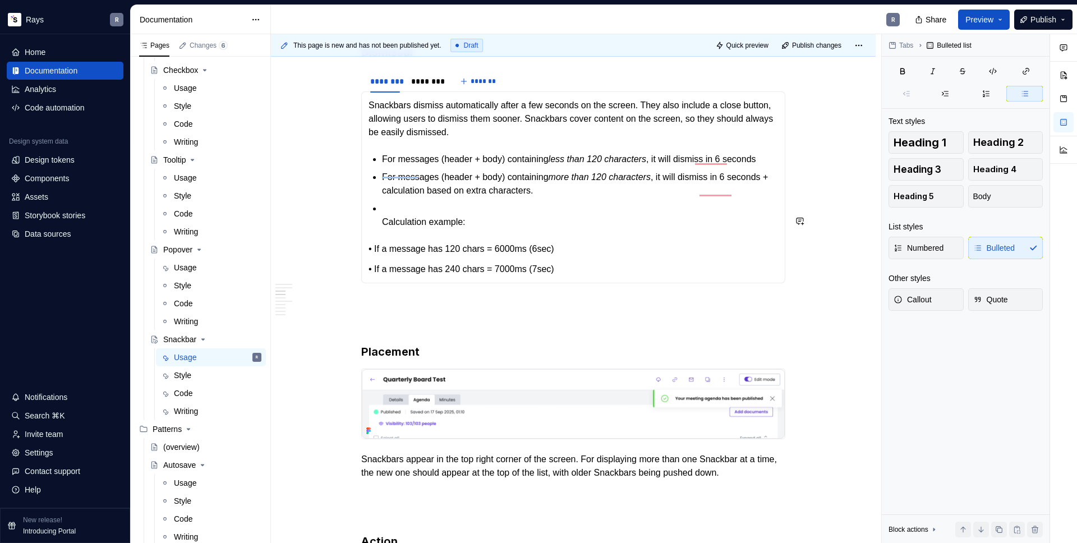
scroll to position [751, 0]
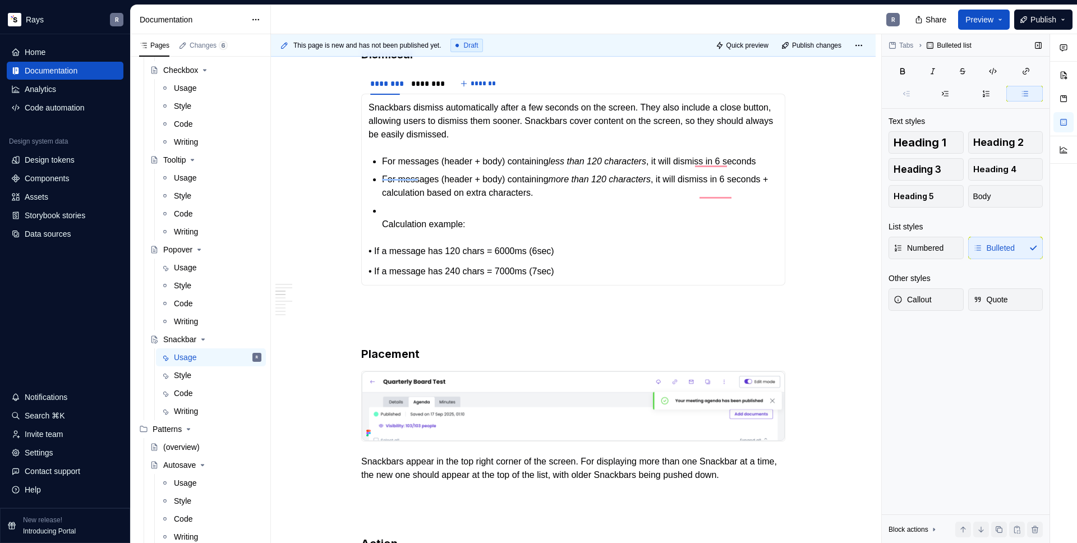
click at [989, 247] on div "Numbered Bulleted" at bounding box center [965, 248] width 154 height 22
click at [984, 248] on div "Numbered Bulleted" at bounding box center [965, 248] width 154 height 22
click at [386, 219] on p "Calculation example:" at bounding box center [580, 217] width 396 height 27
click at [382, 231] on p "Calculation example:" at bounding box center [580, 217] width 396 height 27
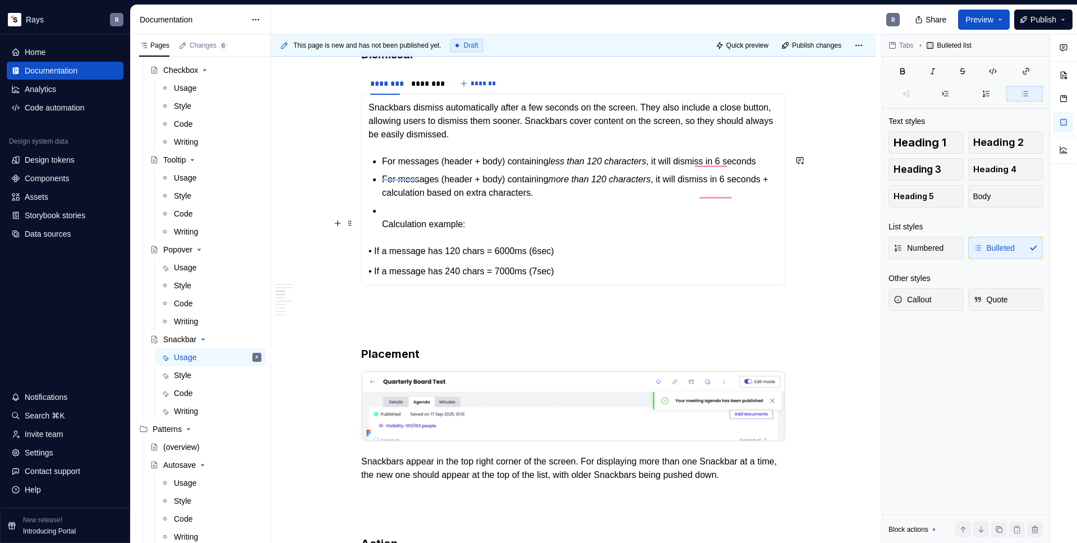
click at [377, 225] on section-item-column "Snackbars dismiss automatically after a few seconds on the screen. They also in…" at bounding box center [572, 189] width 409 height 177
click at [386, 228] on p "Calculation example:" at bounding box center [572, 226] width 409 height 27
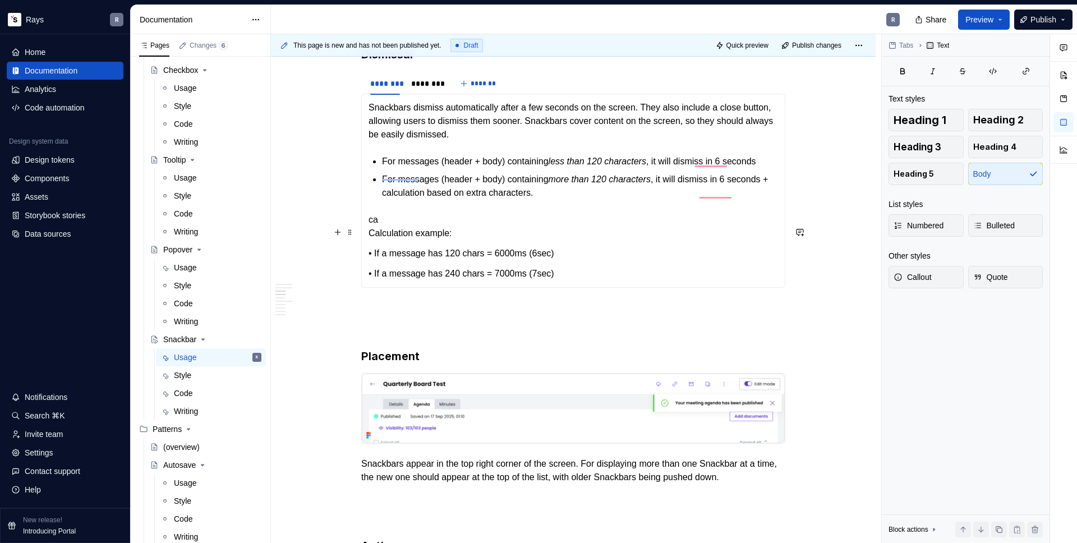
click at [400, 221] on section-item-column "Snackbars dismiss automatically after a few seconds on the screen. They also in…" at bounding box center [572, 190] width 409 height 179
click at [404, 218] on section-item-column "Snackbars dismiss automatically after a few seconds on the screen. They also in…" at bounding box center [572, 190] width 409 height 179
drag, startPoint x: 386, startPoint y: 229, endPoint x: 371, endPoint y: 231, distance: 15.9
click at [371, 231] on p "ca Calculation example:" at bounding box center [572, 226] width 409 height 27
drag, startPoint x: 441, startPoint y: 247, endPoint x: 377, endPoint y: 248, distance: 64.5
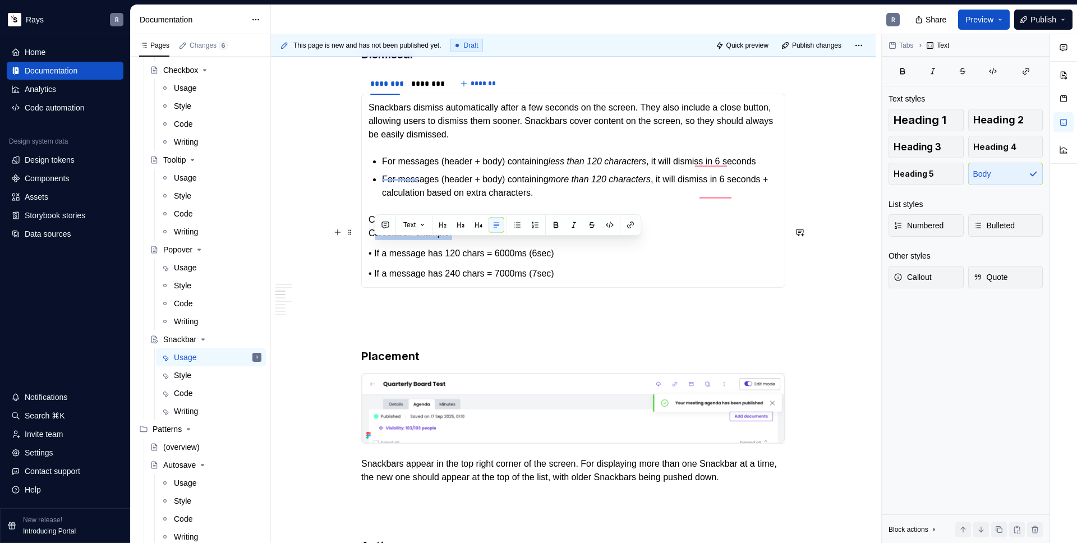
click at [377, 240] on p "Calculation example: Calculation example:" at bounding box center [572, 226] width 409 height 27
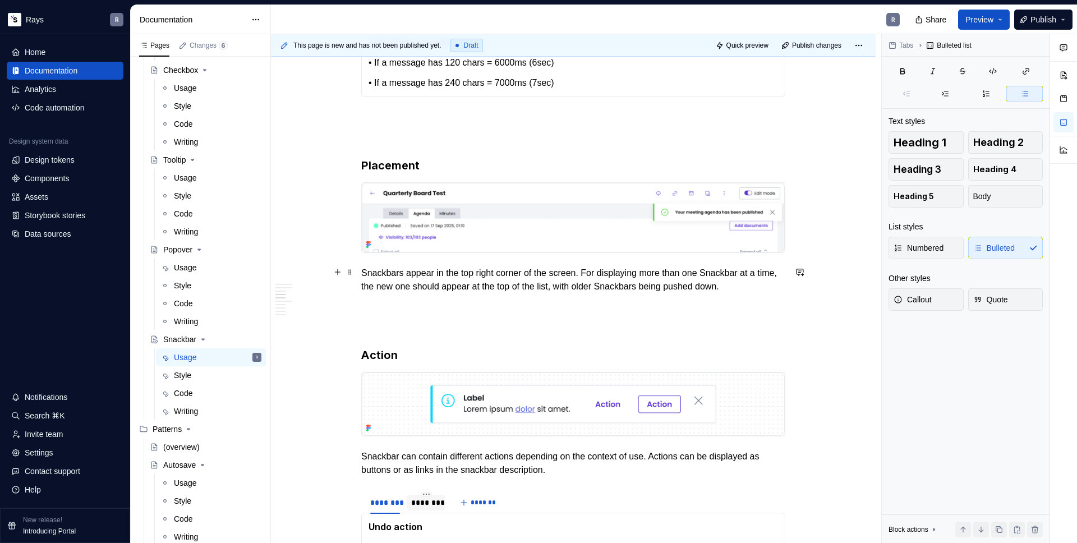
scroll to position [1156, 0]
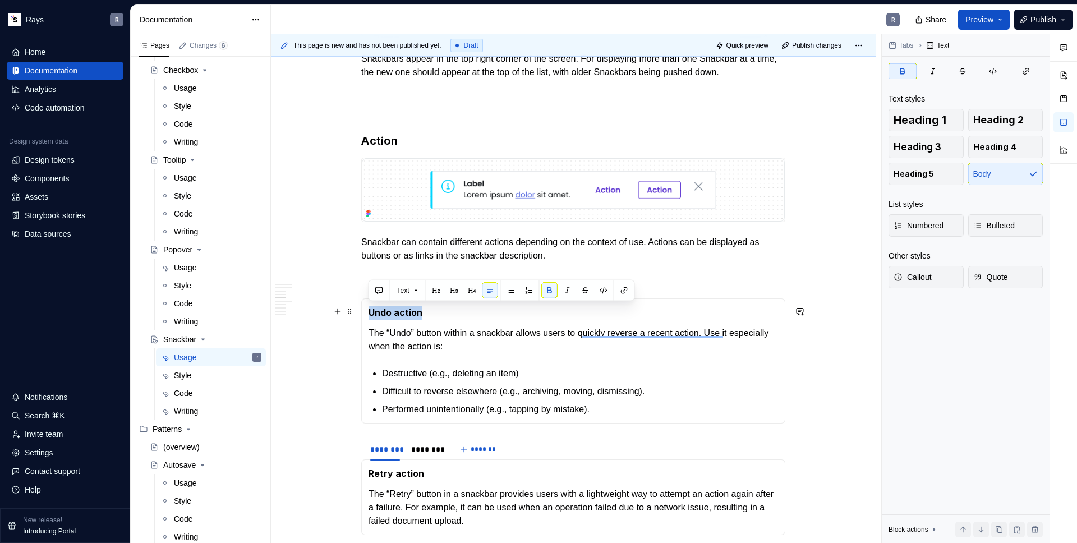
drag, startPoint x: 405, startPoint y: 310, endPoint x: 369, endPoint y: 312, distance: 36.0
click at [369, 312] on p "Undo action" at bounding box center [572, 313] width 409 height 14
copy strong "Undo action"
click at [588, 252] on p "Snackbar can contain different actions depending on the context of use. Actions…" at bounding box center [573, 249] width 424 height 27
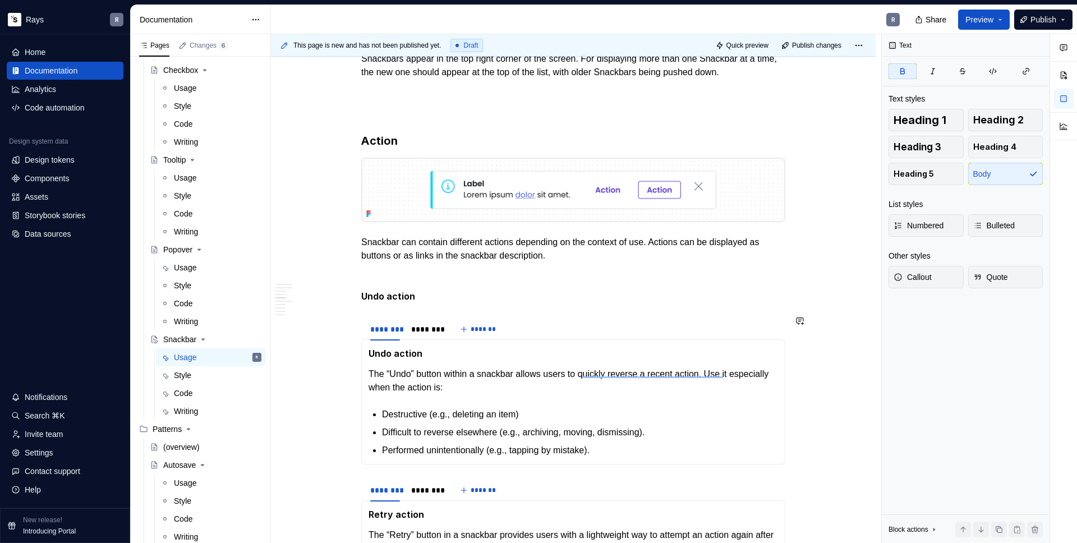
click at [377, 308] on div "Takeaways 👉 Don’t use Snackbars for critical actions. Snackbar disappears after…" at bounding box center [573, 308] width 424 height 2482
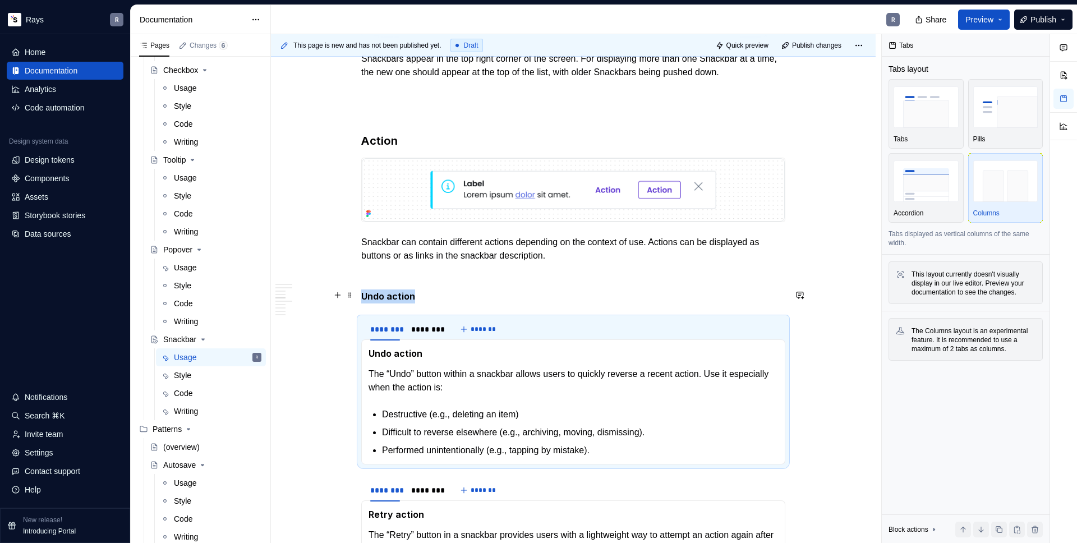
click at [434, 294] on p "Undo action" at bounding box center [573, 296] width 424 height 14
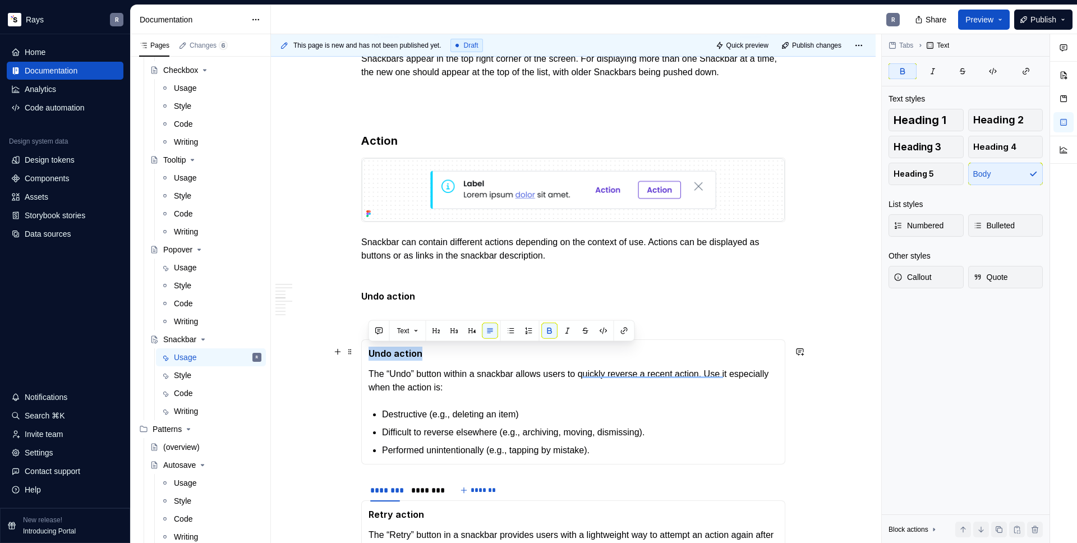
drag, startPoint x: 428, startPoint y: 352, endPoint x: 369, endPoint y: 350, distance: 59.5
click at [368, 351] on p "Undo action" at bounding box center [572, 354] width 409 height 14
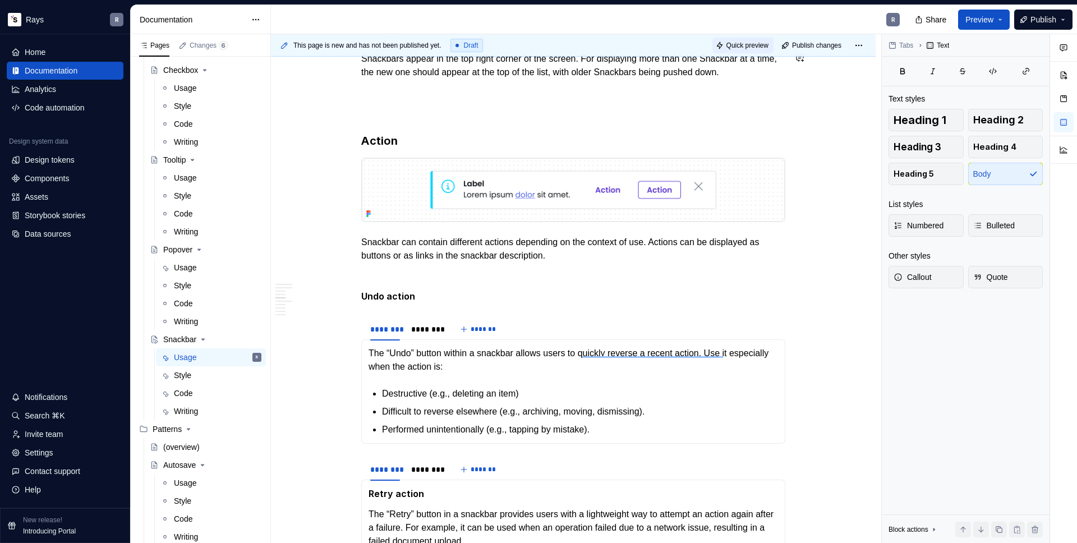
click at [739, 49] on span "Quick preview" at bounding box center [747, 45] width 42 height 9
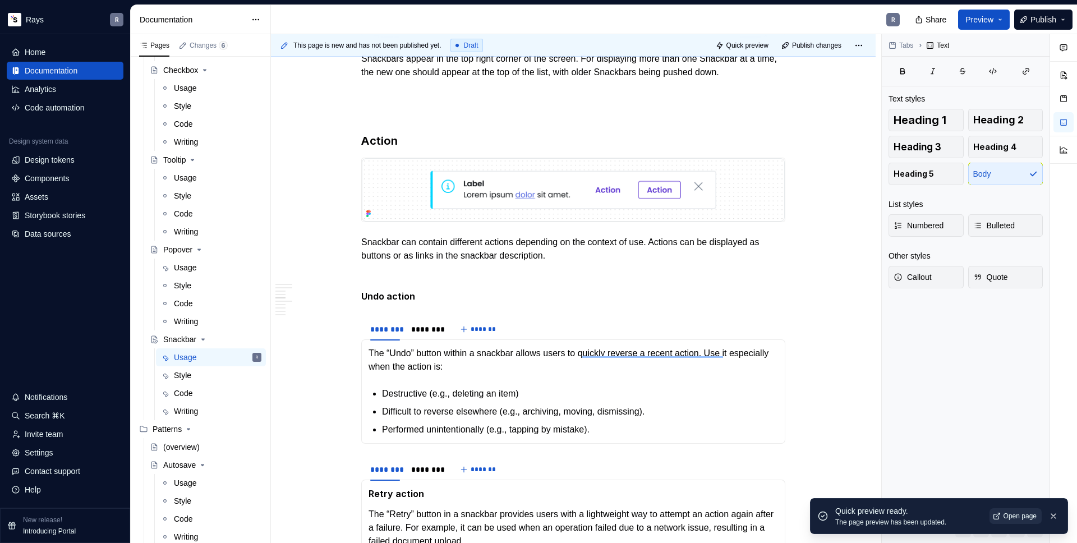
click at [1022, 515] on span "Open page" at bounding box center [1019, 515] width 33 height 9
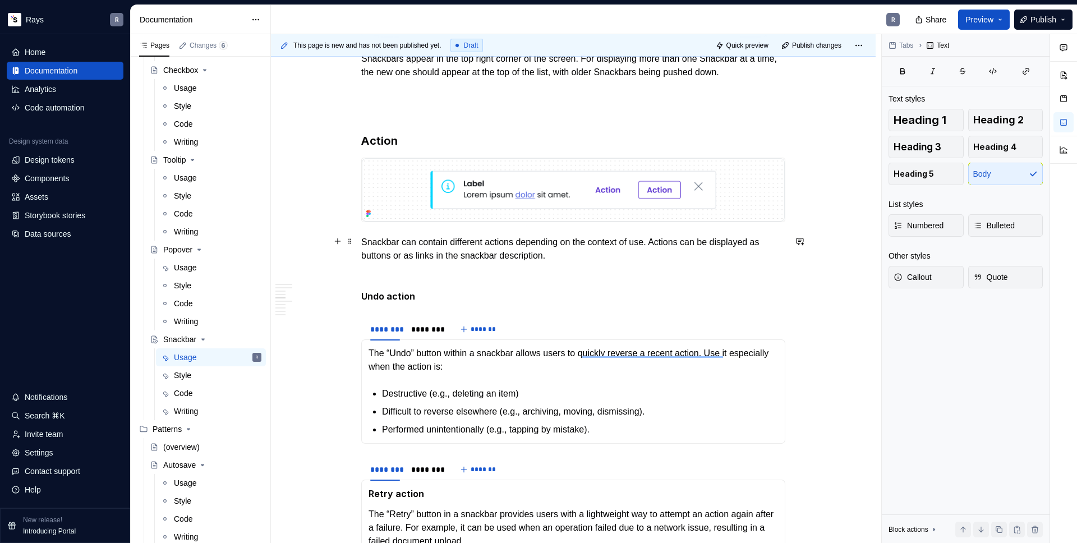
scroll to position [1214, 0]
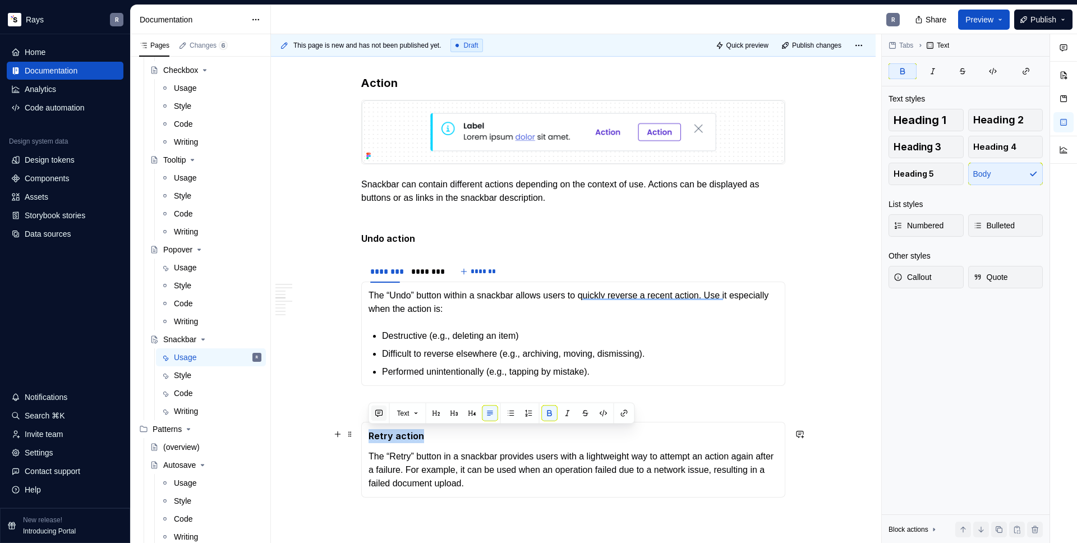
drag, startPoint x: 399, startPoint y: 430, endPoint x: 380, endPoint y: 412, distance: 25.8
click at [370, 432] on p "Retry action" at bounding box center [572, 436] width 409 height 14
copy strong "Retry action"
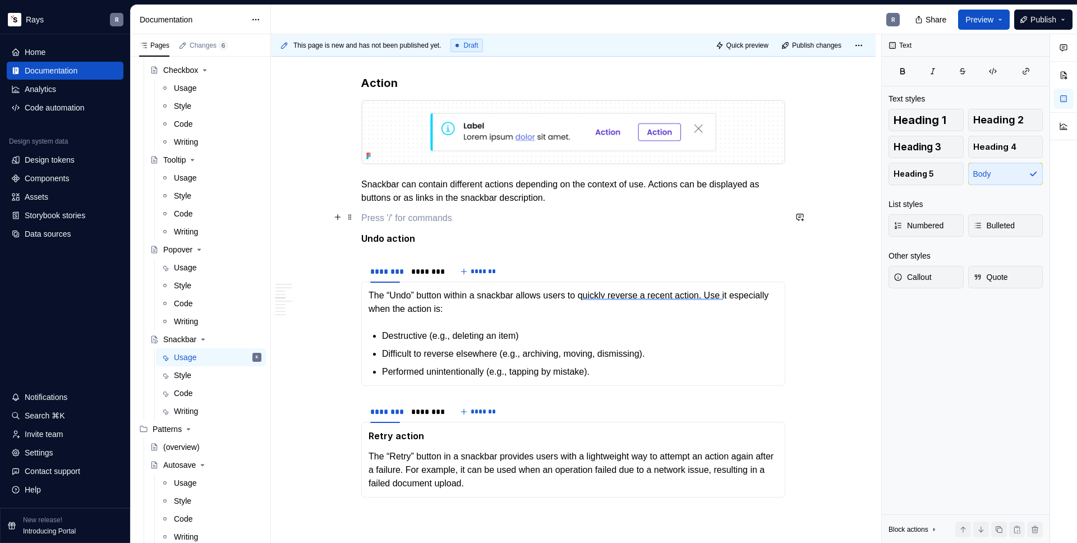
click at [409, 217] on p "To enrich screen reader interactions, please activate Accessibility in Grammarl…" at bounding box center [573, 217] width 424 height 13
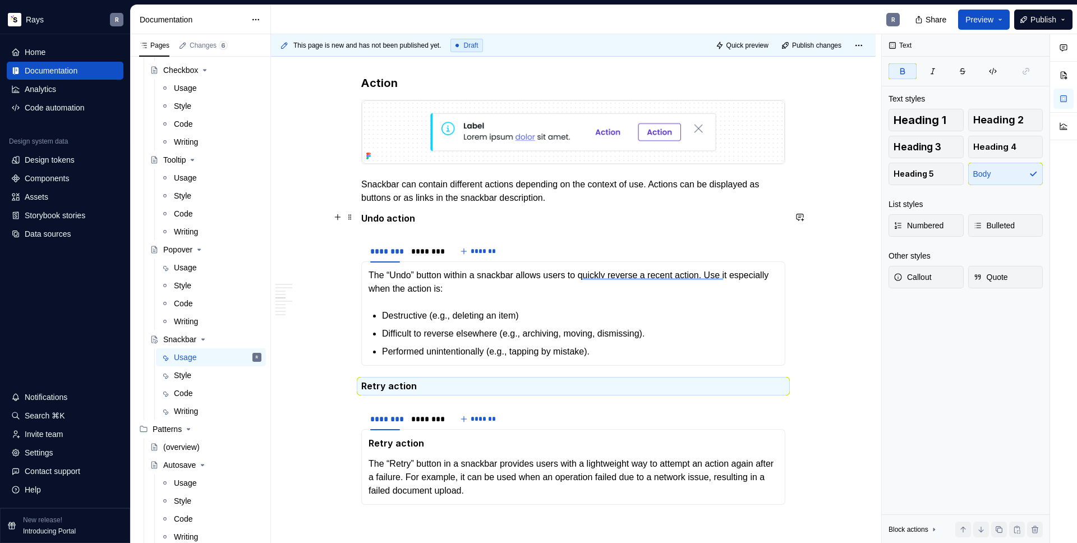
click at [370, 227] on div "Takeaways 👉 Don’t use Snackbars for critical actions. Snackbar disappears after…" at bounding box center [573, 244] width 424 height 2468
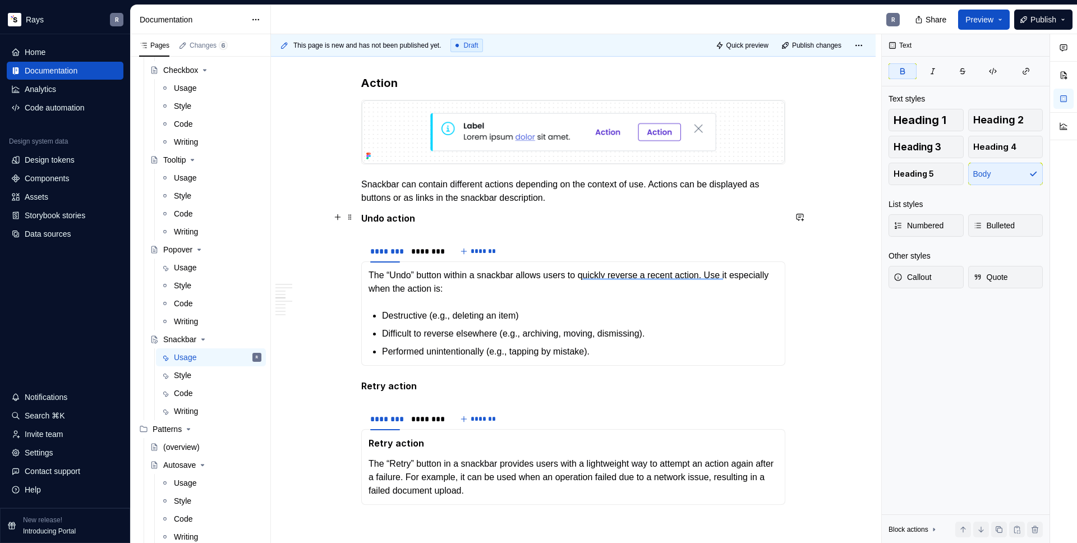
click at [359, 214] on div "Takeaways 👉 Don’t use Snackbars for critical actions. Snackbar disappears after…" at bounding box center [573, 318] width 605 height 2671
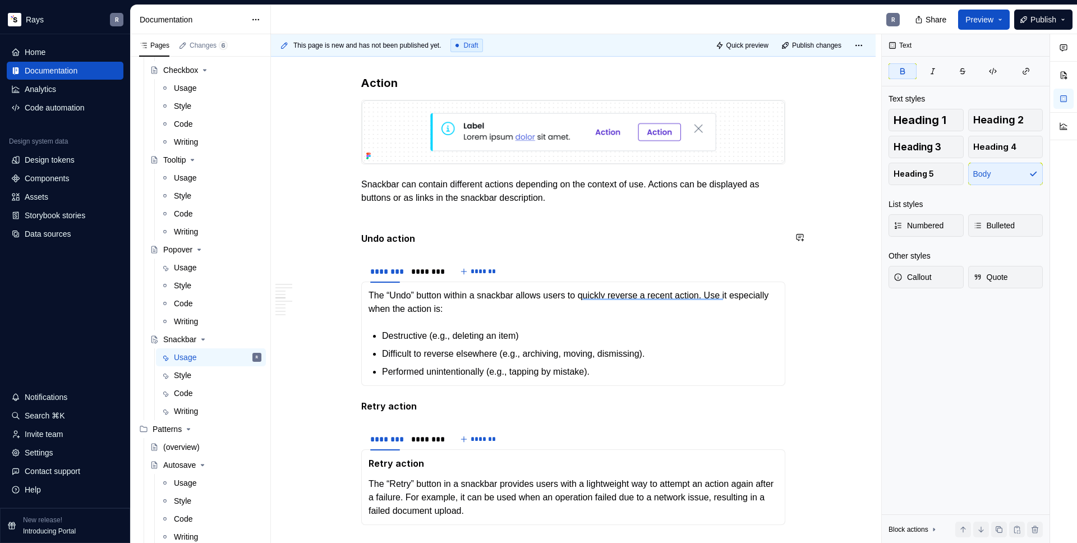
click at [373, 247] on div "Takeaways 👉 Don’t use Snackbars for critical actions. Snackbar disappears after…" at bounding box center [573, 254] width 424 height 2488
click at [391, 250] on div "Takeaways 👉 Don’t use Snackbars for critical actions. Snackbar disappears after…" at bounding box center [573, 254] width 424 height 2488
click at [426, 211] on p "To enrich screen reader interactions, please activate Accessibility in Grammarl…" at bounding box center [573, 217] width 424 height 13
drag, startPoint x: 362, startPoint y: 403, endPoint x: 370, endPoint y: 400, distance: 8.7
click at [362, 403] on strong "Retry action" at bounding box center [389, 405] width 56 height 11
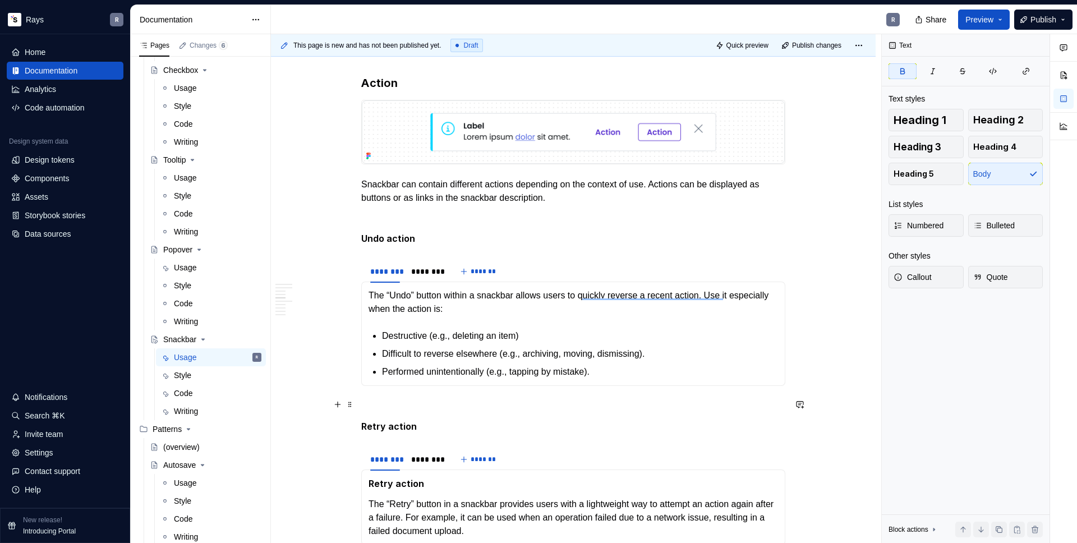
click at [381, 399] on p "To enrich screen reader interactions, please activate Accessibility in Grammarl…" at bounding box center [573, 405] width 424 height 13
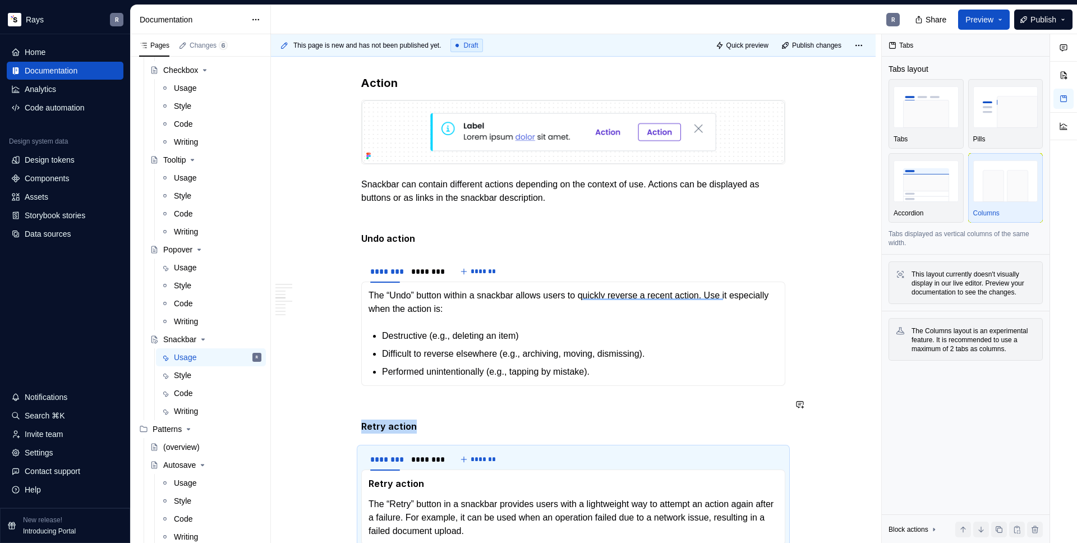
scroll to position [1276, 0]
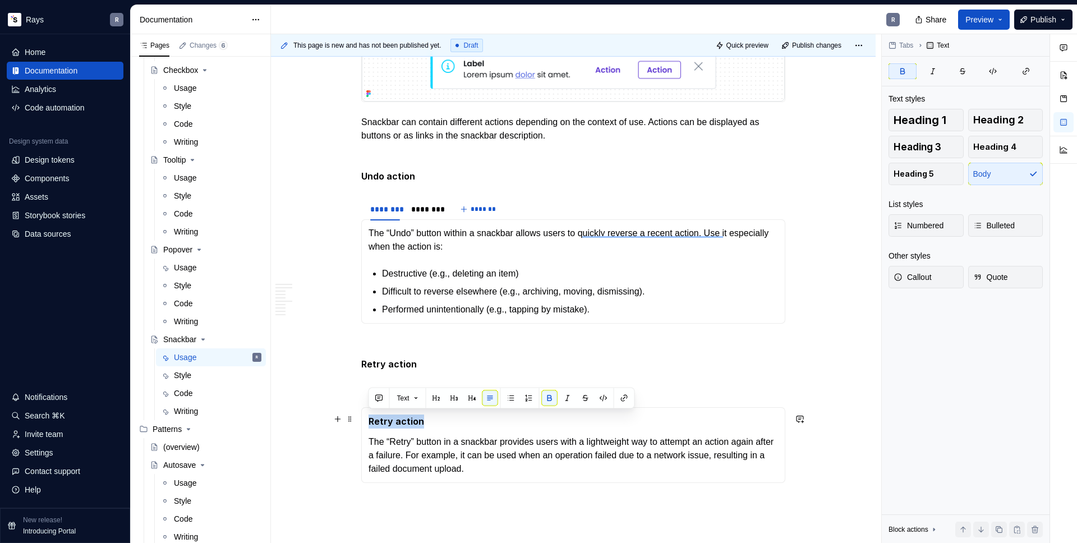
drag, startPoint x: 430, startPoint y: 420, endPoint x: 370, endPoint y: 422, distance: 60.6
click at [370, 422] on p "Retry action" at bounding box center [572, 421] width 409 height 14
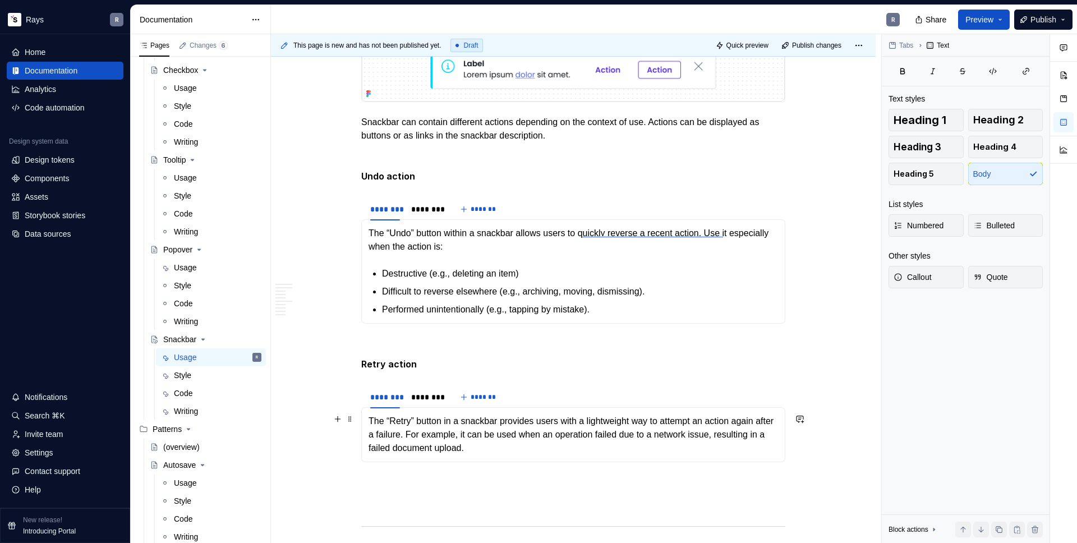
scroll to position [1380, 0]
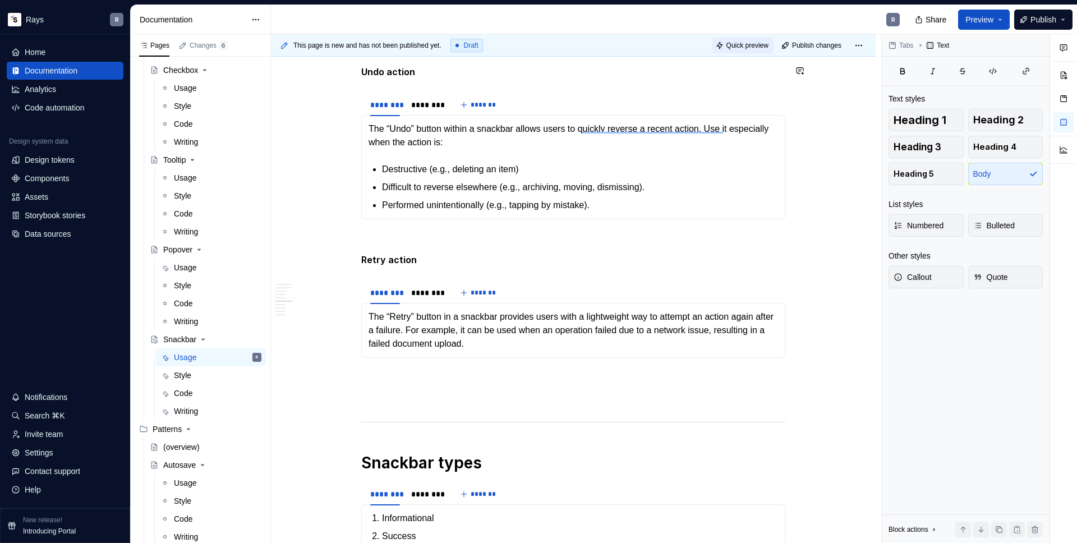
click at [715, 39] on button "Quick preview" at bounding box center [742, 46] width 61 height 16
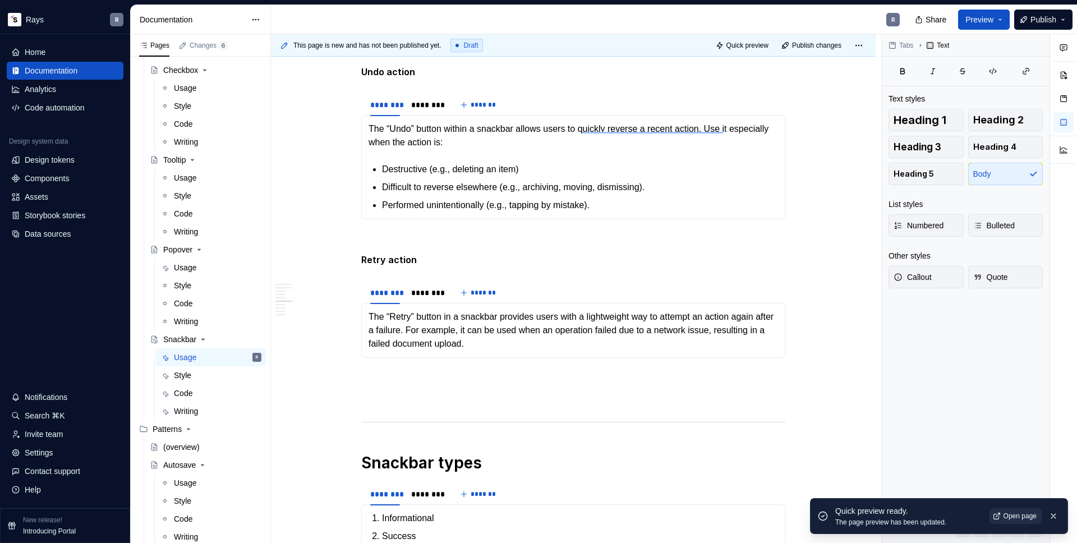
click at [1013, 516] on span "Open page" at bounding box center [1019, 515] width 33 height 9
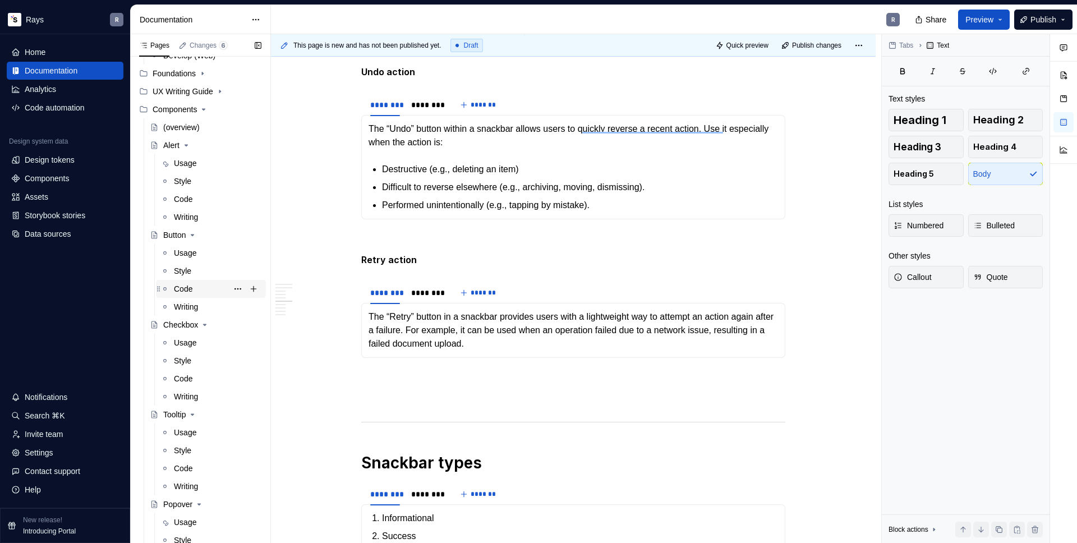
scroll to position [31, 0]
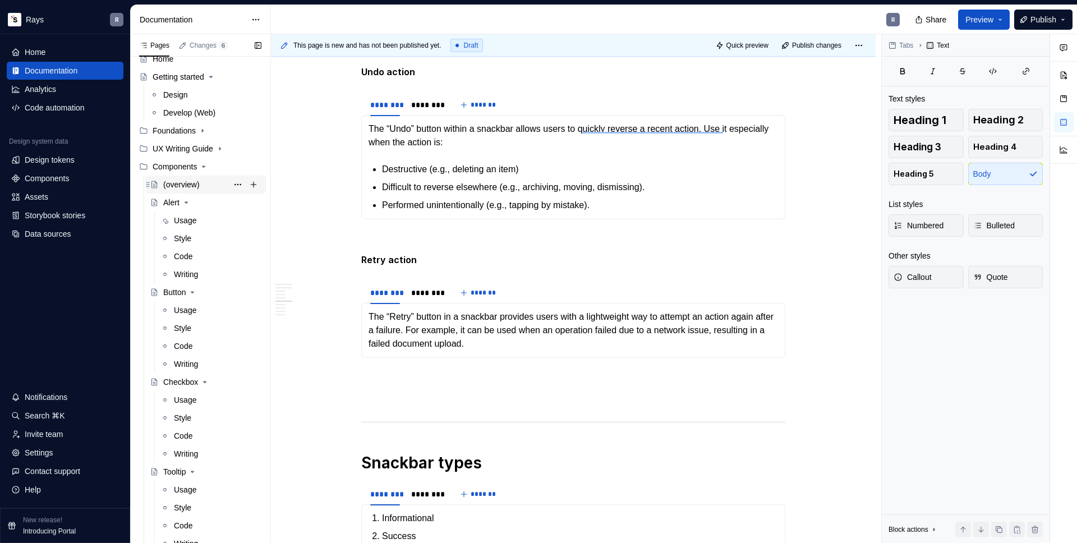
click at [189, 181] on div "(overview)" at bounding box center [181, 184] width 36 height 11
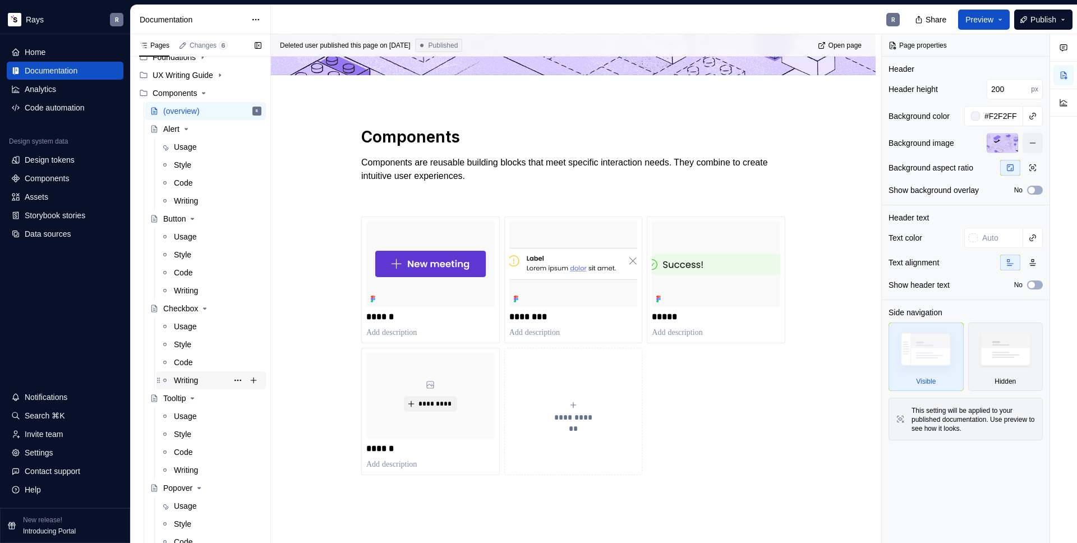
scroll to position [163, 0]
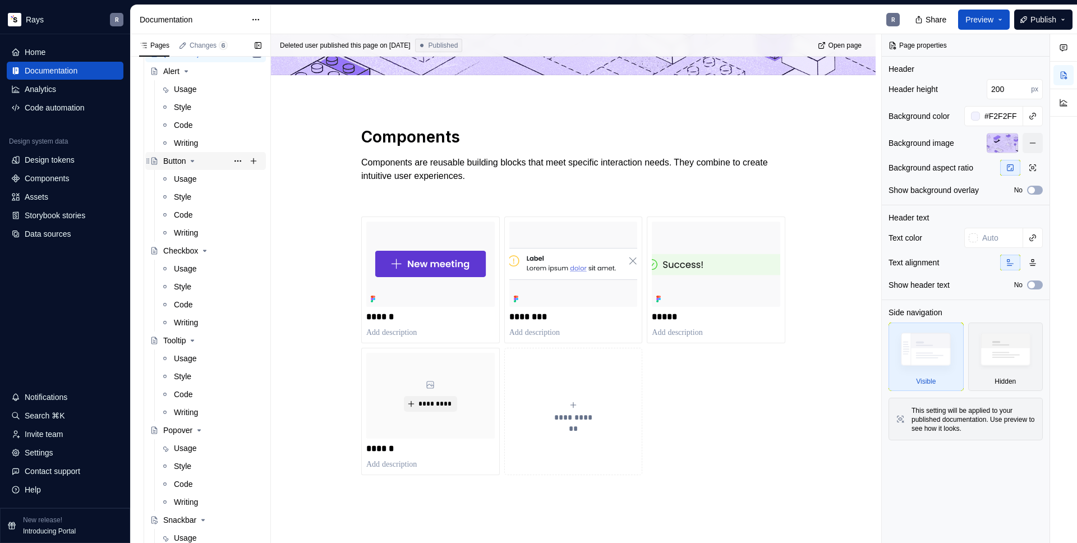
click at [194, 160] on icon "Page tree" at bounding box center [192, 160] width 3 height 1
click at [206, 179] on icon "Page tree" at bounding box center [205, 178] width 3 height 1
click at [194, 196] on icon "Page tree" at bounding box center [192, 196] width 3 height 1
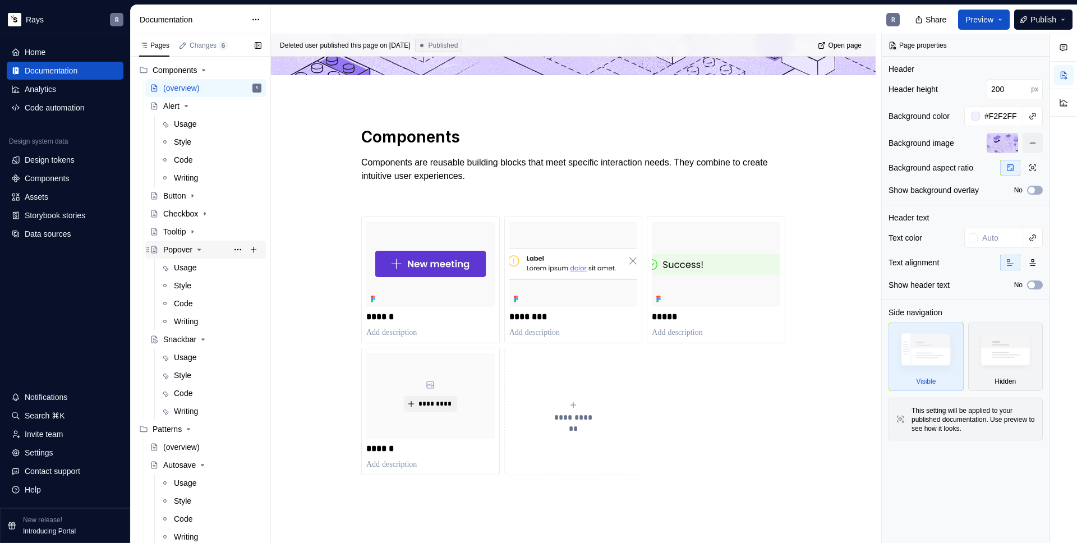
click at [201, 249] on icon "Page tree" at bounding box center [199, 249] width 3 height 1
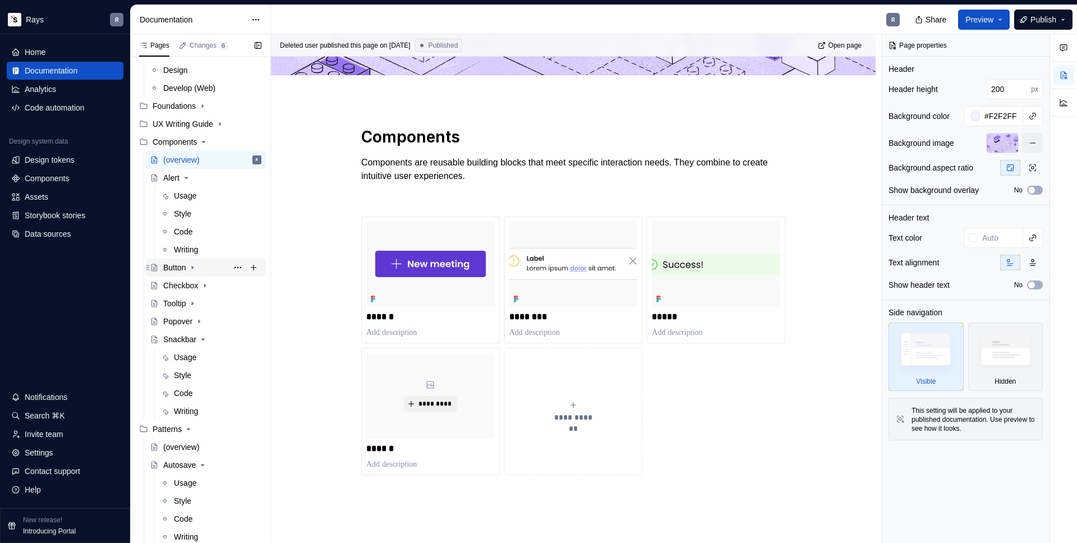
scroll to position [56, 0]
click at [207, 338] on icon "Page tree" at bounding box center [203, 339] width 9 height 9
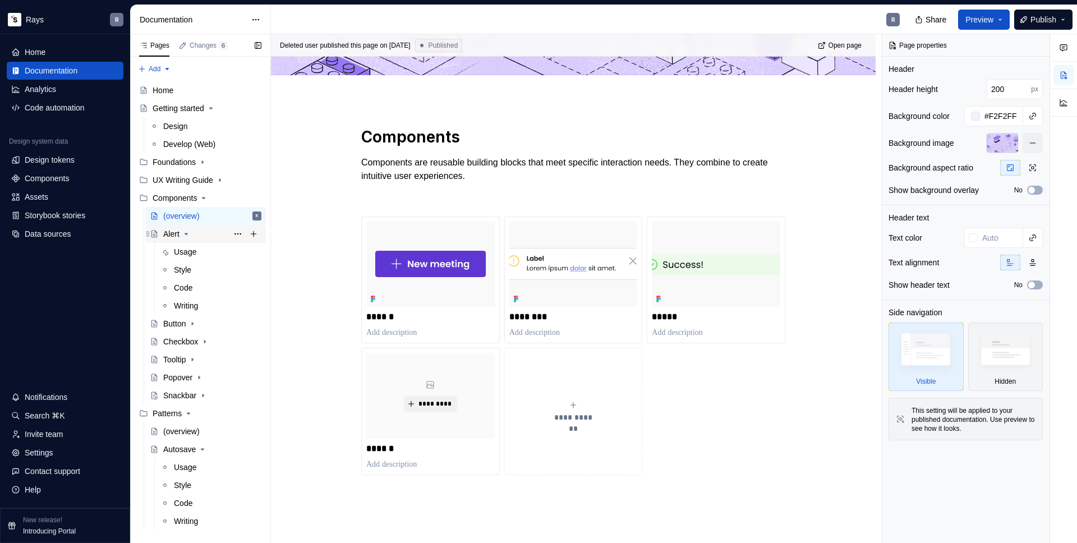
click at [187, 234] on icon "Page tree" at bounding box center [186, 233] width 3 height 1
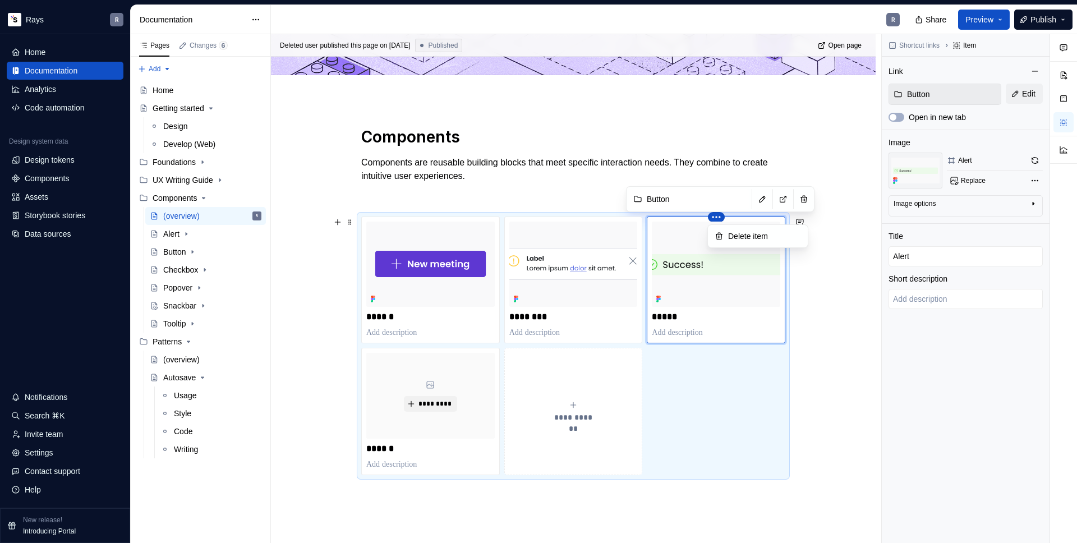
click at [594, 219] on html "Rays R Home Documentation Analytics Code automation Design system data Design t…" at bounding box center [538, 271] width 1077 height 543
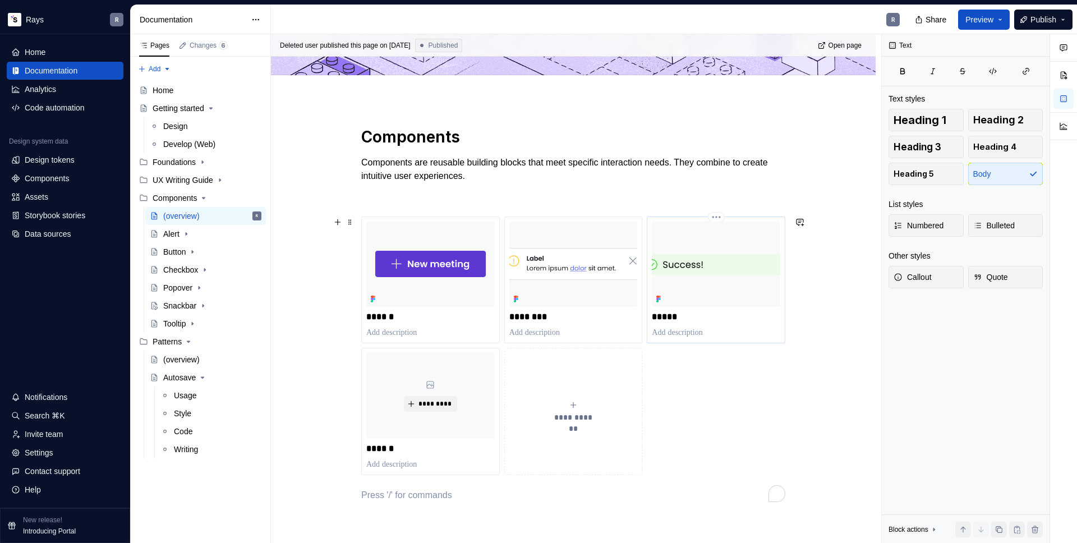
drag, startPoint x: 700, startPoint y: 219, endPoint x: 679, endPoint y: 220, distance: 21.9
click at [679, 220] on html "Rays R Home Documentation Analytics Code automation Design system data Design t…" at bounding box center [538, 271] width 1077 height 543
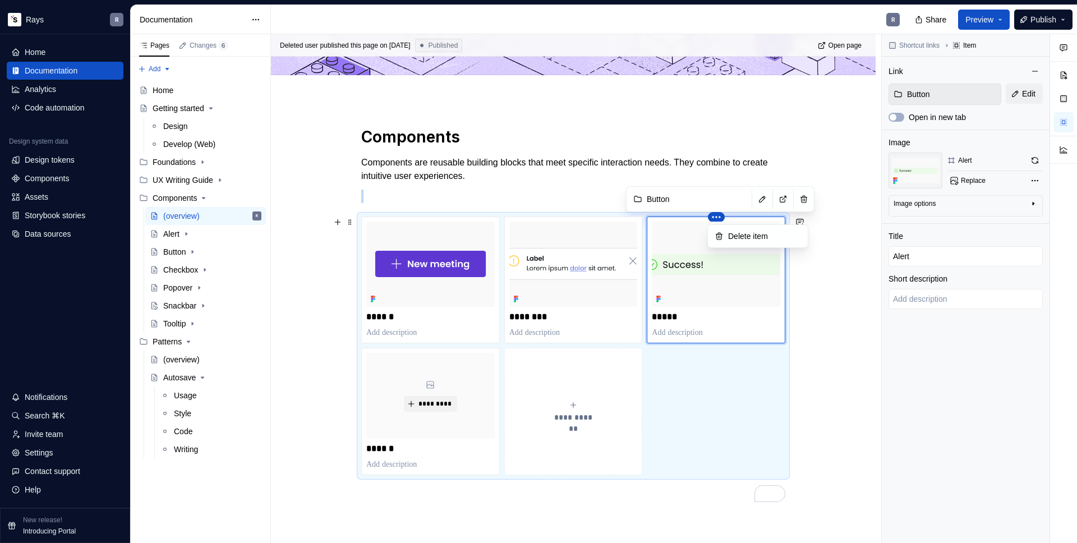
click at [512, 223] on html "Rays R Home Documentation Analytics Code automation Design system data Design t…" at bounding box center [538, 271] width 1077 height 543
click at [853, 159] on html "Rays R Home Documentation Analytics Code automation Design system data Design t…" at bounding box center [538, 271] width 1077 height 543
click at [712, 211] on html "Rays R Home Documentation Analytics Code automation Design system data Design t…" at bounding box center [538, 271] width 1077 height 543
click at [843, 188] on html "Rays R Home Documentation Analytics Code automation Design system data Design t…" at bounding box center [538, 271] width 1077 height 543
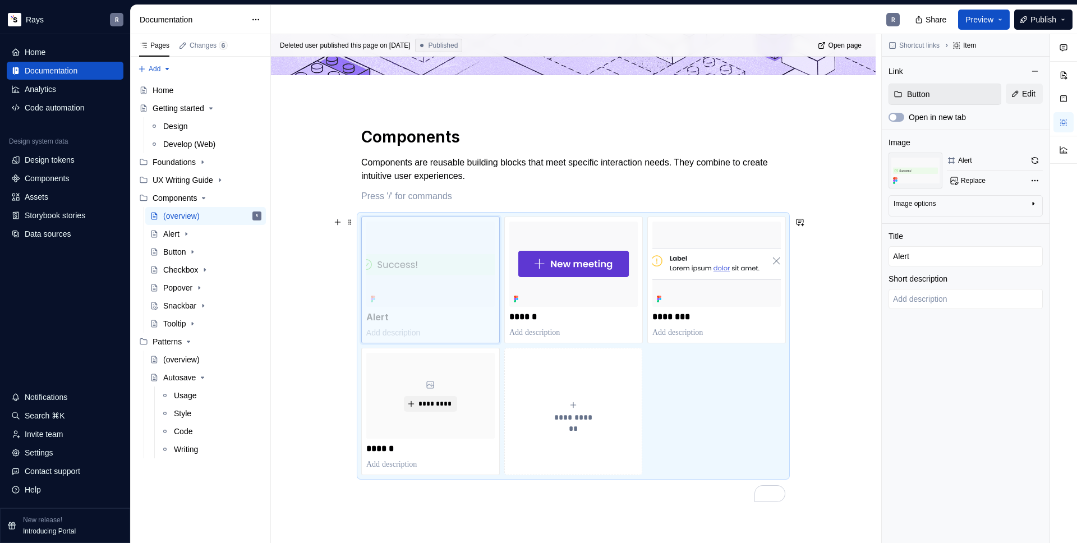
drag, startPoint x: 718, startPoint y: 299, endPoint x: 416, endPoint y: 296, distance: 302.3
click at [415, 297] on body "Rays R Home Documentation Analytics Code automation Design system data Design t…" at bounding box center [538, 271] width 1077 height 543
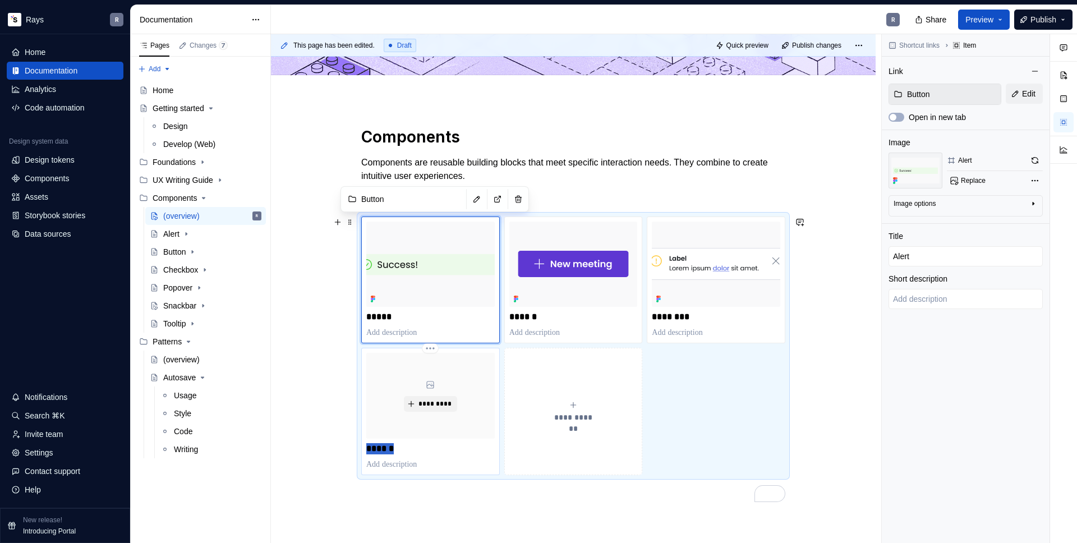
drag, startPoint x: 385, startPoint y: 446, endPoint x: 363, endPoint y: 450, distance: 22.2
click at [363, 450] on div "********* ******" at bounding box center [430, 411] width 139 height 127
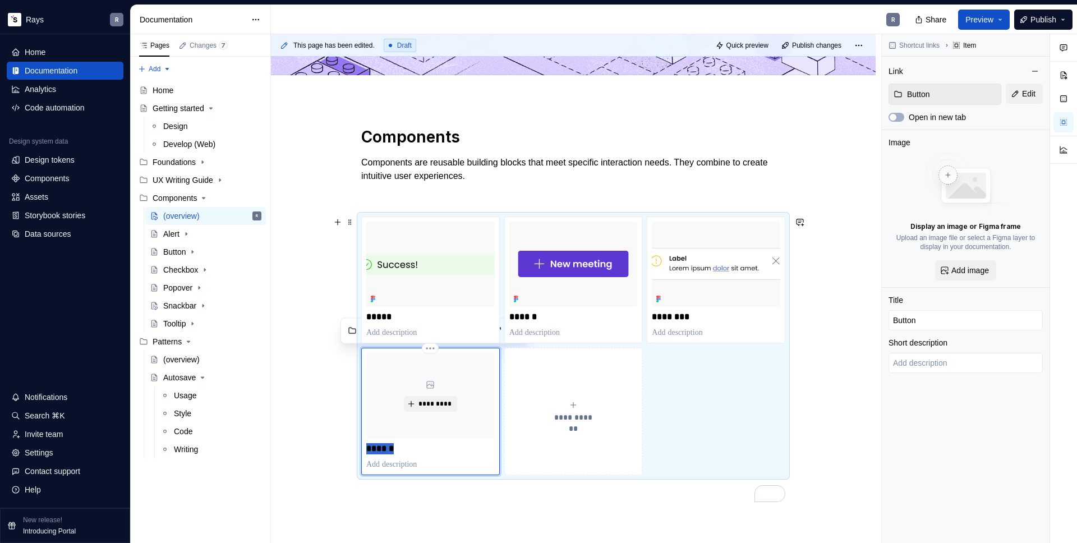
type textarea "*"
type input "C"
type textarea "*"
type input "Ch"
type textarea "*"
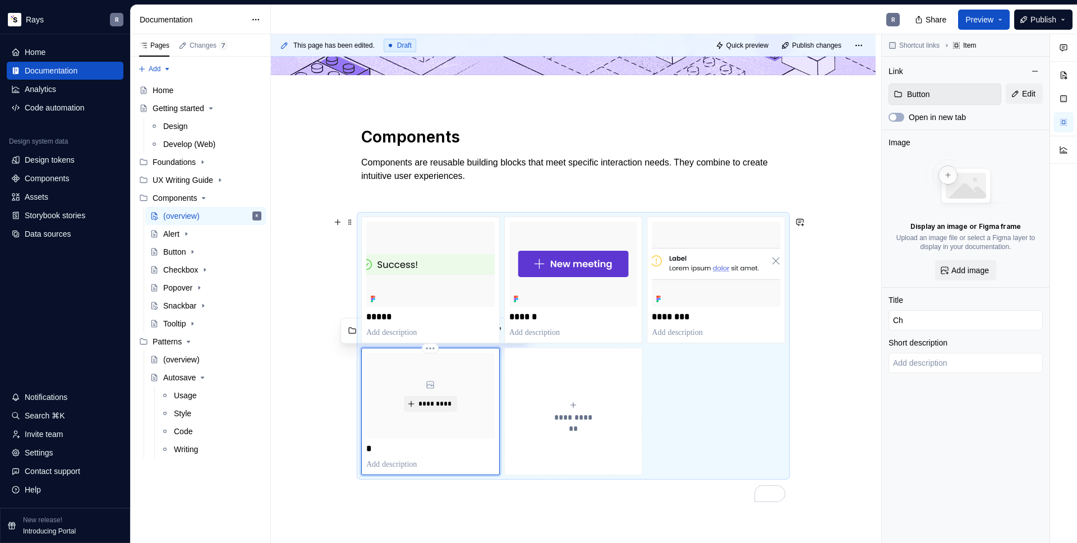
type input "Che"
type textarea "*"
type input "Chec"
type textarea "*"
type input "Check"
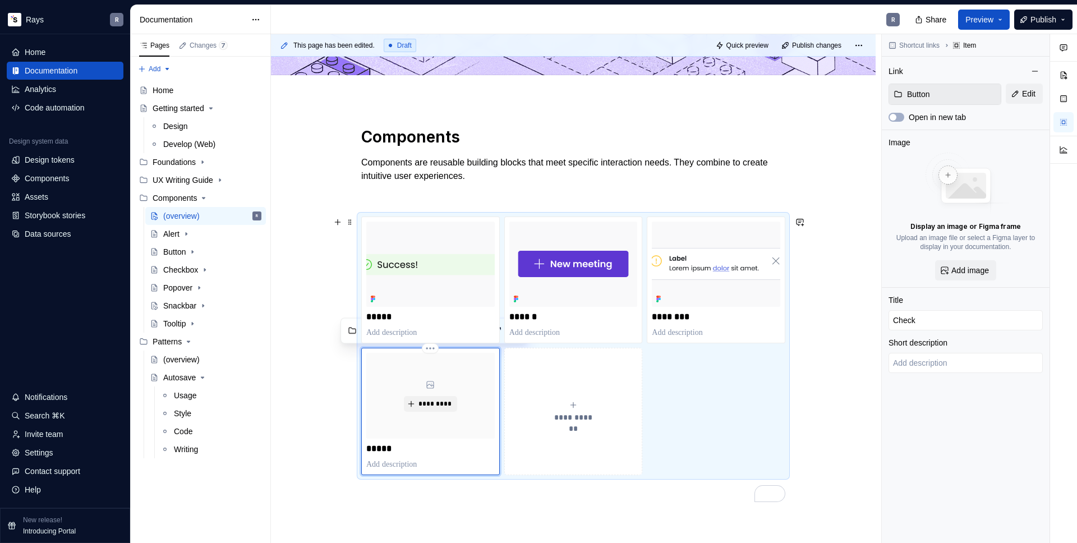
type textarea "*"
type input "Checkb"
type textarea "*"
type input "Checkbo"
type textarea "*"
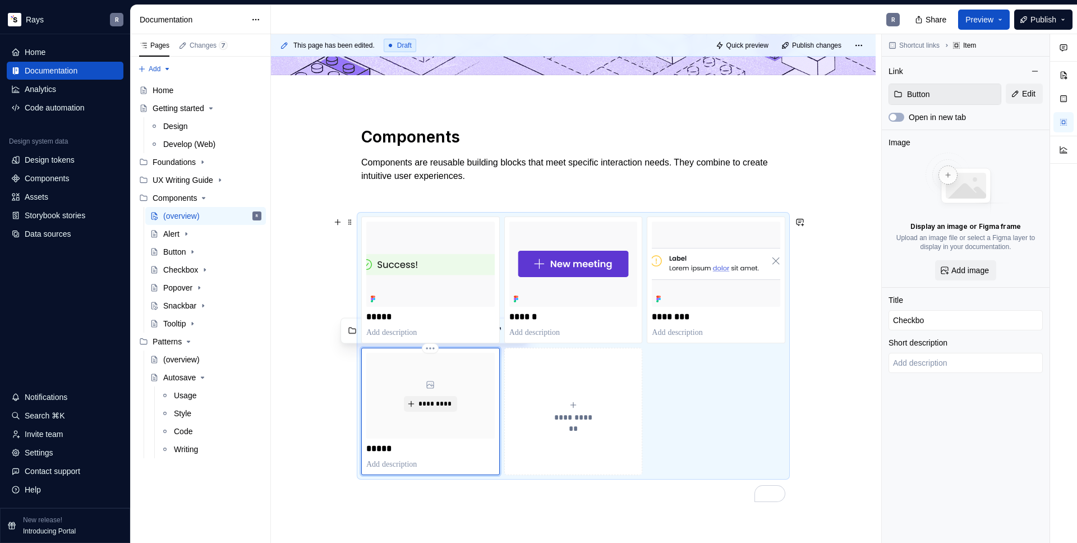
type input "Checkbox"
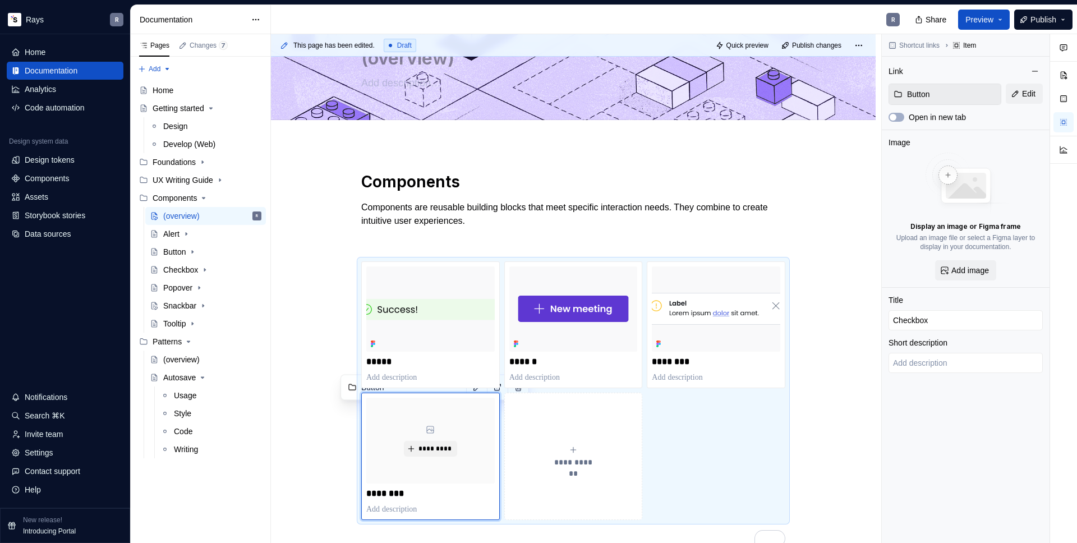
scroll to position [64, 0]
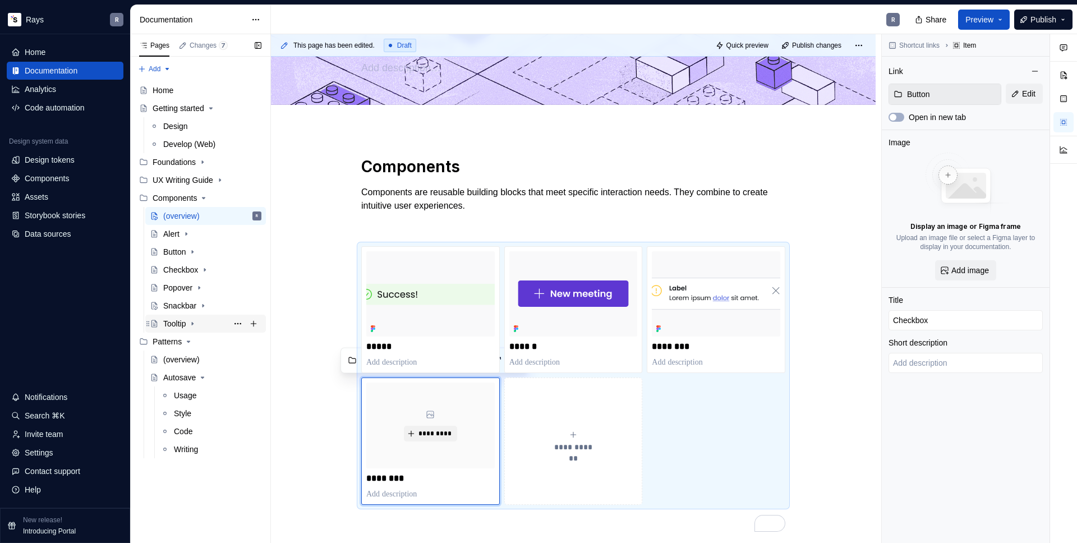
click at [180, 316] on div "Tooltip" at bounding box center [212, 324] width 98 height 16
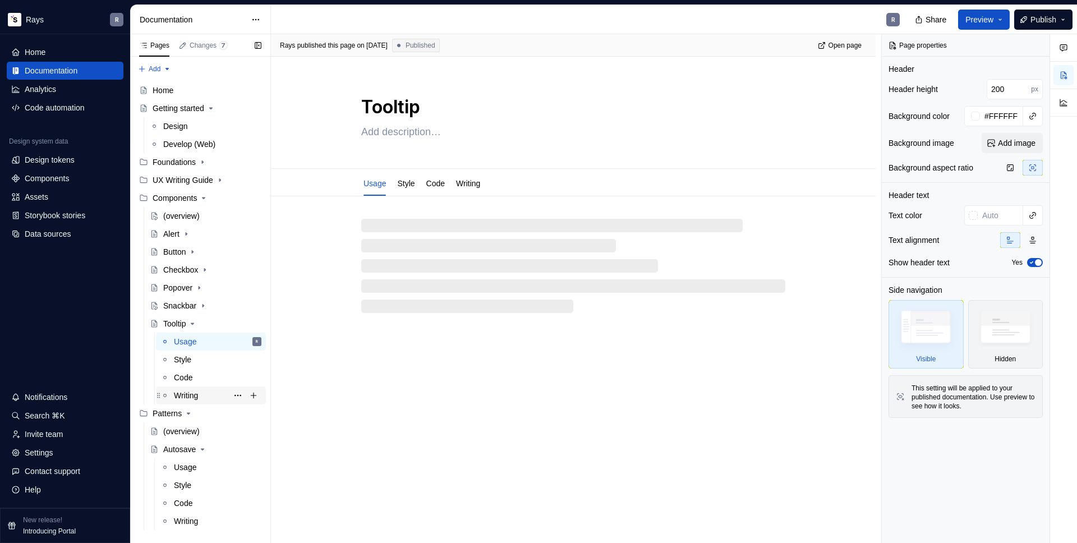
click at [201, 390] on div "Writing" at bounding box center [217, 396] width 87 height 16
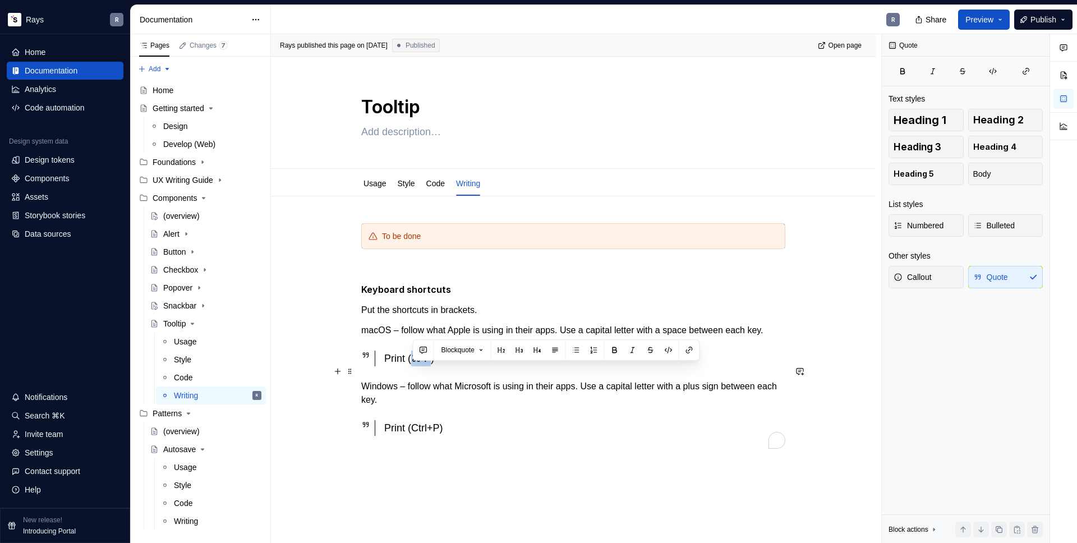
drag, startPoint x: 416, startPoint y: 371, endPoint x: 431, endPoint y: 373, distance: 15.2
click at [431, 366] on div "Print (⌘ P)" at bounding box center [584, 359] width 401 height 16
click at [448, 366] on div "Print (⌘ P)" at bounding box center [584, 359] width 401 height 16
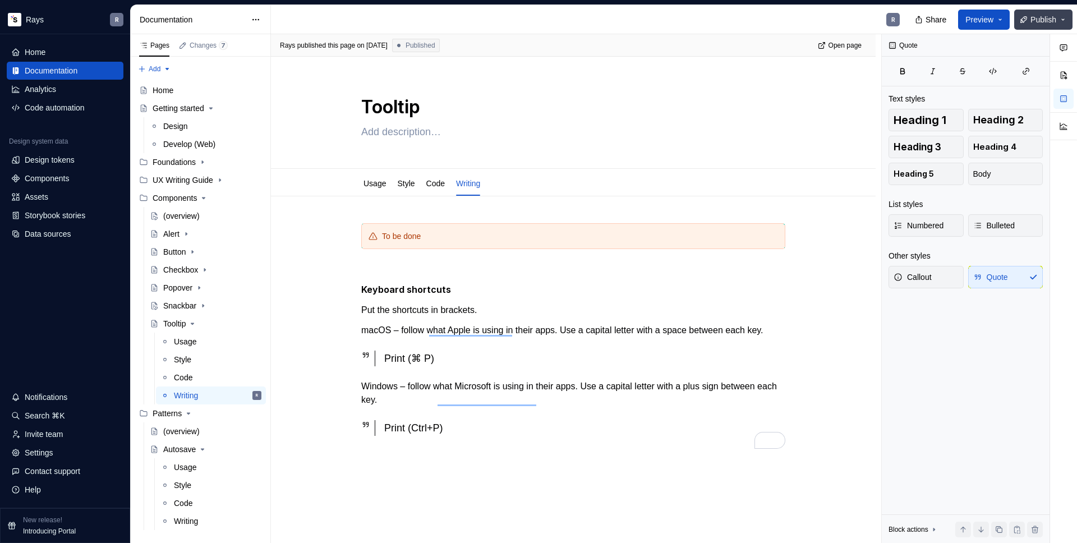
click at [1041, 17] on span "Publish" at bounding box center [1043, 19] width 26 height 11
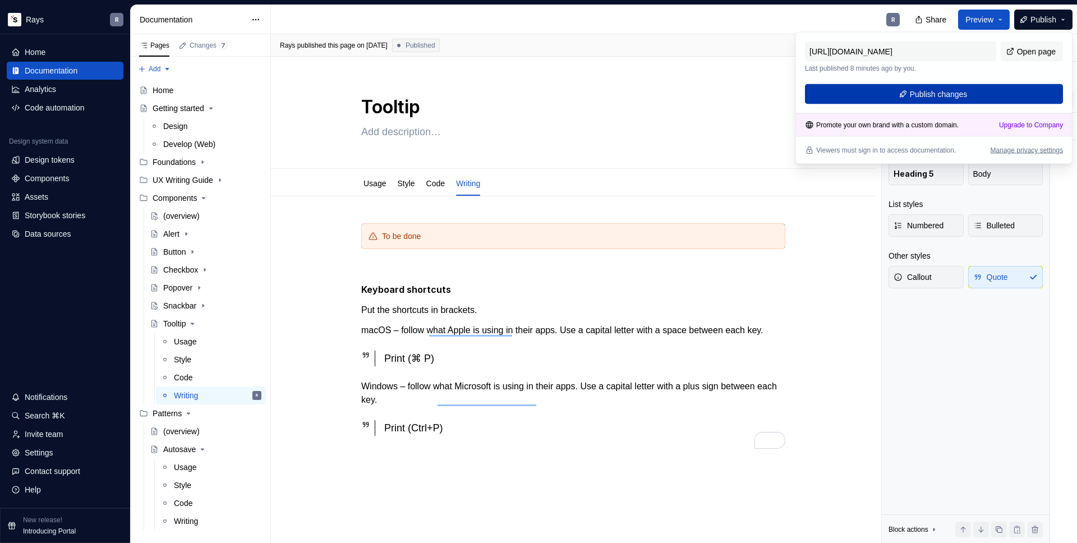
click at [938, 98] on span "Publish changes" at bounding box center [939, 94] width 58 height 11
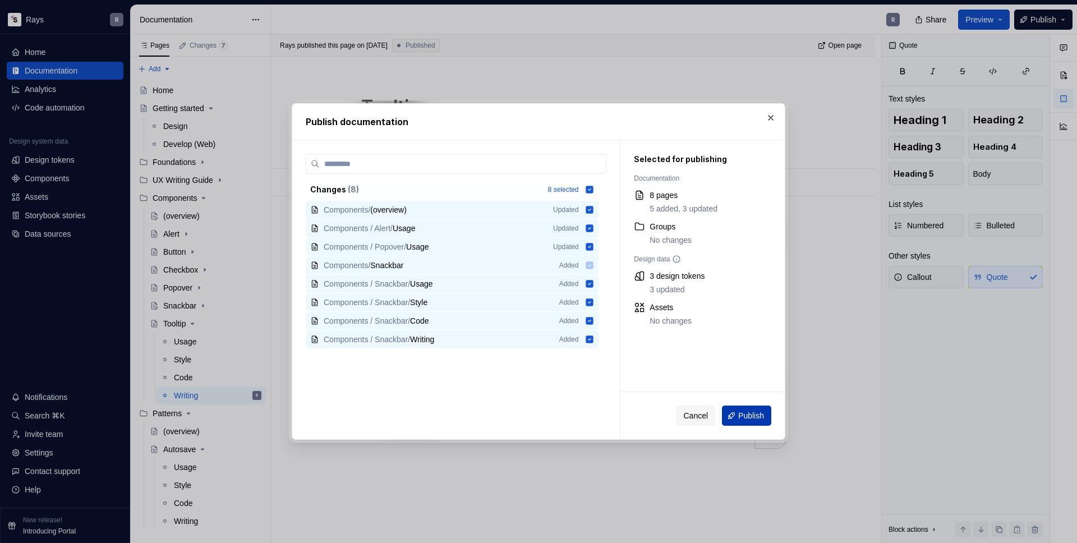
click at [740, 417] on span "Publish" at bounding box center [751, 415] width 26 height 11
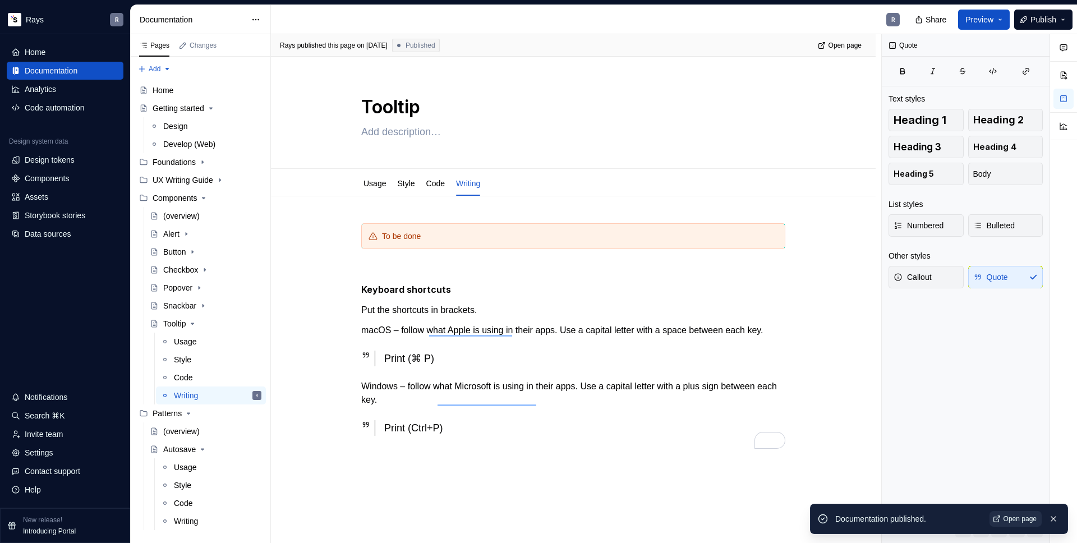
click at [1019, 522] on span "Open page" at bounding box center [1019, 518] width 33 height 9
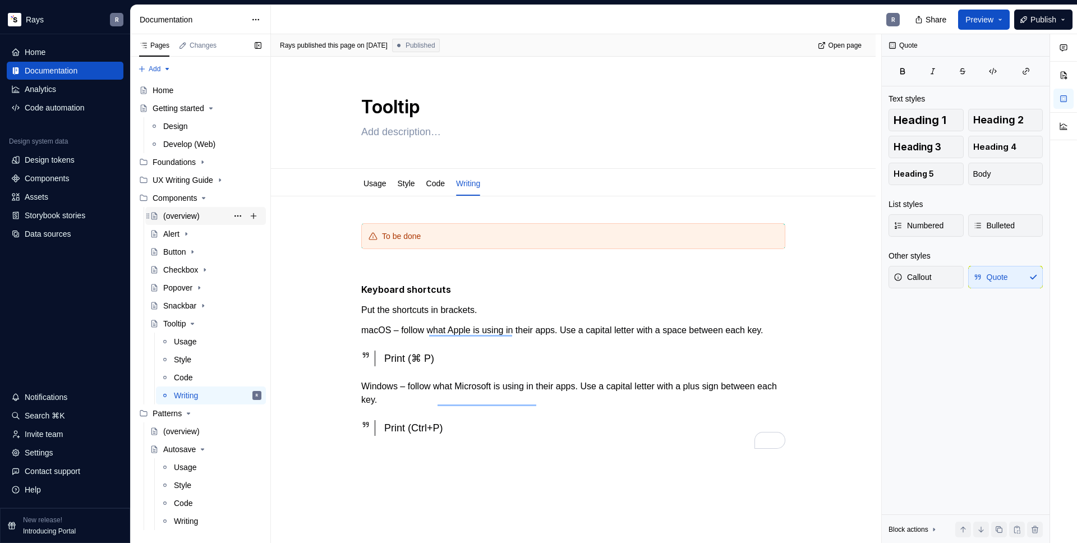
click at [179, 220] on div "(overview)" at bounding box center [181, 215] width 36 height 11
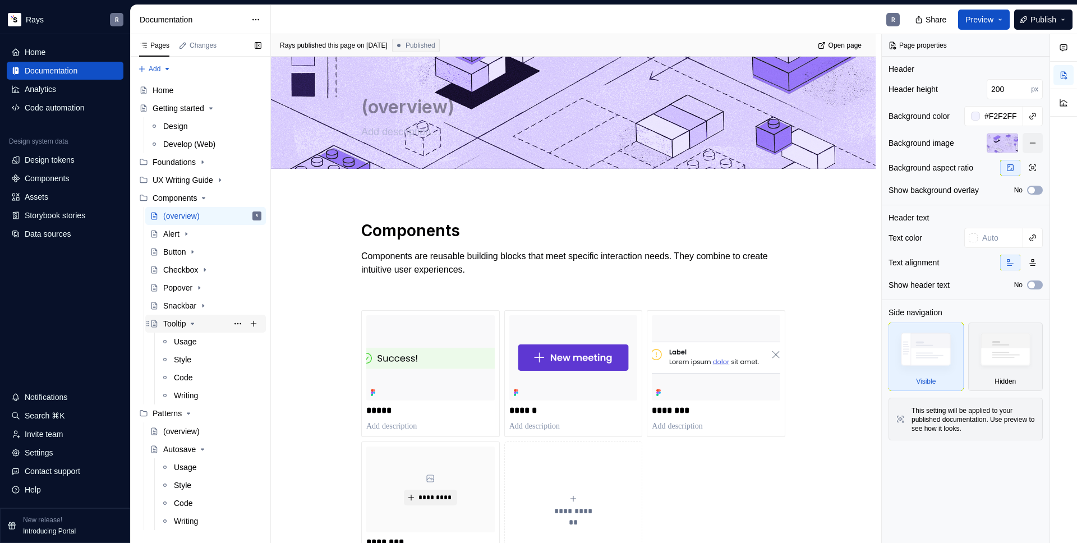
click at [194, 323] on icon "Page tree" at bounding box center [192, 323] width 3 height 1
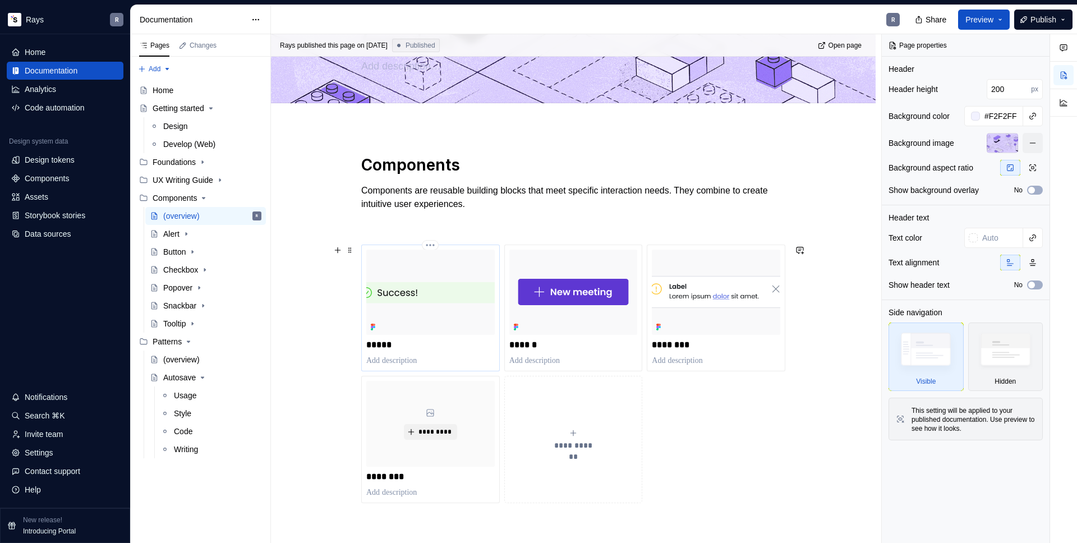
scroll to position [108, 0]
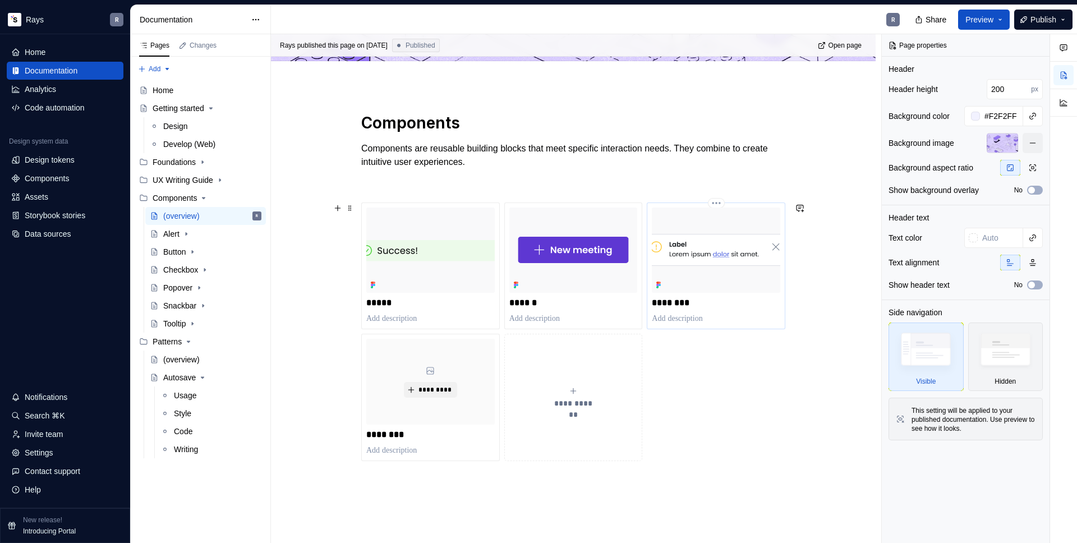
click at [721, 276] on img at bounding box center [716, 249] width 128 height 85
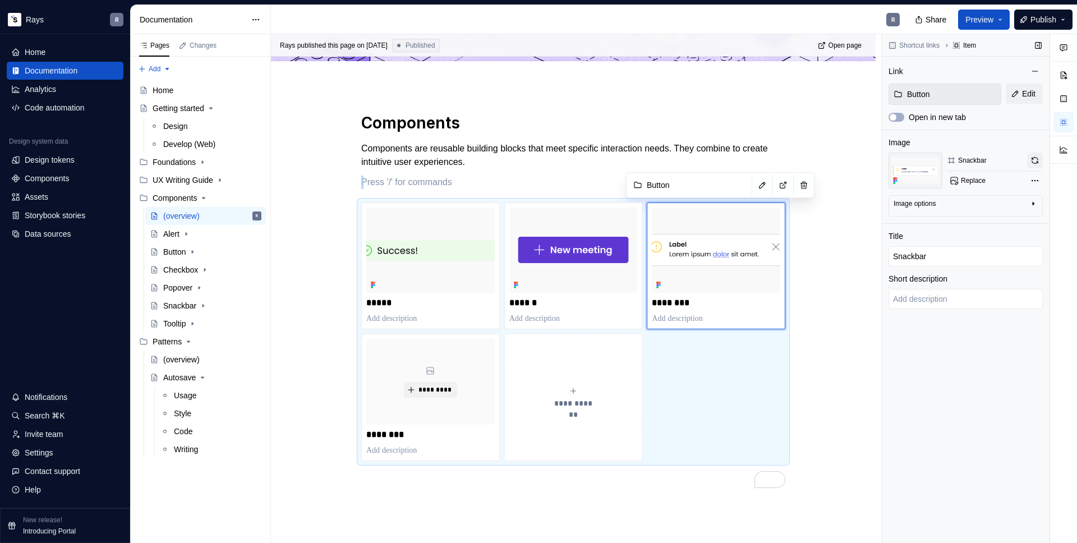
type textarea "*"
click at [1032, 158] on button "button" at bounding box center [1035, 161] width 16 height 16
click at [582, 394] on div "**********" at bounding box center [573, 397] width 128 height 22
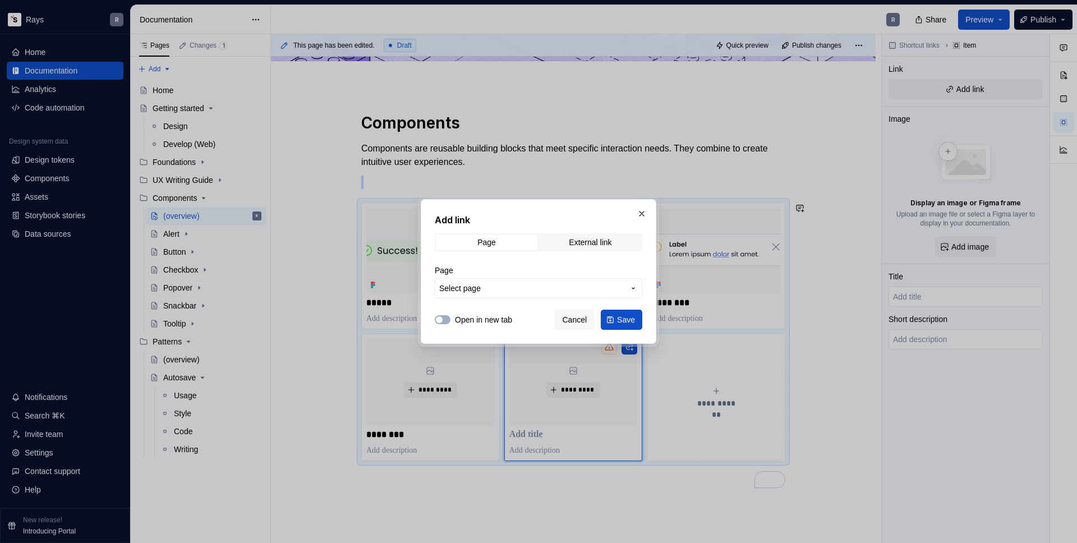
click at [502, 288] on span "Select page" at bounding box center [531, 288] width 185 height 11
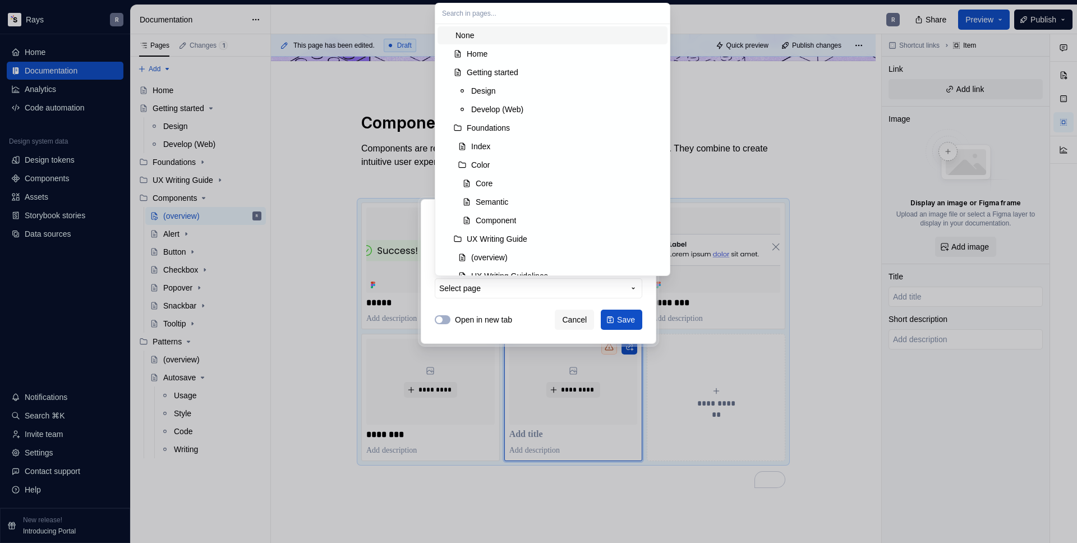
click at [539, 13] on input "text" at bounding box center [552, 13] width 234 height 20
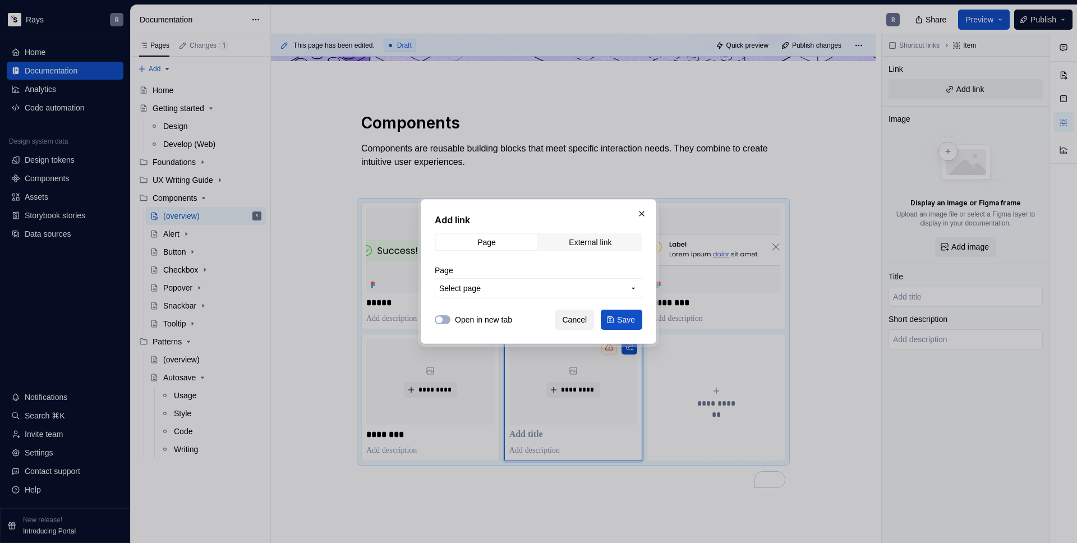
click at [571, 311] on button "Cancel" at bounding box center [574, 320] width 39 height 20
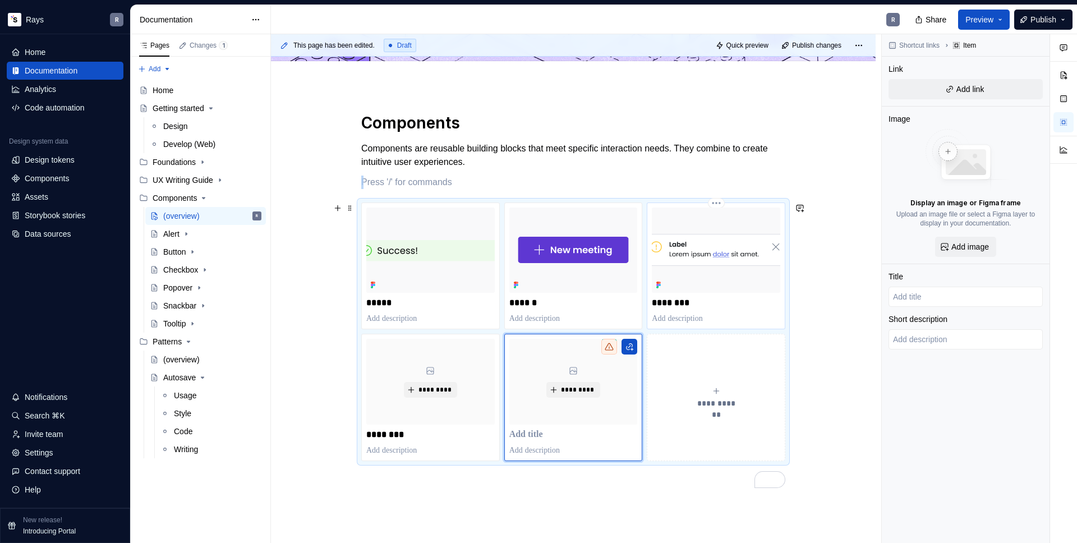
click at [707, 285] on img "To enrich screen reader interactions, please activate Accessibility in Grammarl…" at bounding box center [716, 249] width 128 height 85
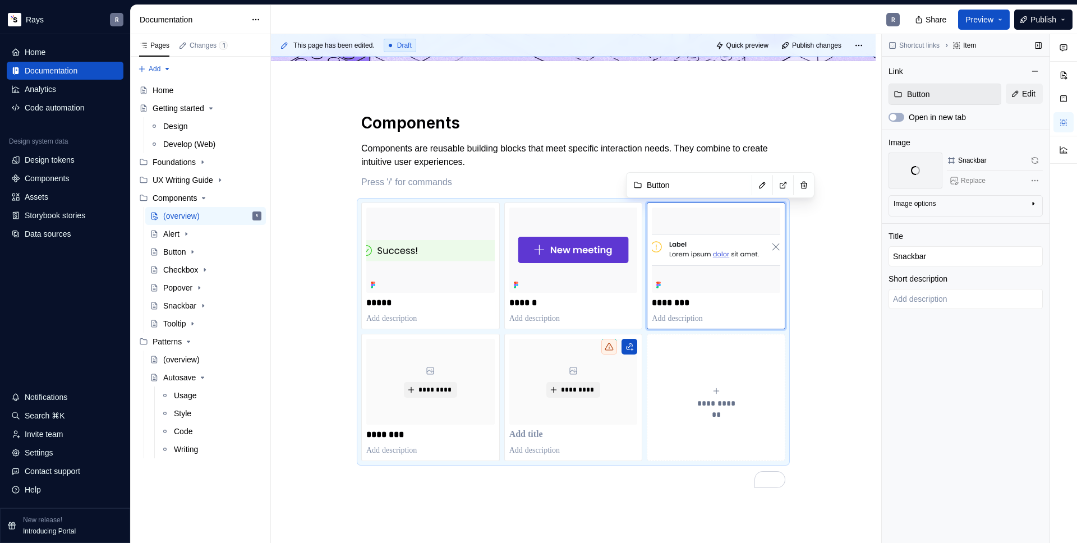
click at [952, 98] on input "Button" at bounding box center [951, 94] width 98 height 20
click at [1014, 98] on button "Edit" at bounding box center [1024, 94] width 37 height 20
type textarea "*"
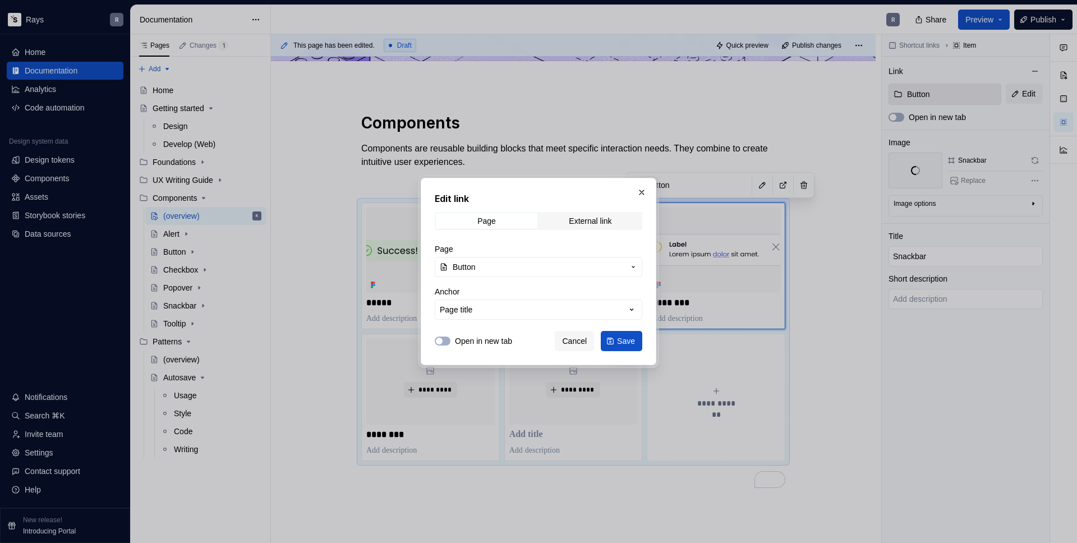
click at [481, 273] on button "Button" at bounding box center [538, 267] width 207 height 20
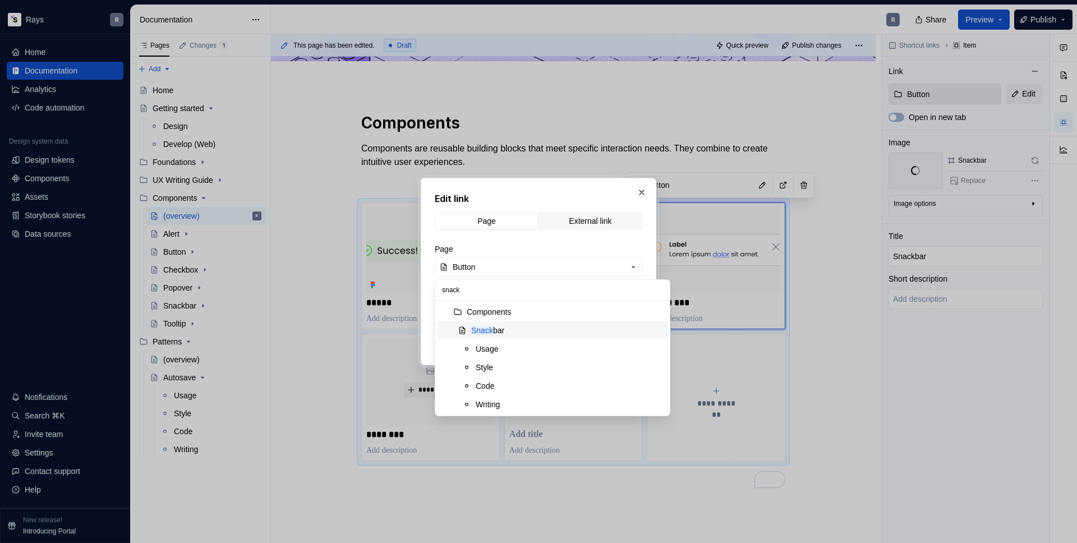
type input "snack"
click at [497, 330] on div "Snack bar" at bounding box center [487, 330] width 33 height 11
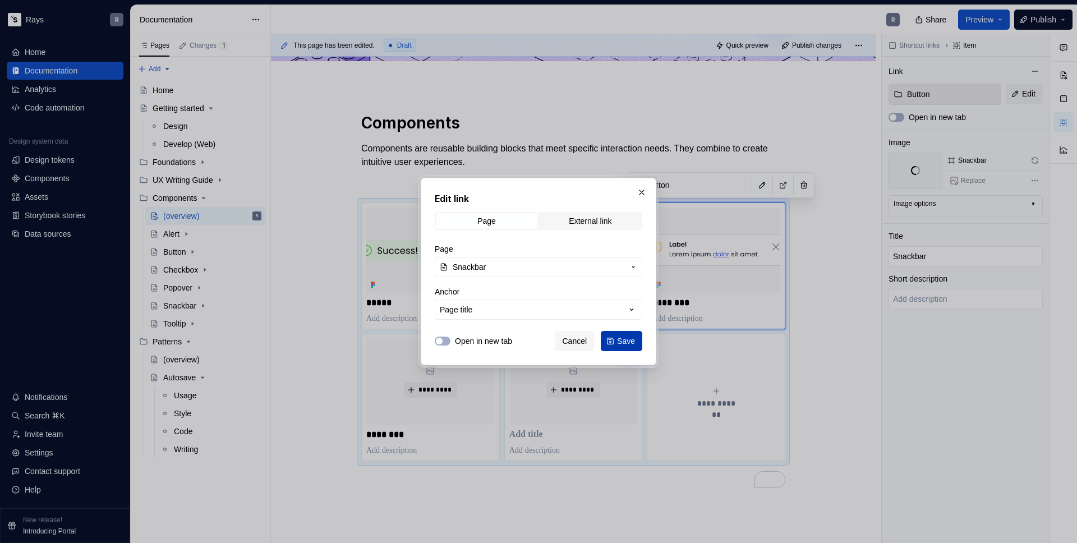
click at [612, 339] on button "Save" at bounding box center [621, 341] width 41 height 20
type textarea "*"
type input "Snackbar"
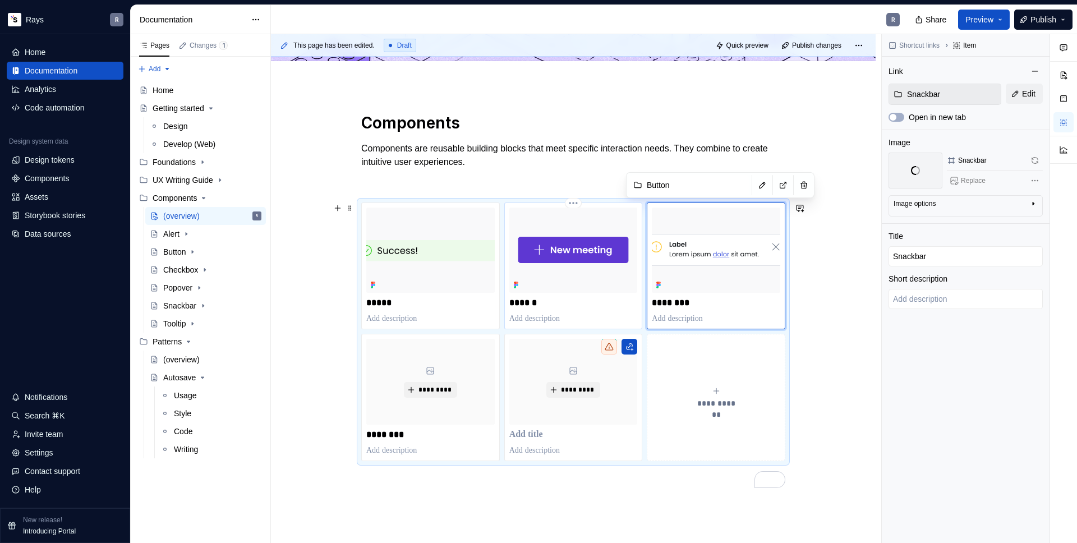
type textarea "*"
type input "Button"
click at [560, 265] on img "To enrich screen reader interactions, please activate Accessibility in Grammarl…" at bounding box center [573, 249] width 128 height 85
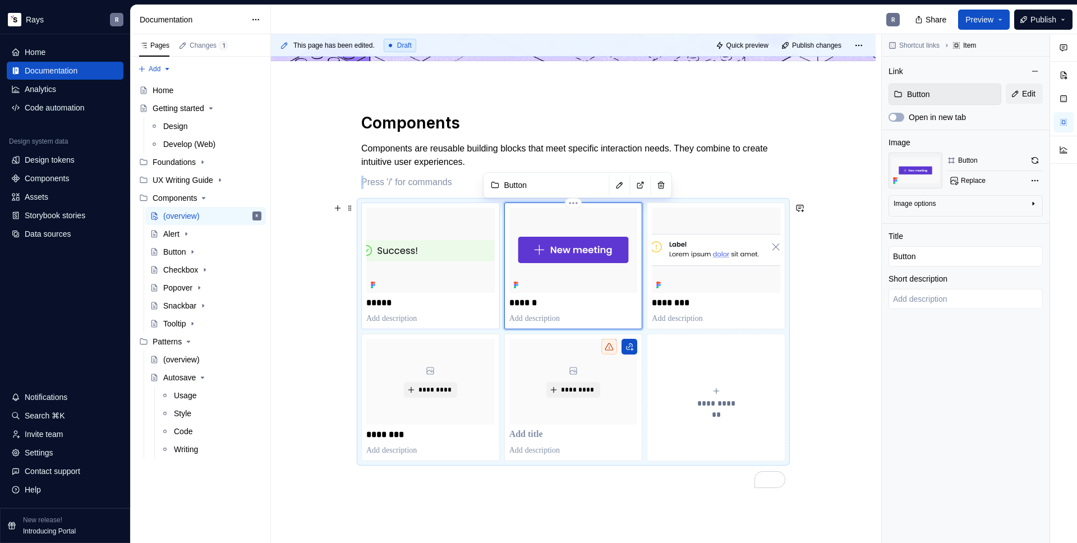
type textarea "*"
type input "Alert"
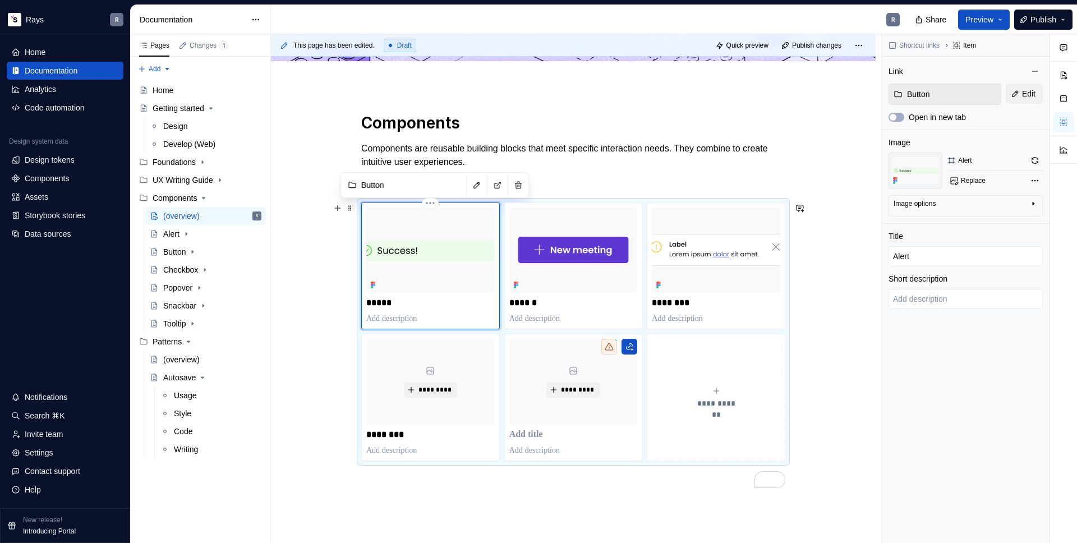
click at [490, 237] on img "To enrich screen reader interactions, please activate Accessibility in Grammarl…" at bounding box center [430, 249] width 128 height 85
click at [1032, 95] on span "Edit" at bounding box center [1028, 93] width 13 height 11
type textarea "*"
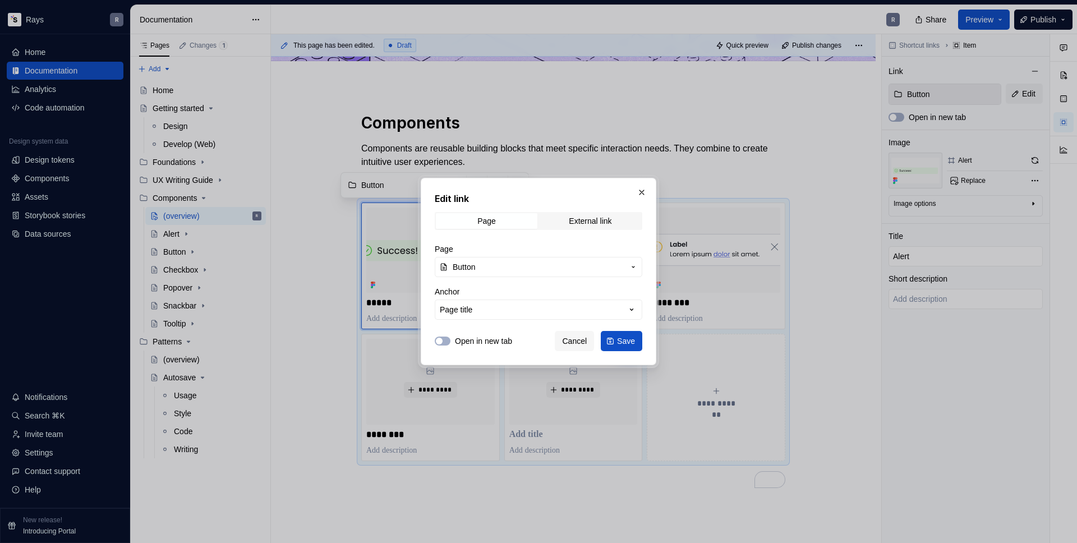
click at [507, 276] on button "Button" at bounding box center [538, 267] width 207 height 20
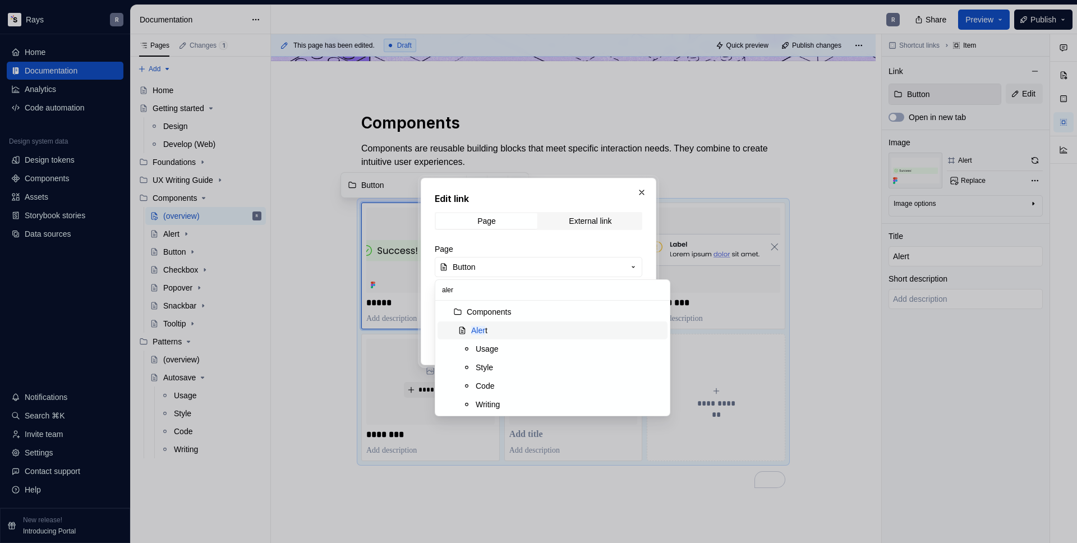
type input "aler"
click at [461, 333] on div "Suggestions" at bounding box center [459, 330] width 13 height 9
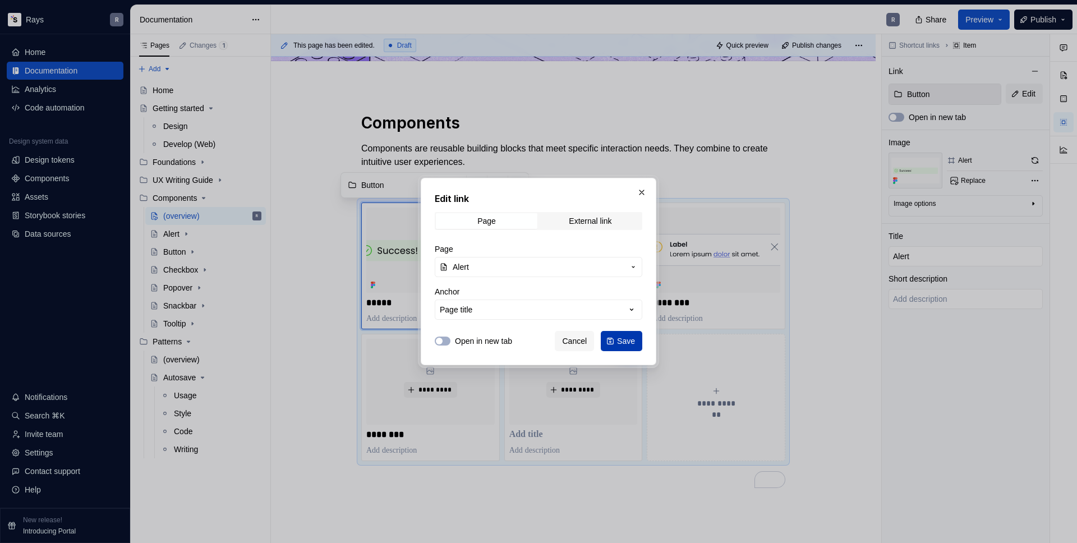
click at [619, 337] on span "Save" at bounding box center [626, 340] width 18 height 11
type textarea "*"
type input "Alert"
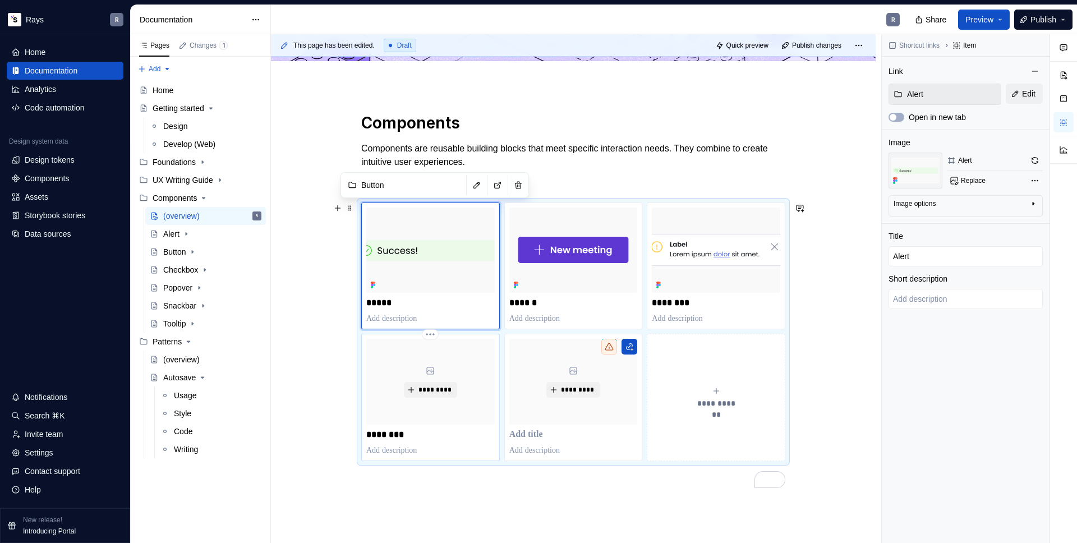
type textarea "*"
type input "Button"
click at [436, 405] on div "*********" at bounding box center [430, 381] width 128 height 85
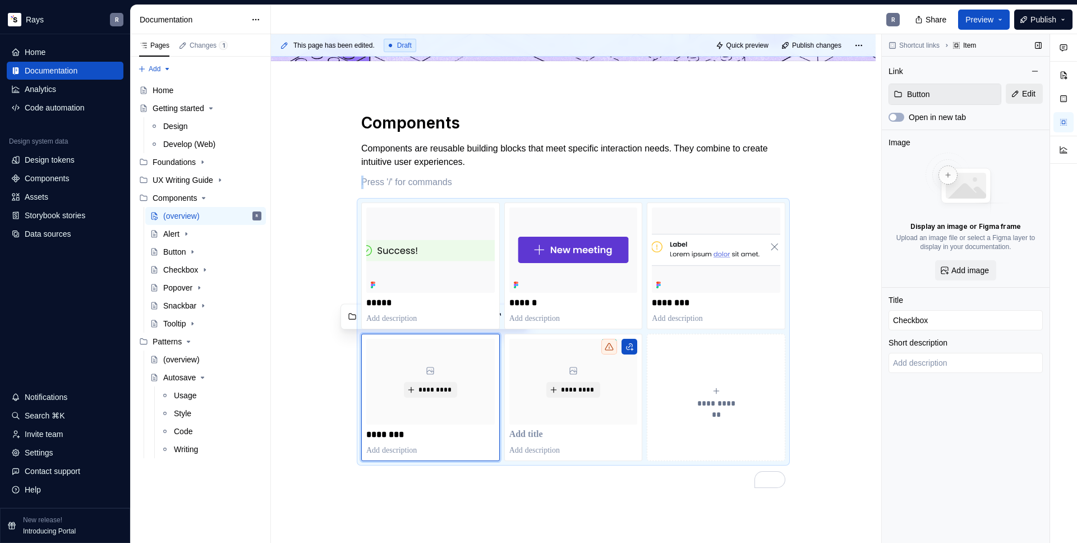
click at [1031, 89] on span "Edit" at bounding box center [1028, 93] width 13 height 11
type textarea "*"
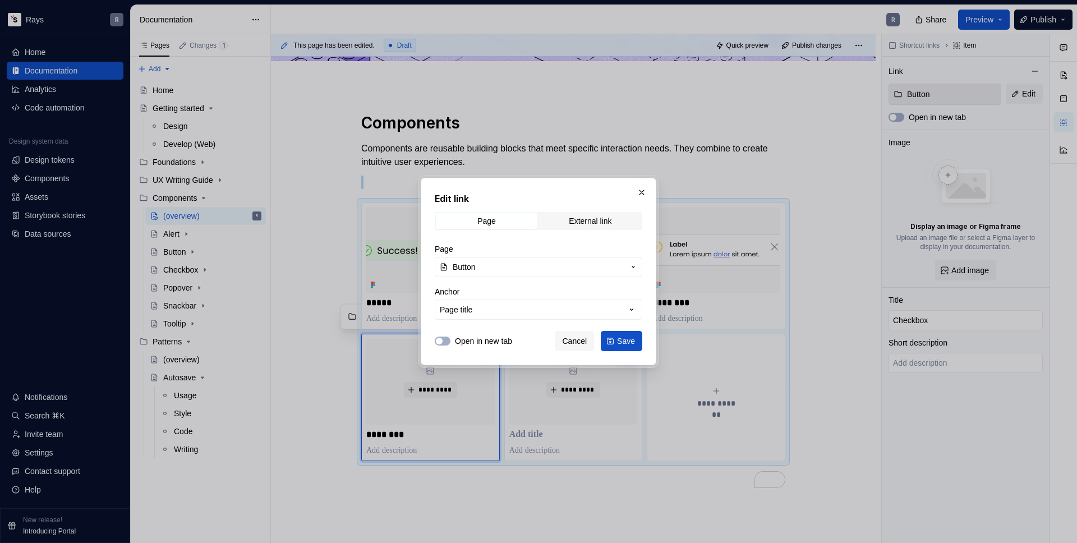
click at [543, 261] on button "Button" at bounding box center [538, 267] width 207 height 20
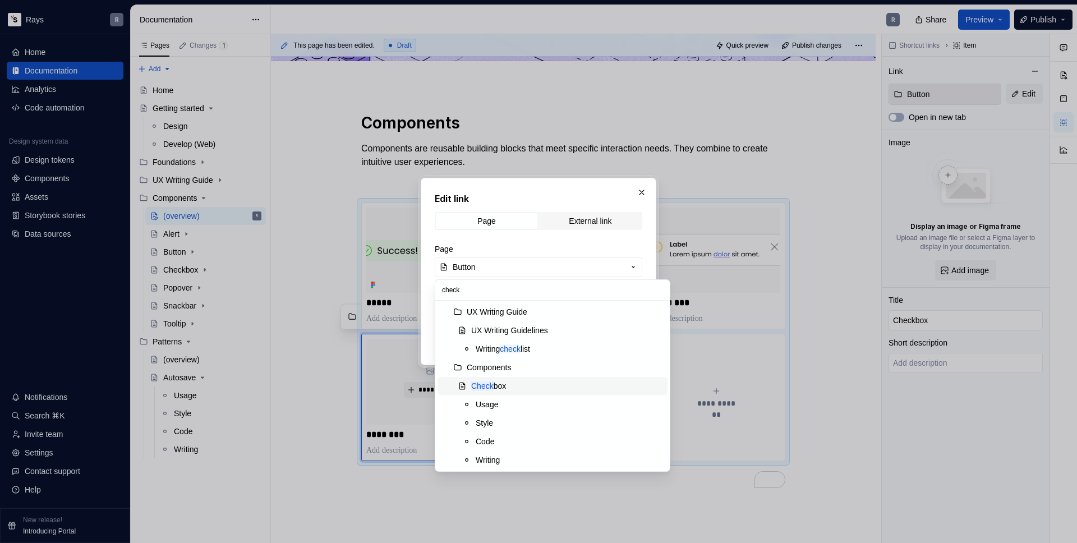
type input "check"
click at [496, 382] on div "Check box" at bounding box center [488, 385] width 35 height 11
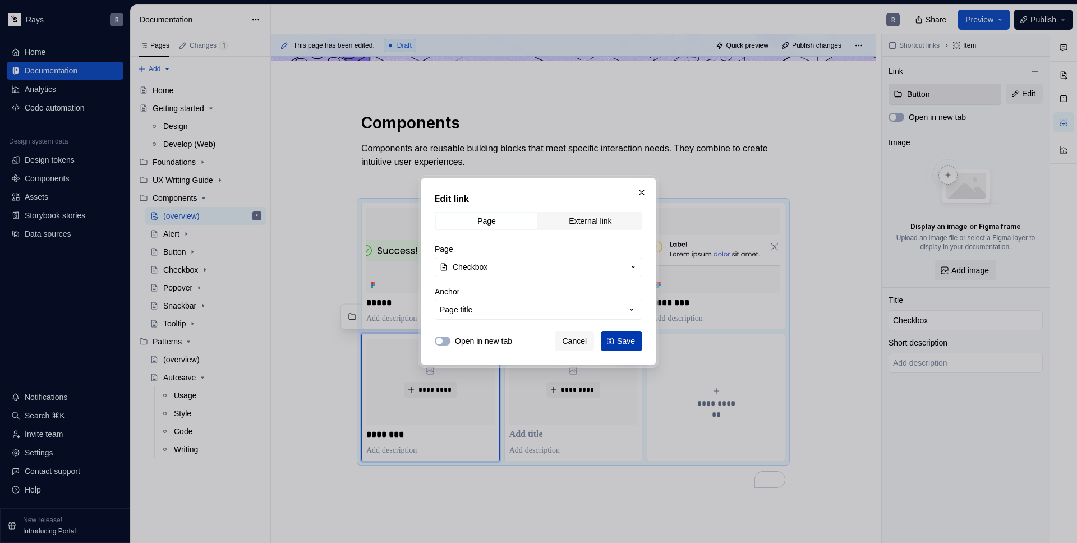
click at [621, 343] on span "Save" at bounding box center [626, 340] width 18 height 11
type textarea "*"
type input "Checkbox"
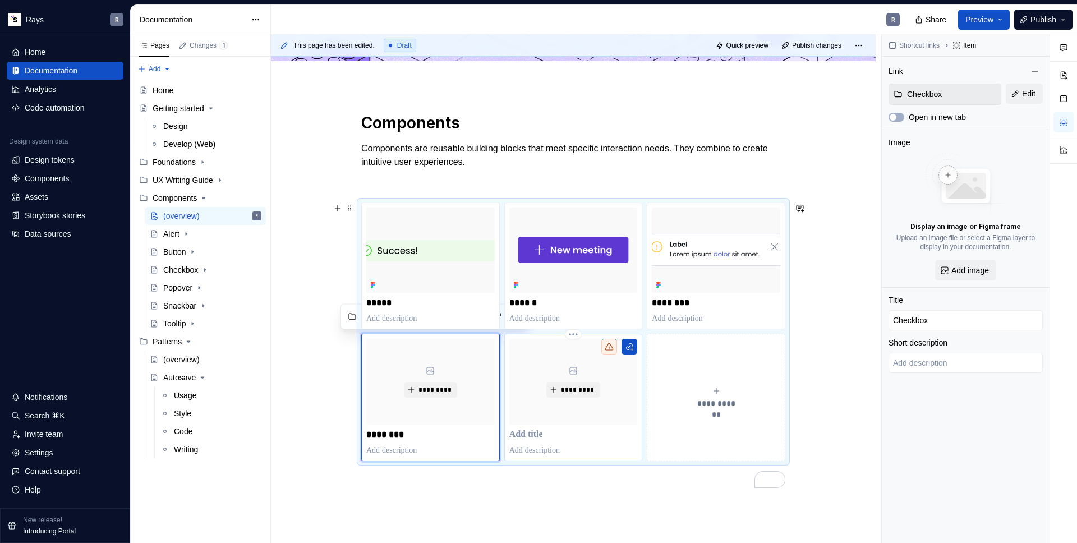
click at [532, 437] on p "To enrich screen reader interactions, please activate Accessibility in Grammarl…" at bounding box center [573, 434] width 128 height 11
type textarea "*"
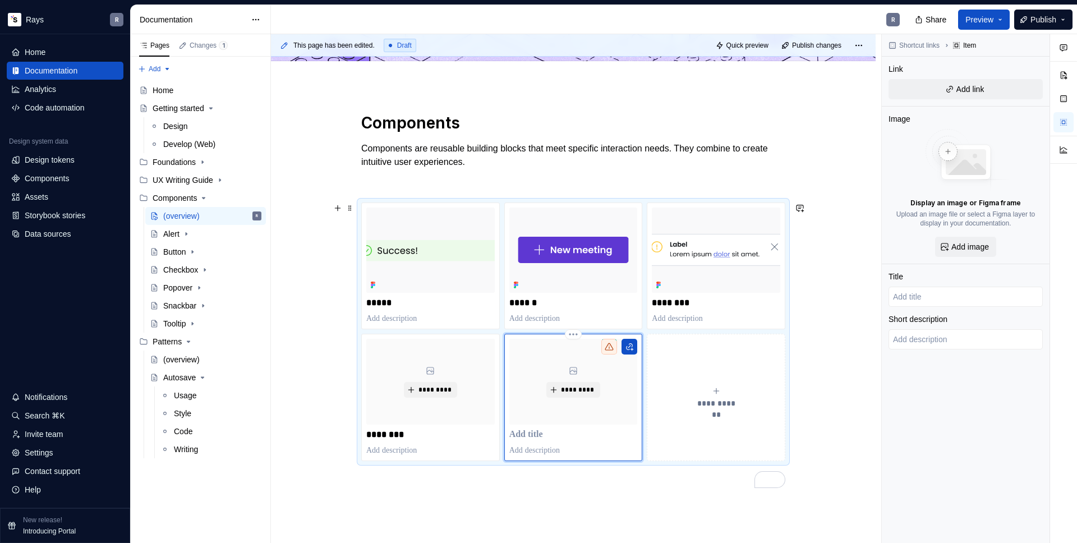
type textarea "*"
type input "T"
type textarea "*"
type input "To"
type textarea "*"
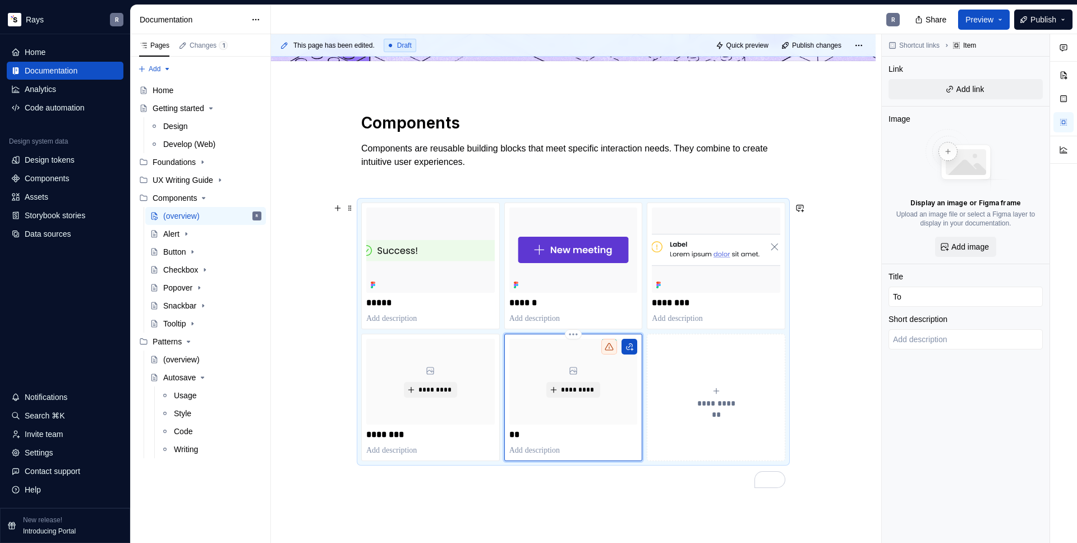
type input "Too"
type textarea "*"
type input "Tool"
type textarea "*"
type input "Toolt"
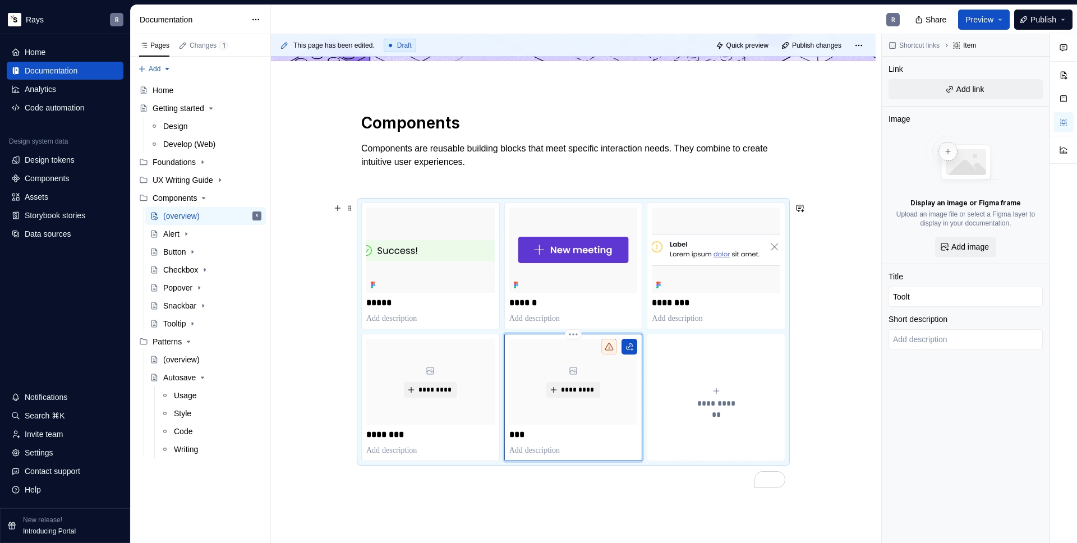
type textarea "*"
type input "Toolti"
type textarea "*"
type input "Tooltip"
click at [631, 344] on button "To enrich screen reader interactions, please activate Accessibility in Grammarl…" at bounding box center [629, 347] width 16 height 16
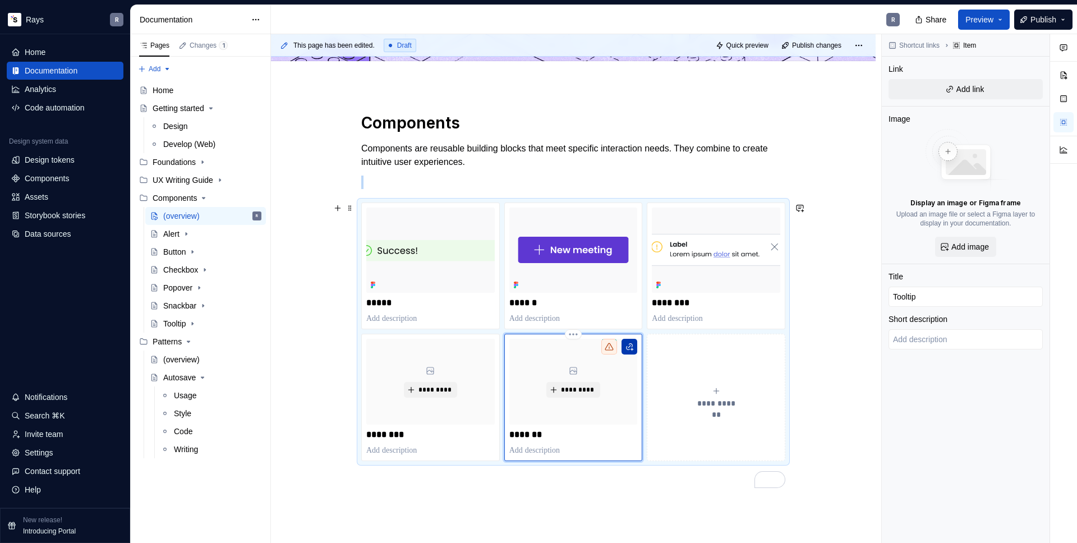
type textarea "*"
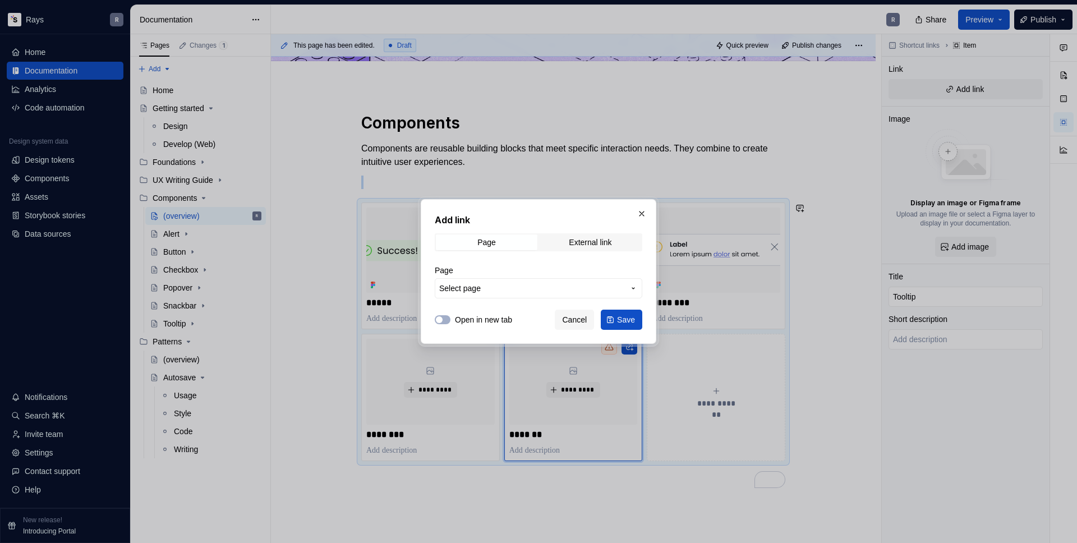
click at [508, 289] on span "Select page" at bounding box center [531, 288] width 185 height 11
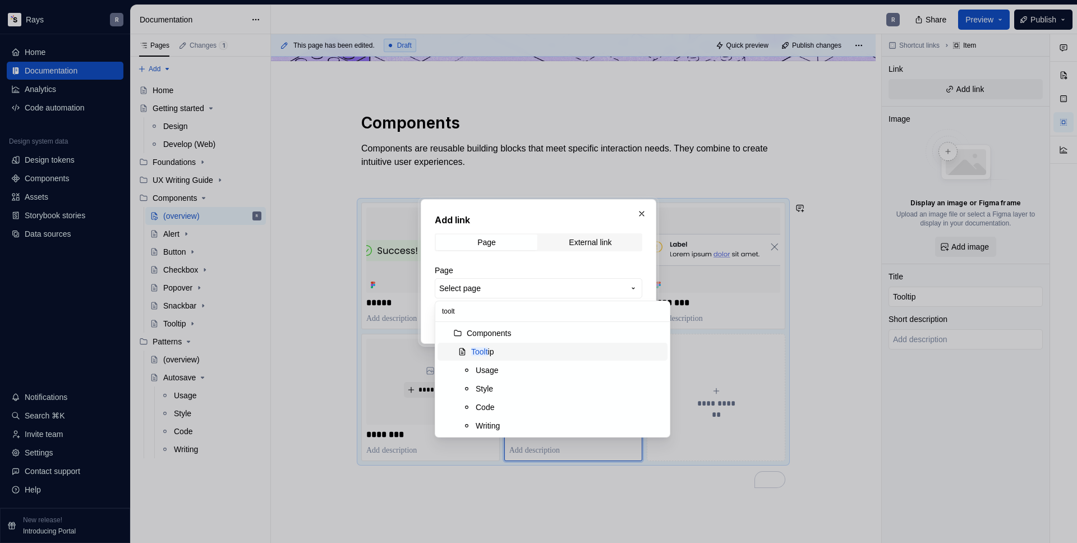
type input "toolt"
click at [500, 348] on div "Toolt ip" at bounding box center [567, 351] width 192 height 11
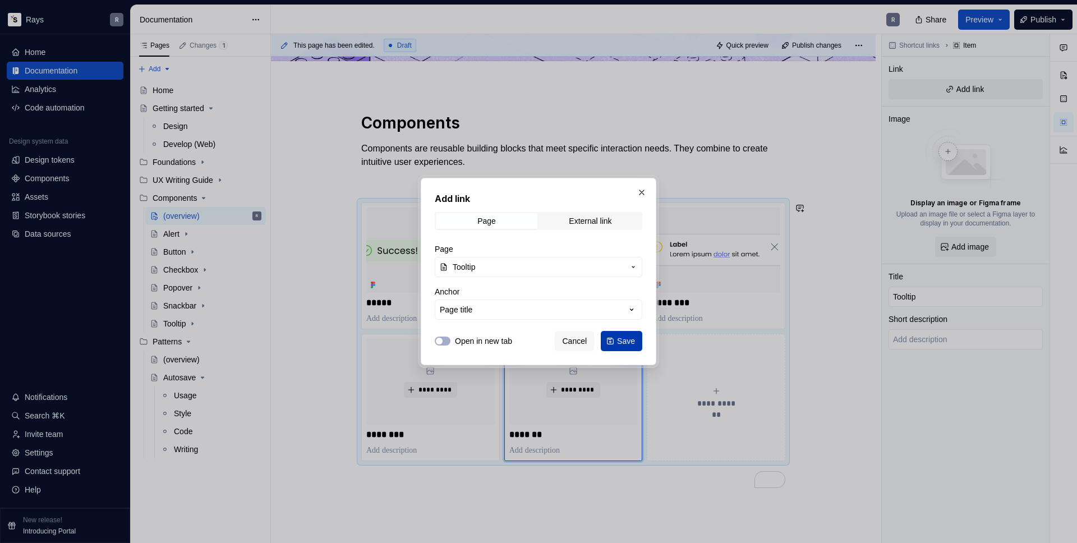
click at [635, 332] on button "Save" at bounding box center [621, 341] width 41 height 20
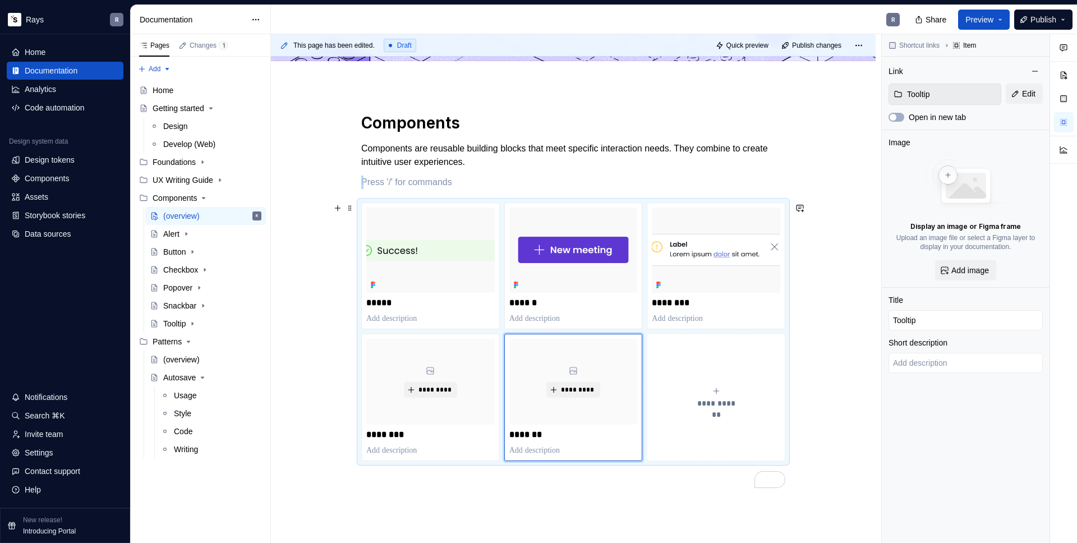
click at [719, 381] on button "**********" at bounding box center [716, 397] width 139 height 127
type textarea "*"
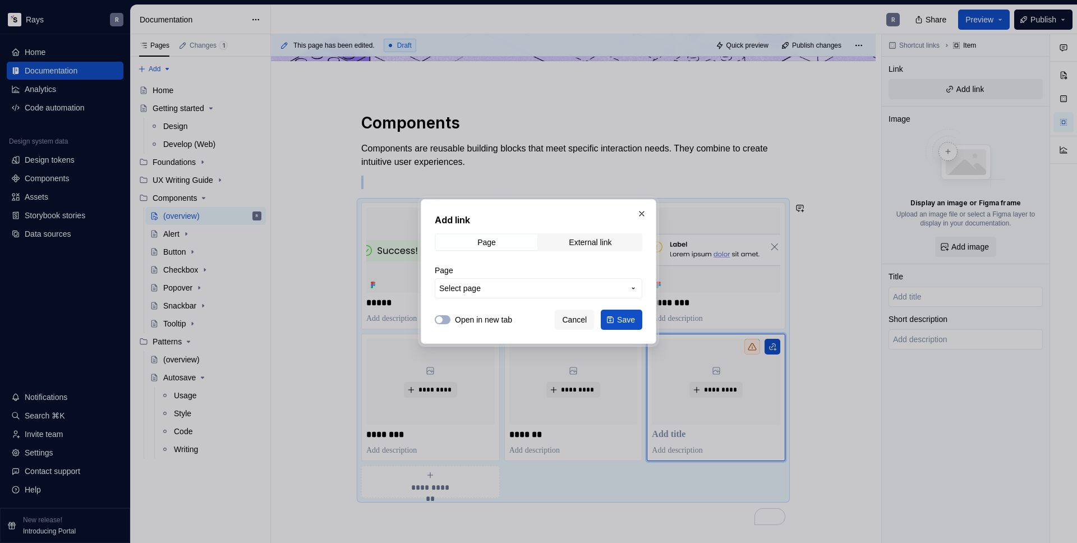
click at [593, 290] on span "Select page" at bounding box center [531, 288] width 185 height 11
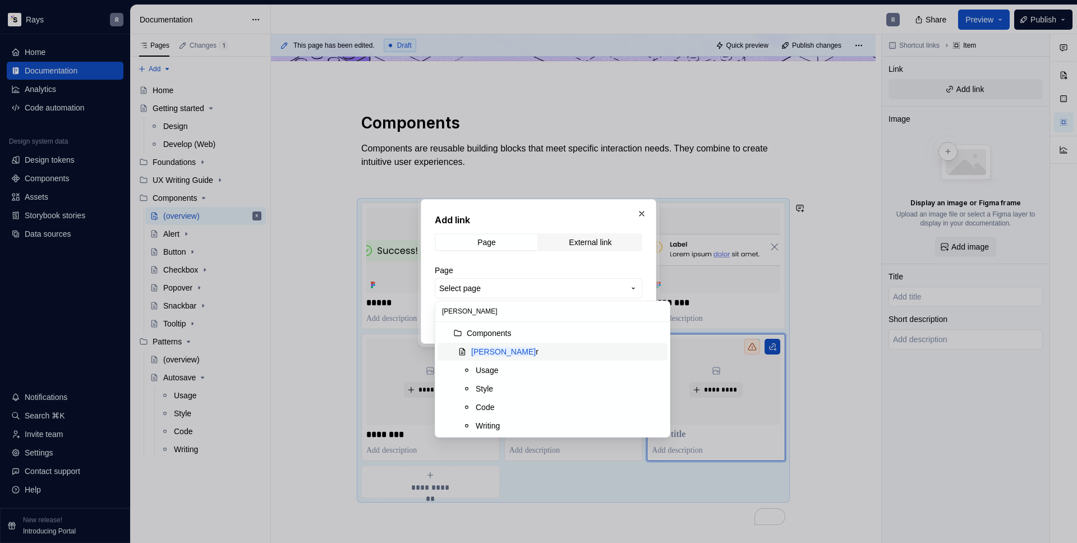
type input "[PERSON_NAME]"
click at [508, 353] on div "[PERSON_NAME] r" at bounding box center [567, 351] width 192 height 11
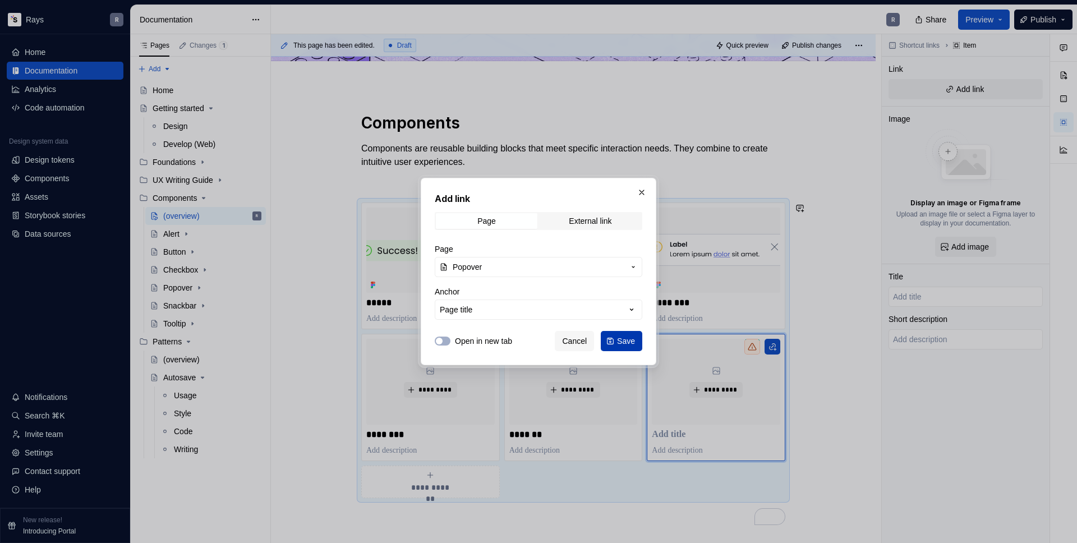
click at [627, 341] on span "Save" at bounding box center [626, 340] width 18 height 11
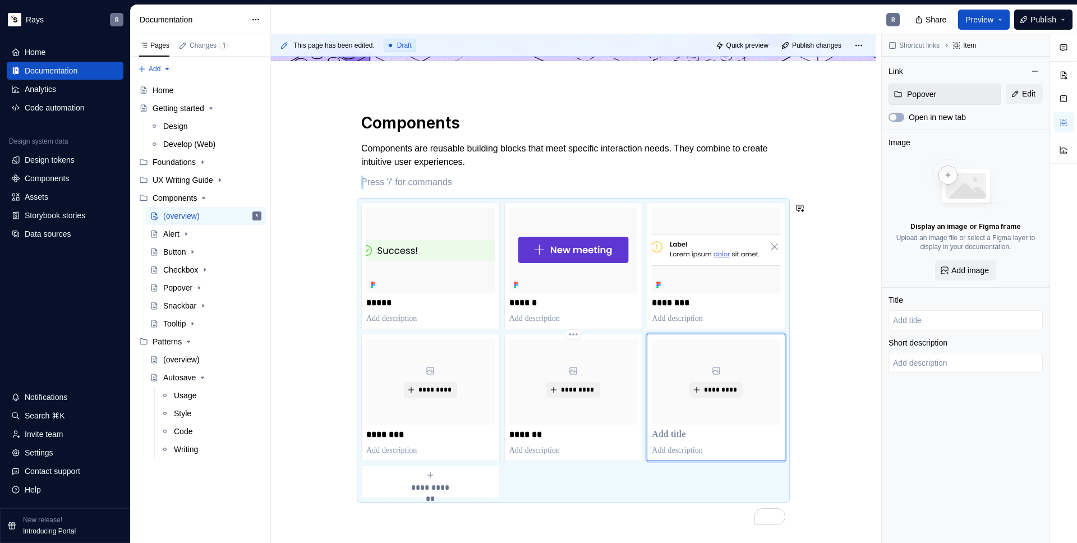
type textarea "*"
type input "Popover"
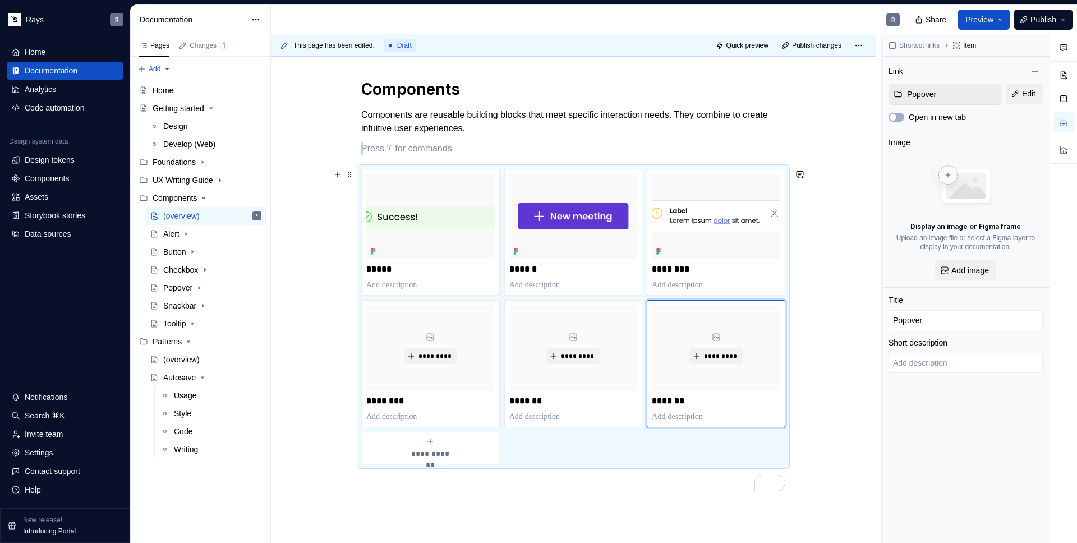
scroll to position [143, 0]
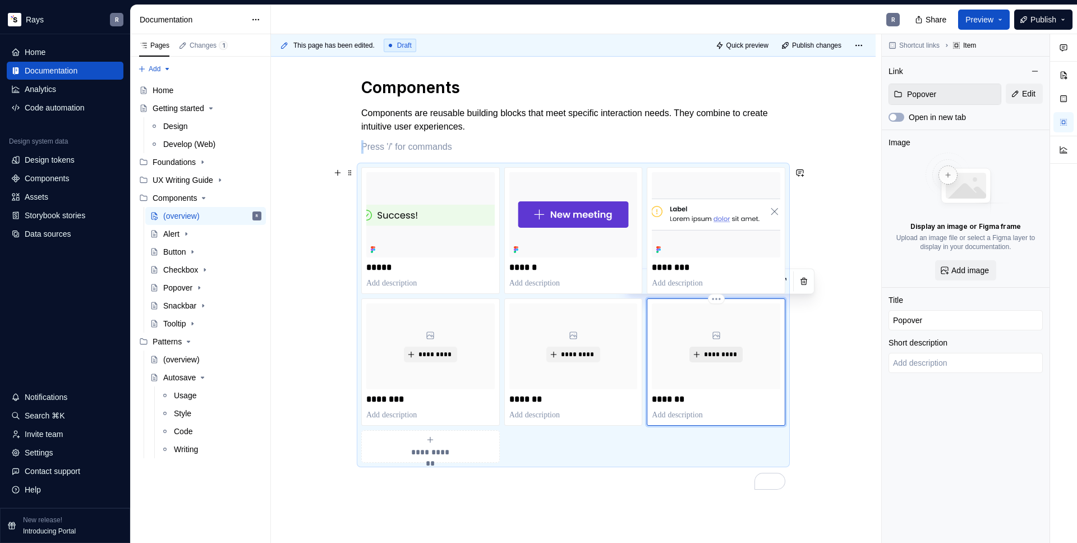
click at [719, 354] on span "*********" at bounding box center [720, 354] width 34 height 9
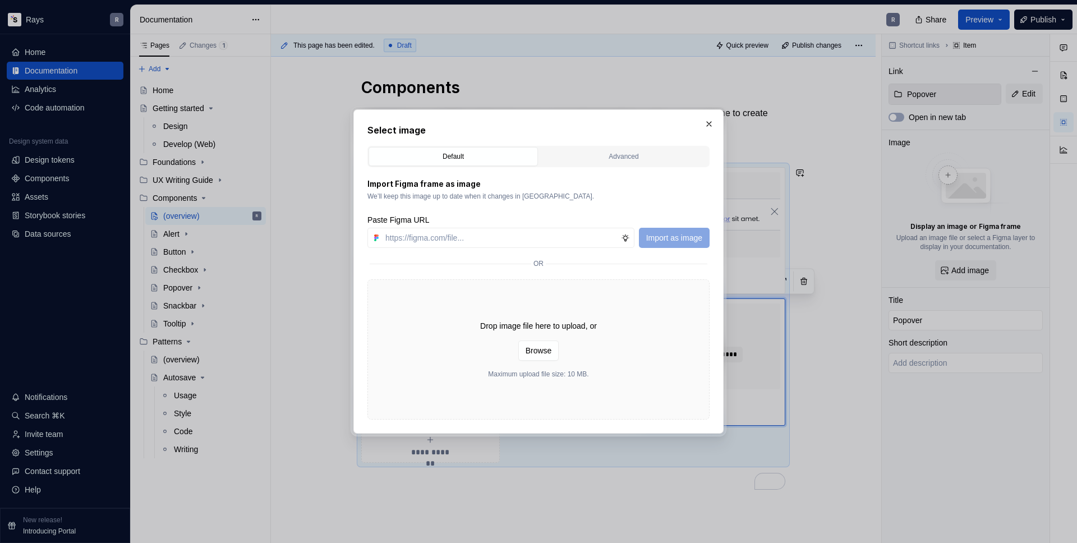
type textarea "*"
type input "[URL][DOMAIN_NAME]"
click at [679, 238] on span "Import as image" at bounding box center [674, 237] width 56 height 11
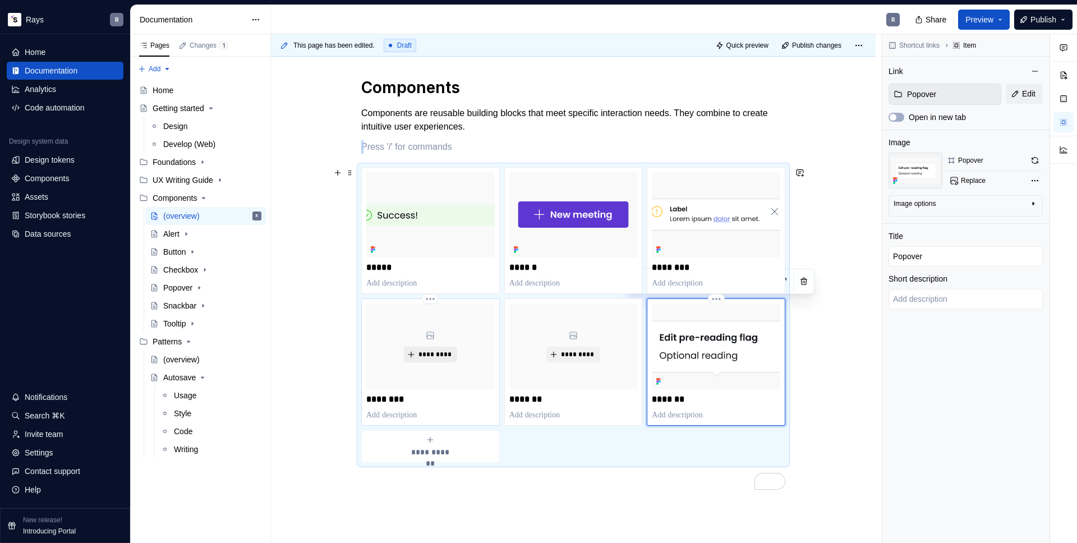
click at [442, 352] on span "*********" at bounding box center [435, 354] width 34 height 9
type textarea "*"
type input "Checkbox"
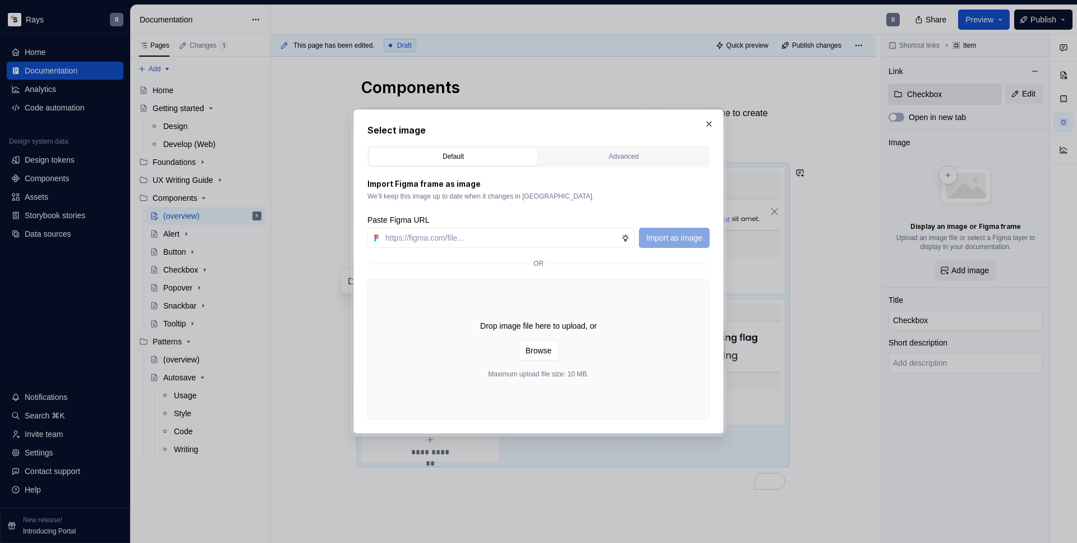
click at [510, 227] on div "Paste Figma URL Import as image" at bounding box center [538, 231] width 342 height 34
click at [523, 230] on input "text" at bounding box center [501, 238] width 240 height 20
type input "[URL][DOMAIN_NAME]"
click at [697, 230] on button "Import as image" at bounding box center [674, 238] width 71 height 20
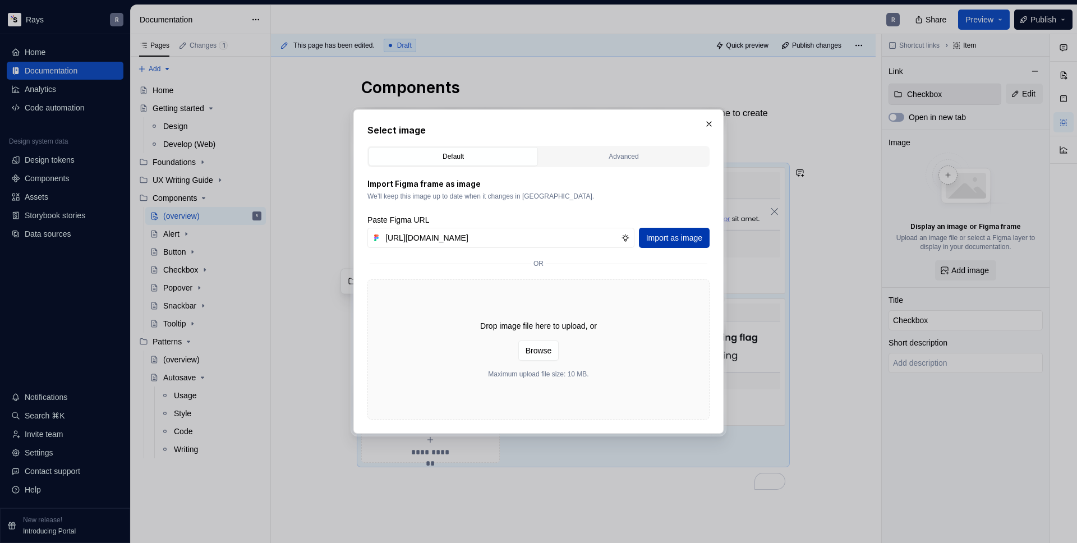
scroll to position [0, 0]
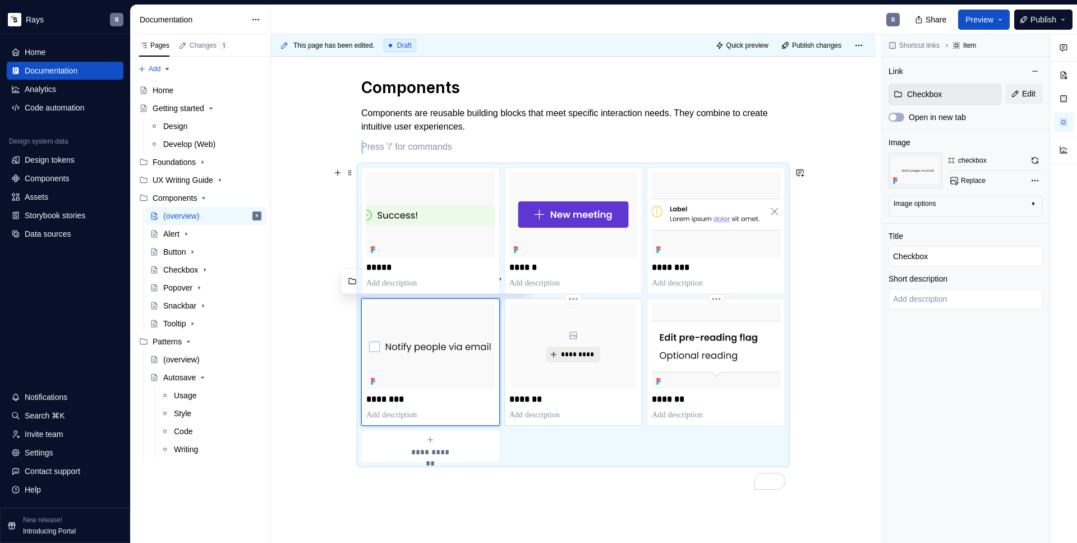
type textarea "*"
type input "Tooltip"
click at [580, 348] on button "*********" at bounding box center [572, 355] width 53 height 16
type textarea "*"
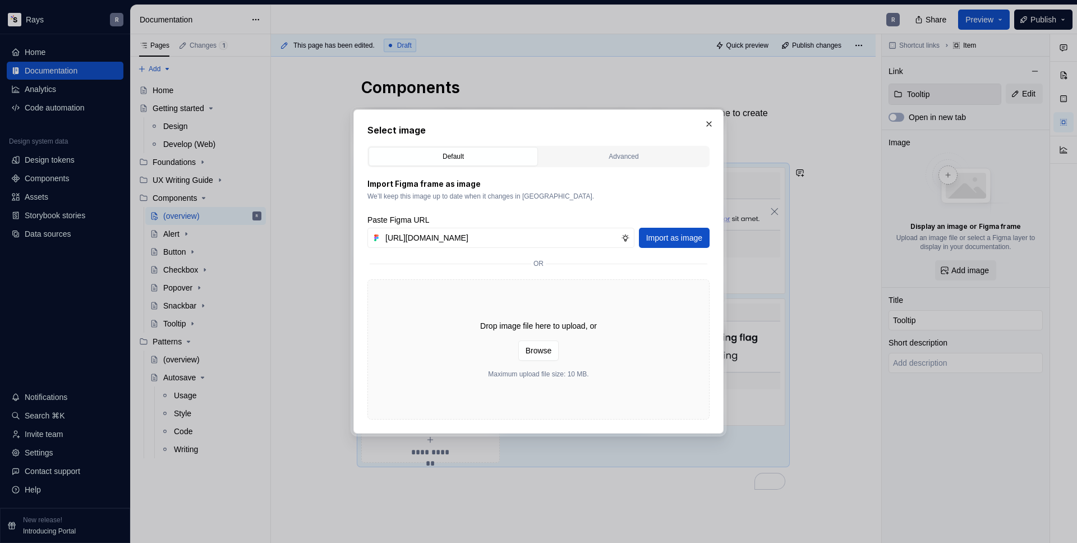
scroll to position [0, 211]
type input "[URL][DOMAIN_NAME]"
click at [664, 237] on span "Import as image" at bounding box center [674, 237] width 56 height 11
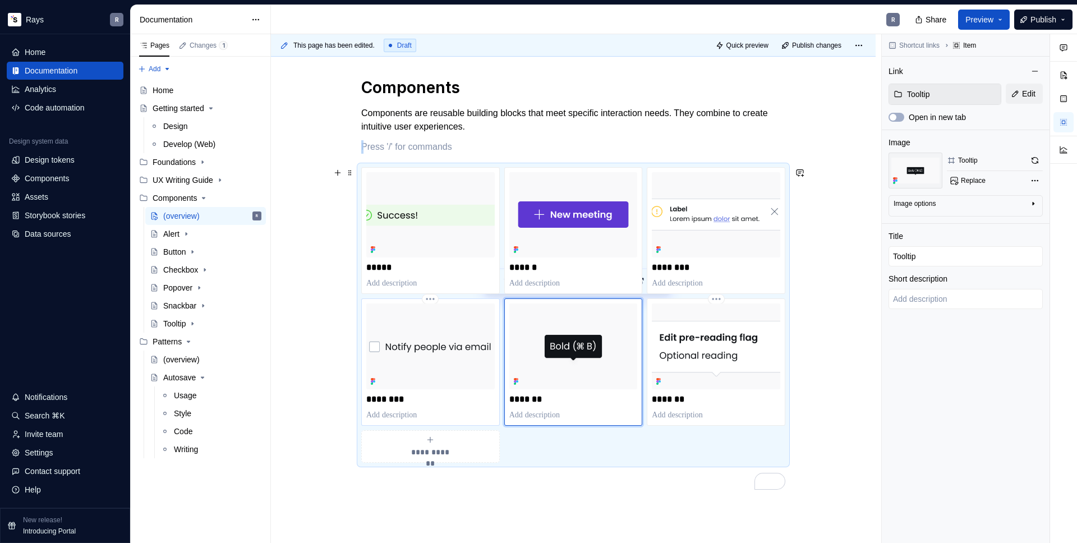
type textarea "*"
type input "Checkbox"
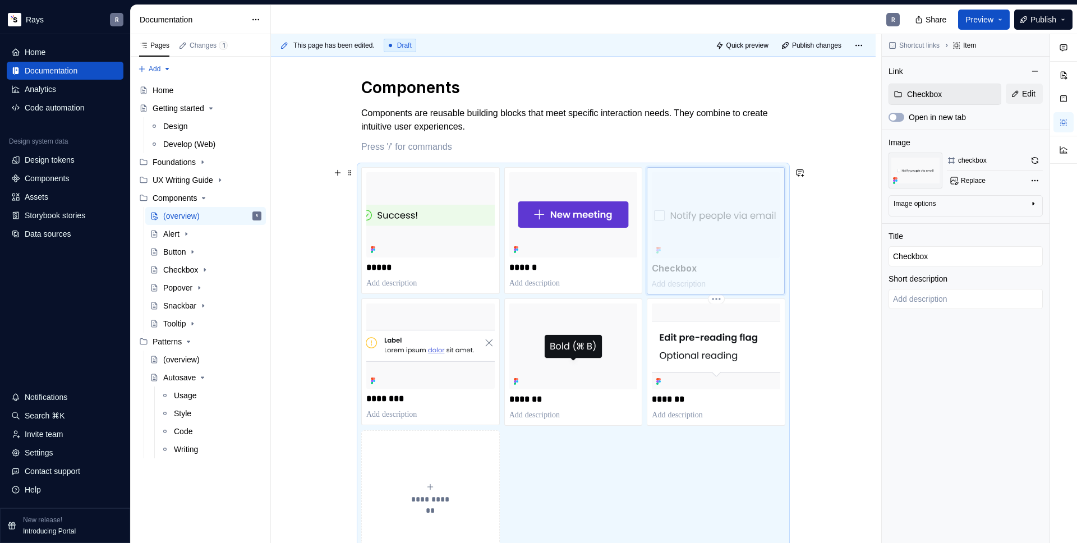
drag, startPoint x: 427, startPoint y: 344, endPoint x: 679, endPoint y: 225, distance: 277.9
click at [679, 225] on body "Rays R Home Documentation Analytics Code automation Design system data Design t…" at bounding box center [538, 271] width 1077 height 543
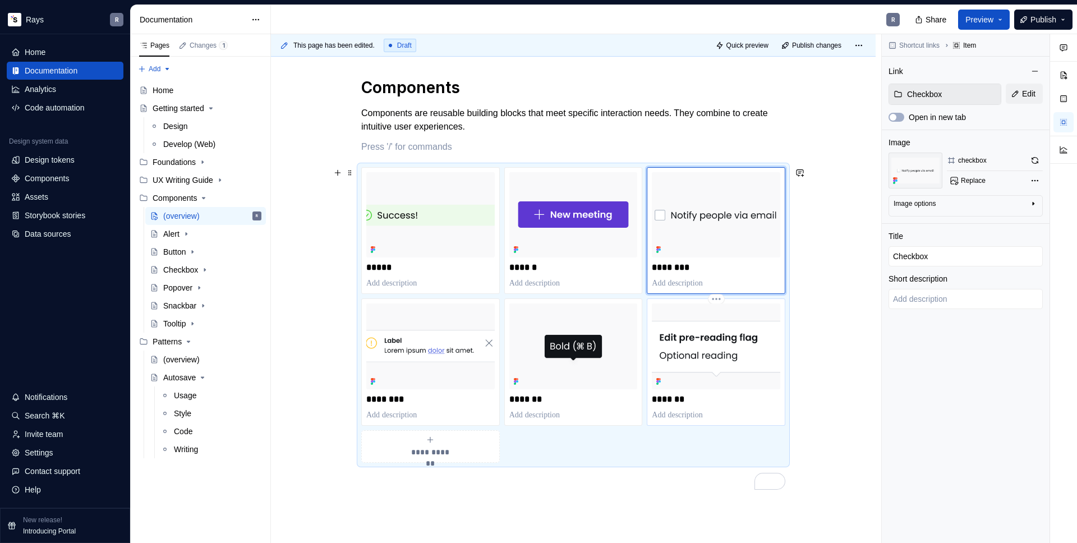
type textarea "*"
type input "Popover"
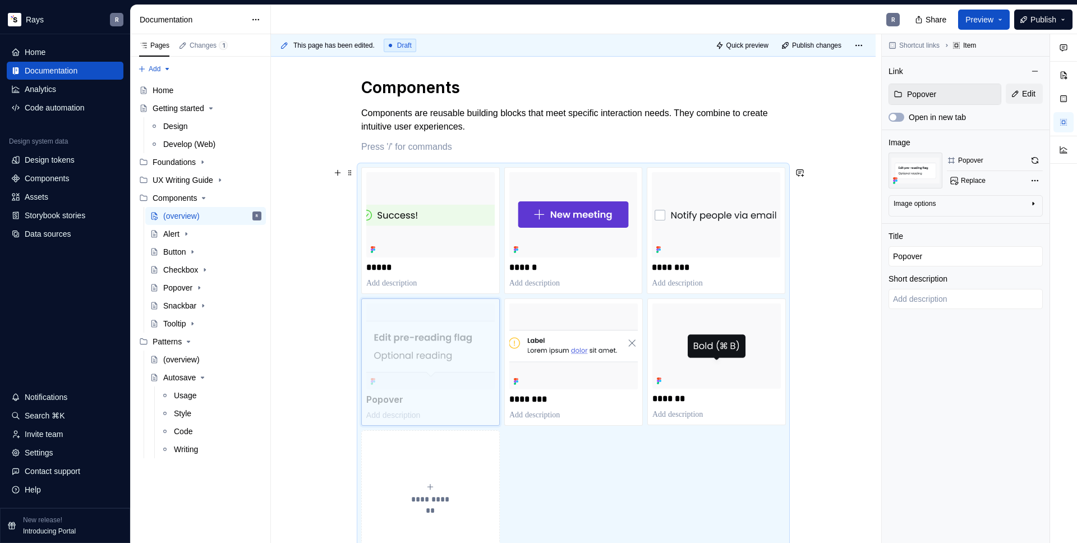
drag, startPoint x: 684, startPoint y: 366, endPoint x: 417, endPoint y: 363, distance: 267.0
click at [417, 363] on body "Rays R Home Documentation Analytics Code automation Design system data Design t…" at bounding box center [538, 271] width 1077 height 543
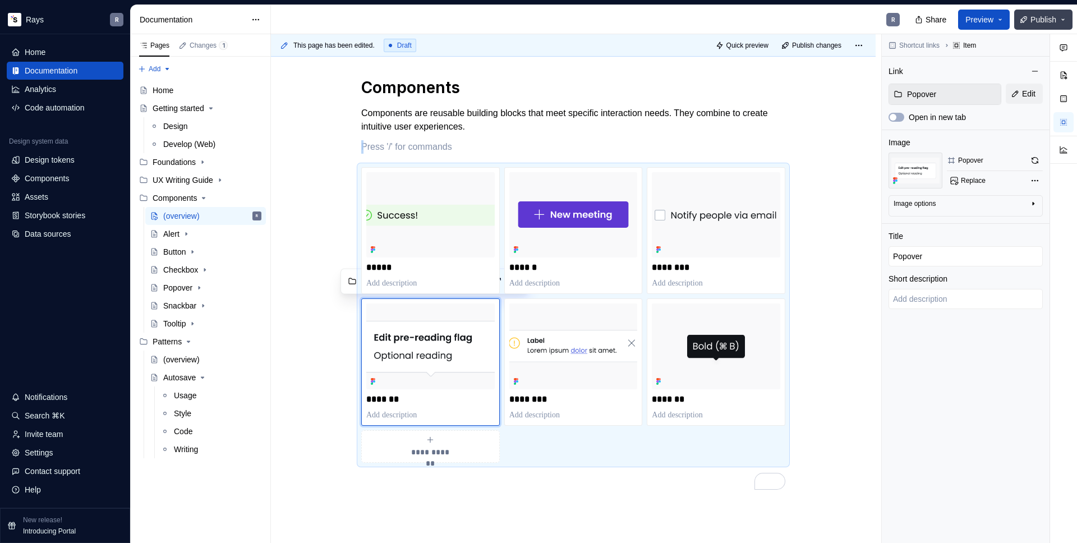
click at [1036, 19] on span "Publish" at bounding box center [1043, 19] width 26 height 11
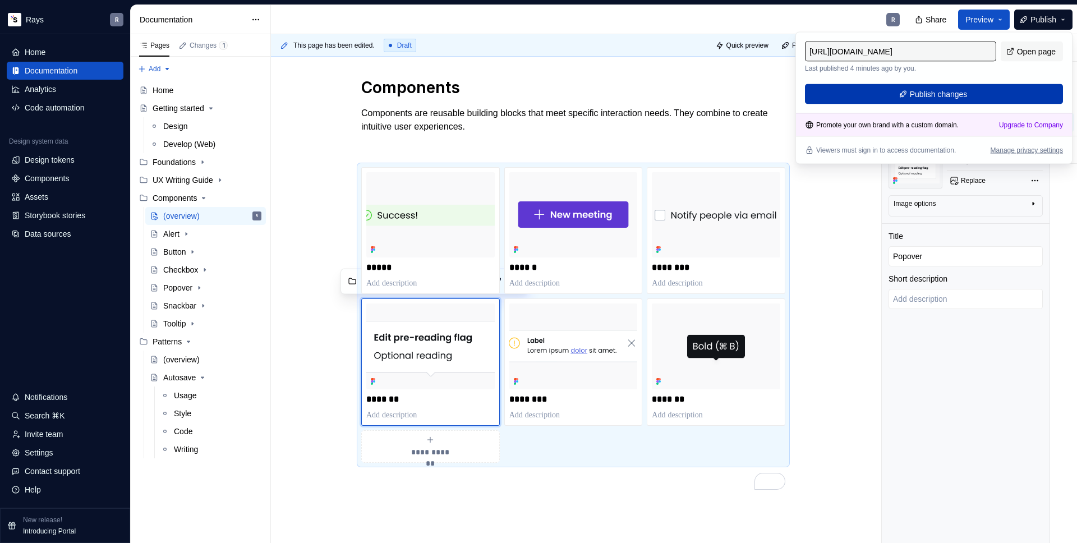
click at [975, 96] on button "Publish changes" at bounding box center [934, 94] width 258 height 20
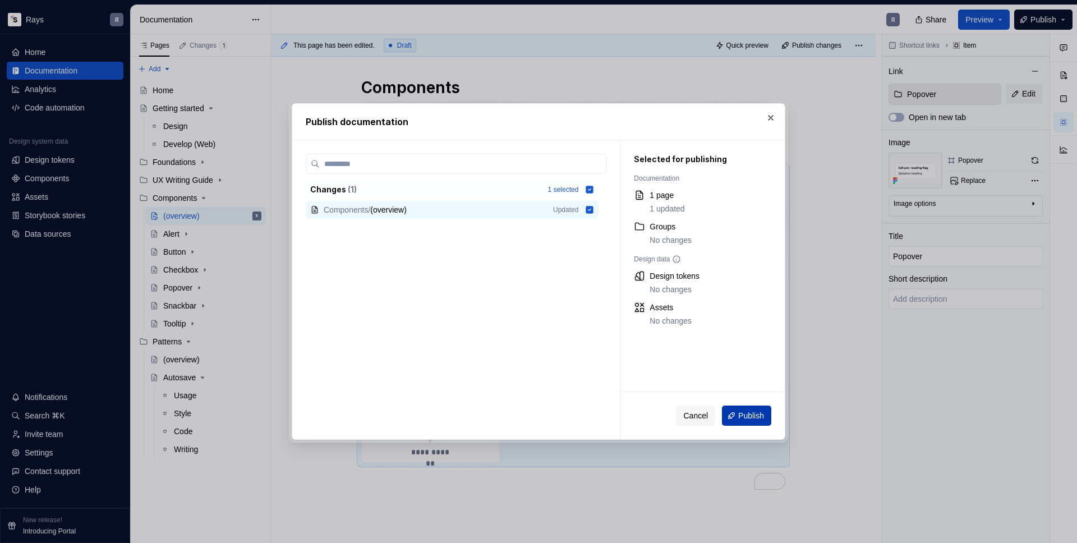
click at [729, 419] on button "Publish" at bounding box center [746, 415] width 49 height 20
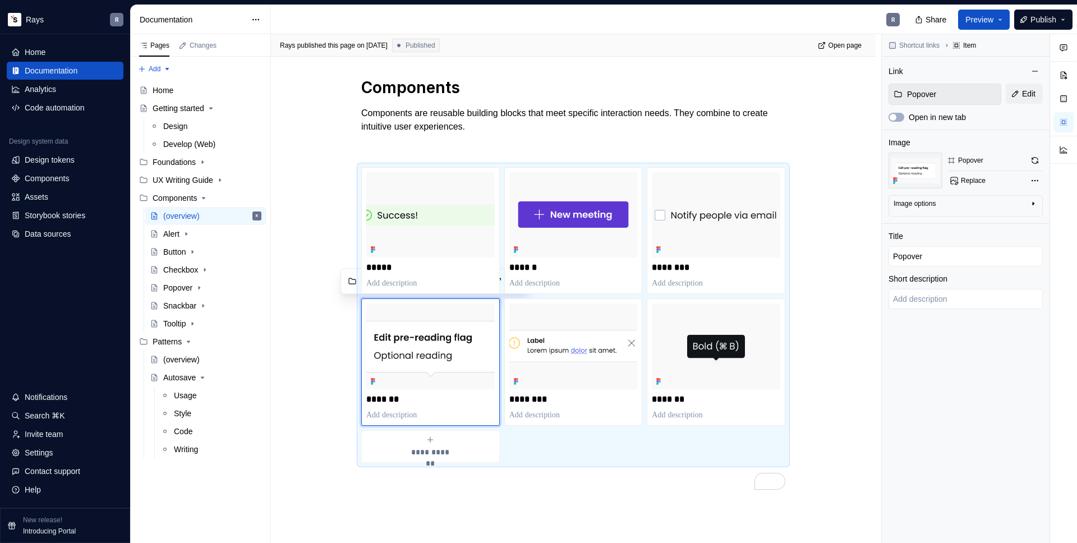
type textarea "*"
